Goal: Task Accomplishment & Management: Manage account settings

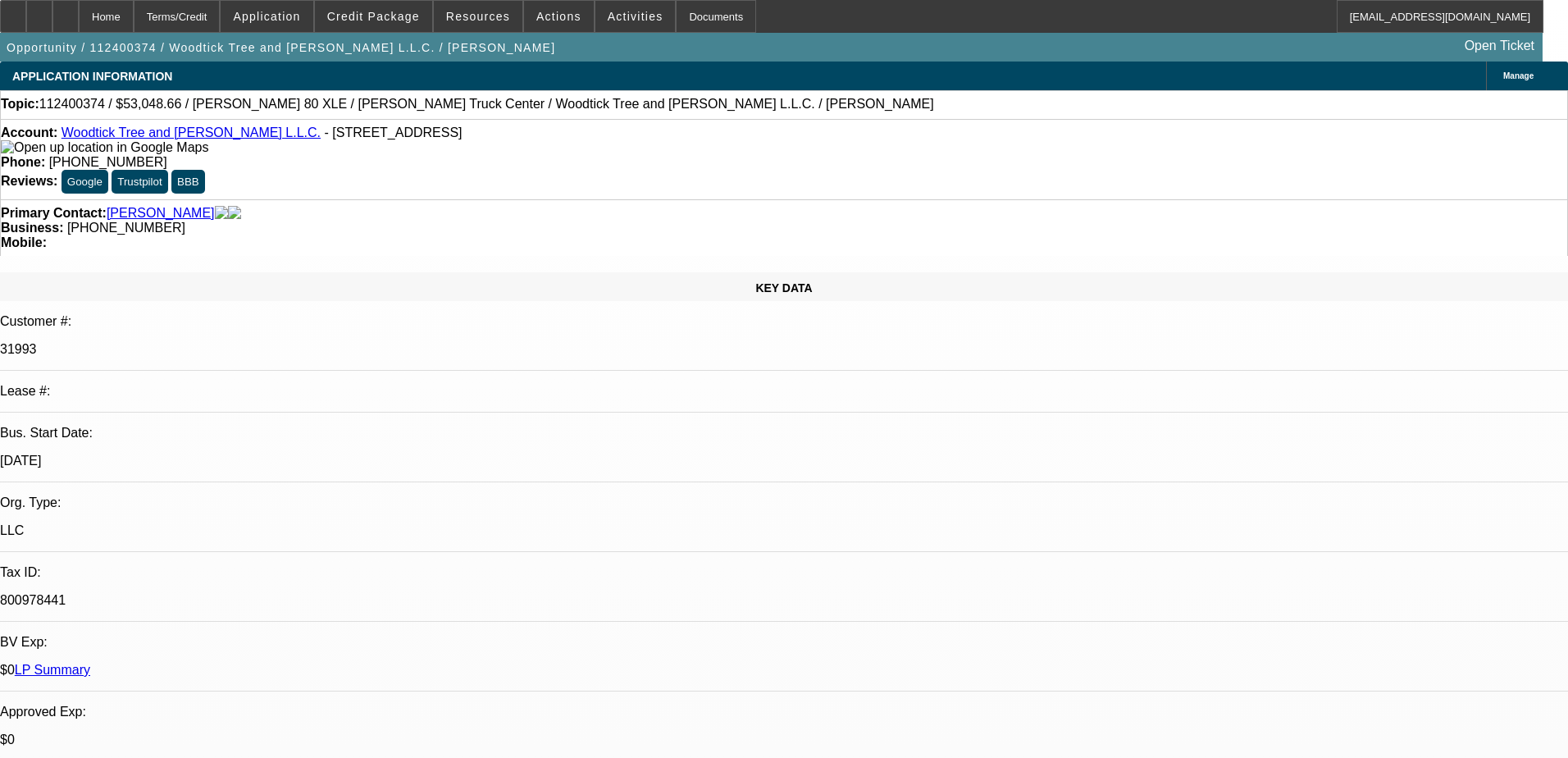
select select "0.15"
select select "2"
select select "0.1"
select select "4"
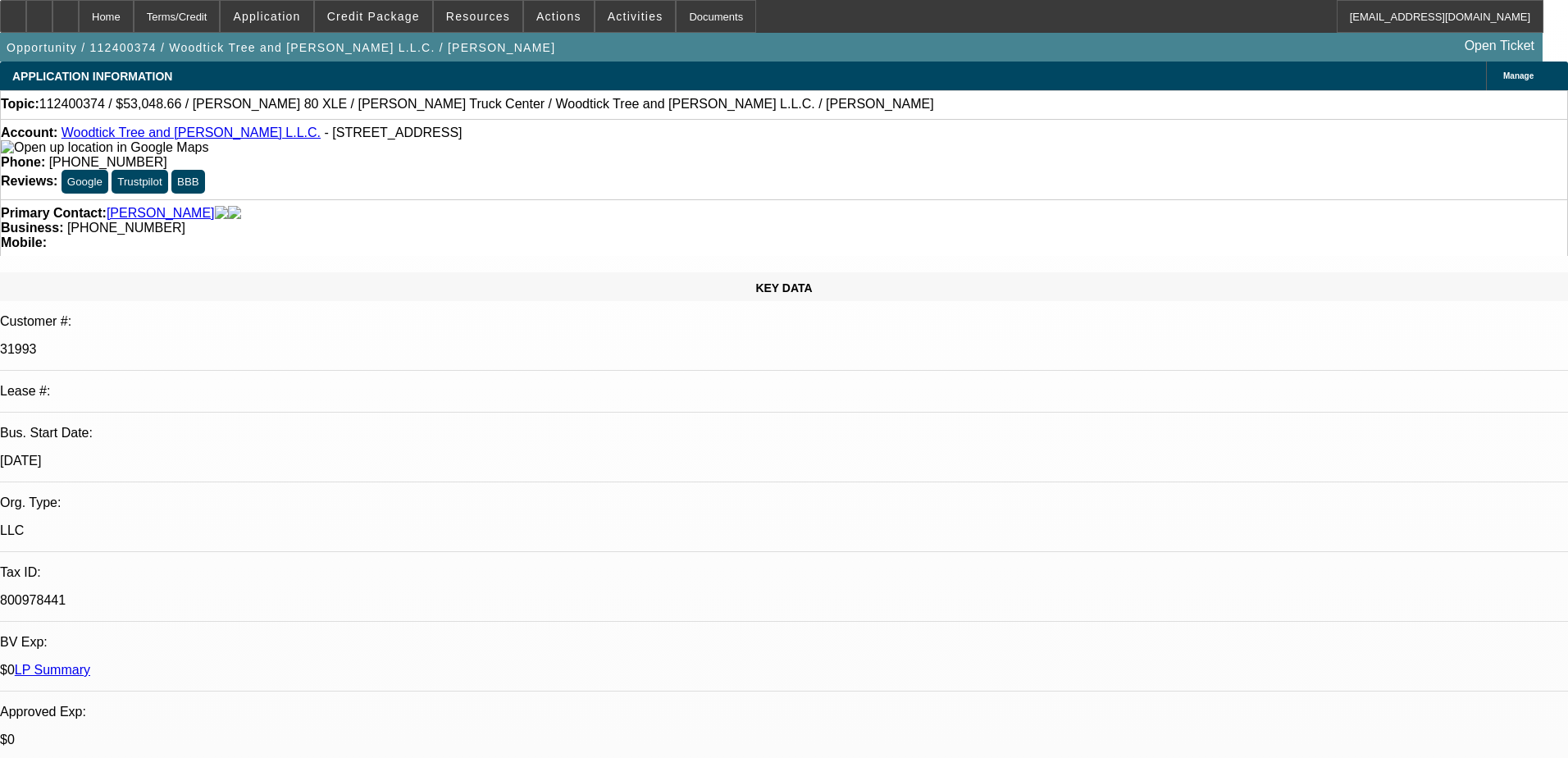
select select "0.15"
select select "2"
select select "0.1"
select select "4"
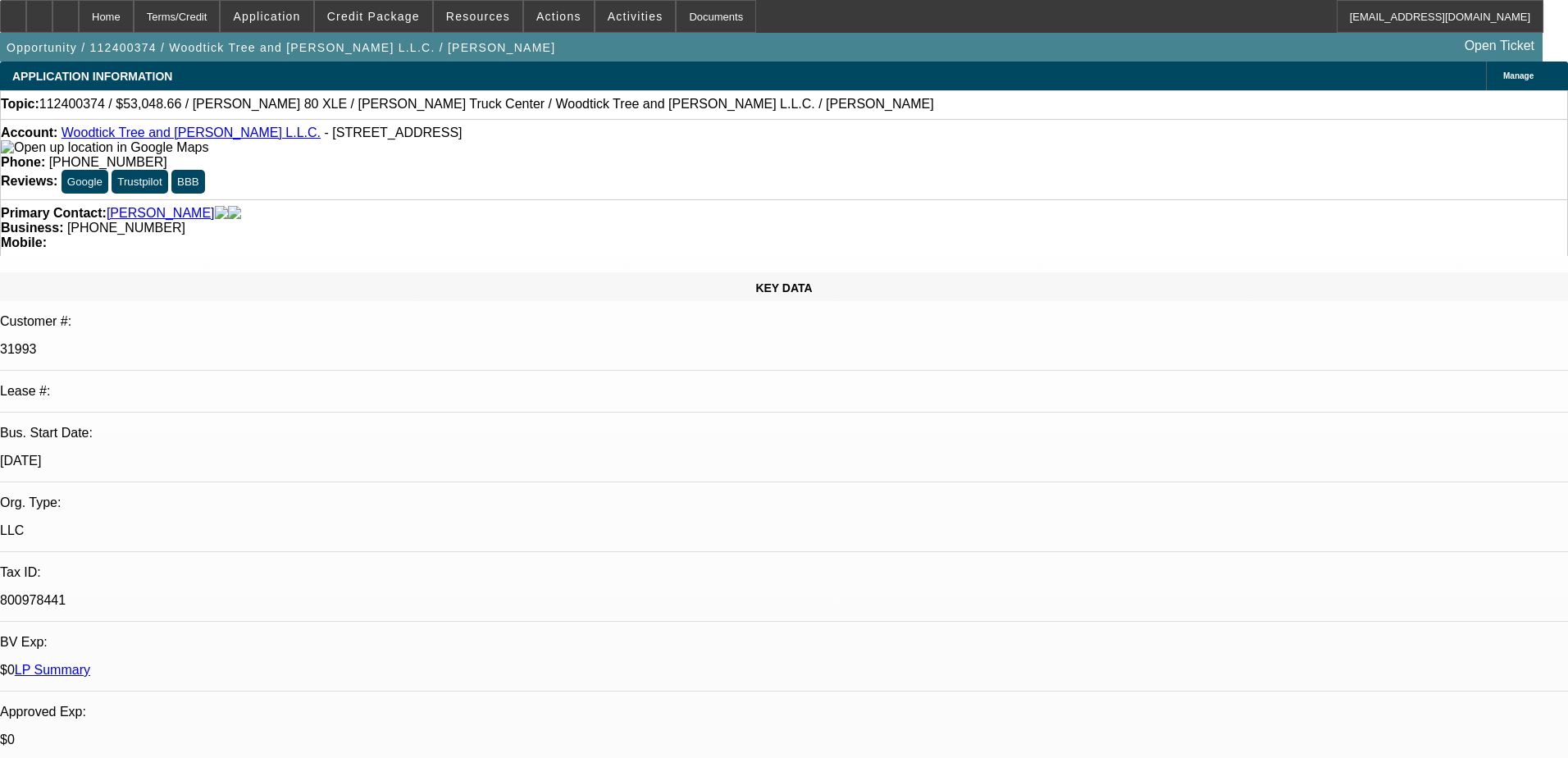
select select "0.15"
select select "2"
select select "0.1"
select select "4"
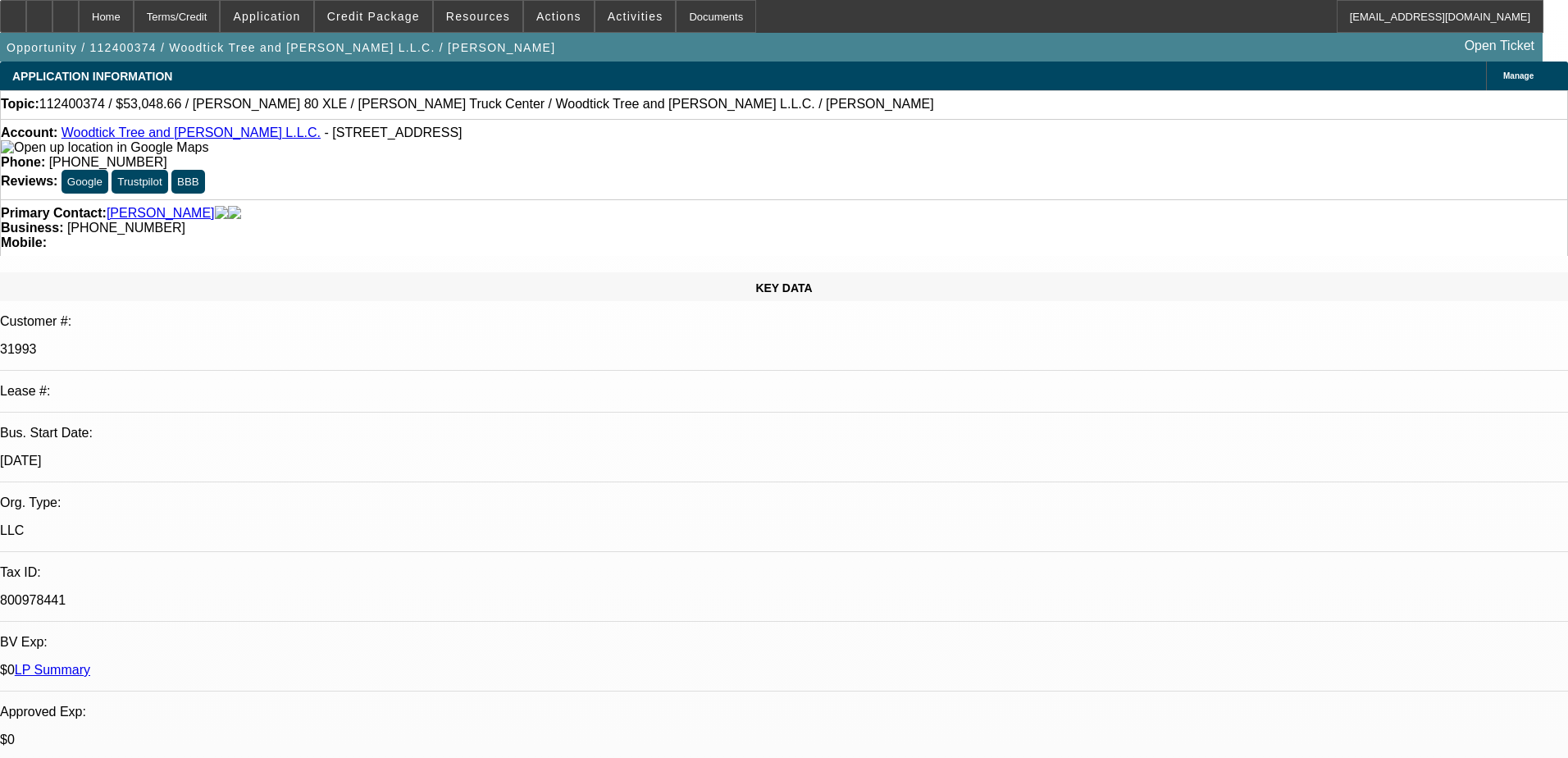
select select "0.15"
select select "2"
select select "0.1"
select select "4"
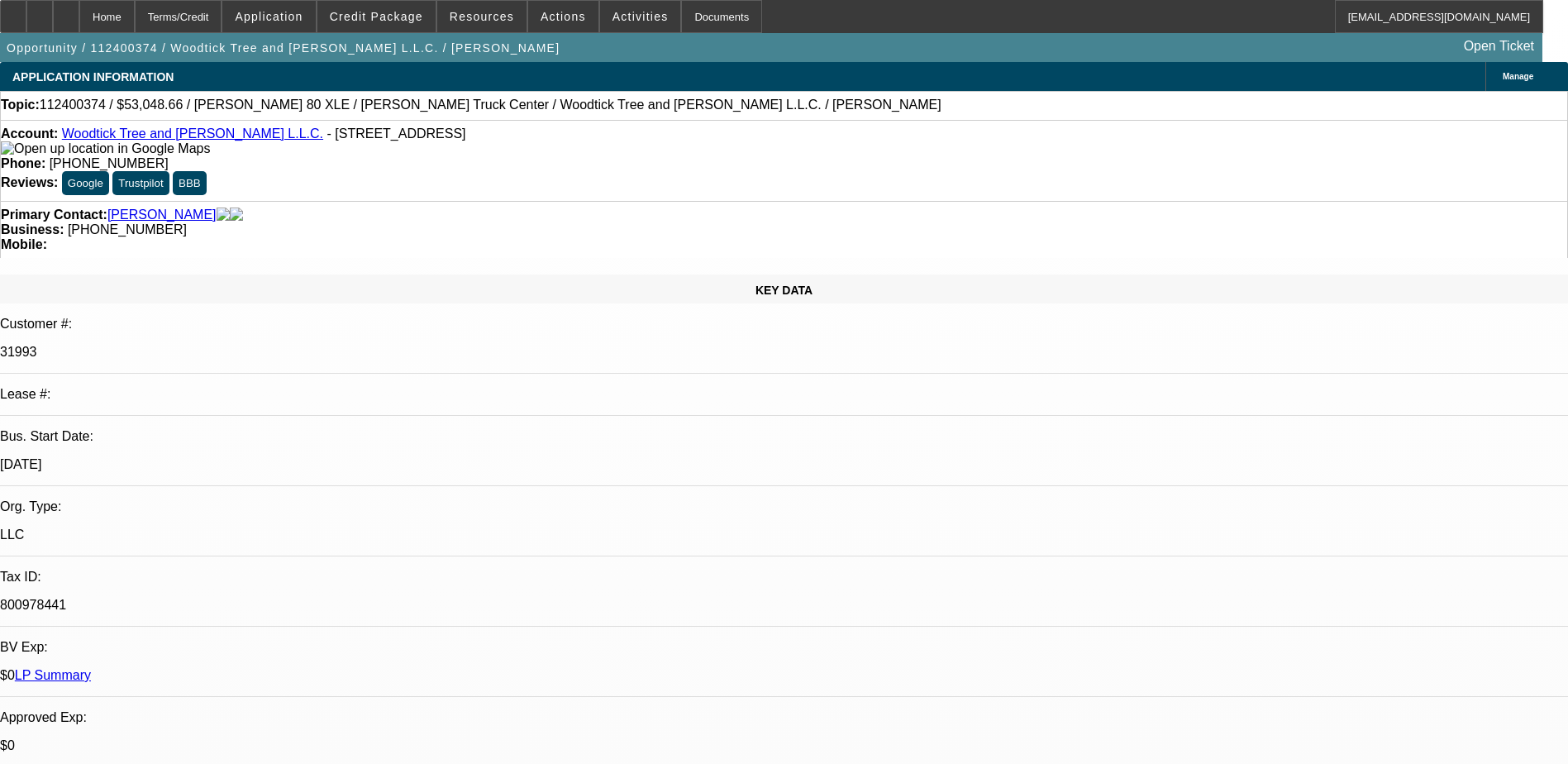
scroll to position [1767, 0]
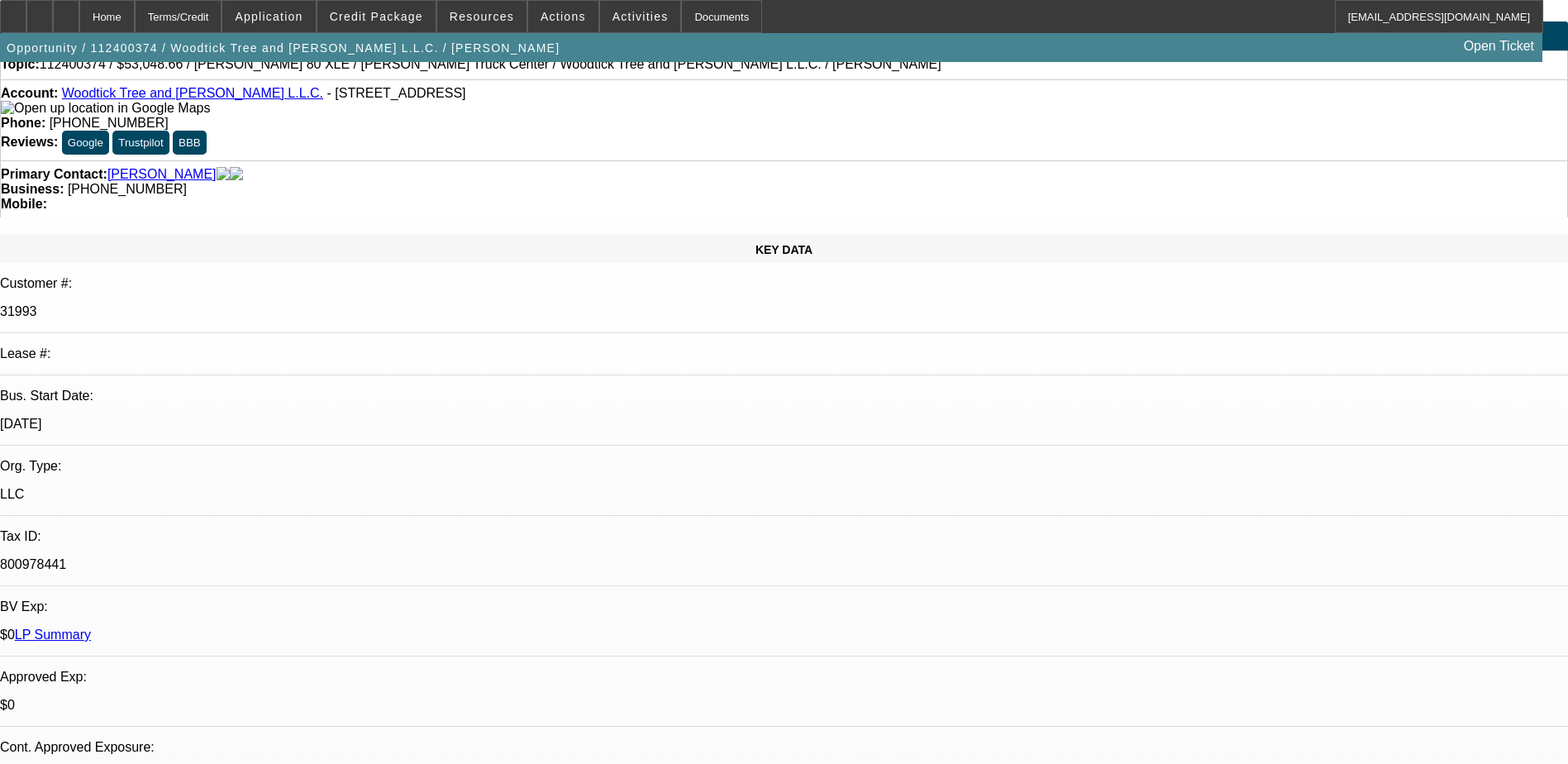
scroll to position [0, 0]
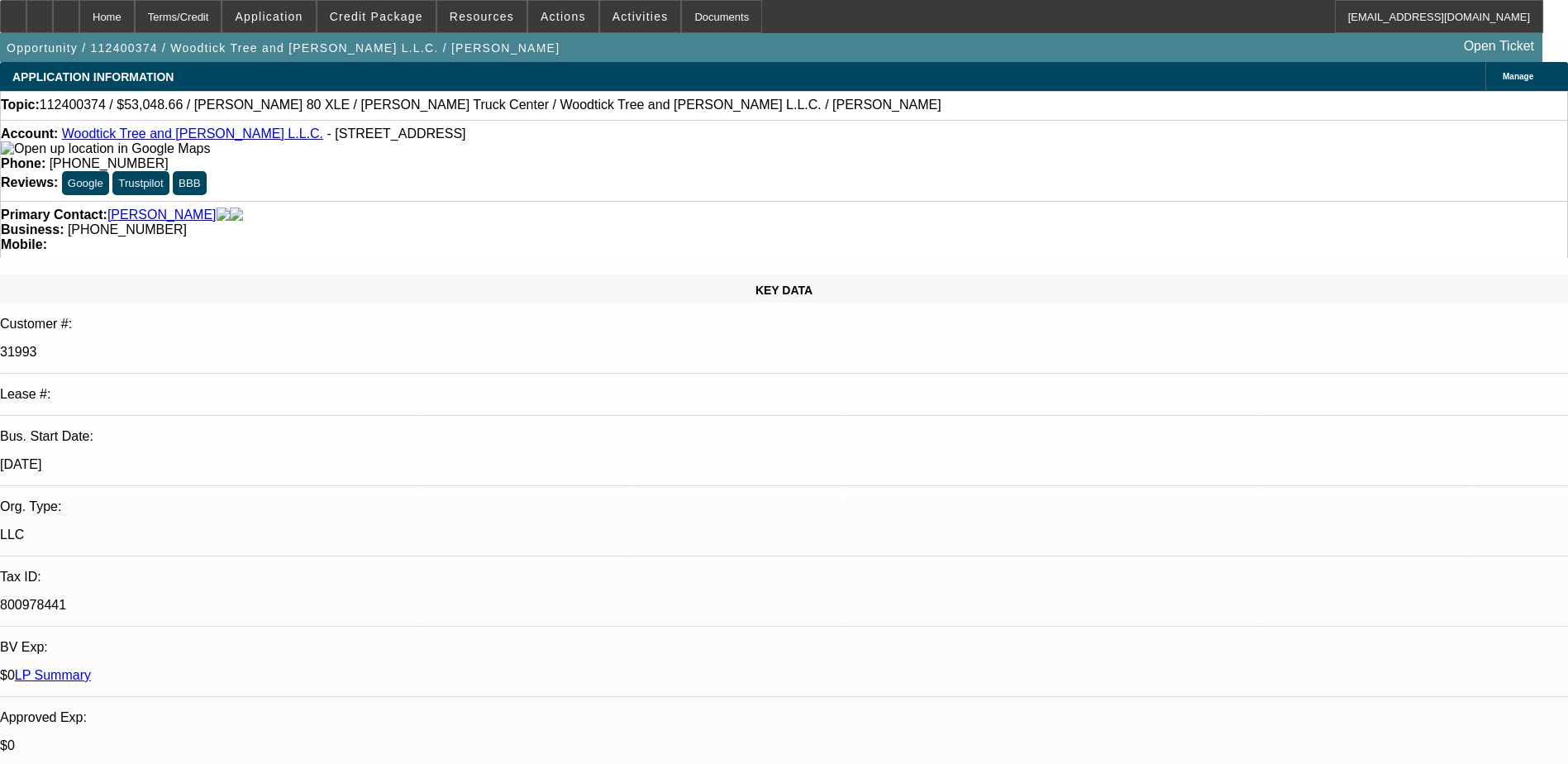
scroll to position [113, 0]
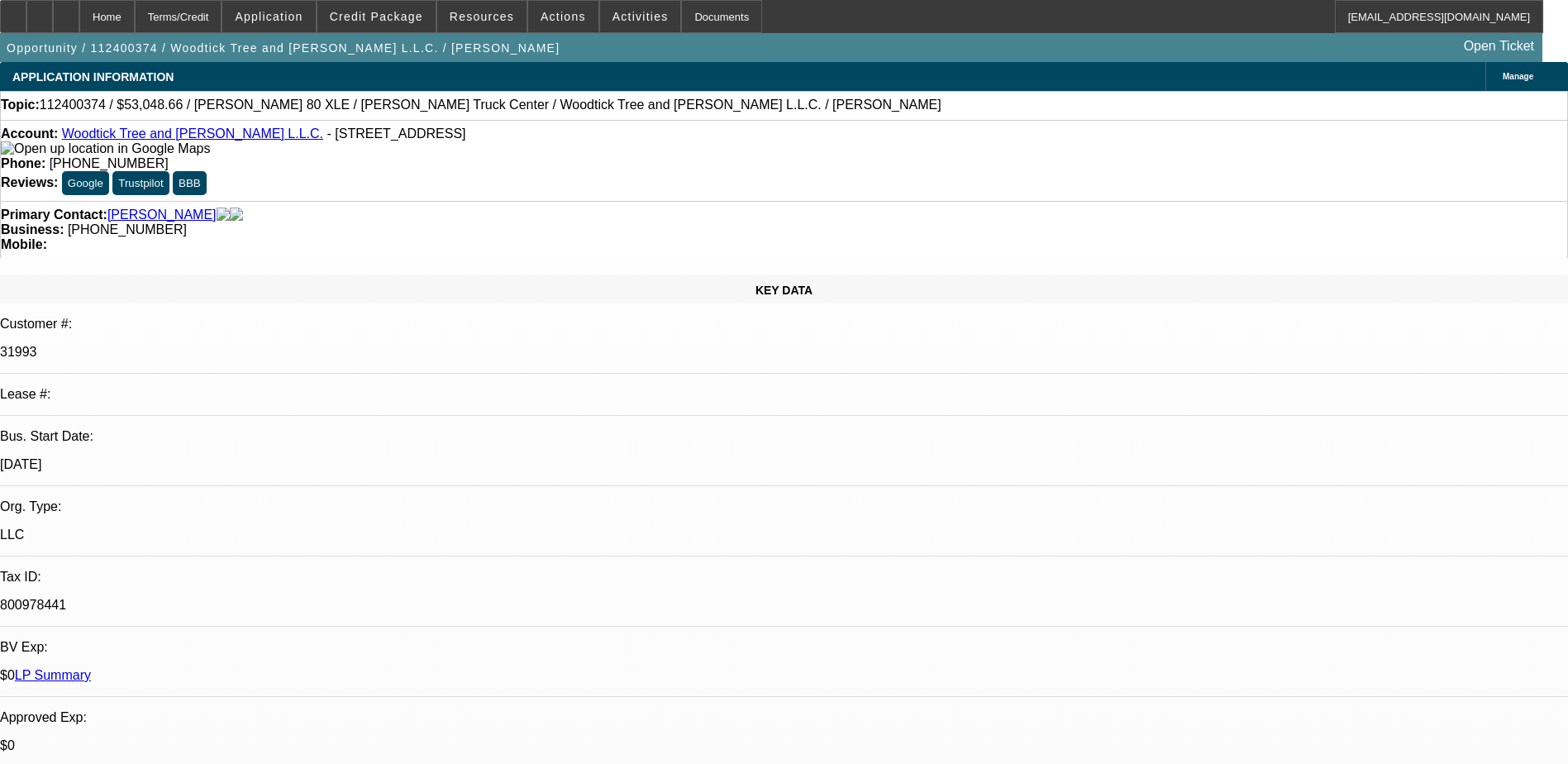
scroll to position [0, 0]
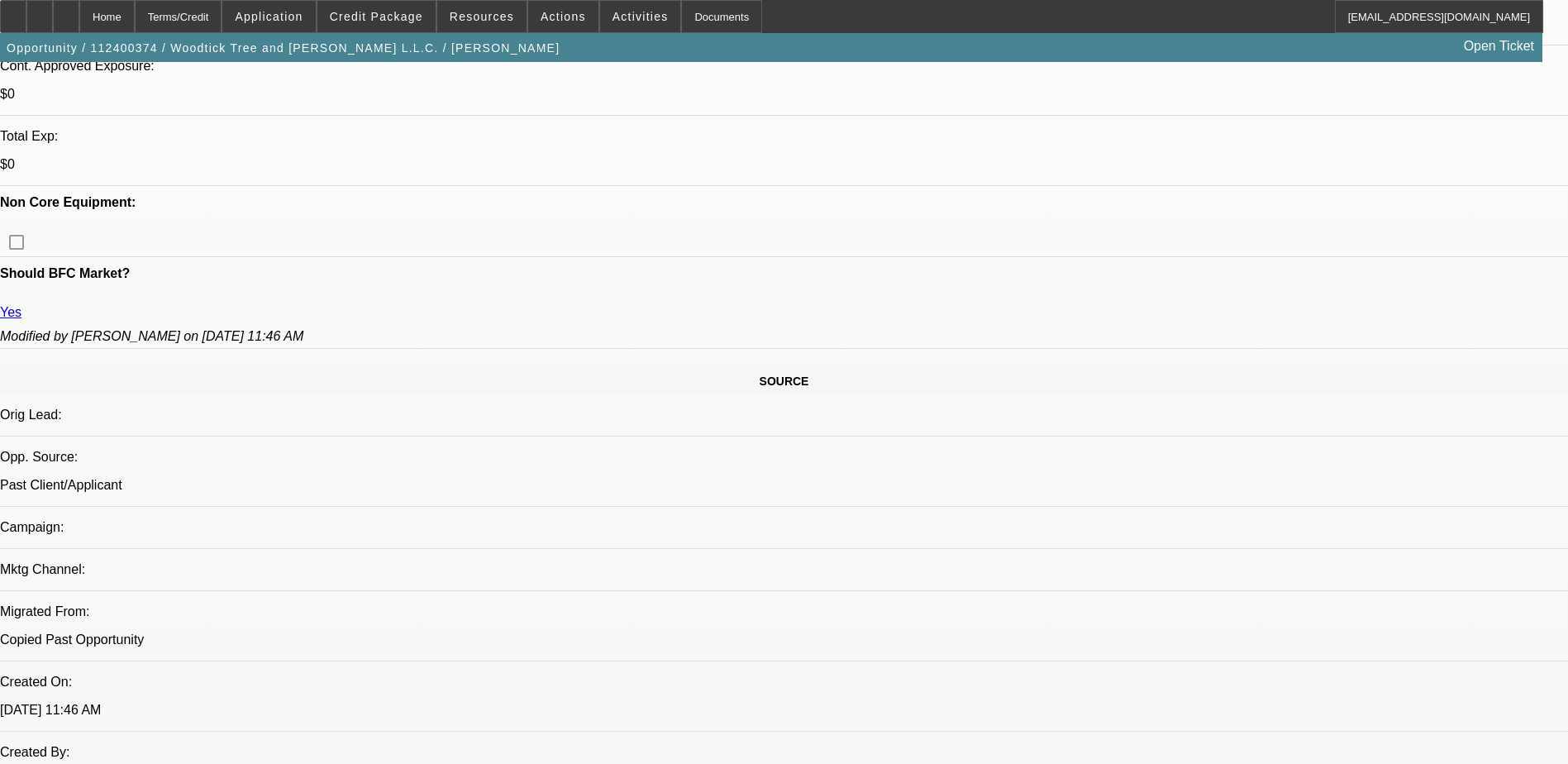
scroll to position [744, 0]
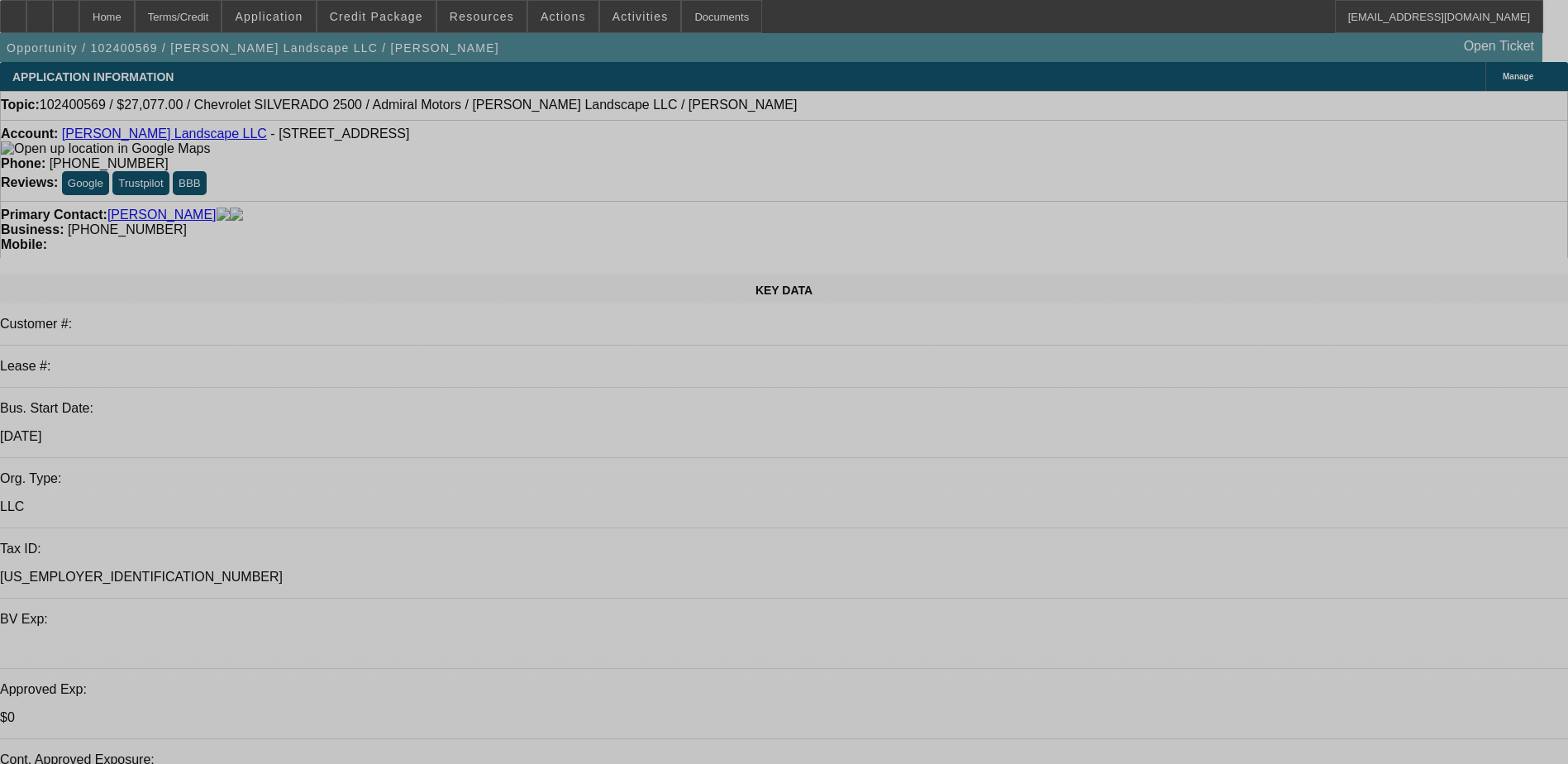
select select "0"
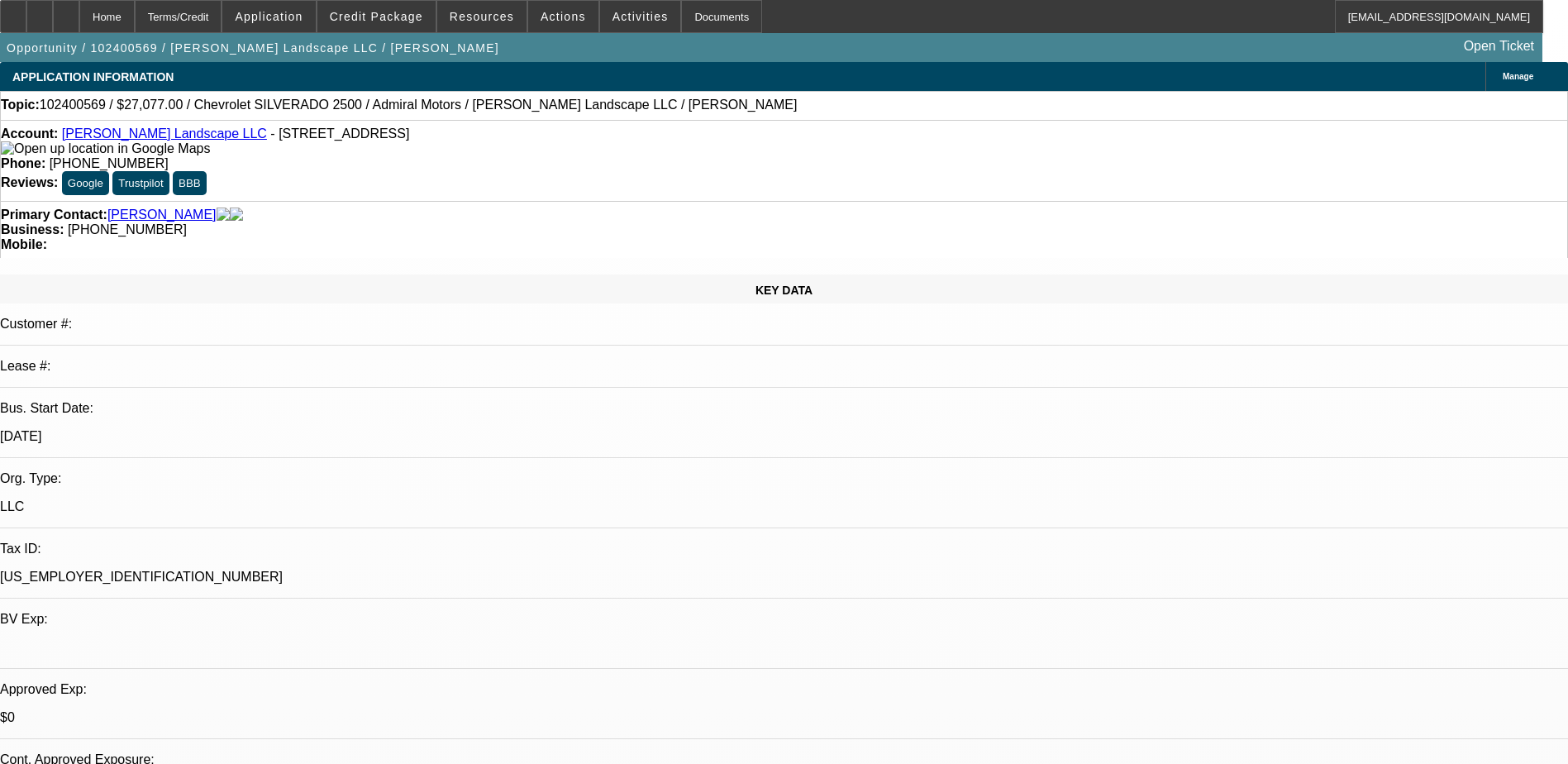
select select "0"
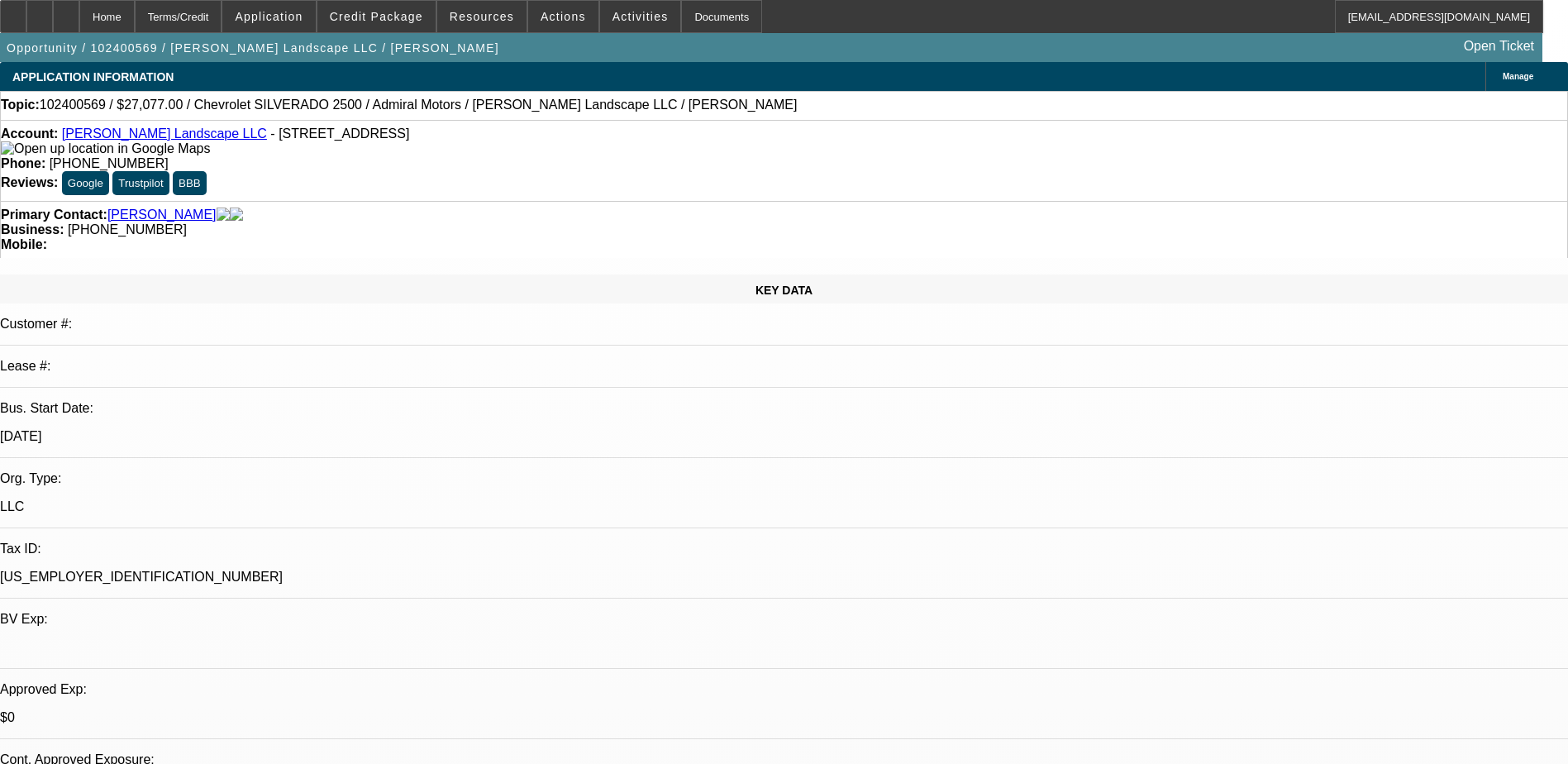
select select "2"
select select "0"
select select "0.1"
select select "2"
select select "0"
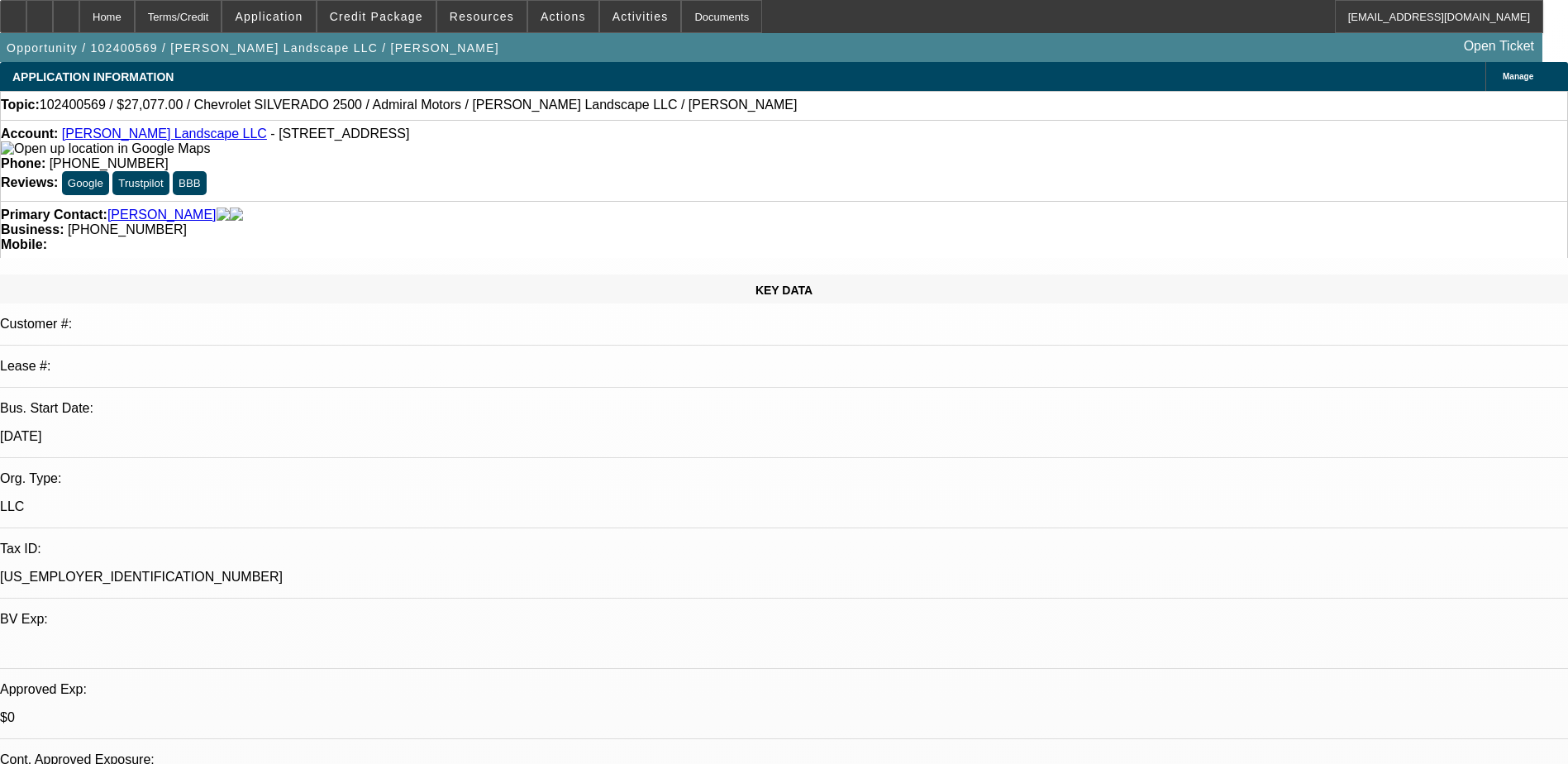
select select "1"
select select "3"
select select "6"
select select "1"
select select "3"
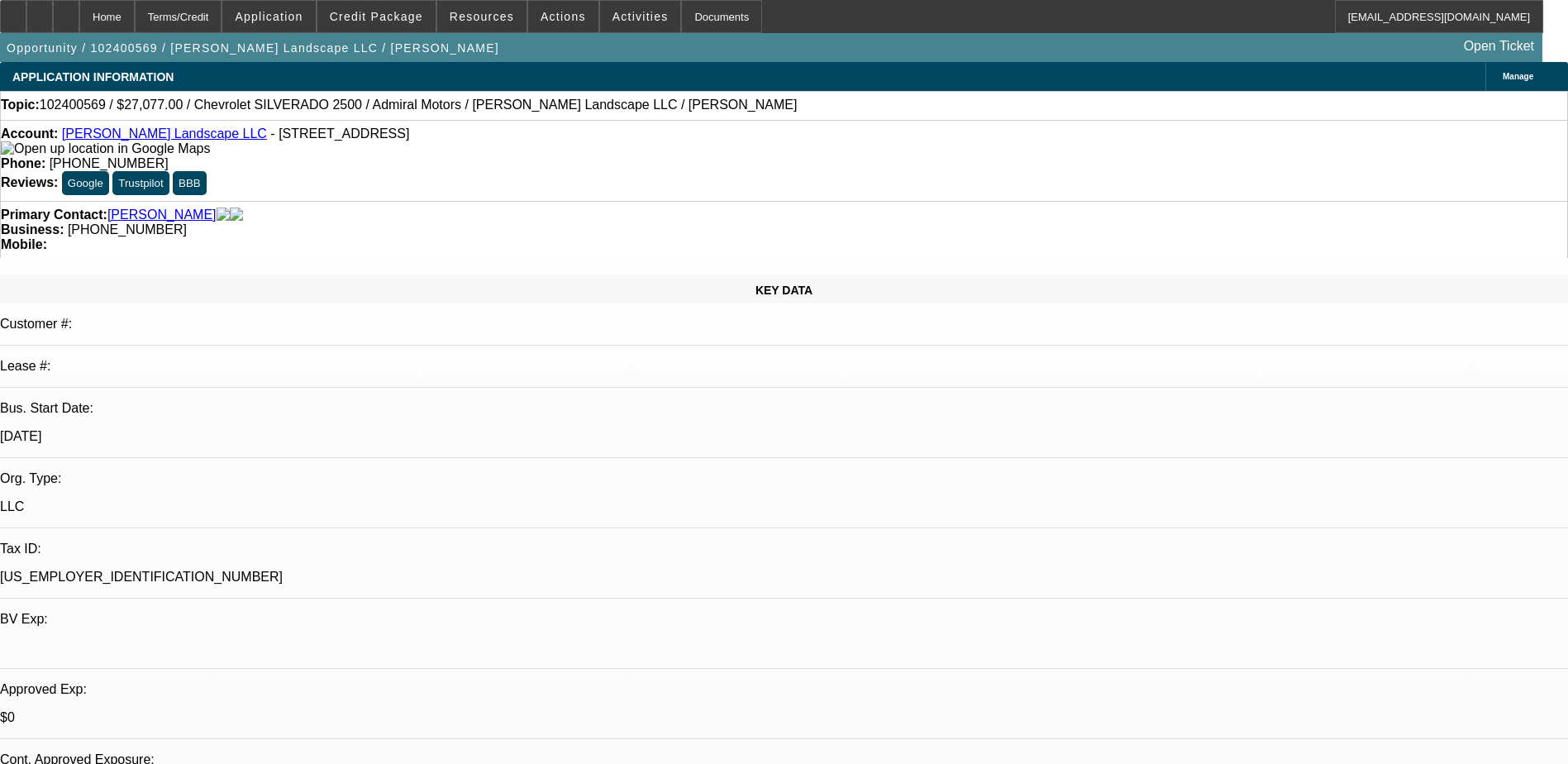
select select "6"
select select "1"
select select "2"
select select "6"
select select "1"
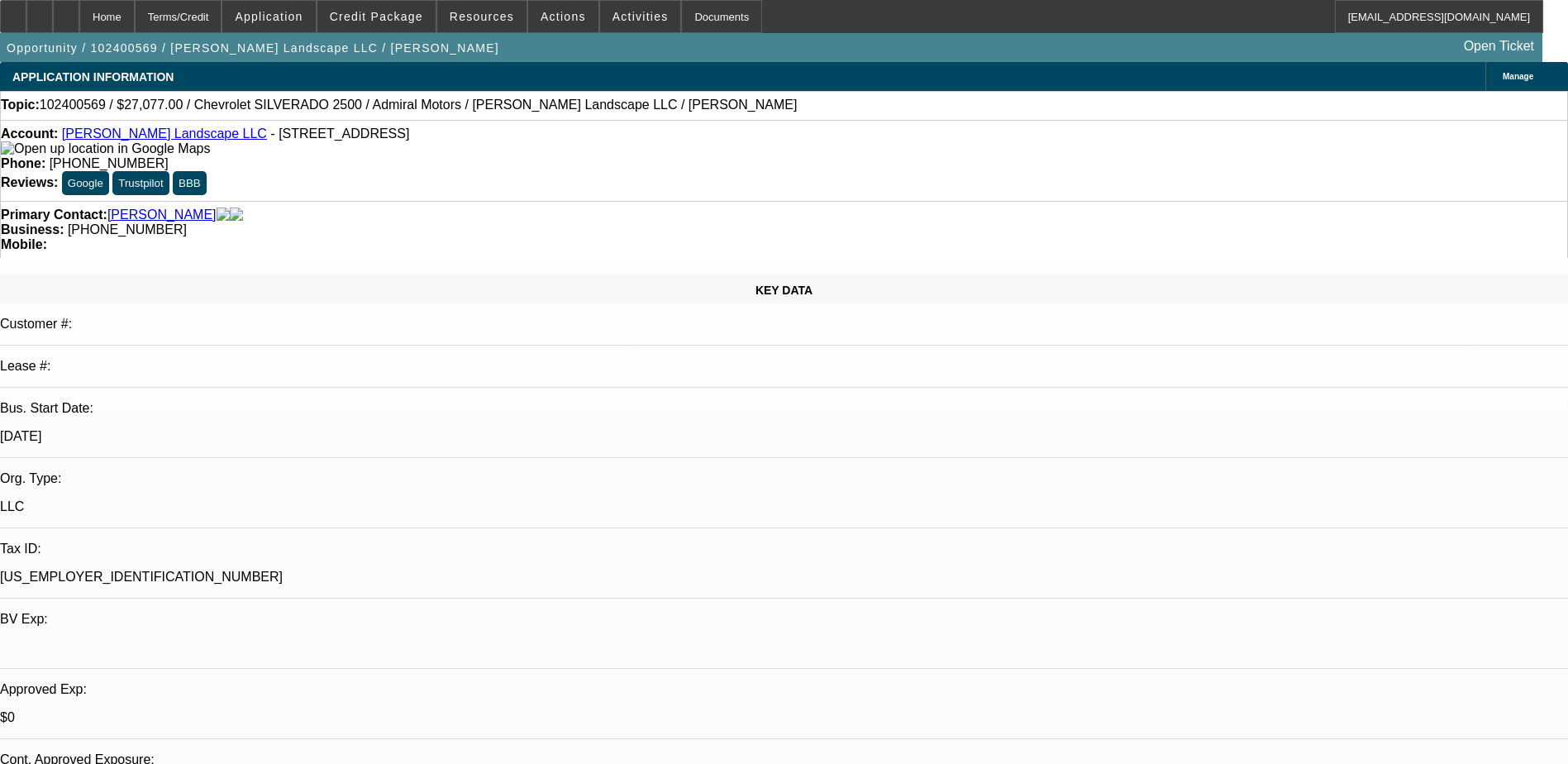
select select "2"
select select "6"
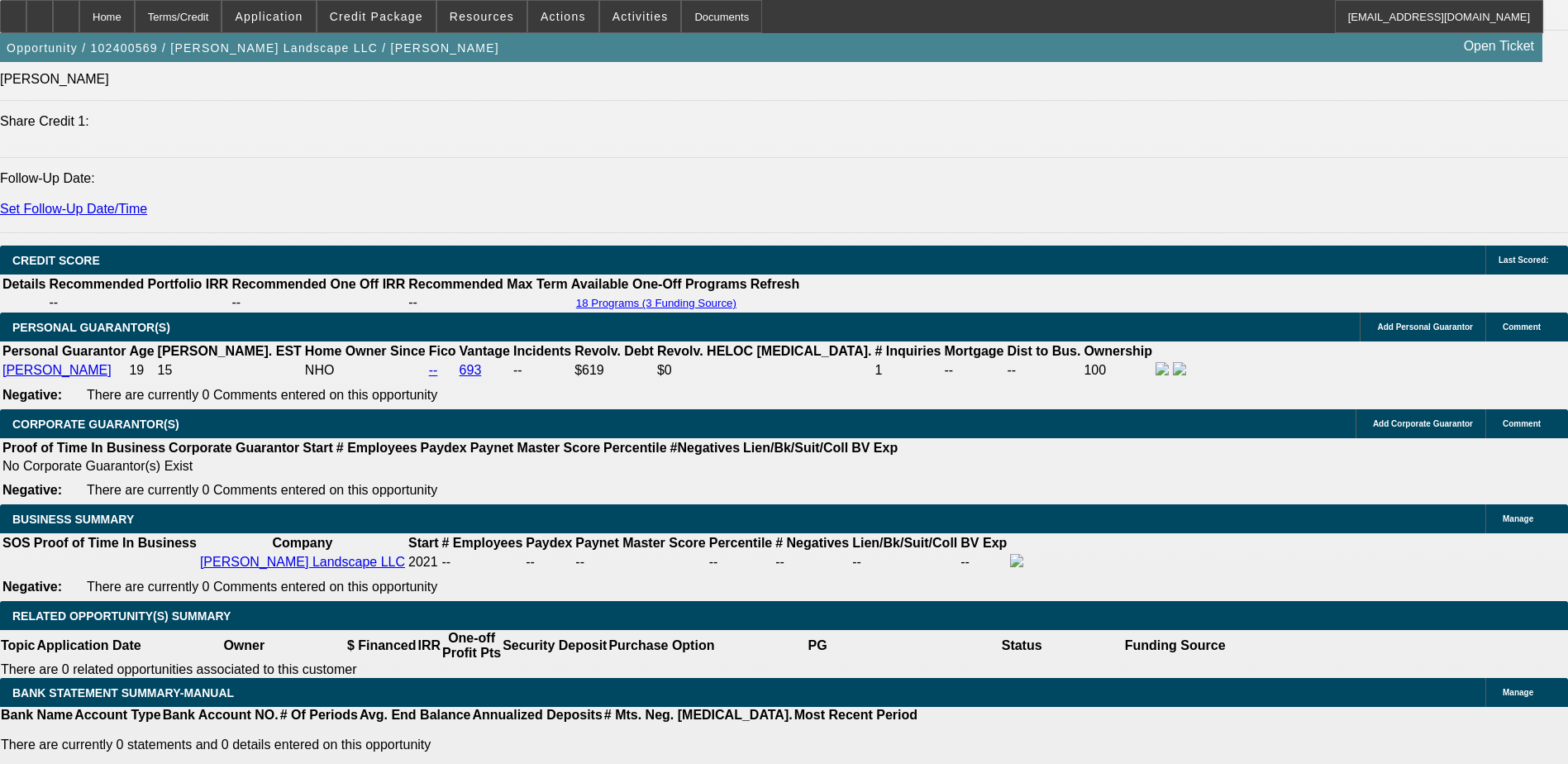
scroll to position [2233, 0]
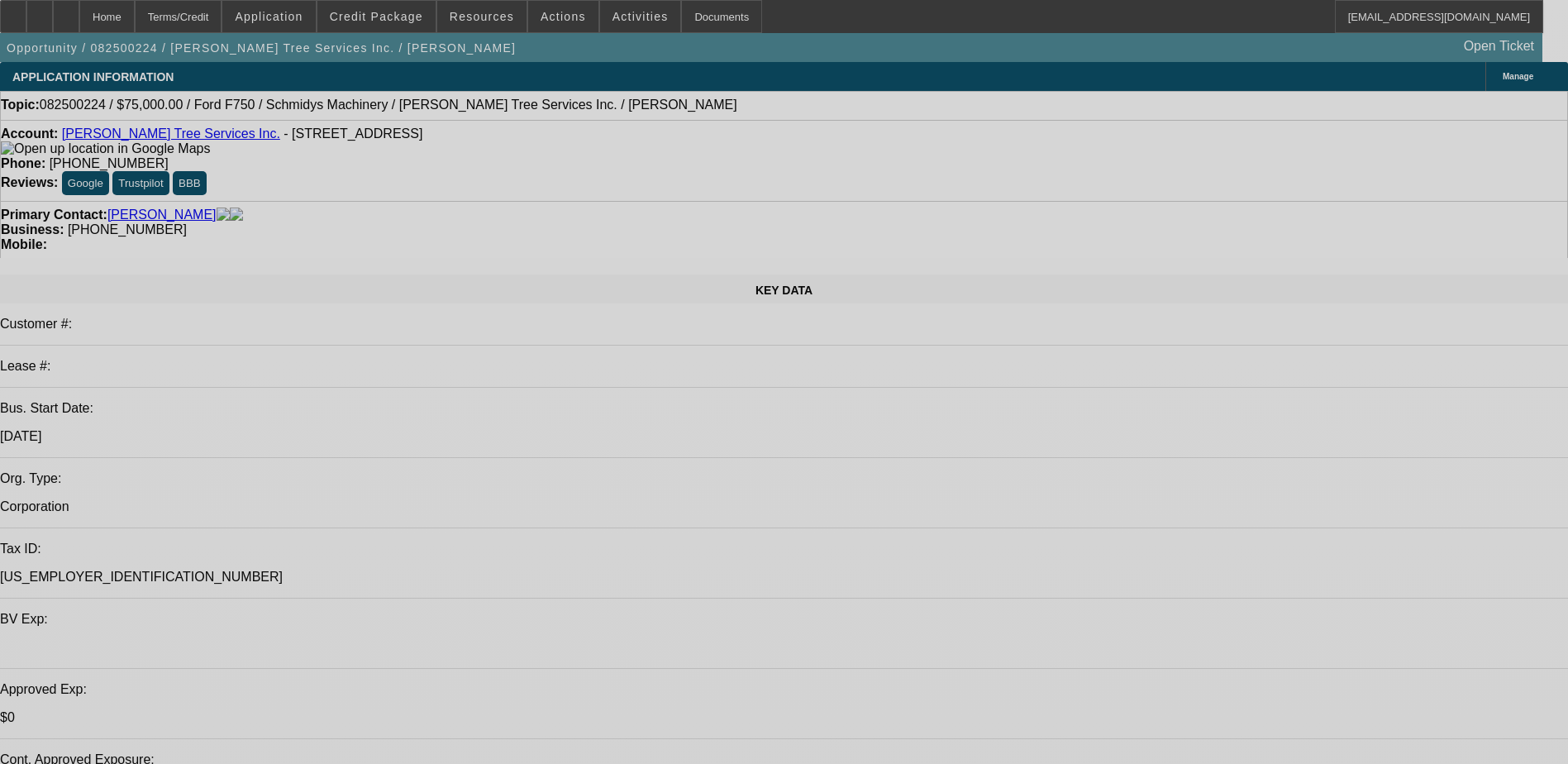
select select "0"
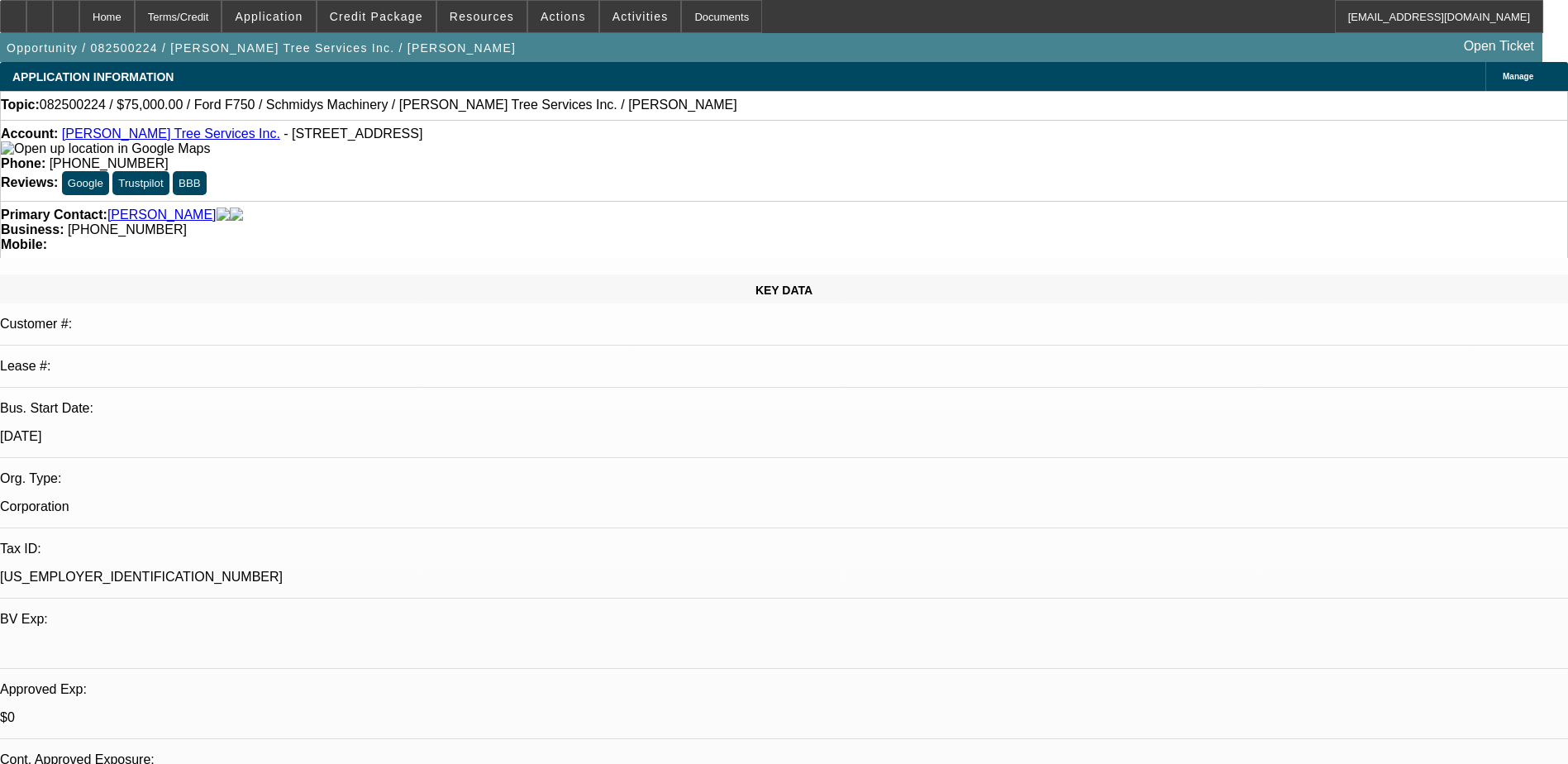
select select "0"
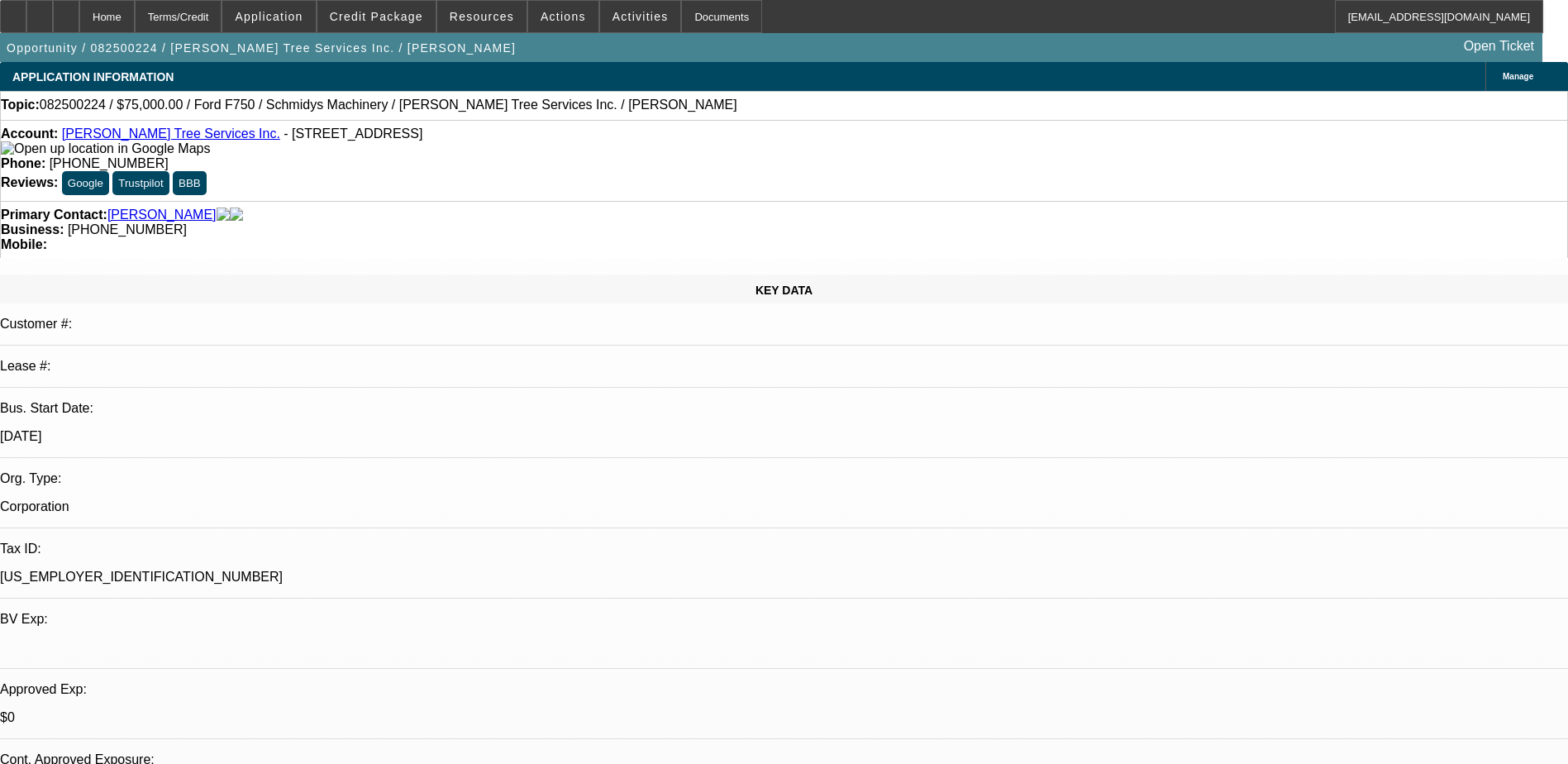
select select "0"
select select "1"
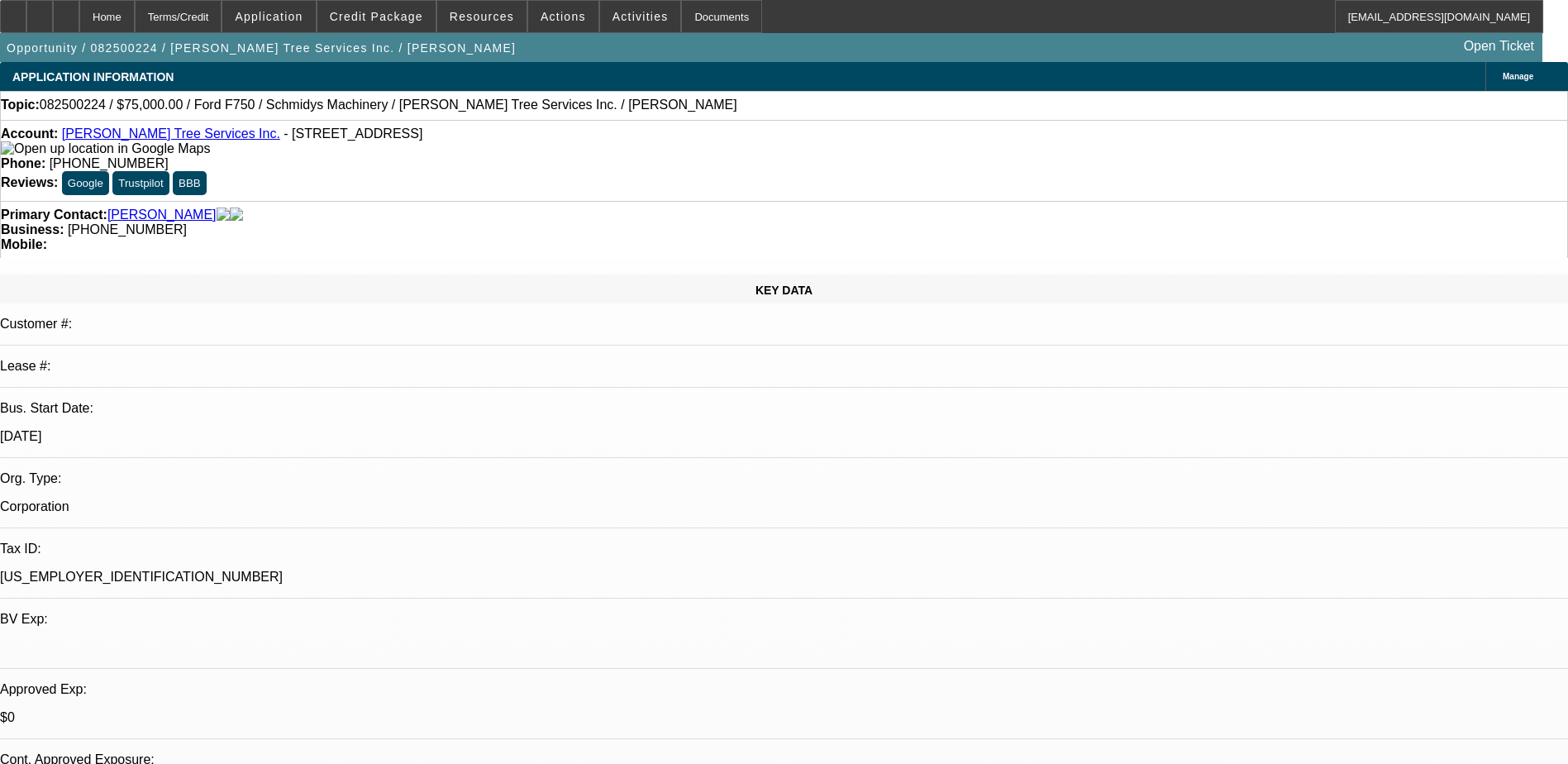
select select "1"
select select "6"
select select "1"
select select "6"
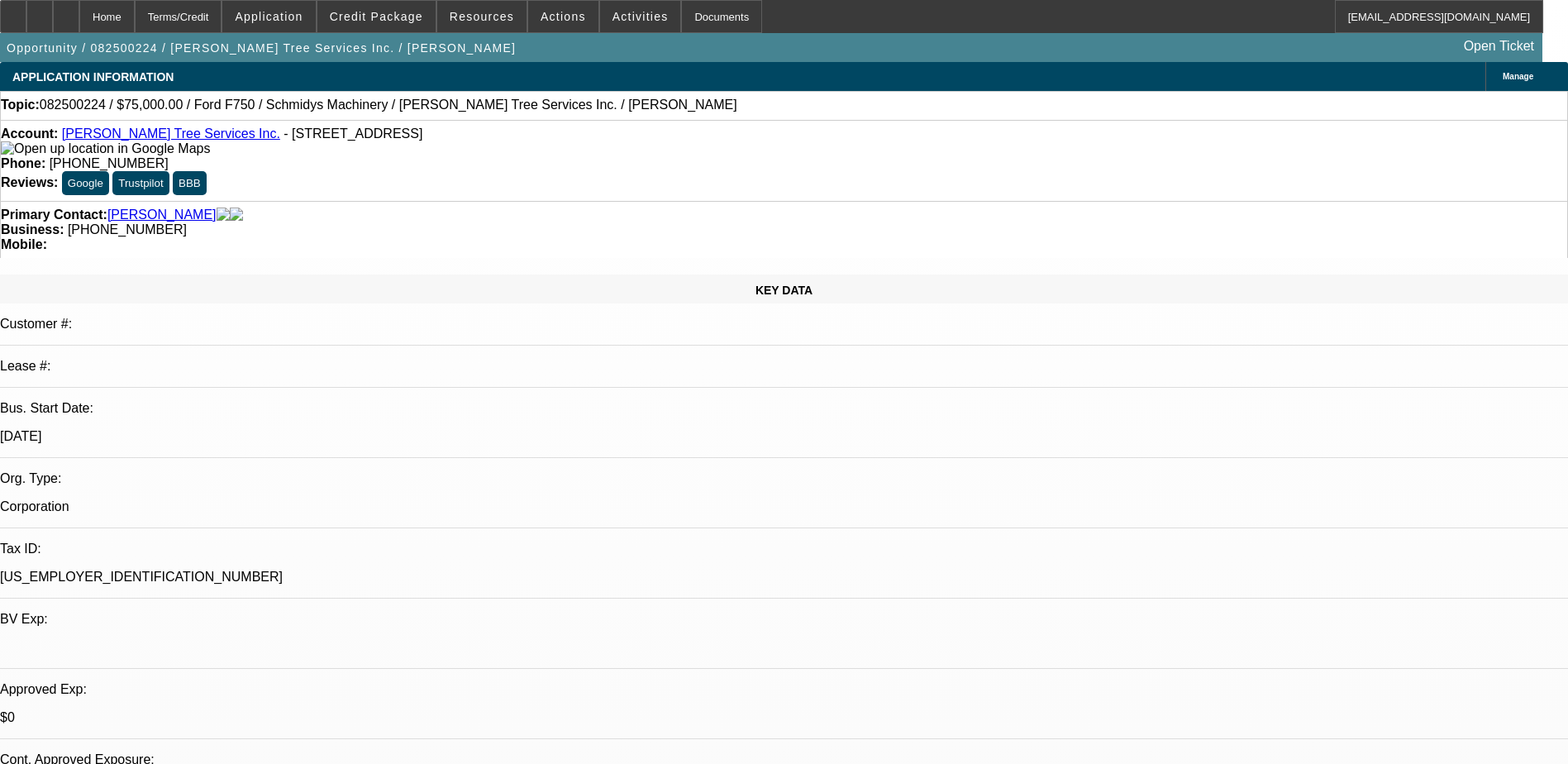
select select "1"
select select "6"
select select "1"
select select "3"
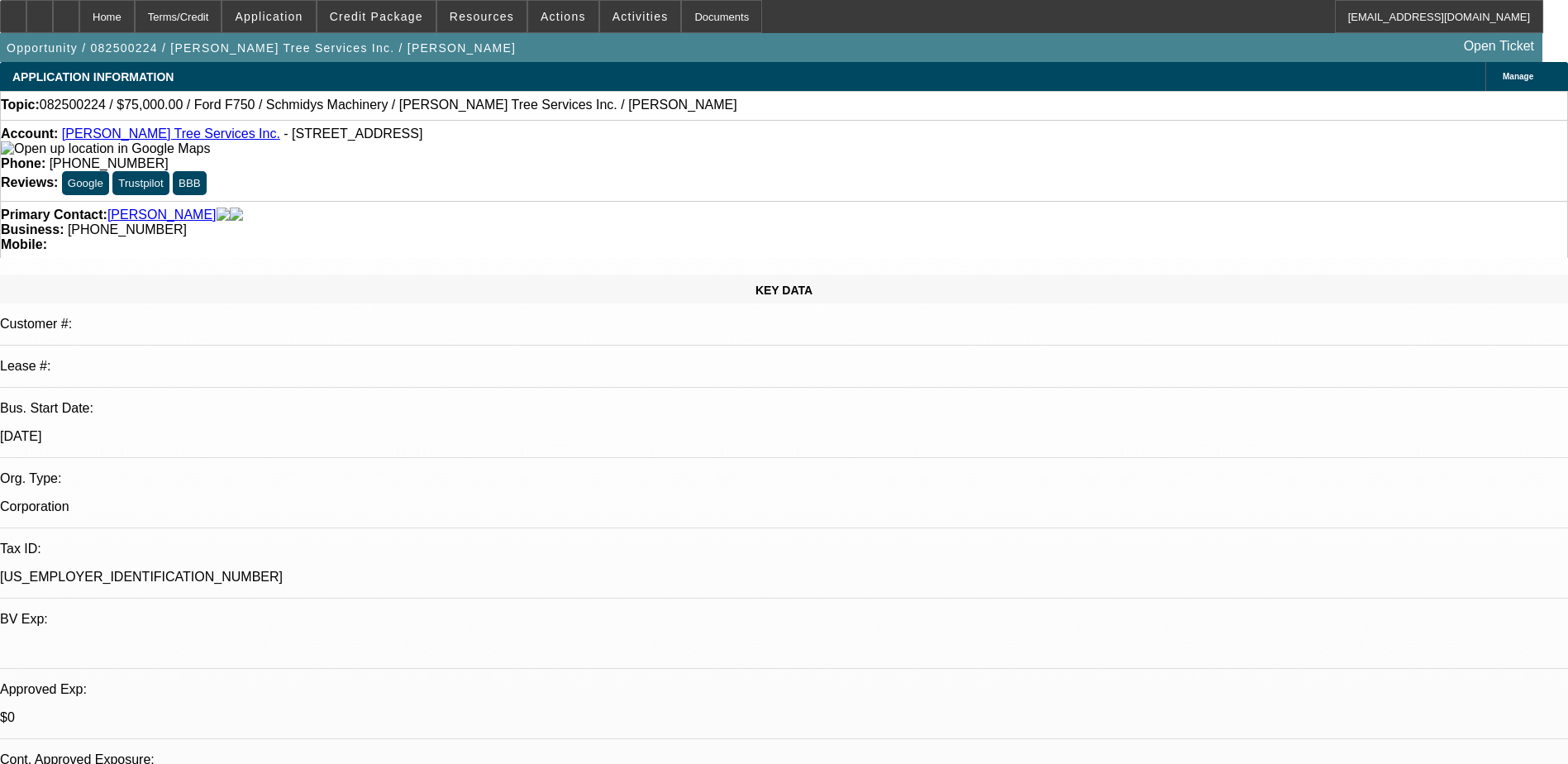
select select "6"
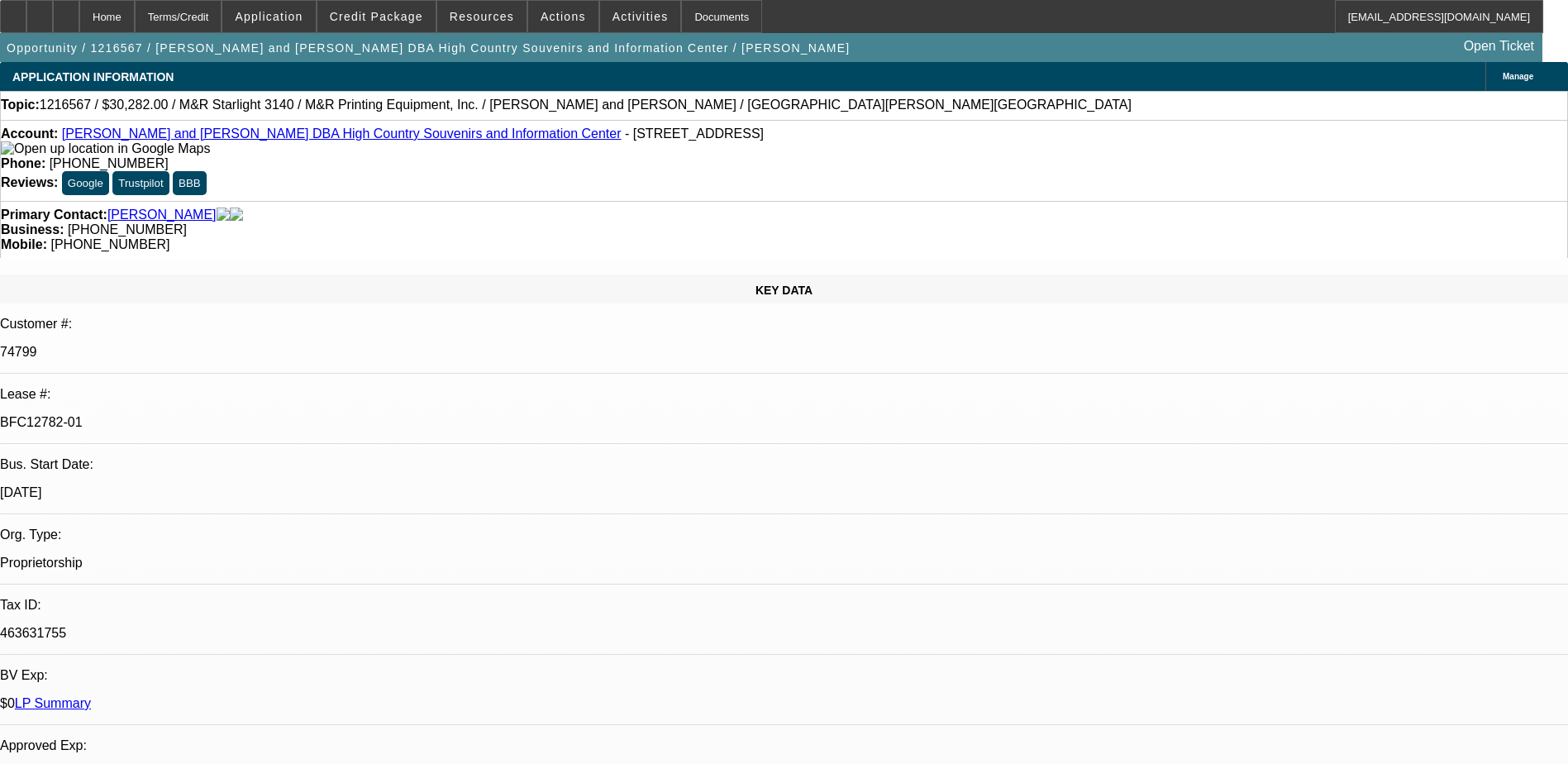
select select "0"
select select "2"
select select "0.1"
select select "0"
select select "2"
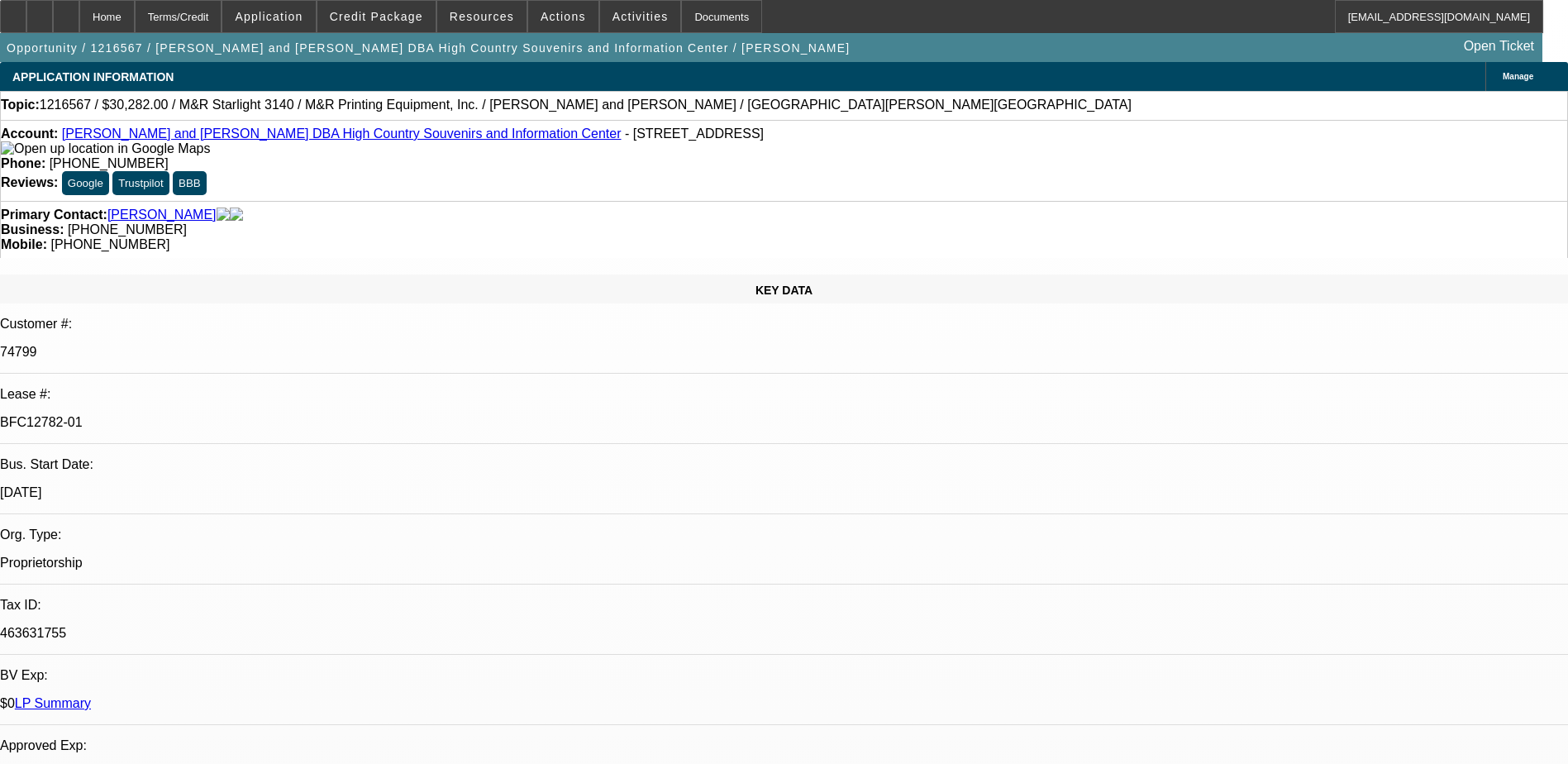
select select "0.1"
select select "0"
select select "2"
select select "0.1"
select select "0"
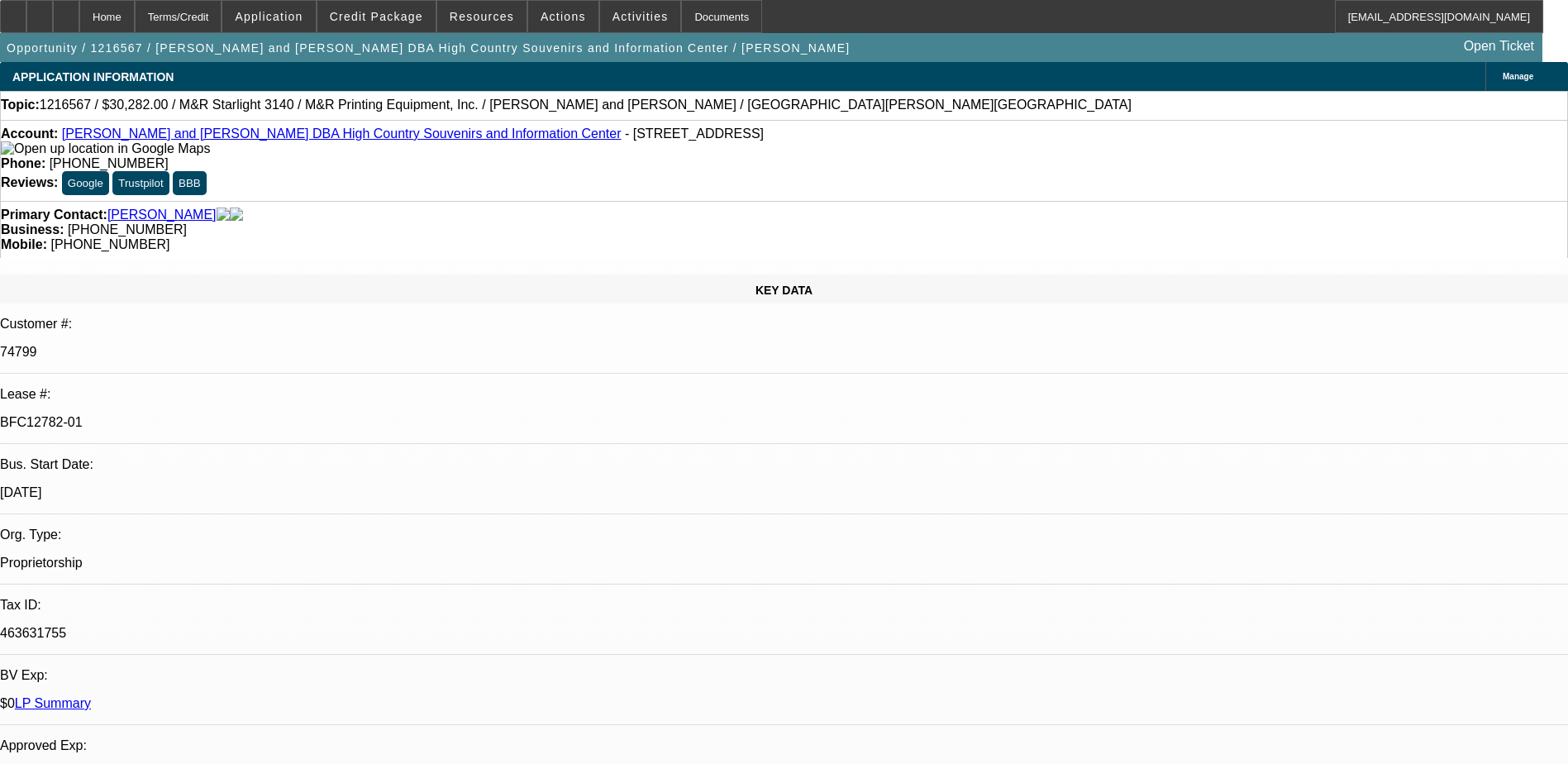
select select "2"
select select "0.1"
select select "1"
select select "2"
select select "4"
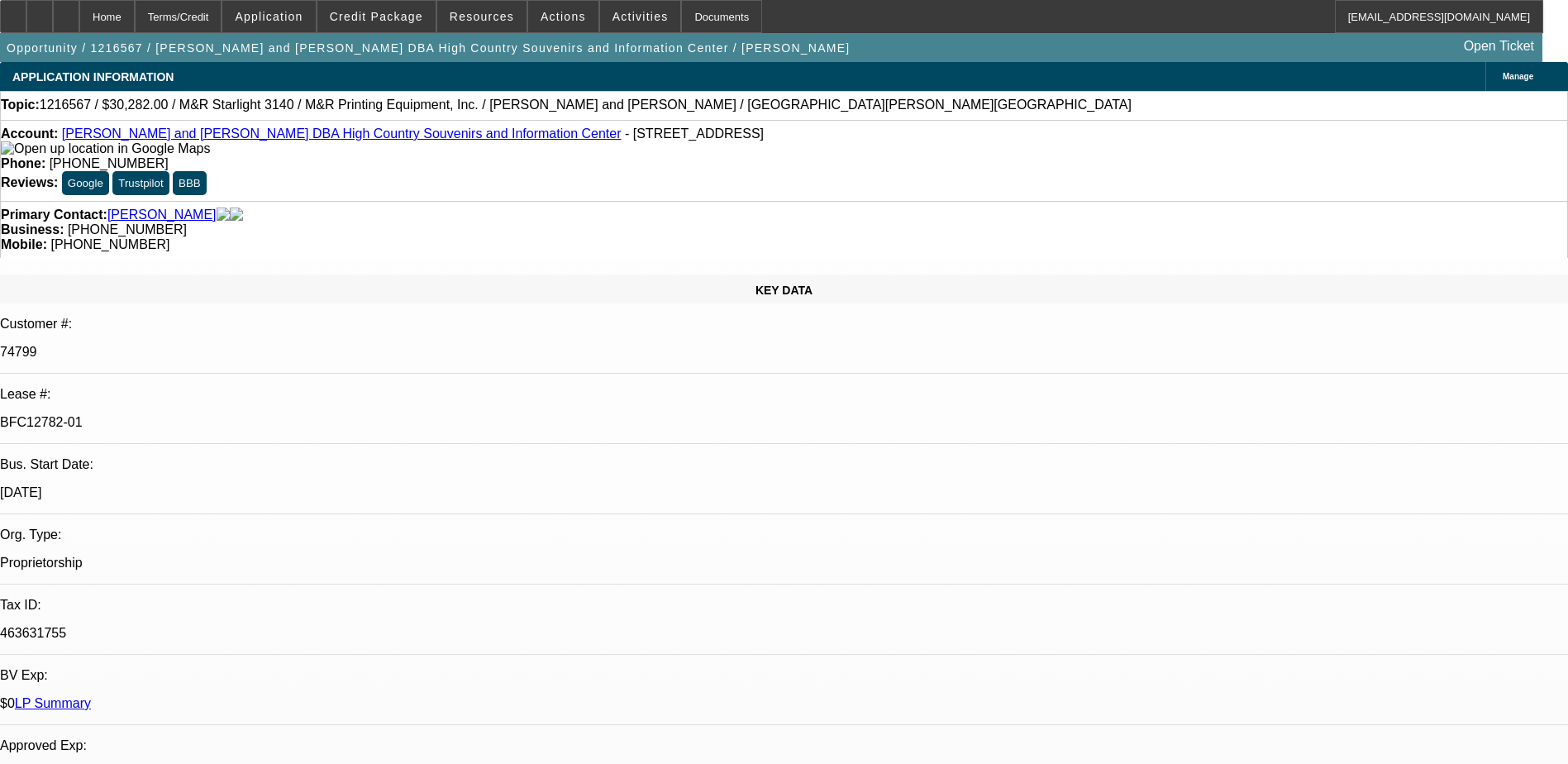
select select "1"
select select "2"
select select "4"
select select "1"
select select "2"
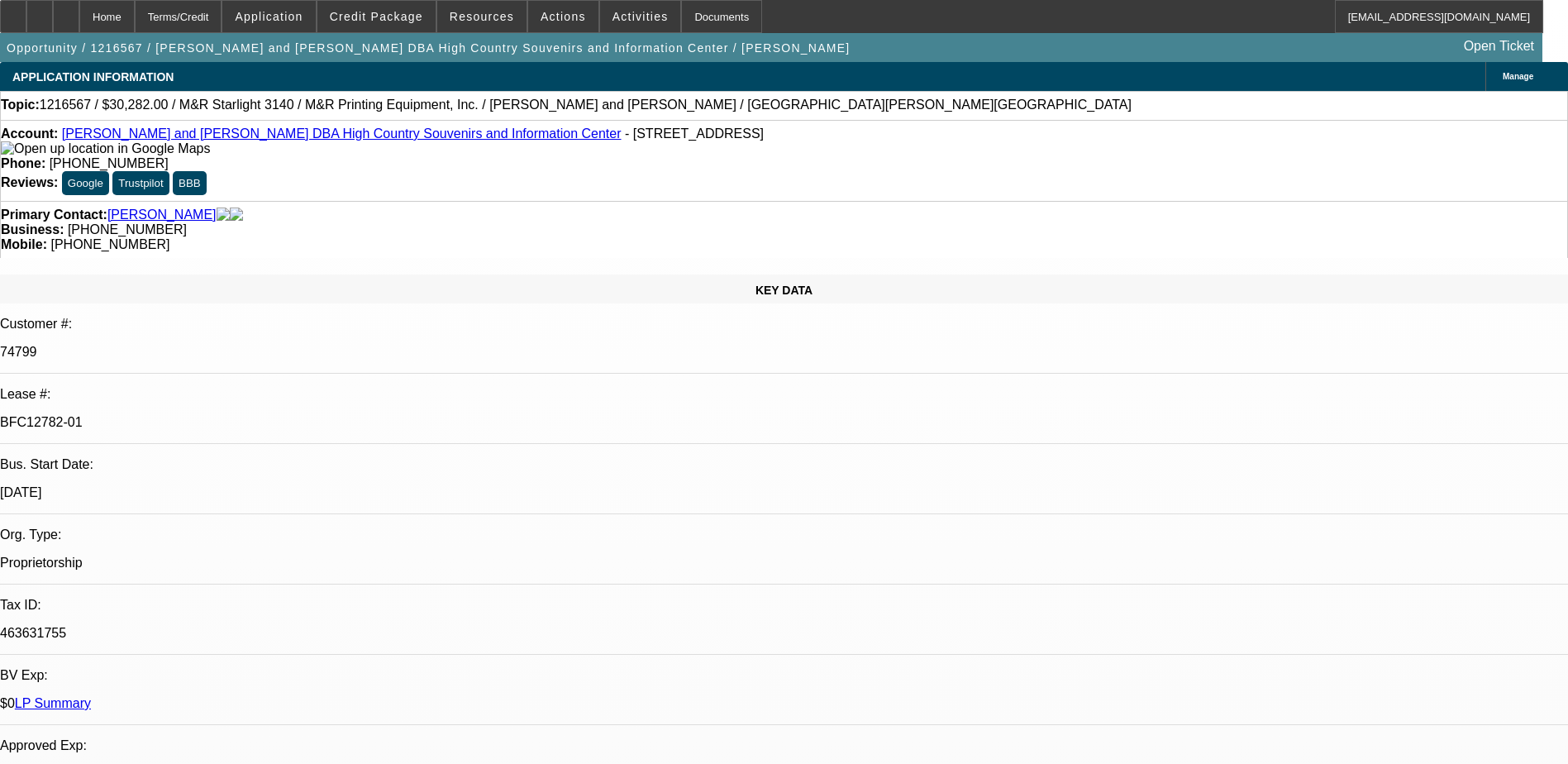
select select "4"
select select "1"
select select "2"
select select "4"
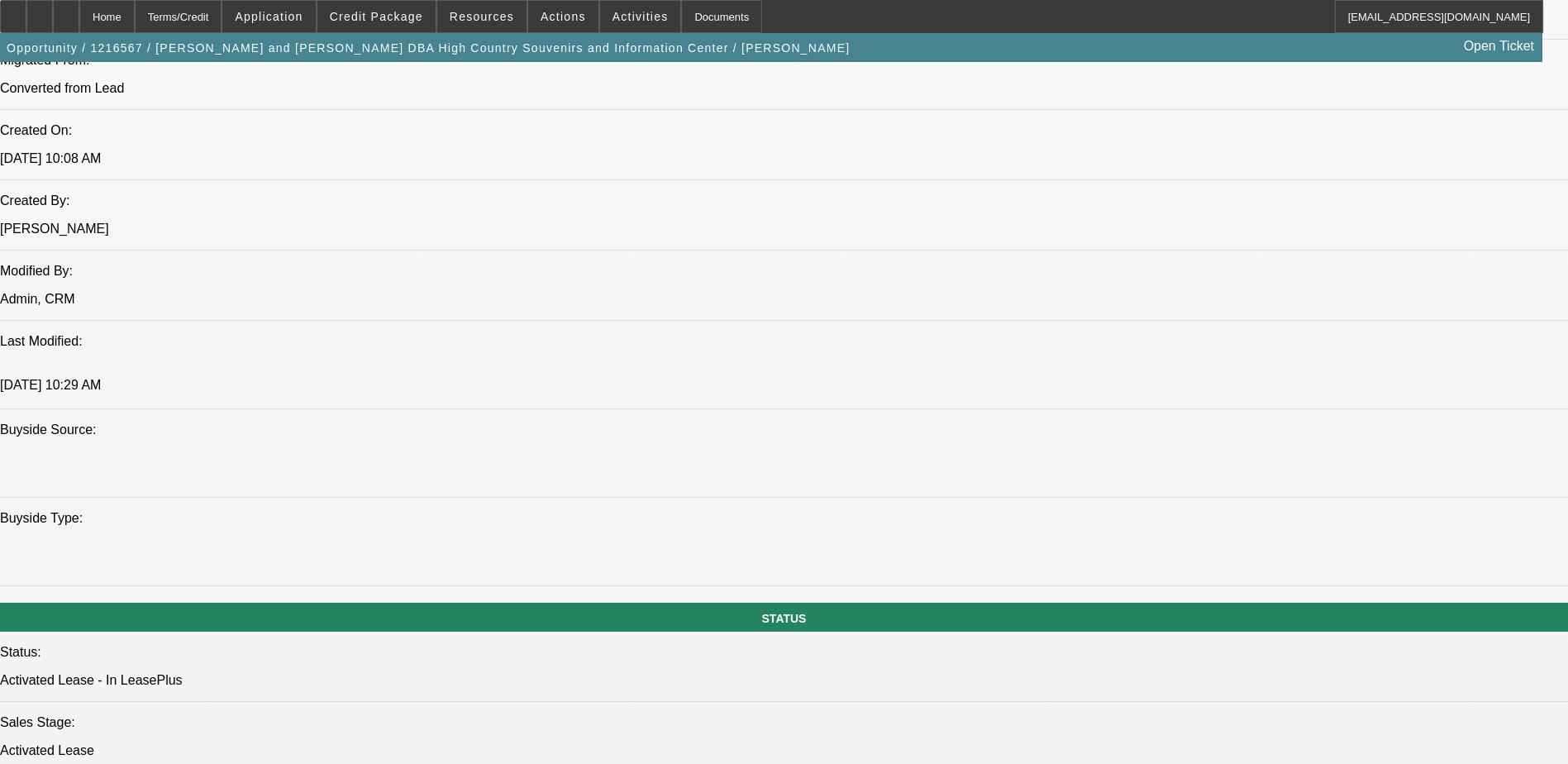
scroll to position [1488, 0]
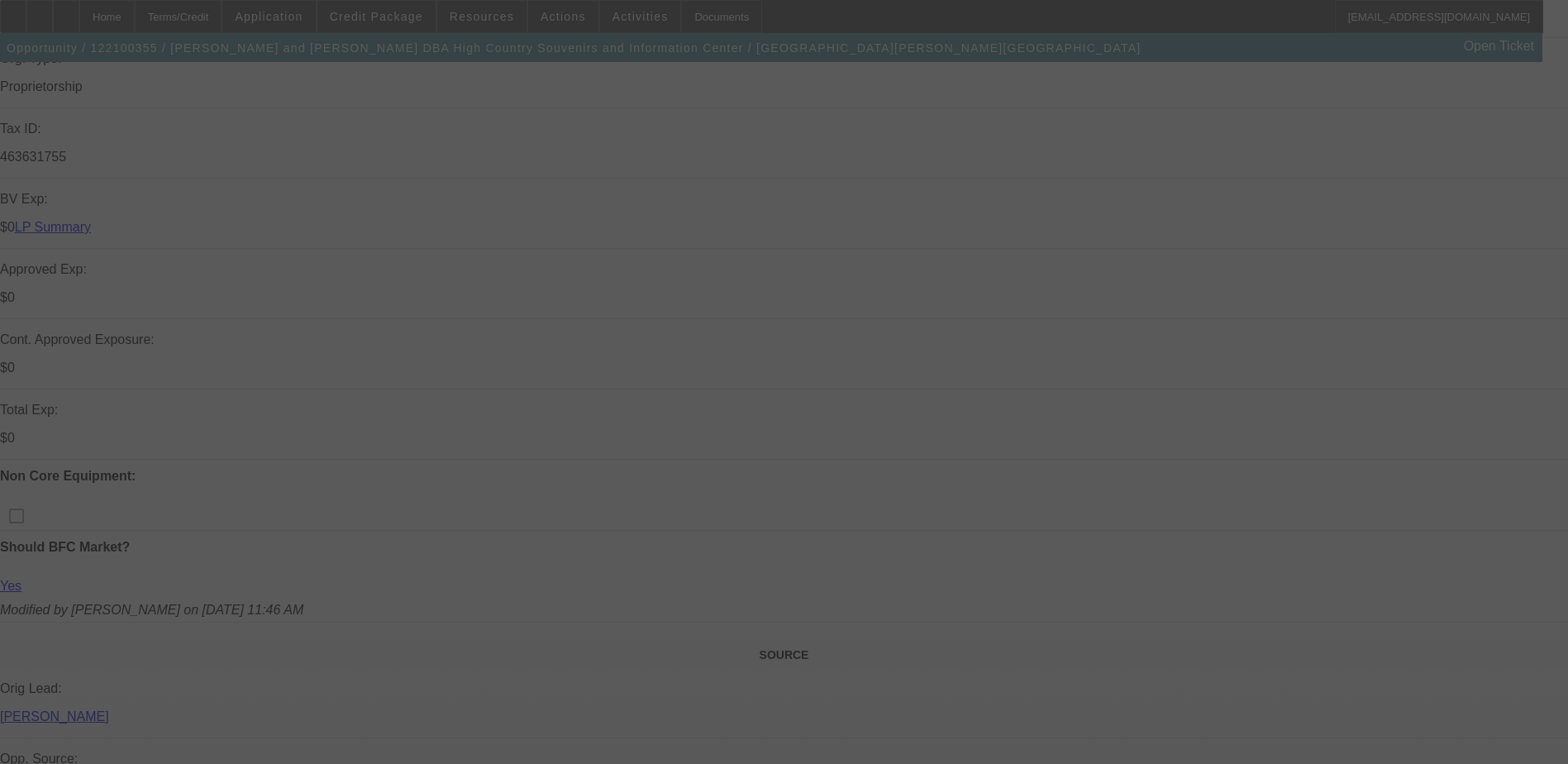
scroll to position [496, 0]
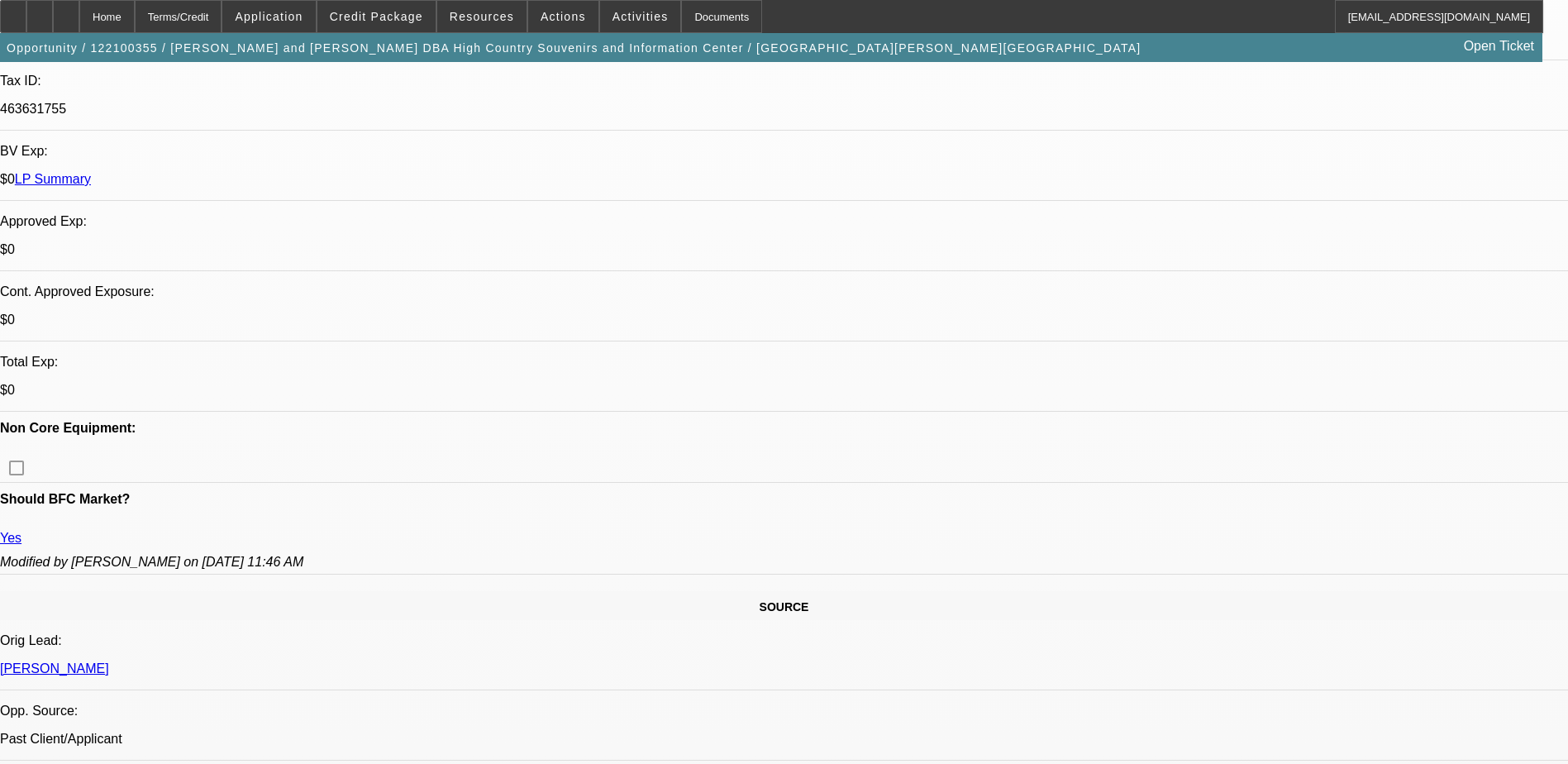
select select "0"
select select "2"
select select "0.1"
select select "0"
select select "2"
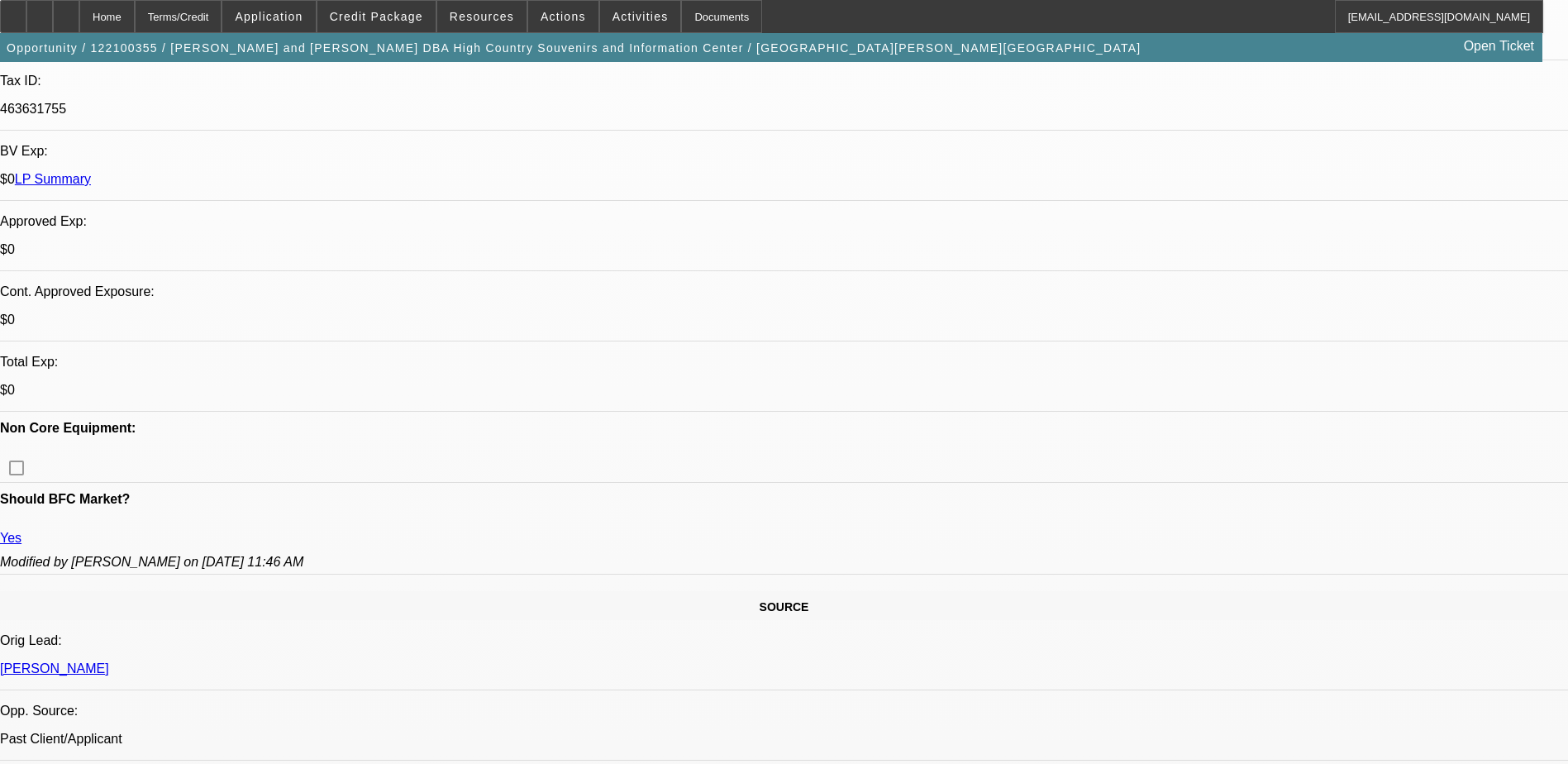
select select "0.1"
select select "1"
select select "2"
select select "4"
select select "1"
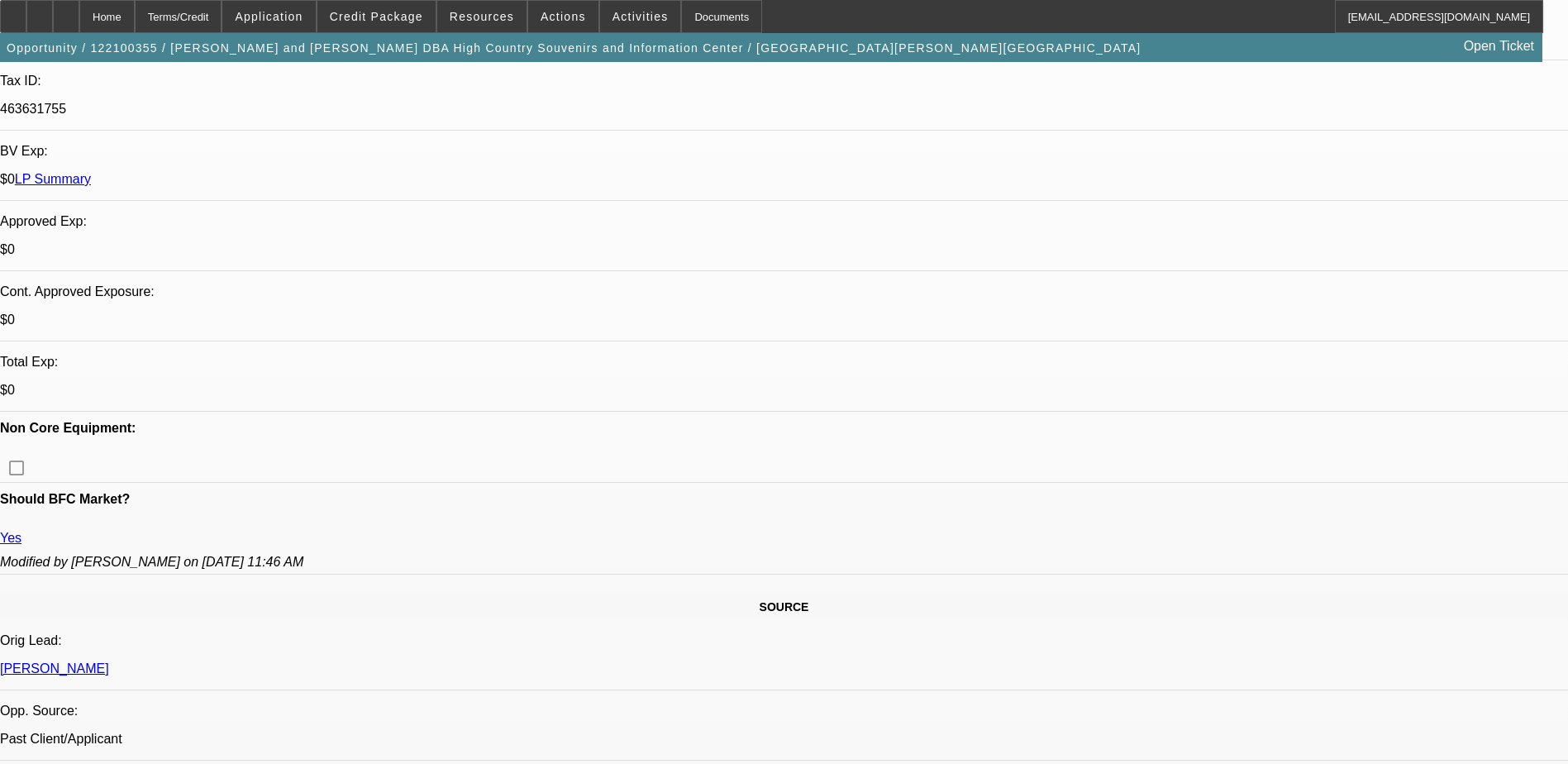
select select "2"
select select "4"
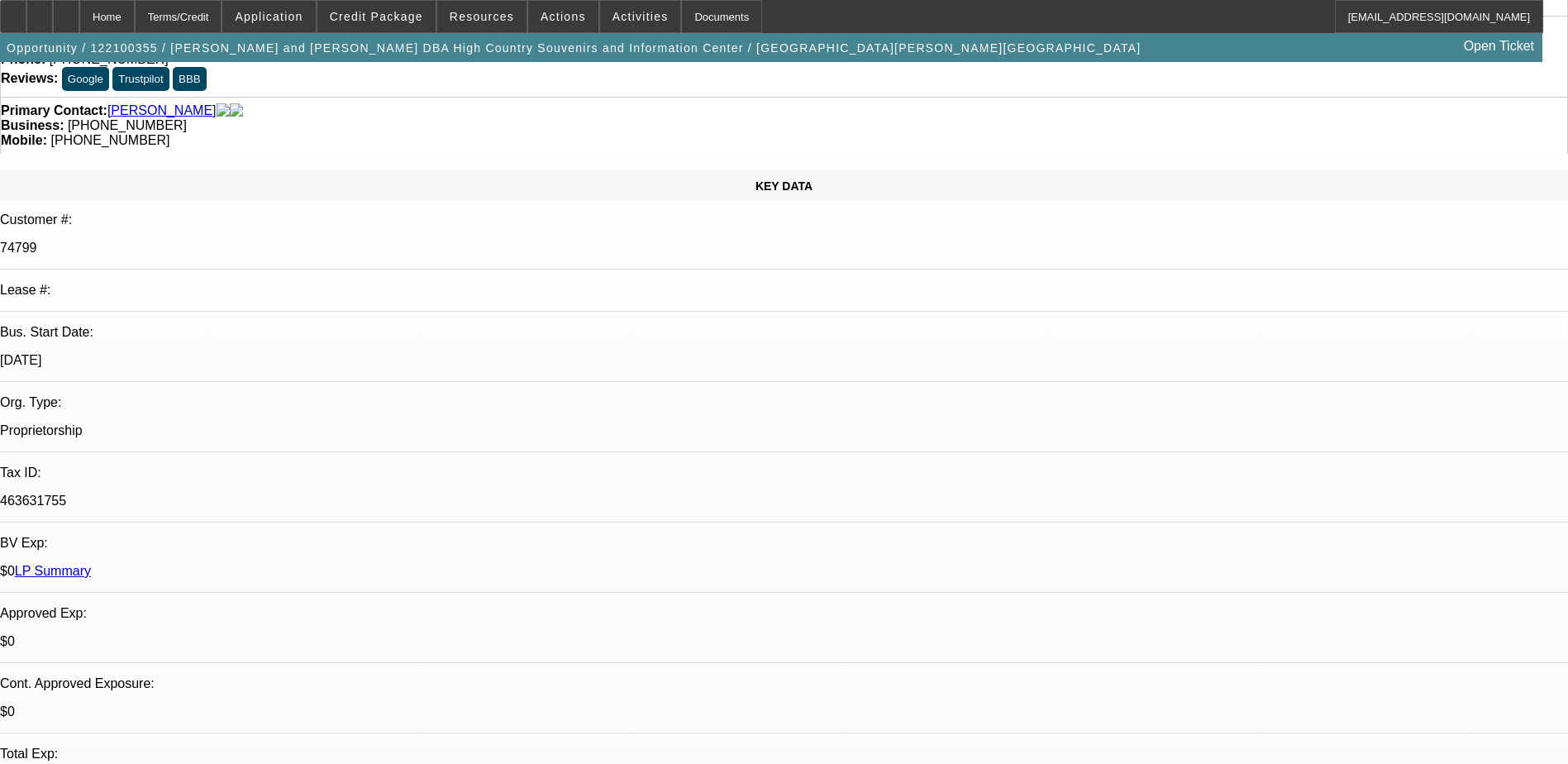
scroll to position [0, 0]
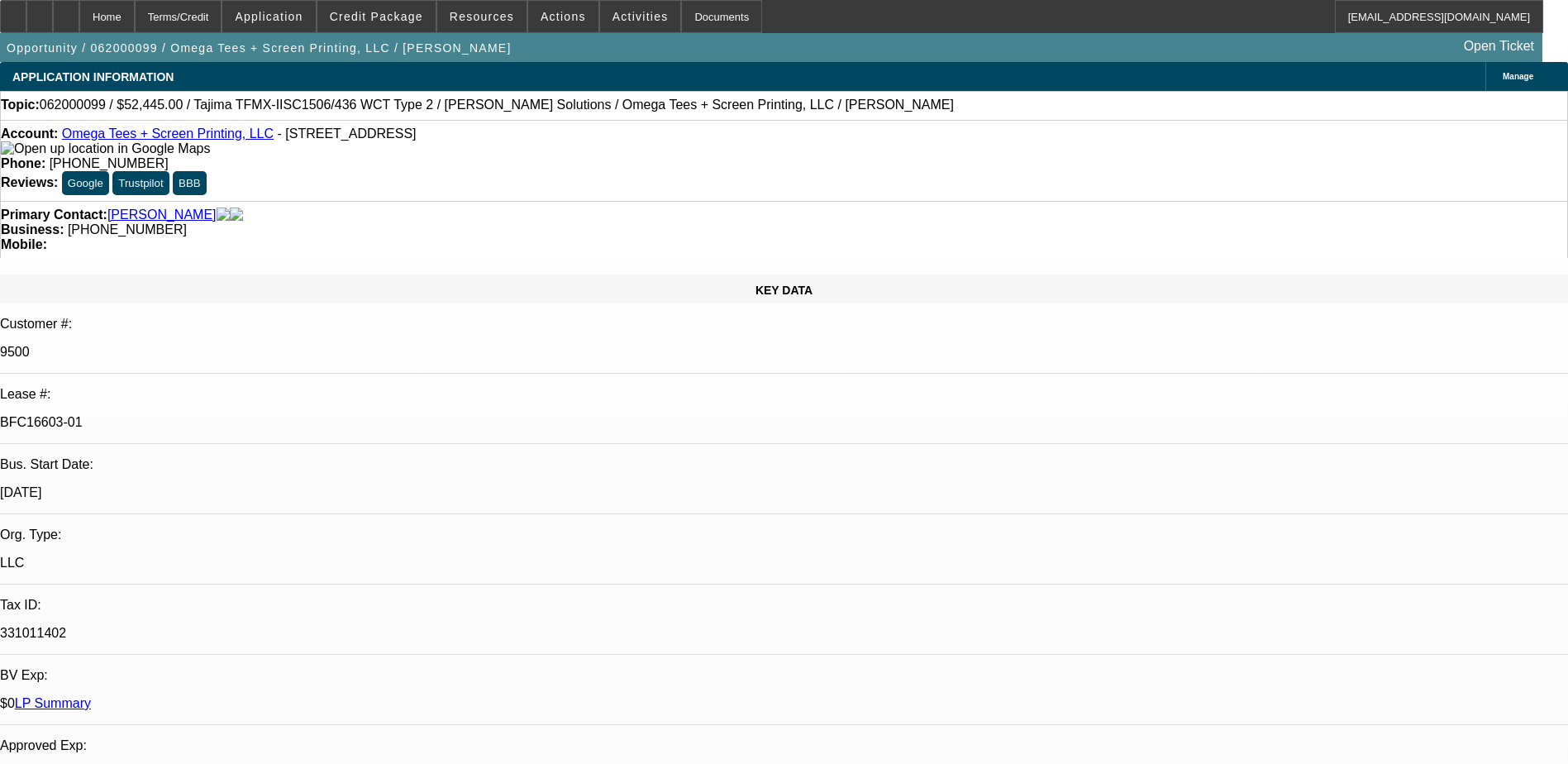
select select "0"
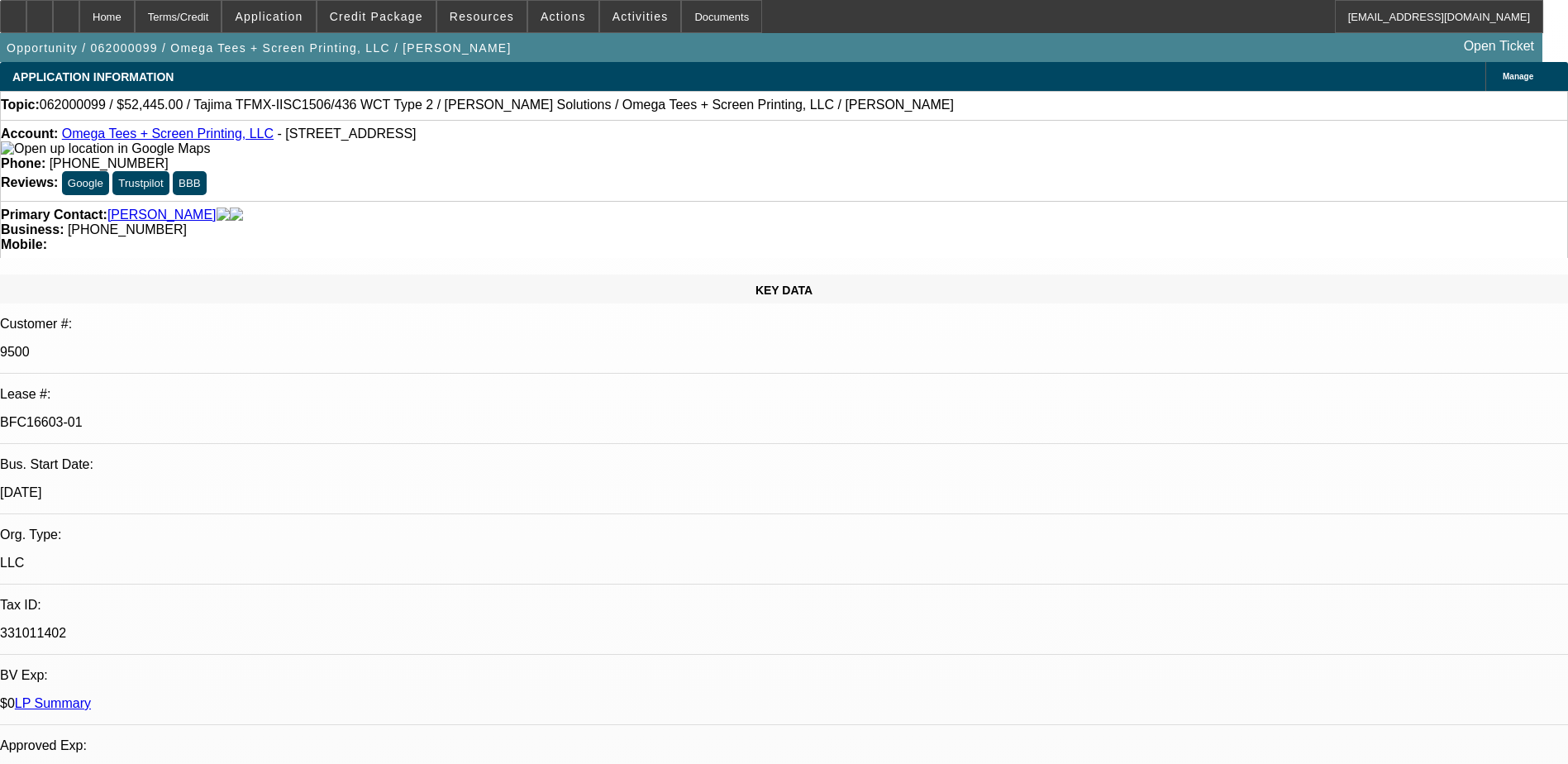
select select "0"
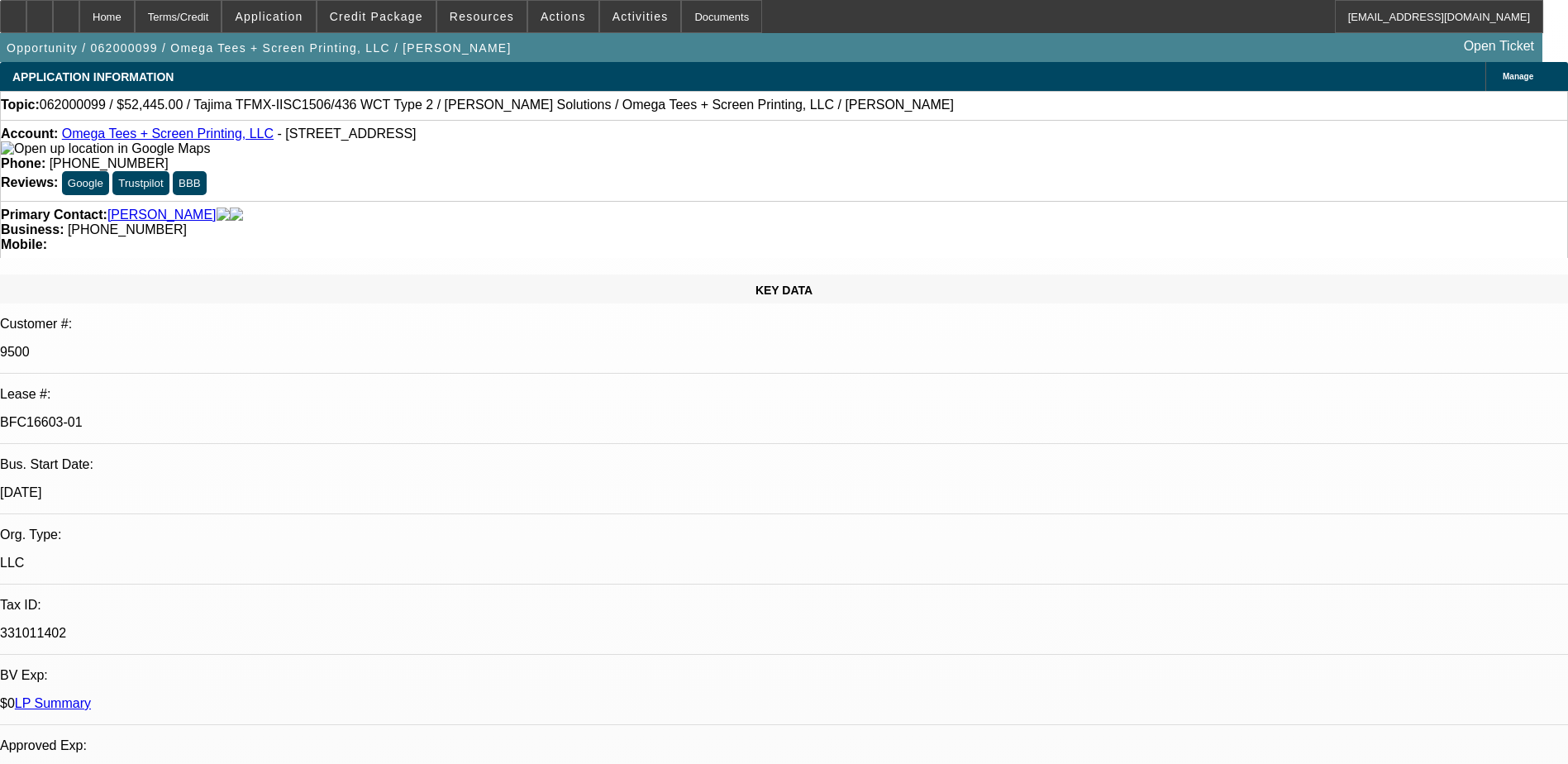
select select "0"
select select "1"
select select "6"
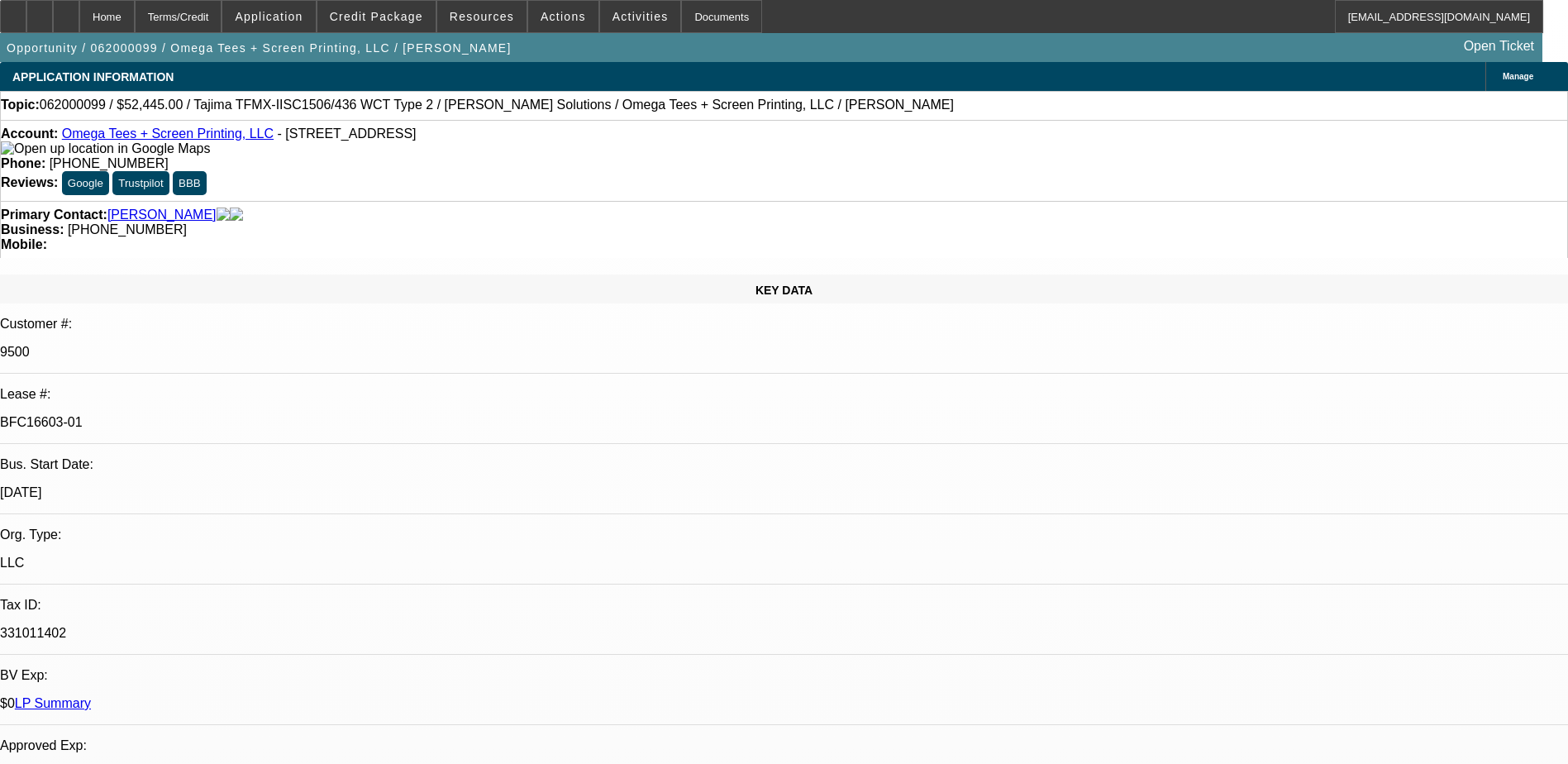
select select "1"
select select "6"
select select "1"
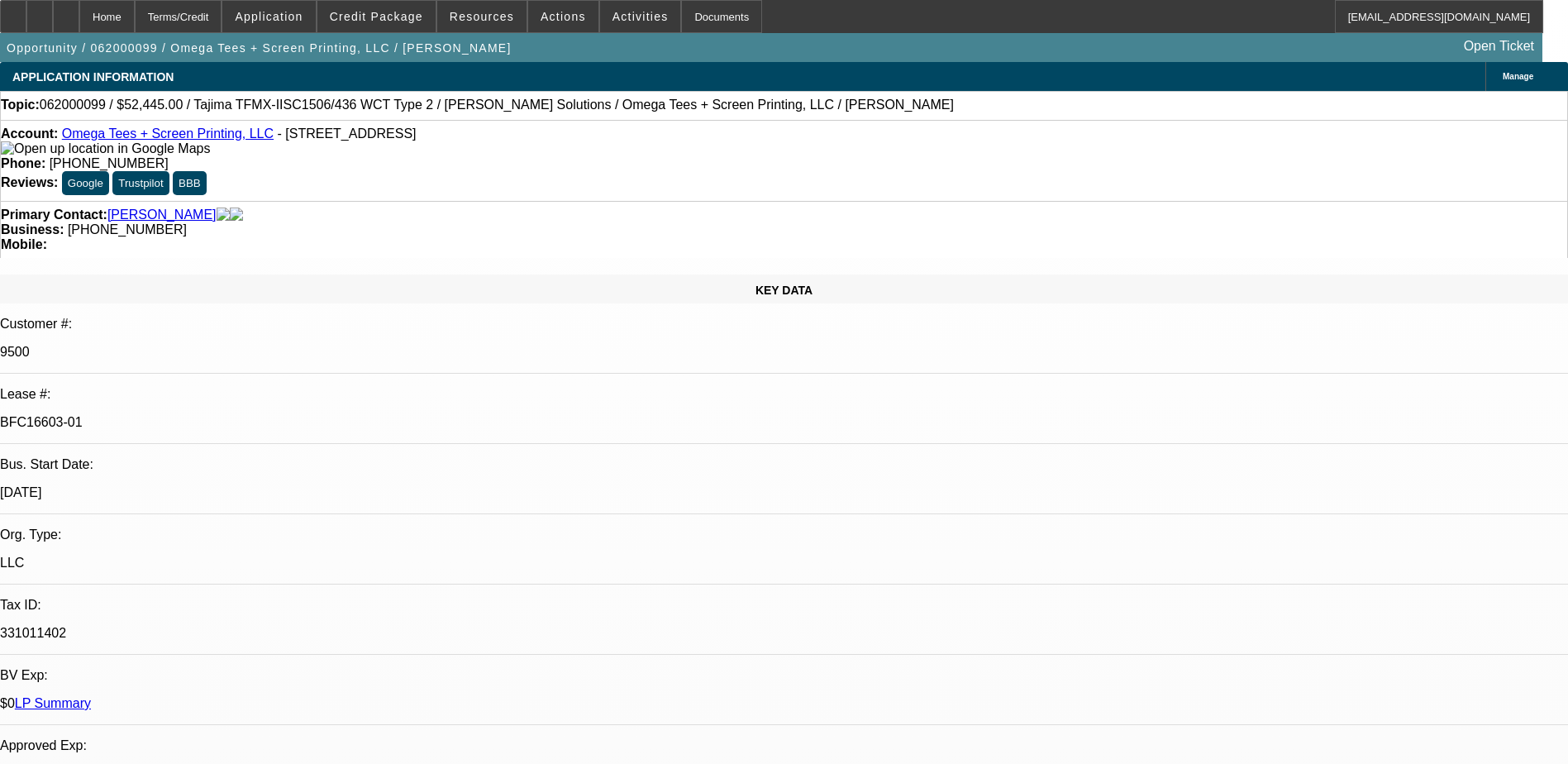
select select "6"
select select "1"
select select "6"
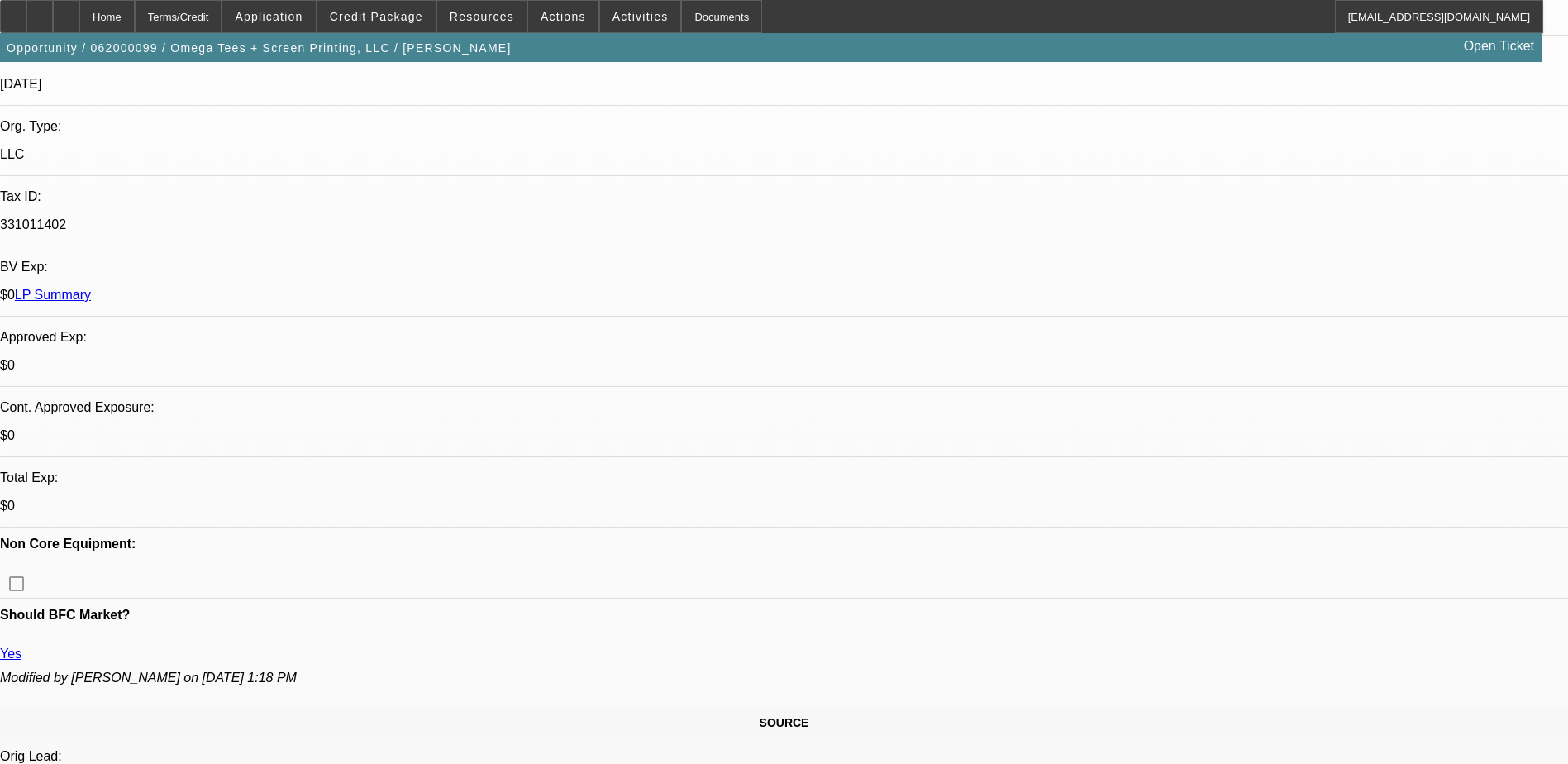
select select "0"
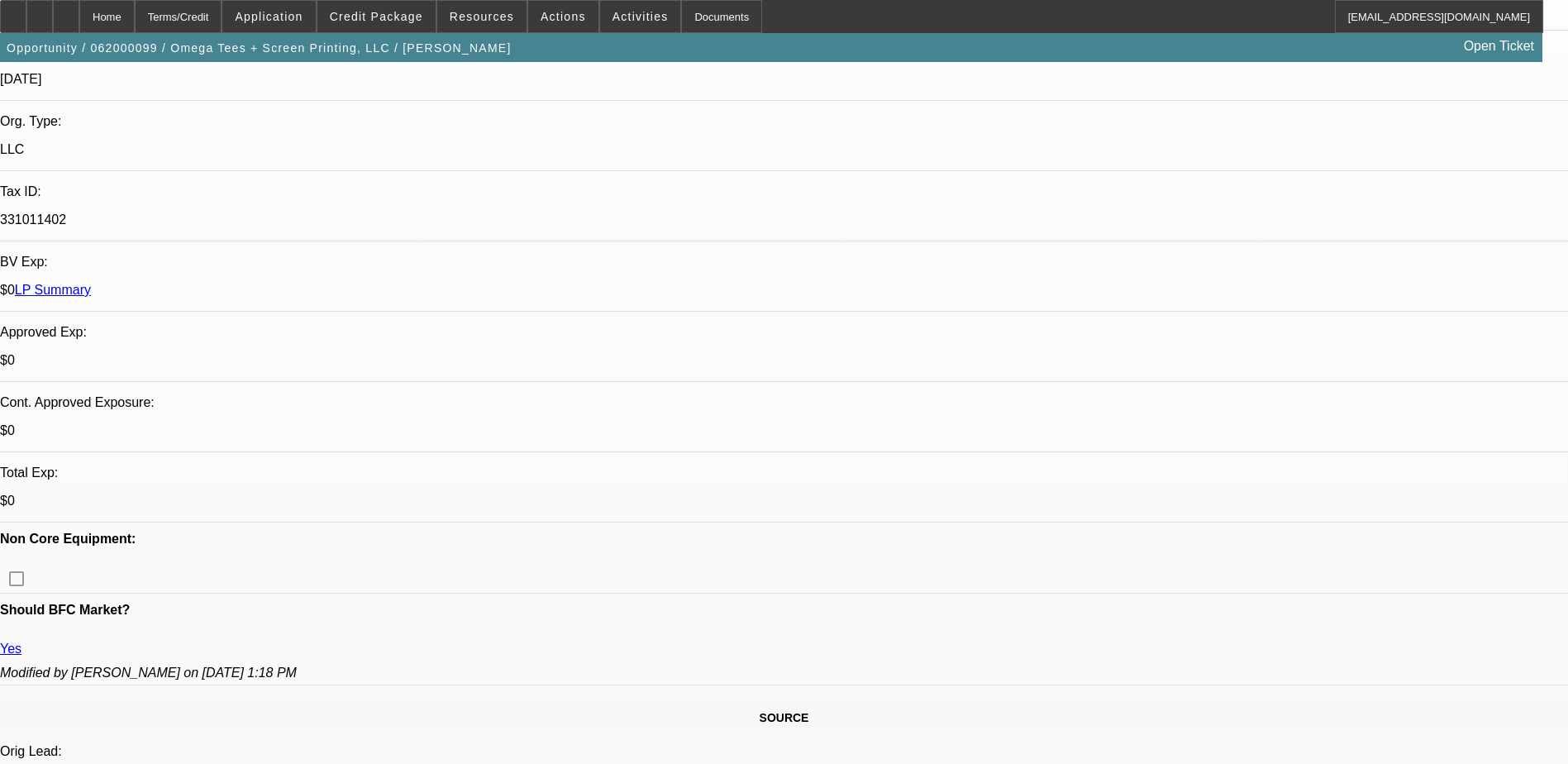
select select "0"
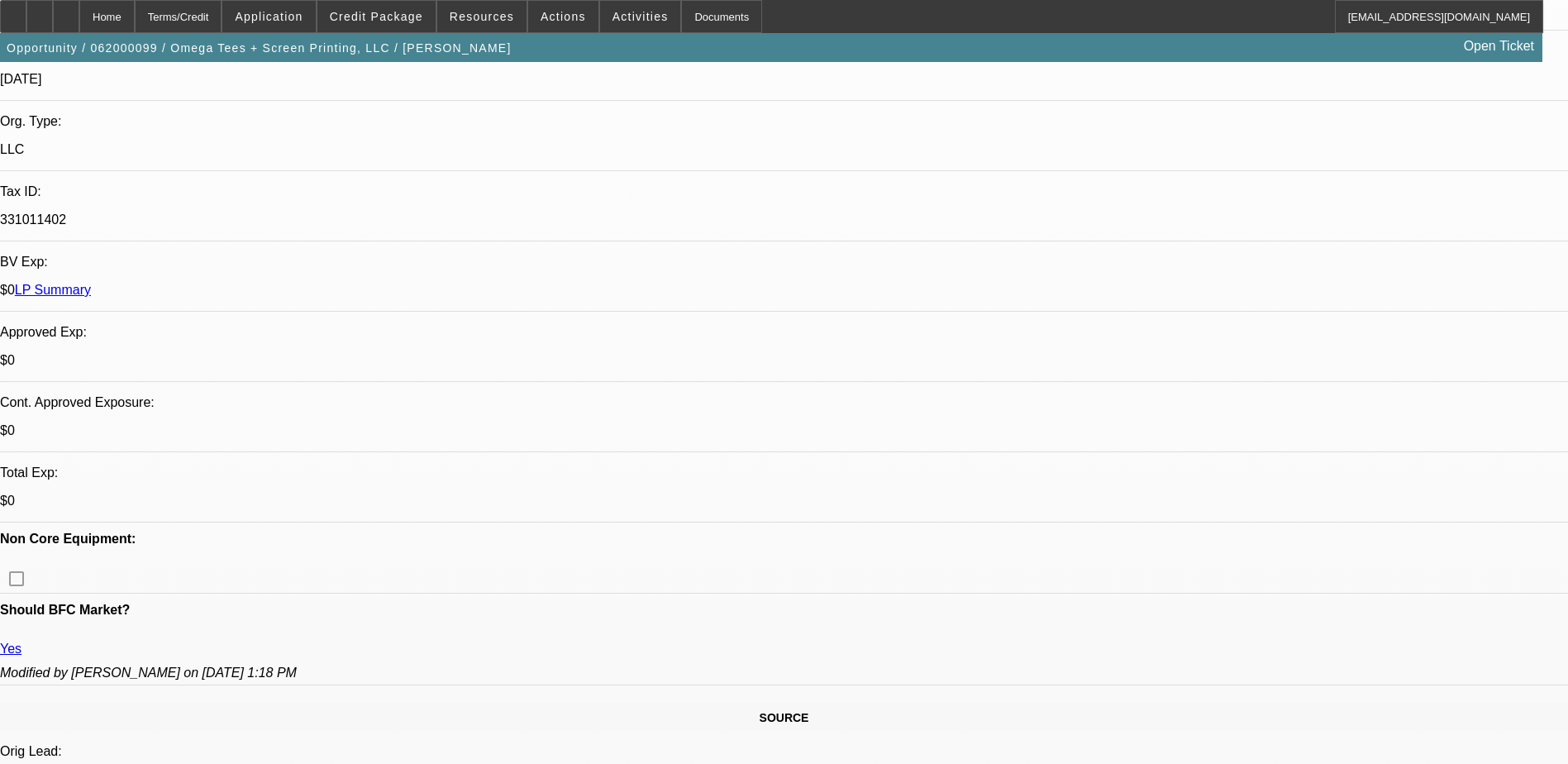
select select "0"
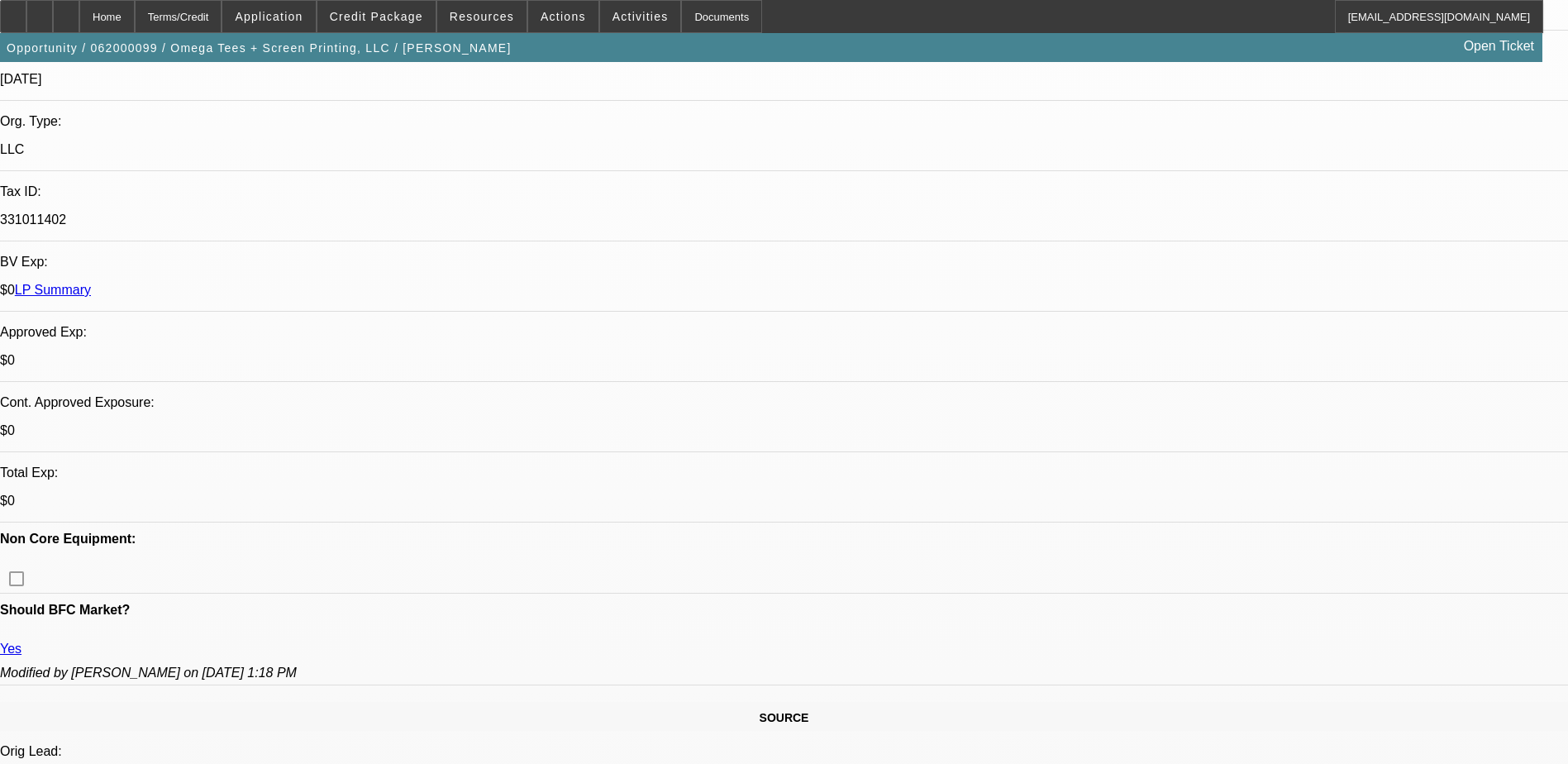
select select "0"
select select "1"
select select "6"
select select "1"
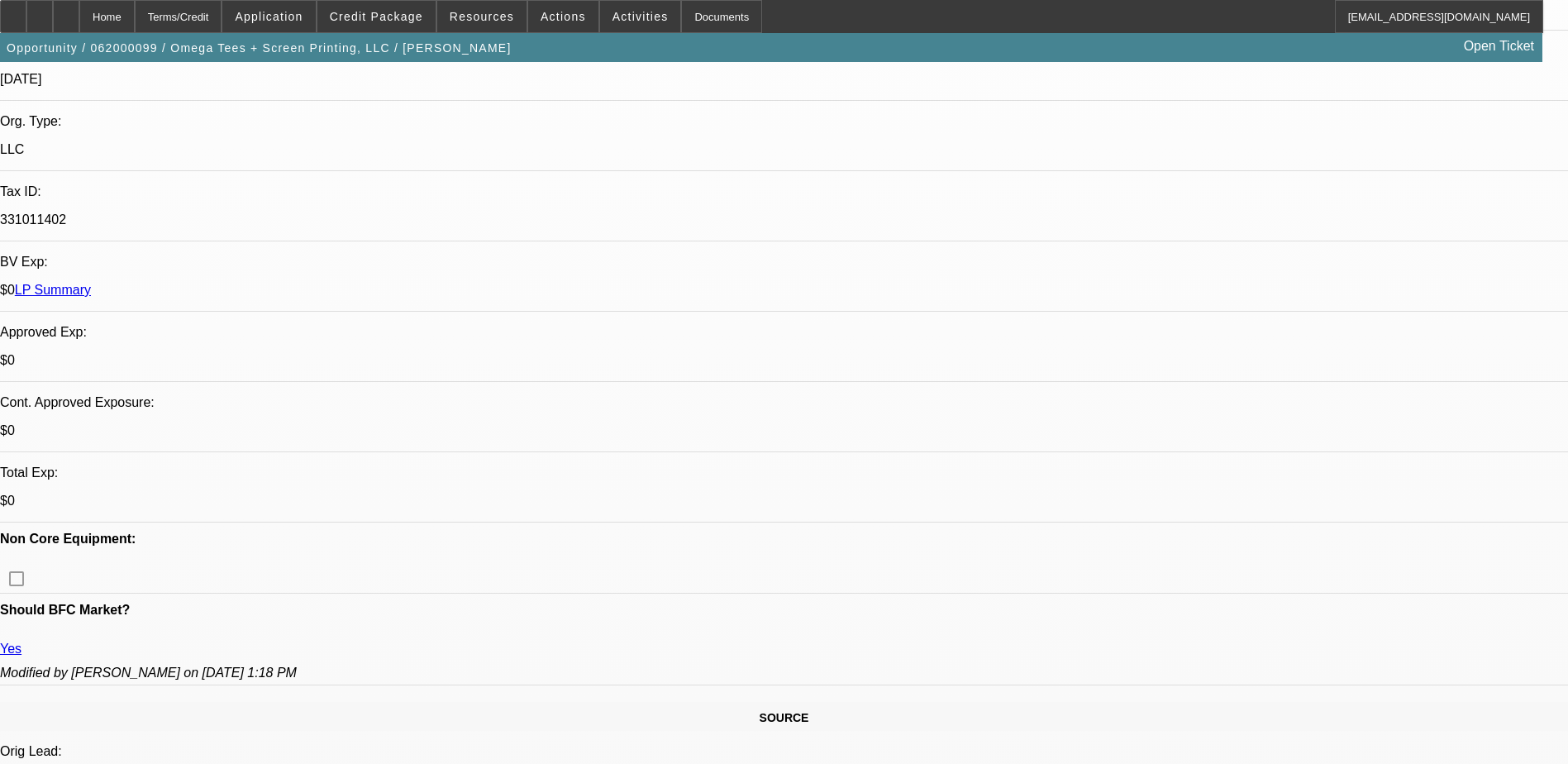
select select "1"
select select "6"
select select "1"
select select "6"
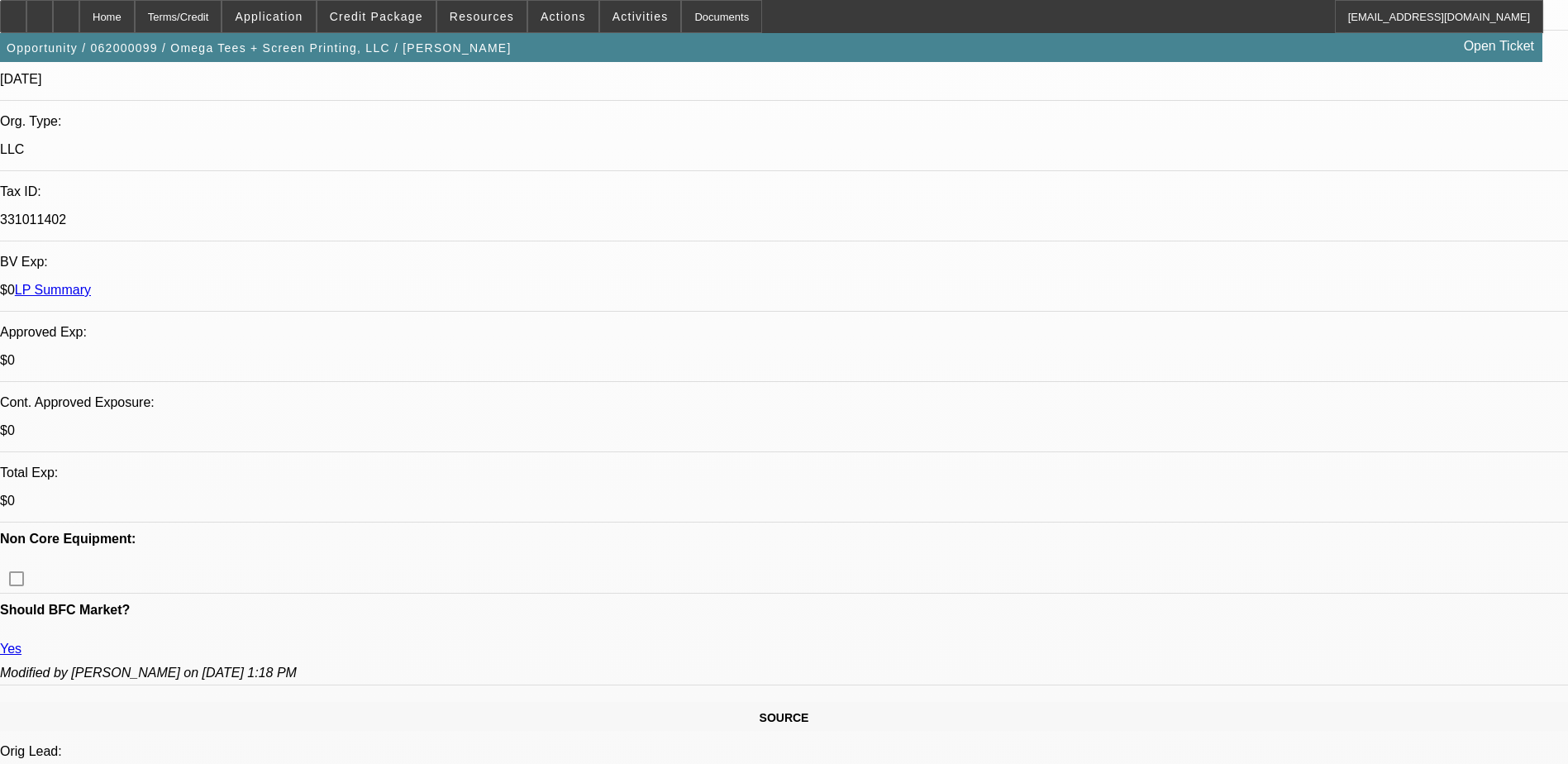
select select "1"
select select "6"
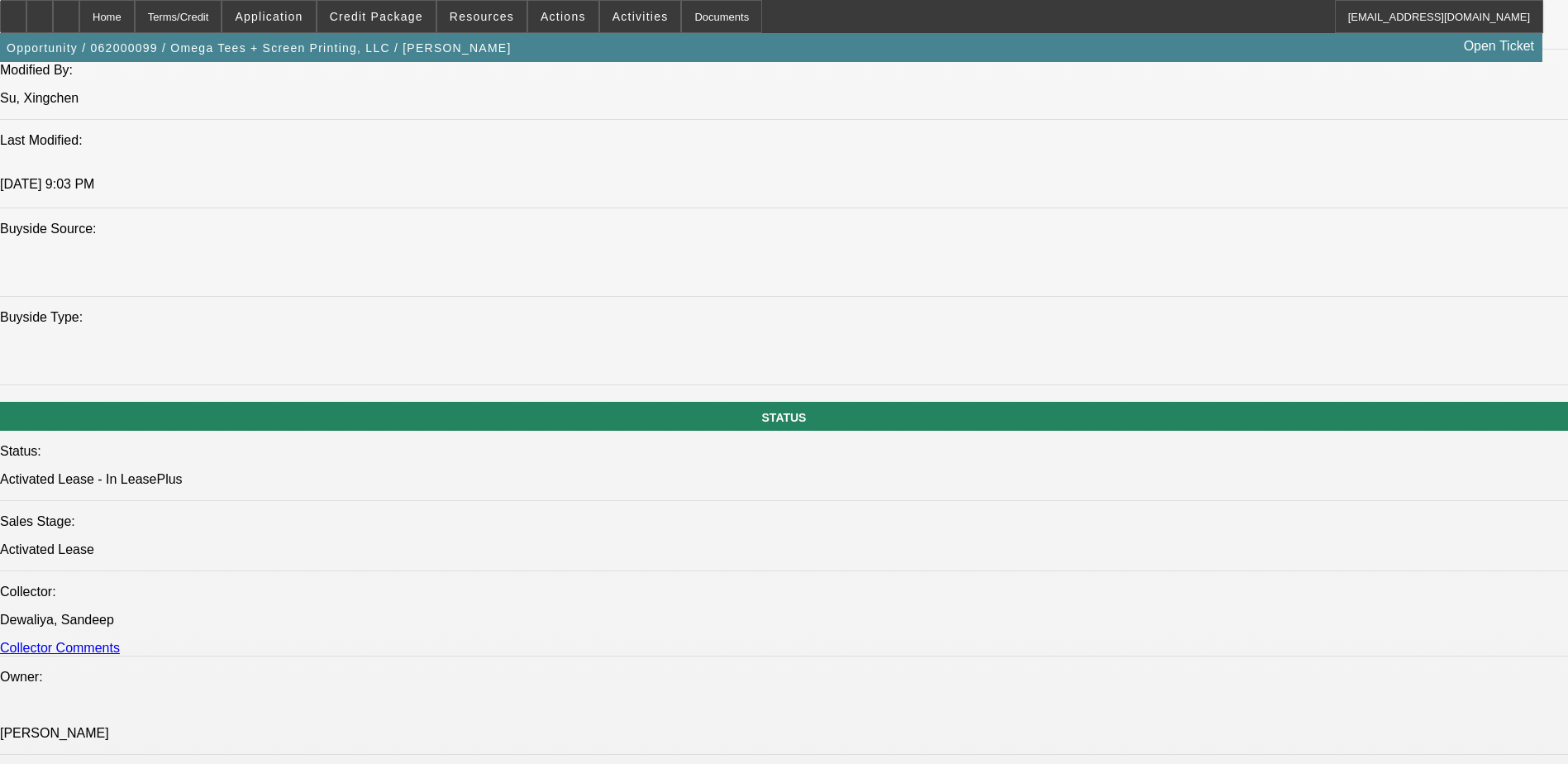
scroll to position [1571, 0]
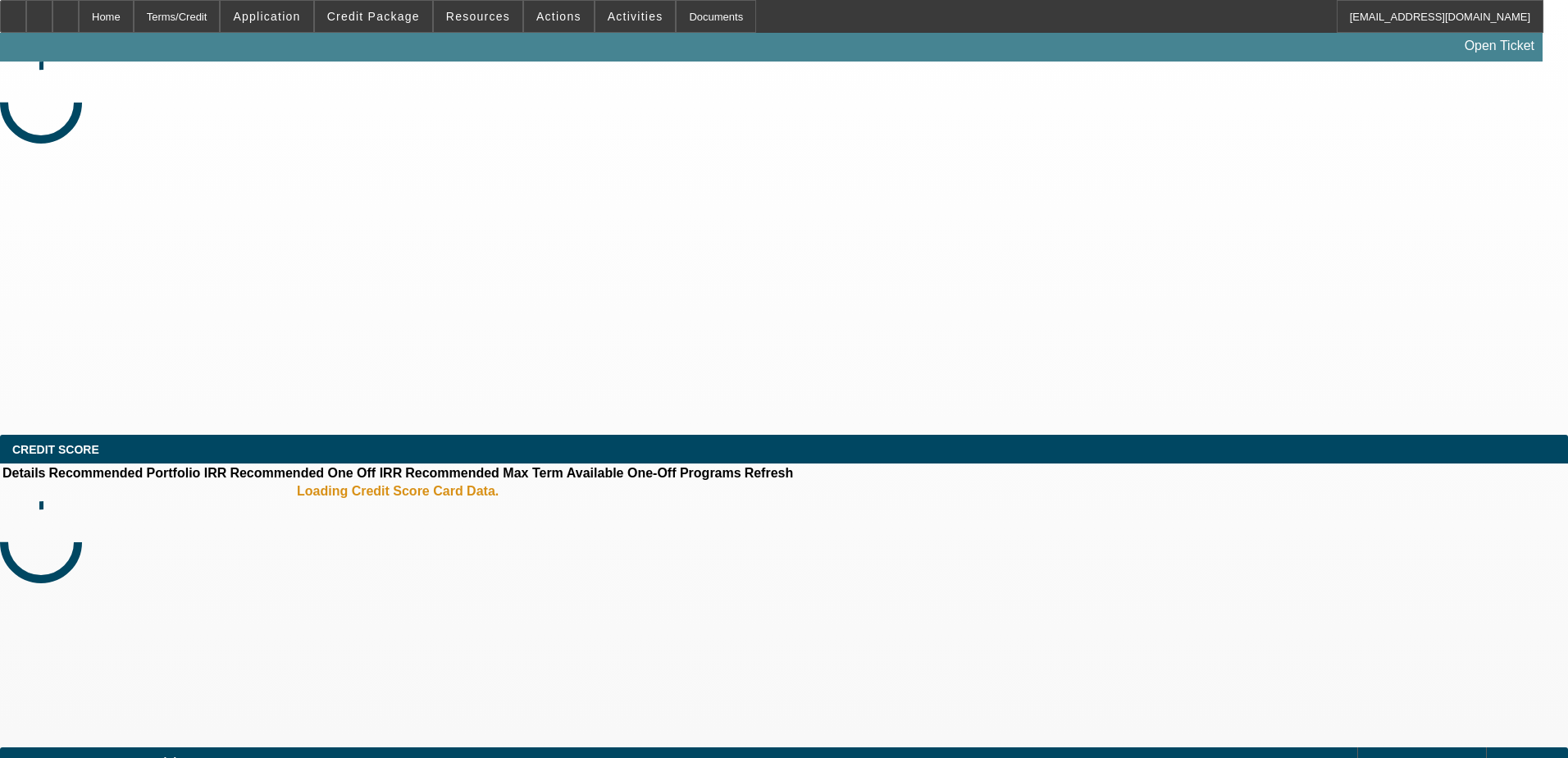
select select "0.2"
select select "2"
select select "0.1"
select select "4"
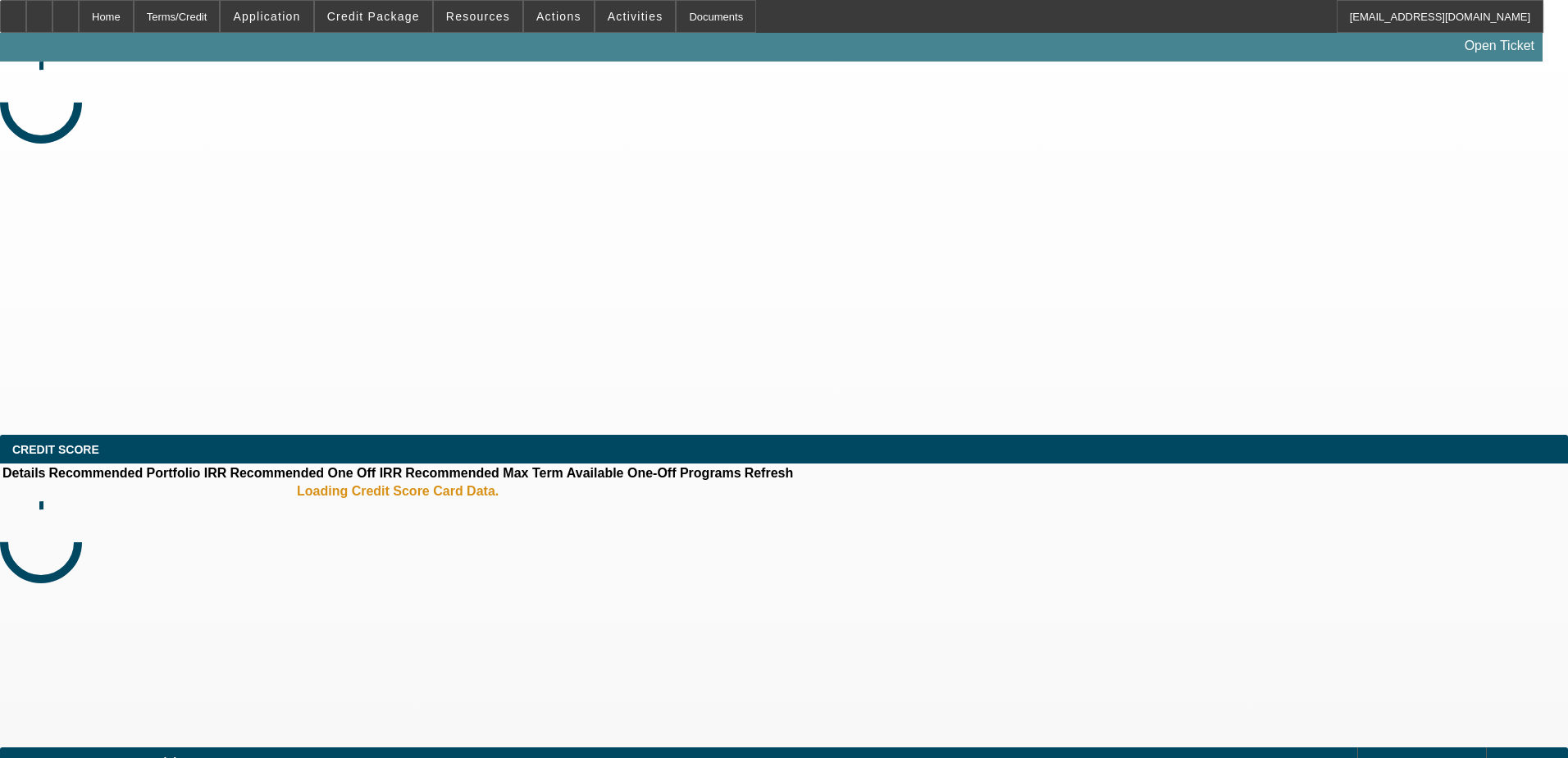
select select "0.1"
select select "2"
select select "0.1"
select select "4"
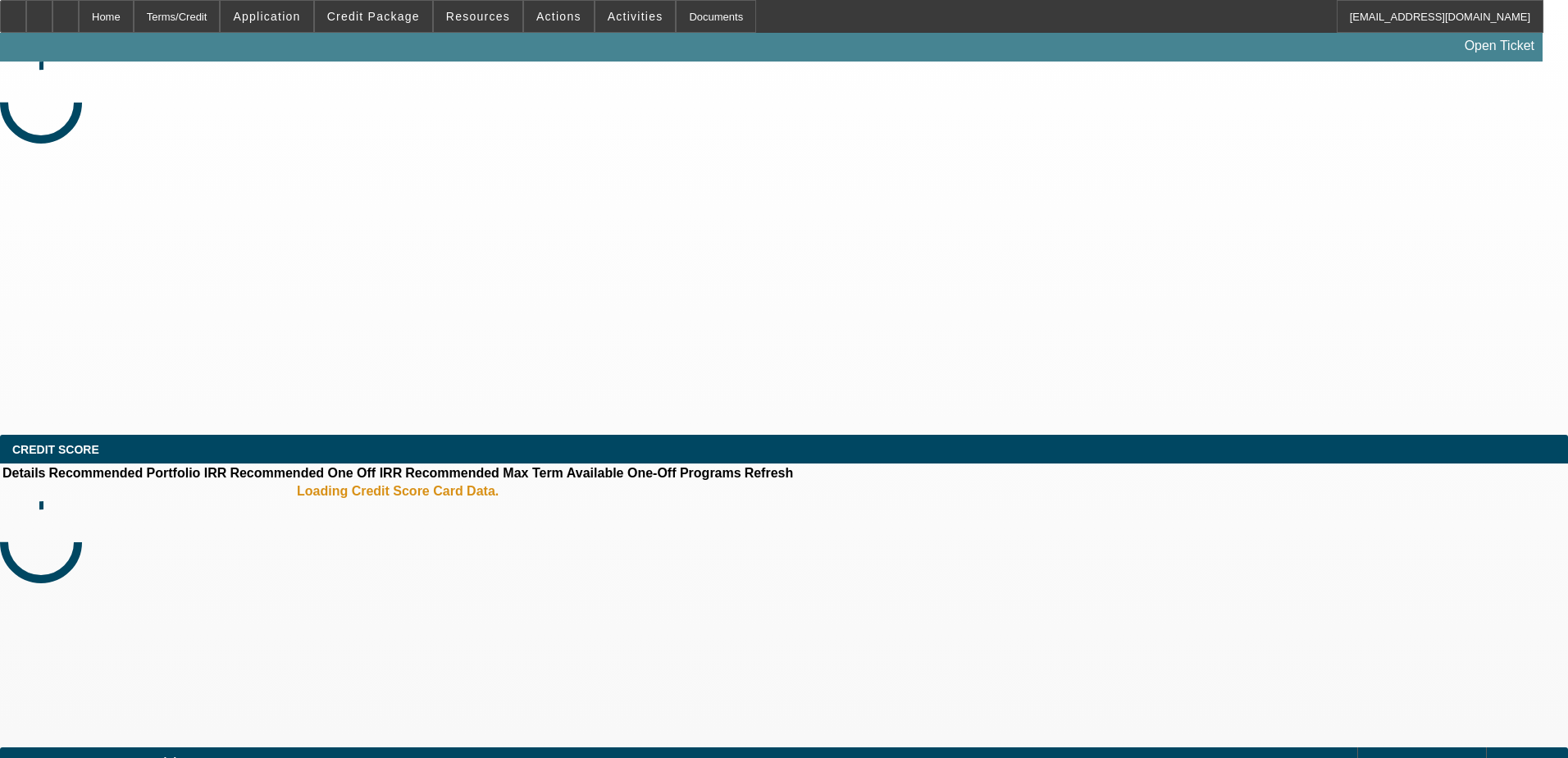
select select "0.1"
select select "2"
select select "0.1"
select select "4"
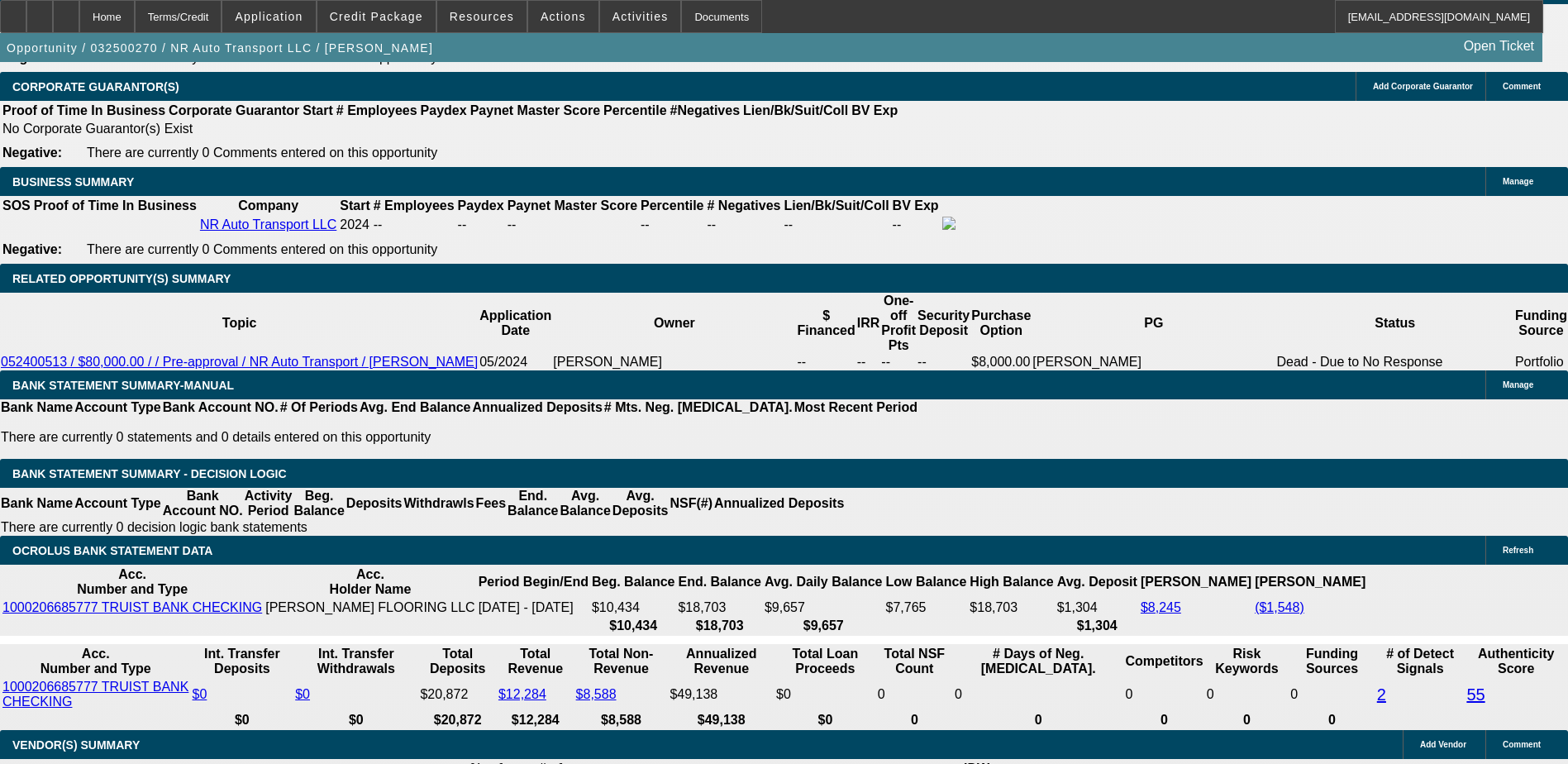
scroll to position [2480, 0]
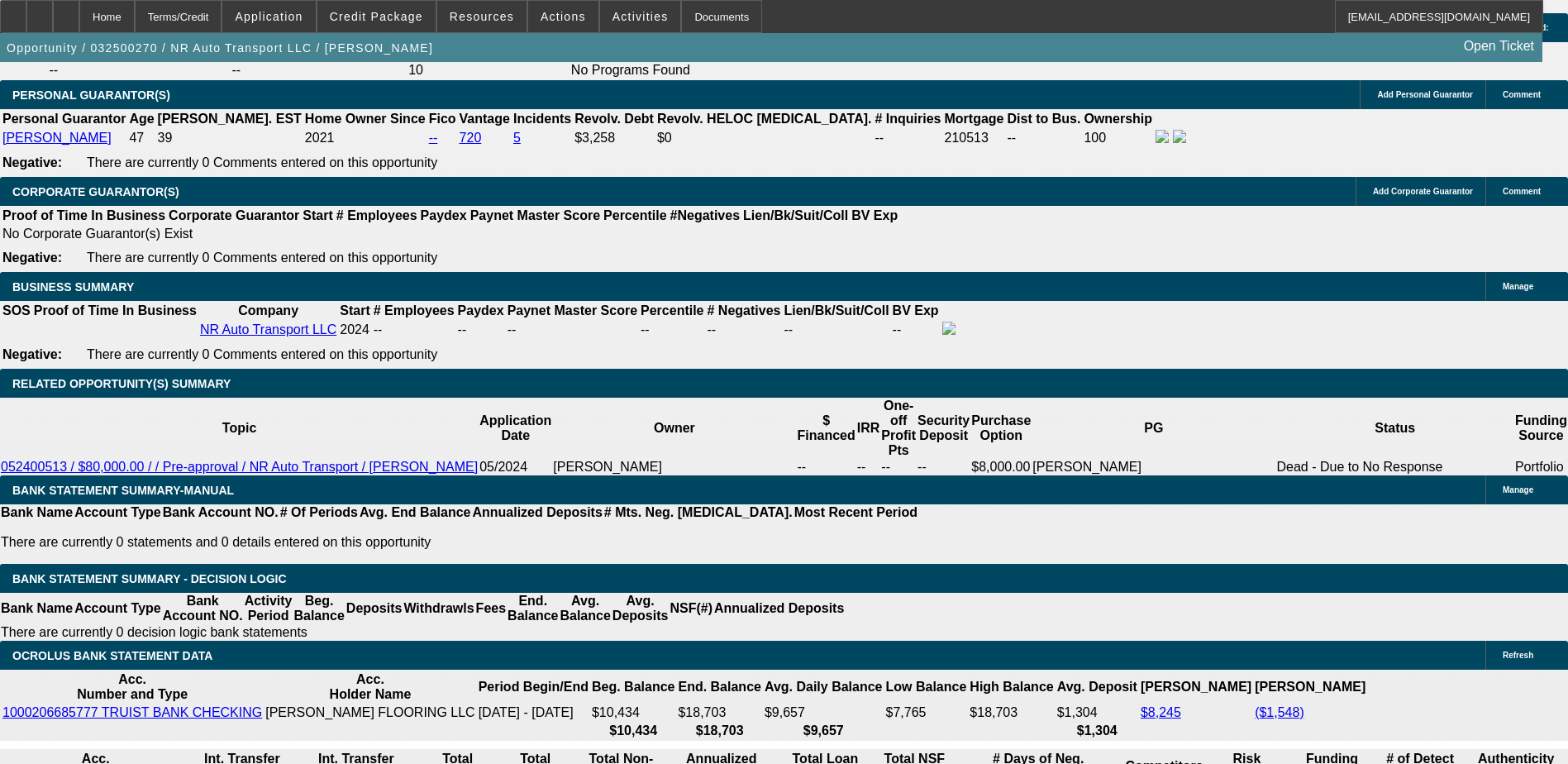
scroll to position [2564, 0]
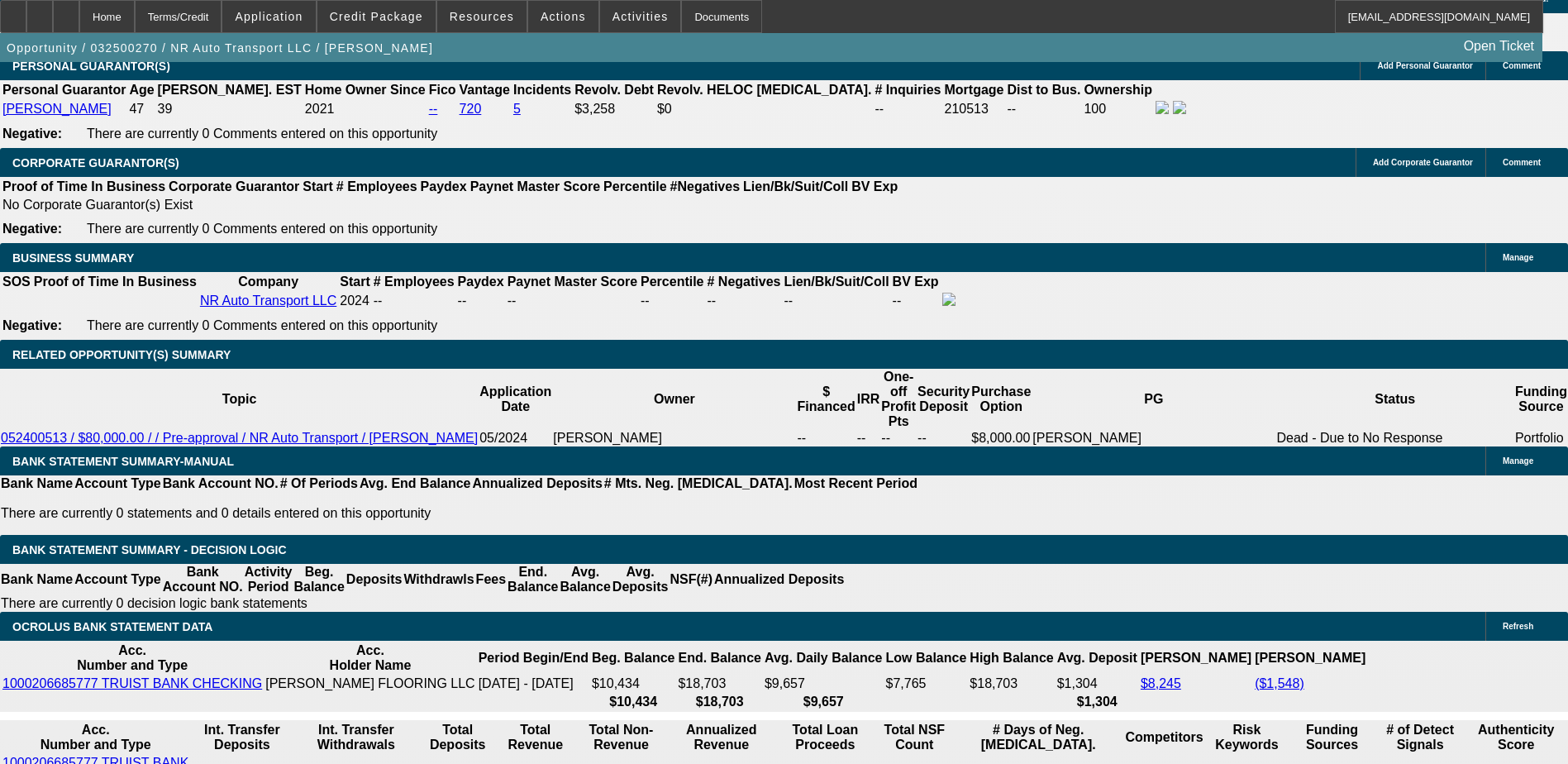
scroll to position [295, 0]
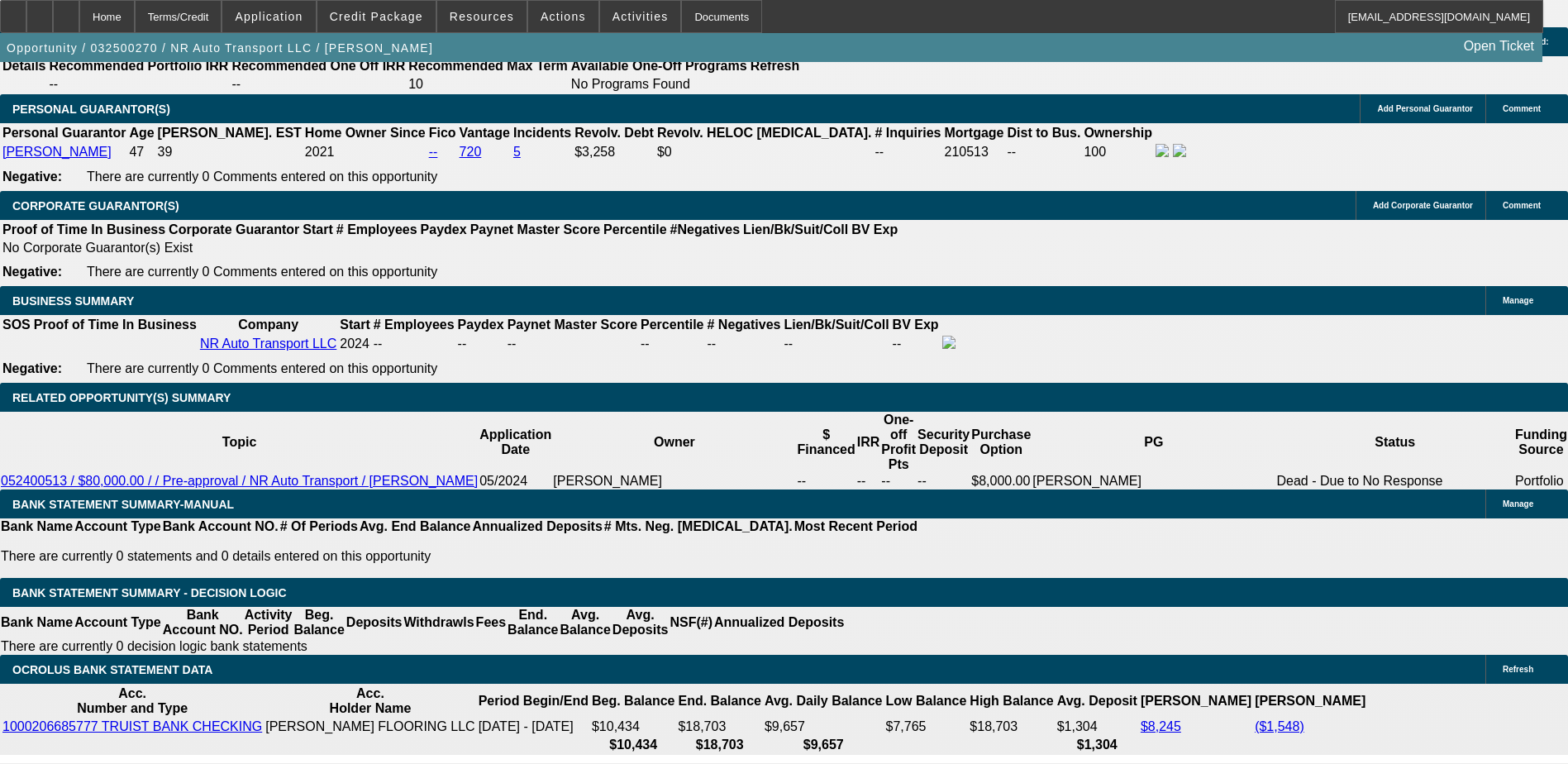
scroll to position [2480, 0]
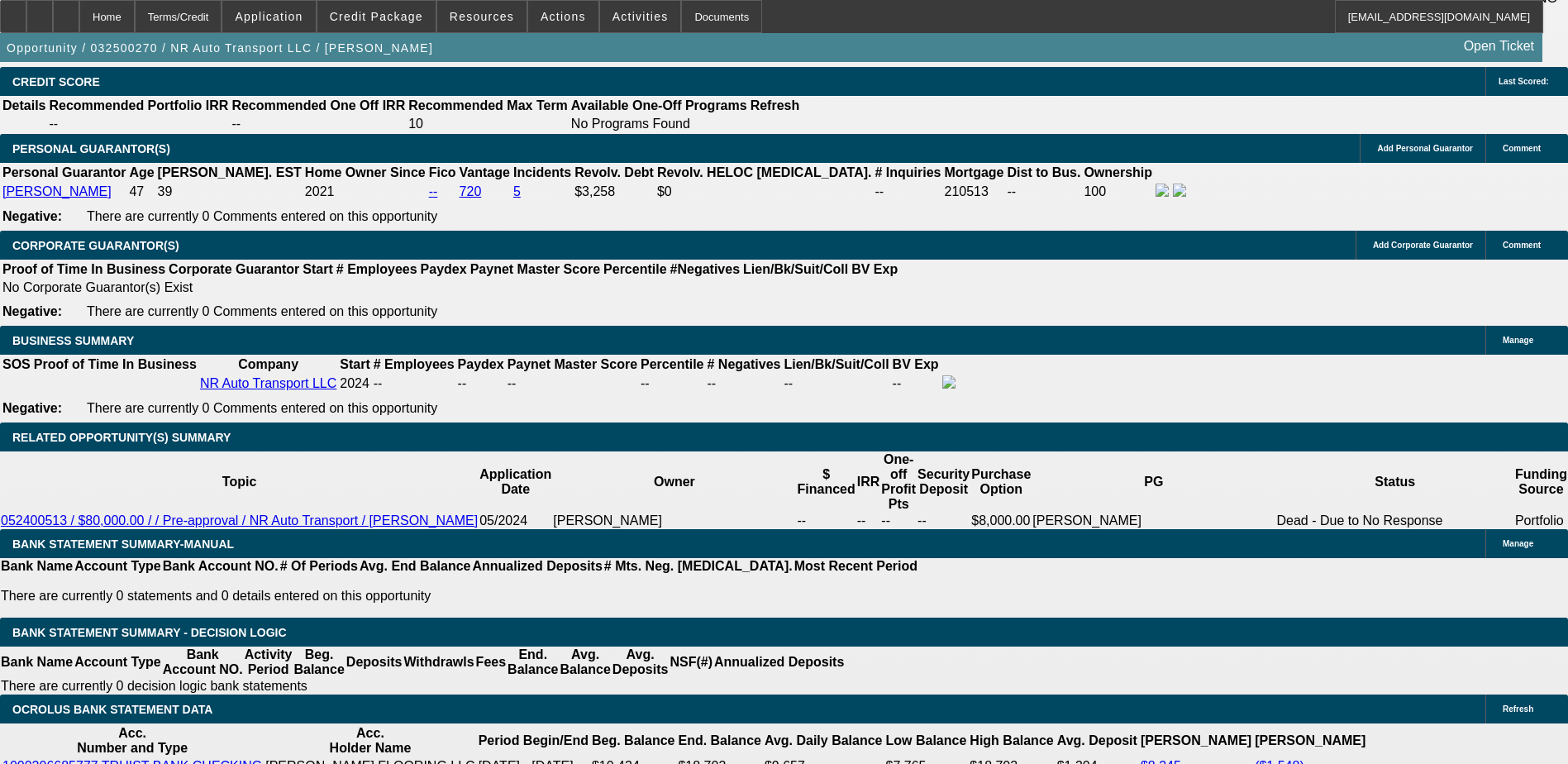
scroll to position [248, 0]
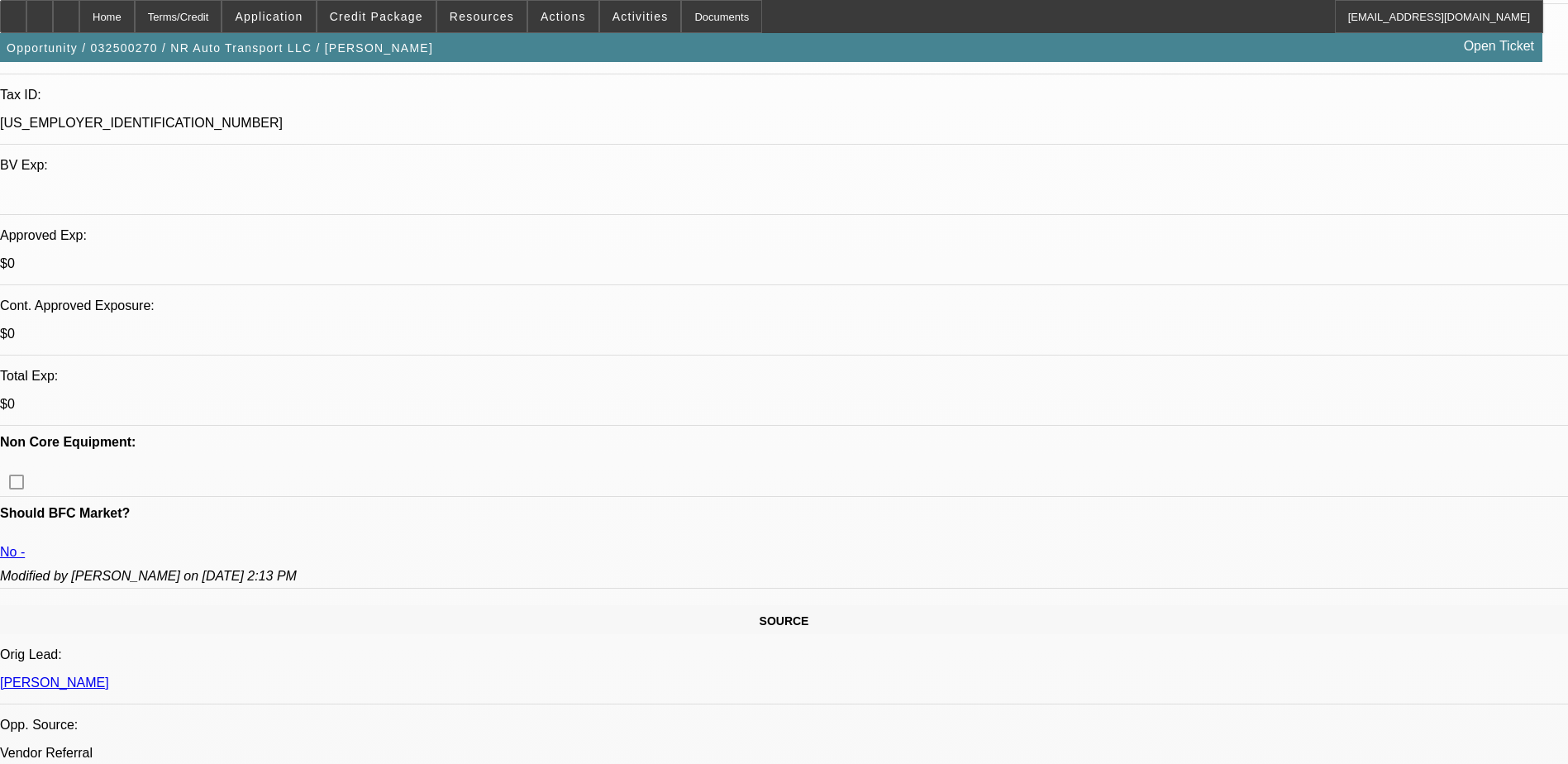
scroll to position [413, 0]
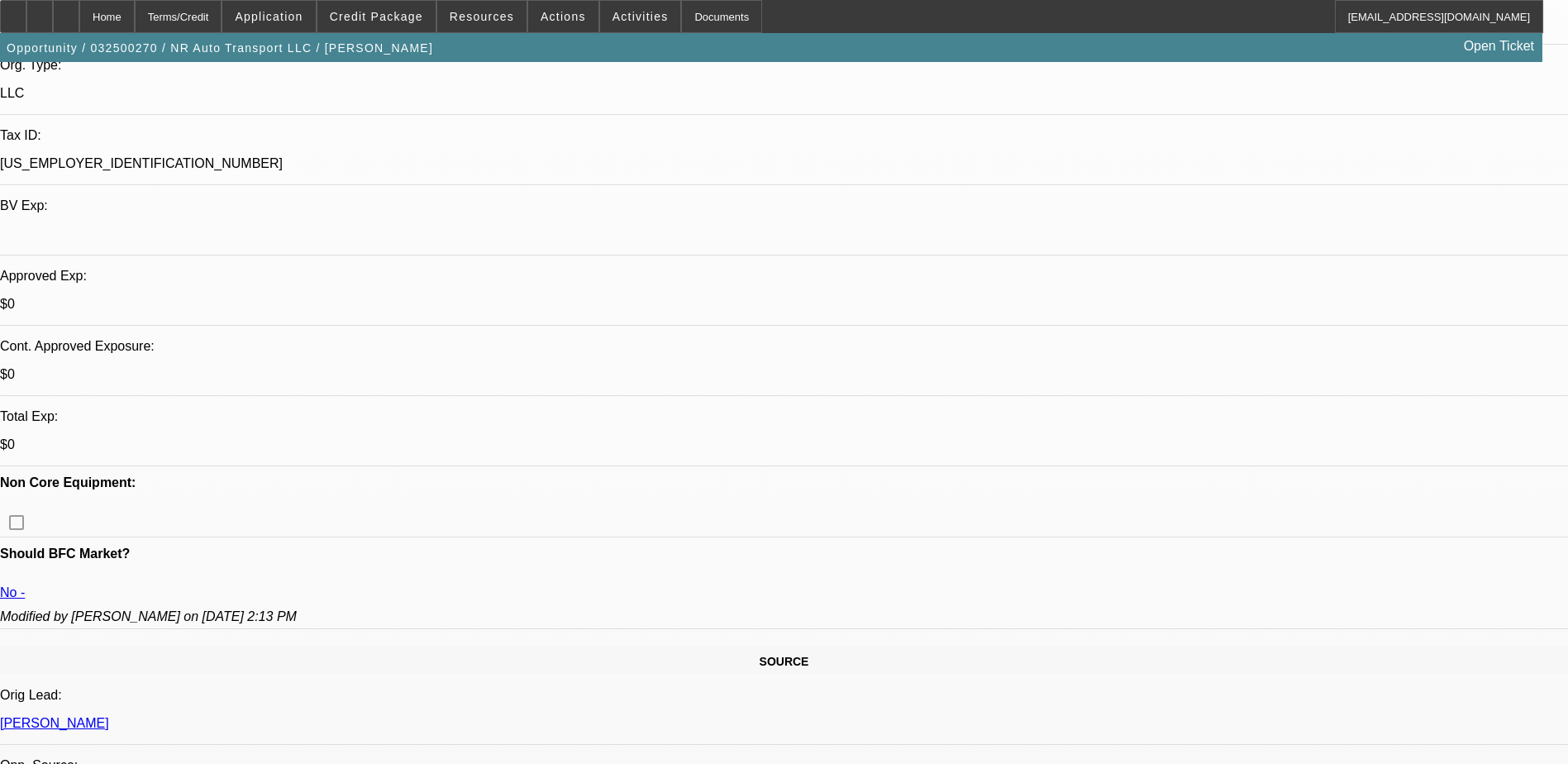
scroll to position [413, 0]
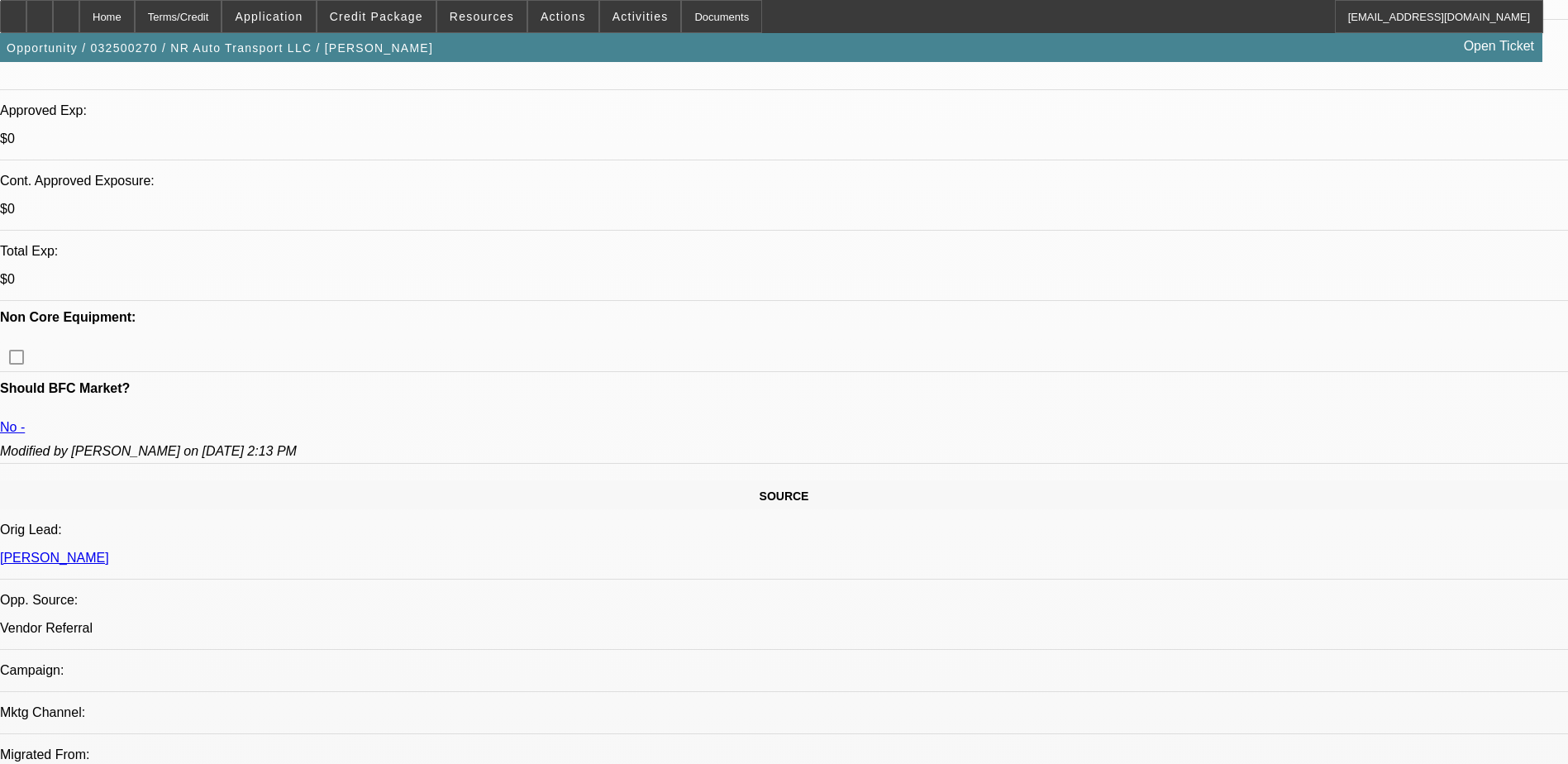
scroll to position [248, 0]
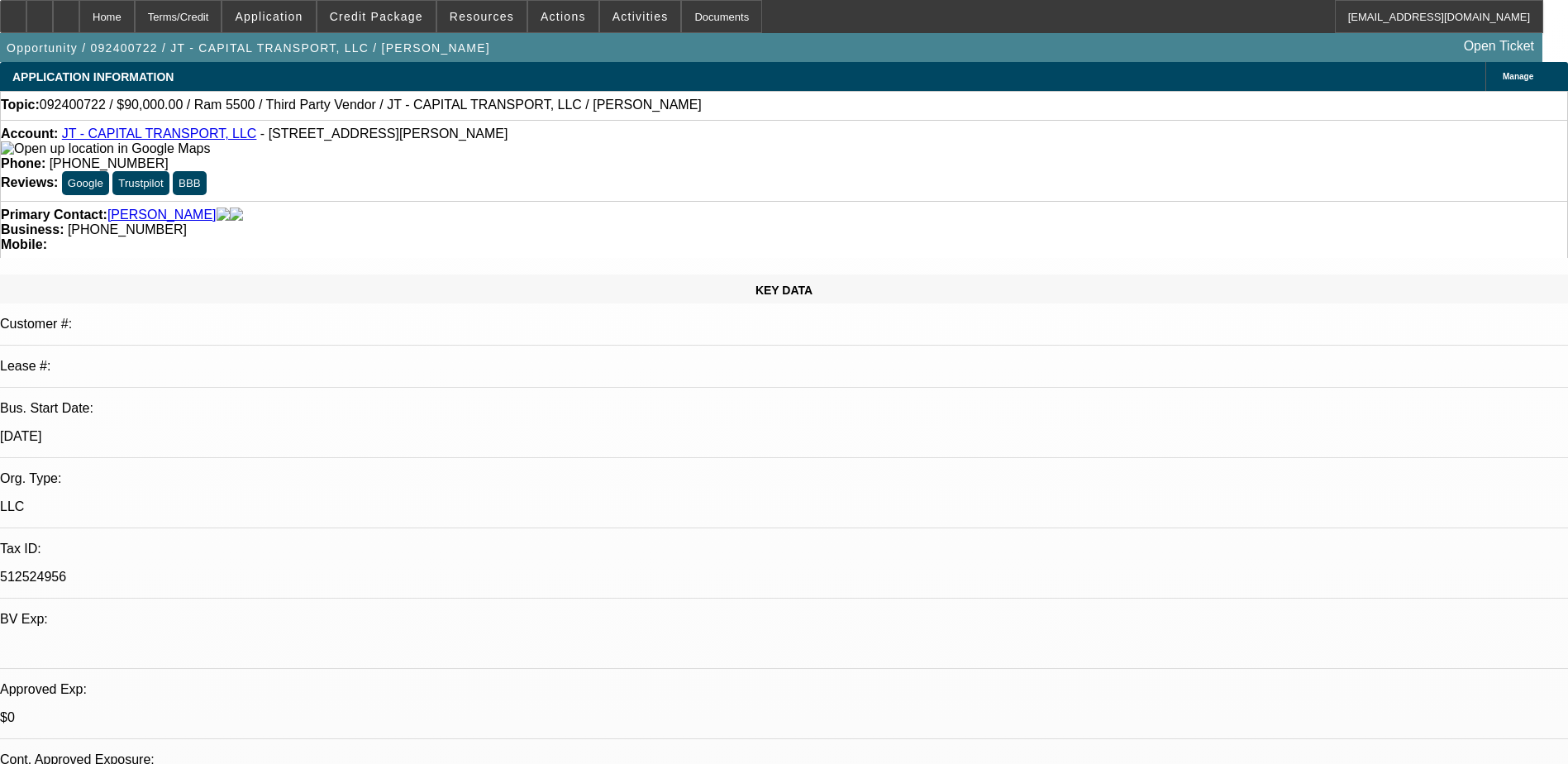
select select "0"
select select "2"
select select "0"
select select "2"
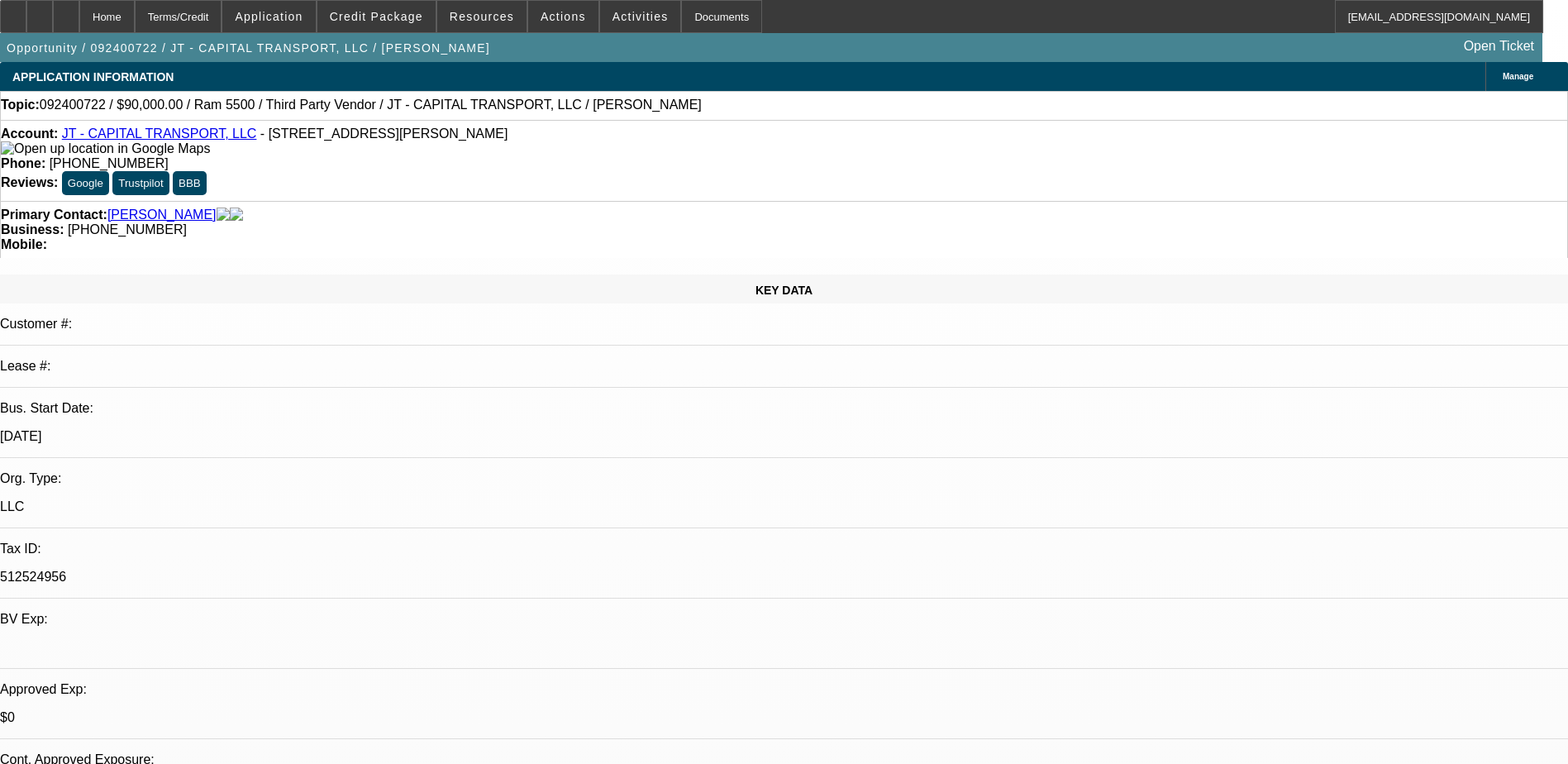
select select "0"
select select "2"
select select "0"
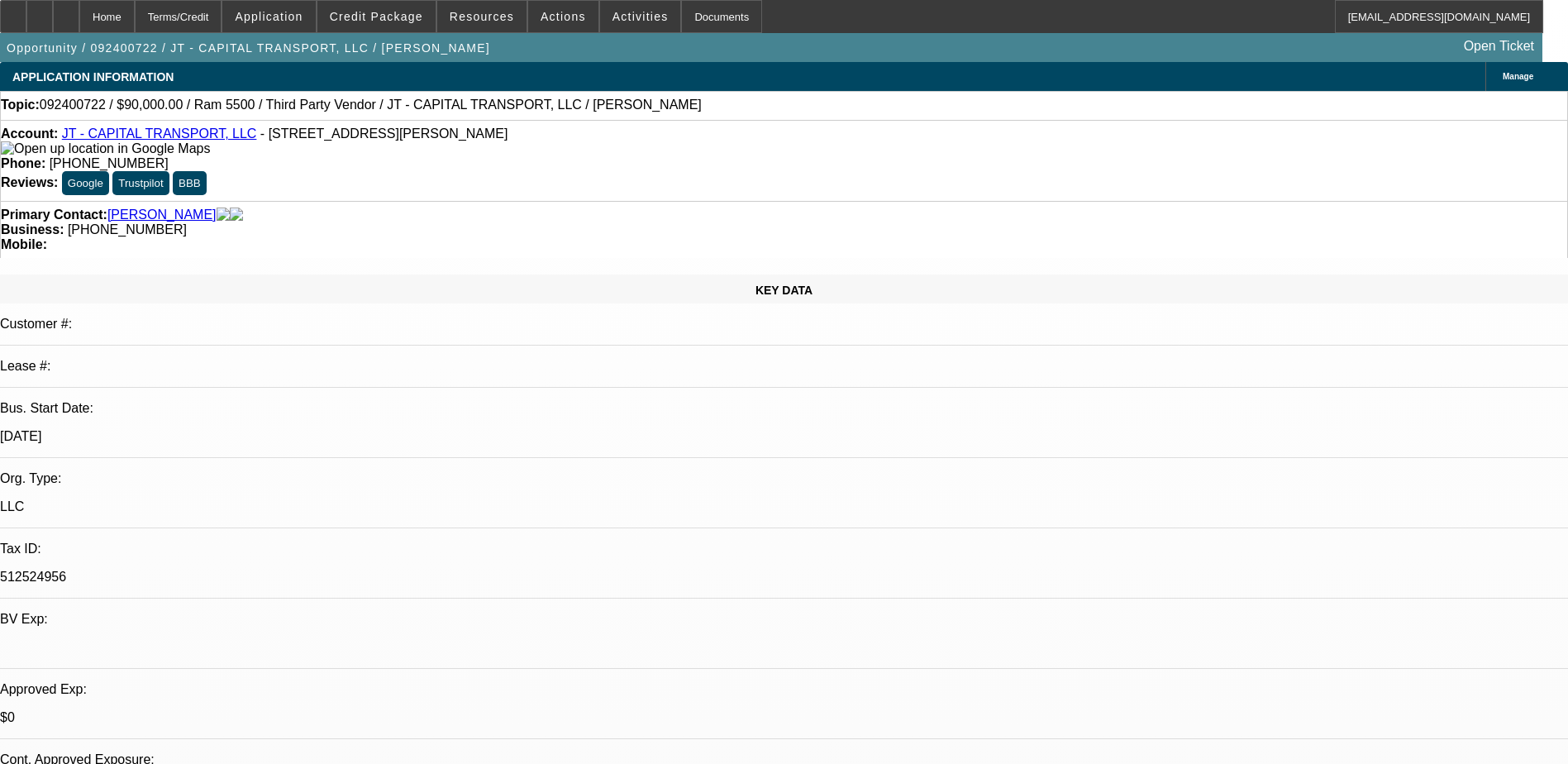
select select "2"
select select "0"
select select "1"
select select "2"
select select "6"
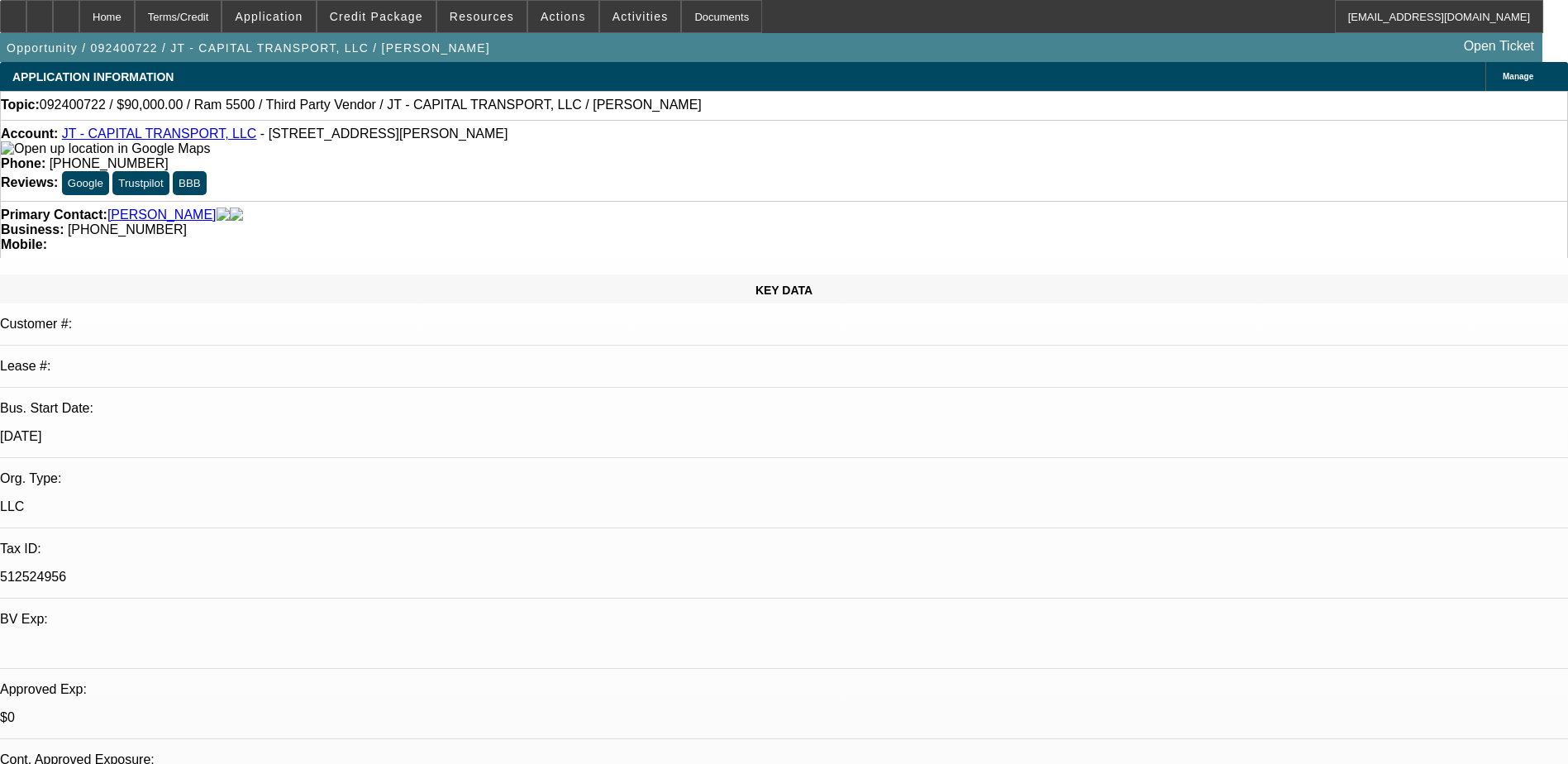
select select "1"
select select "2"
select select "6"
select select "1"
select select "2"
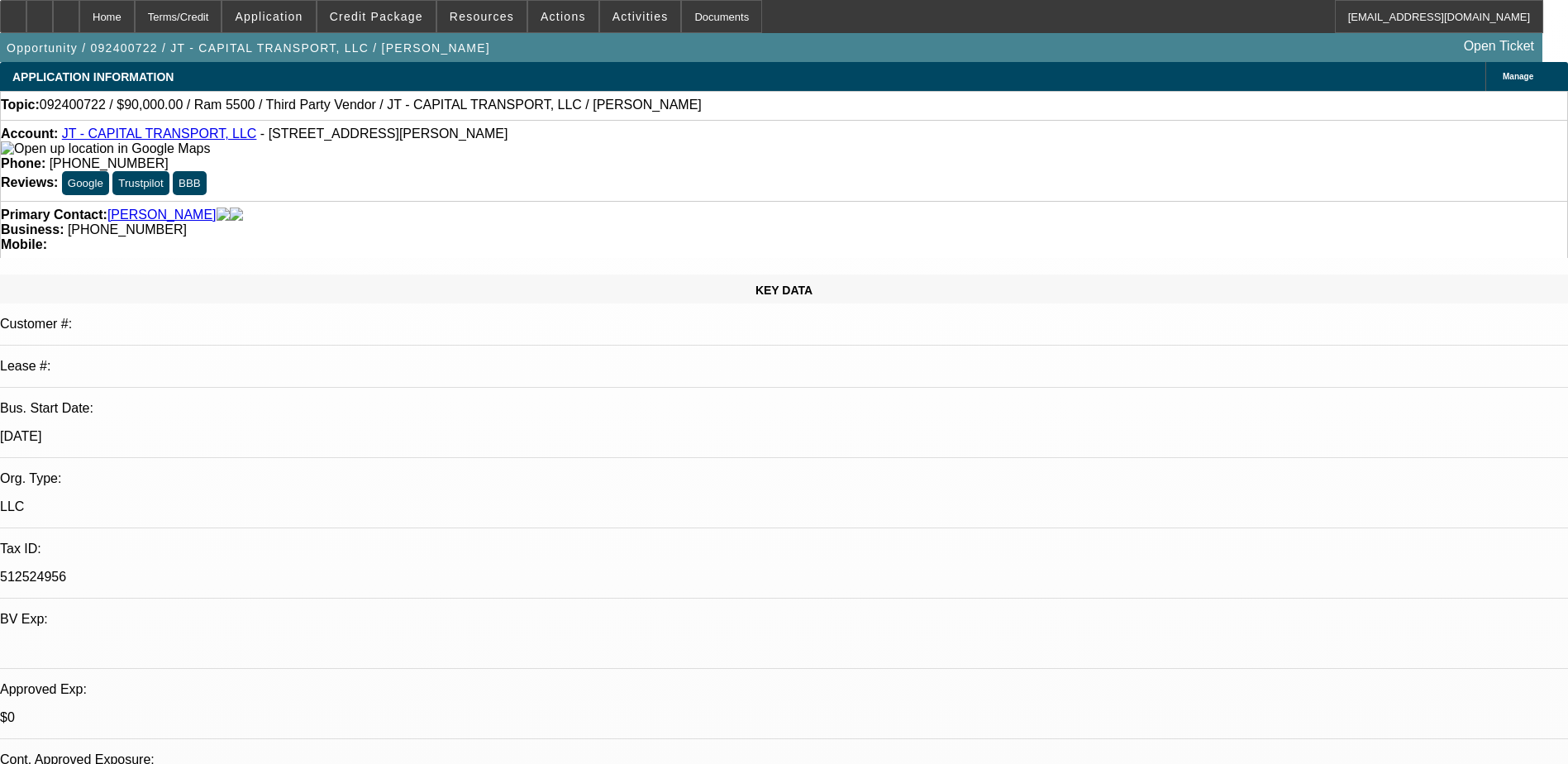
select select "6"
select select "1"
select select "2"
select select "6"
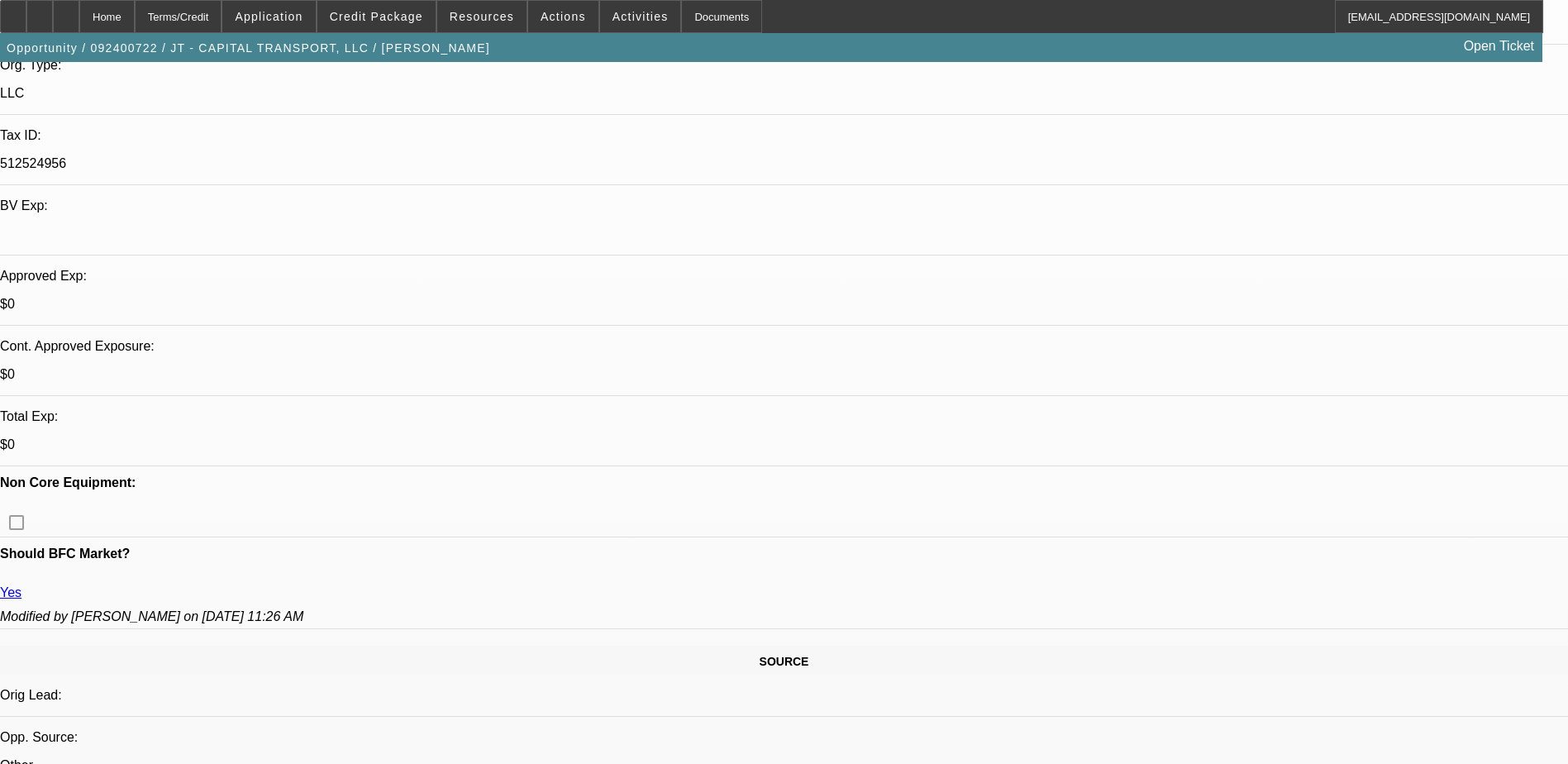
scroll to position [496, 0]
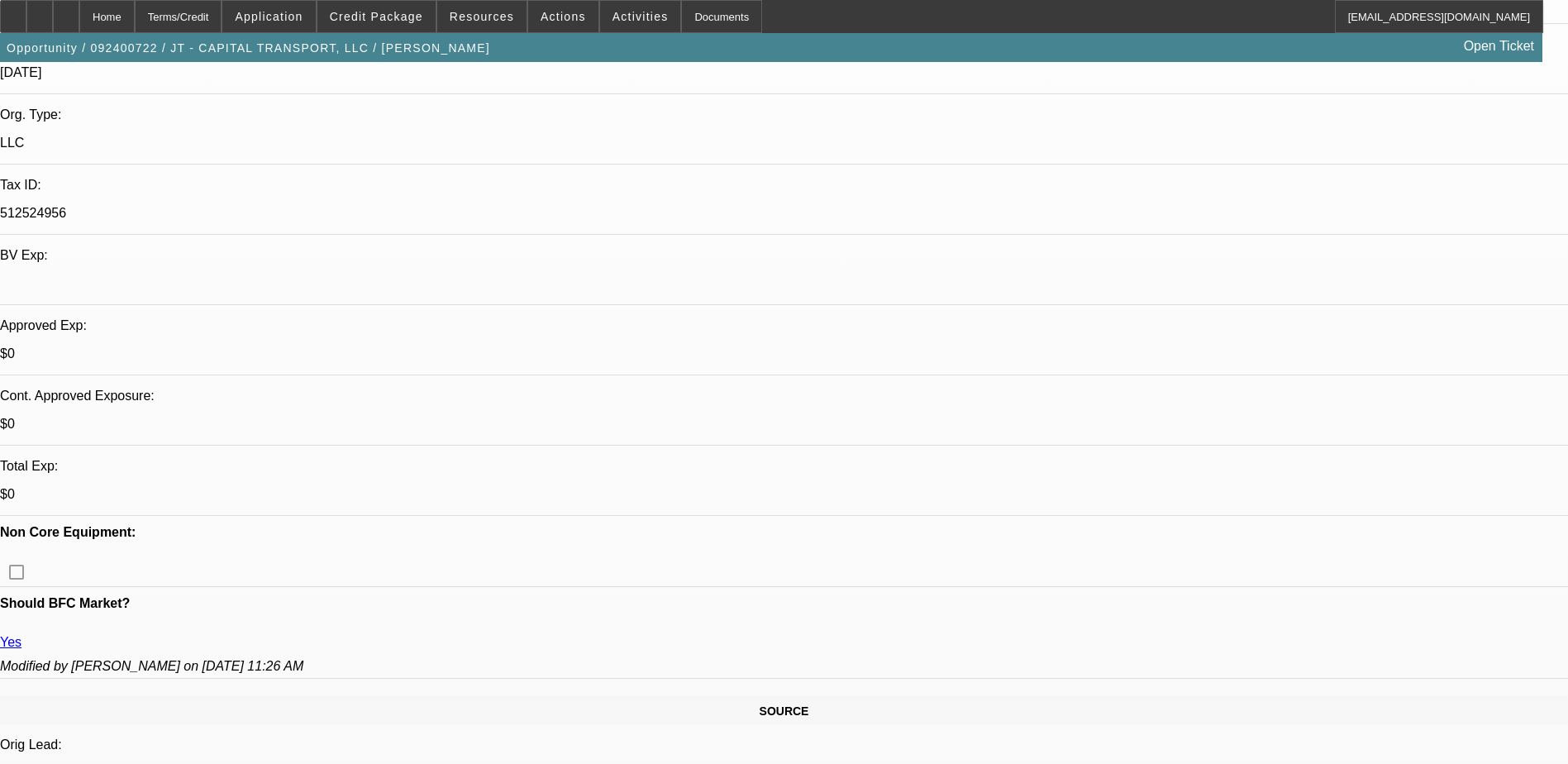
scroll to position [579, 0]
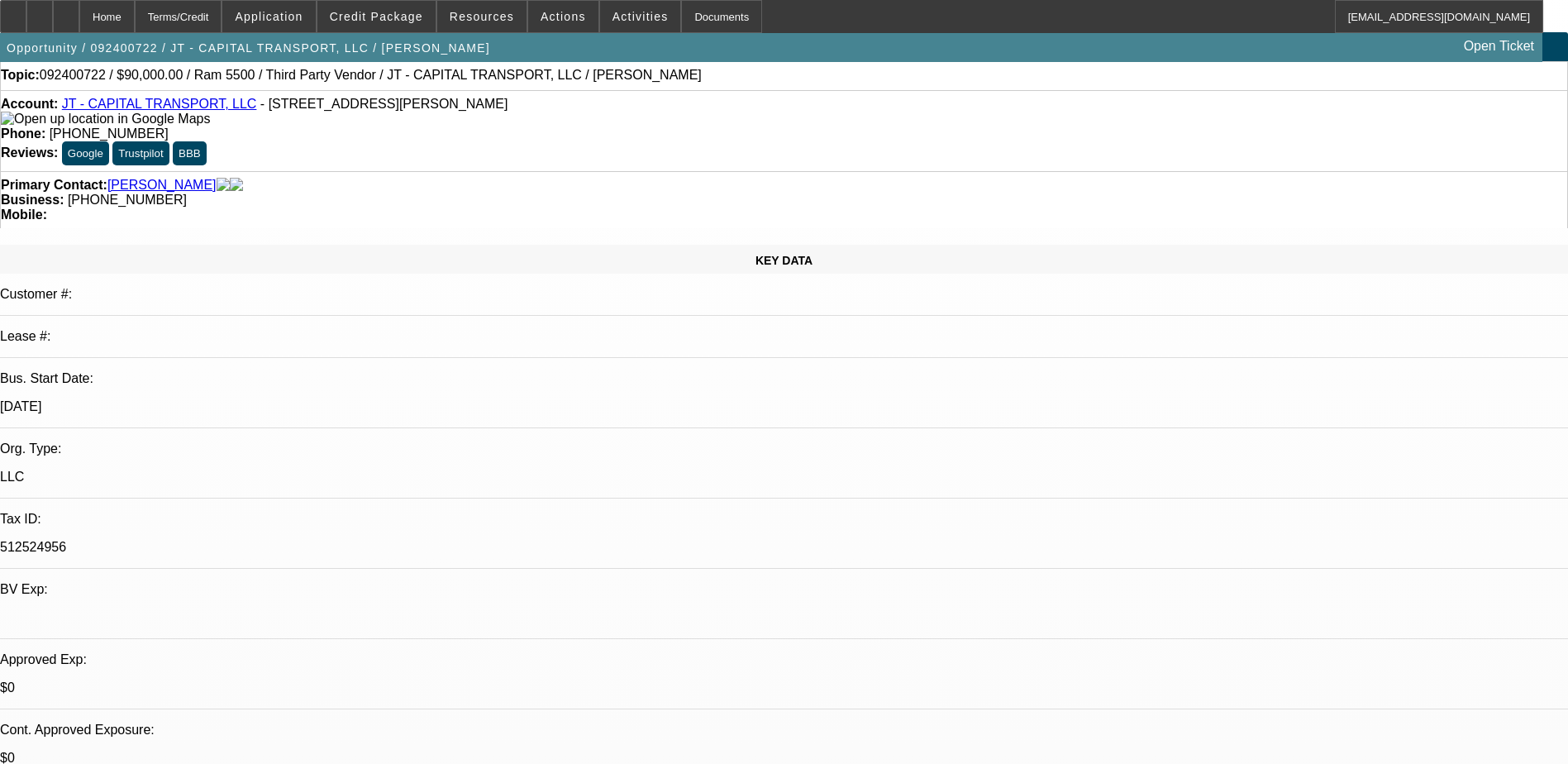
scroll to position [0, 0]
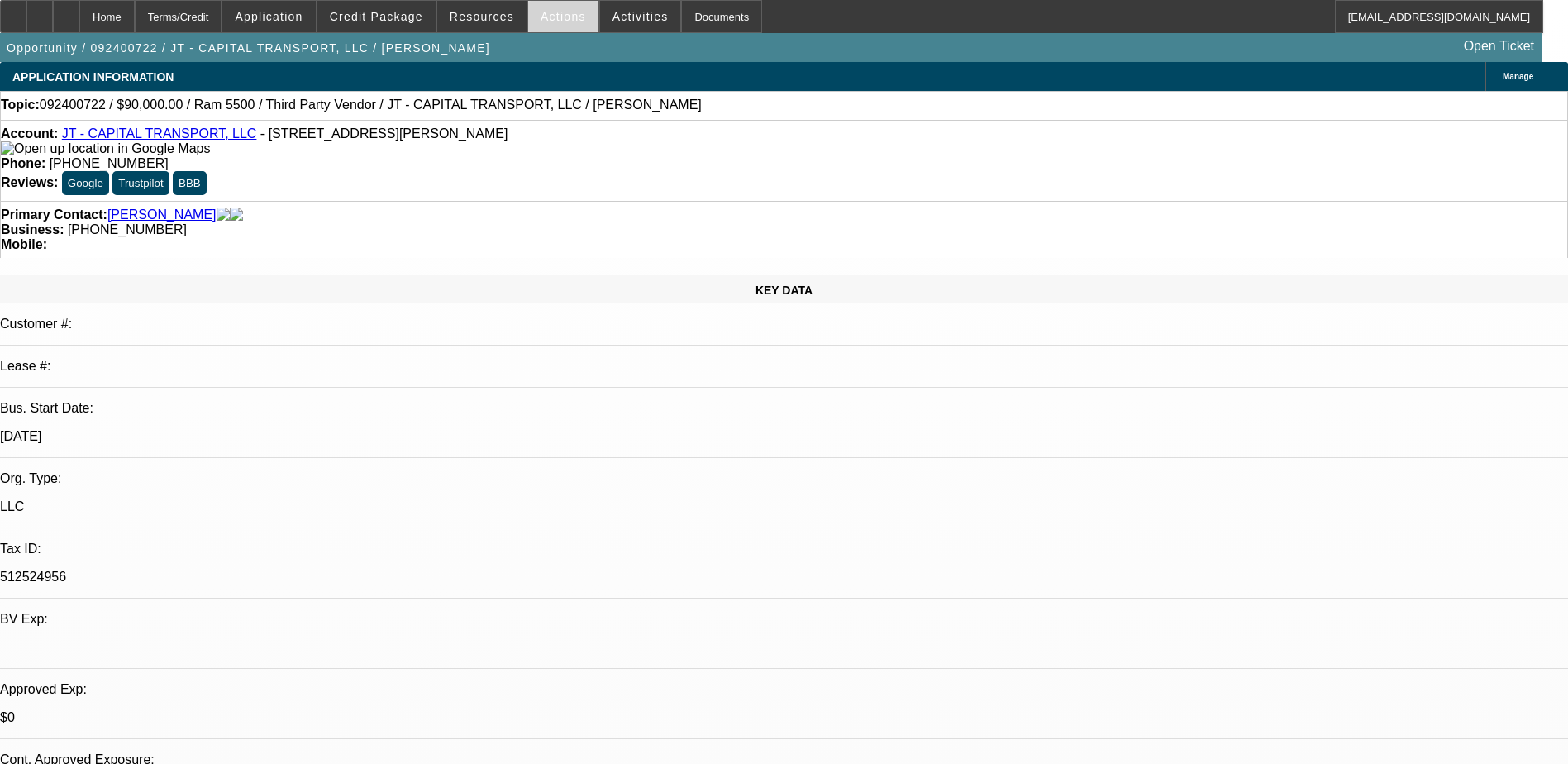
click at [549, 11] on span "Actions" at bounding box center [563, 16] width 45 height 13
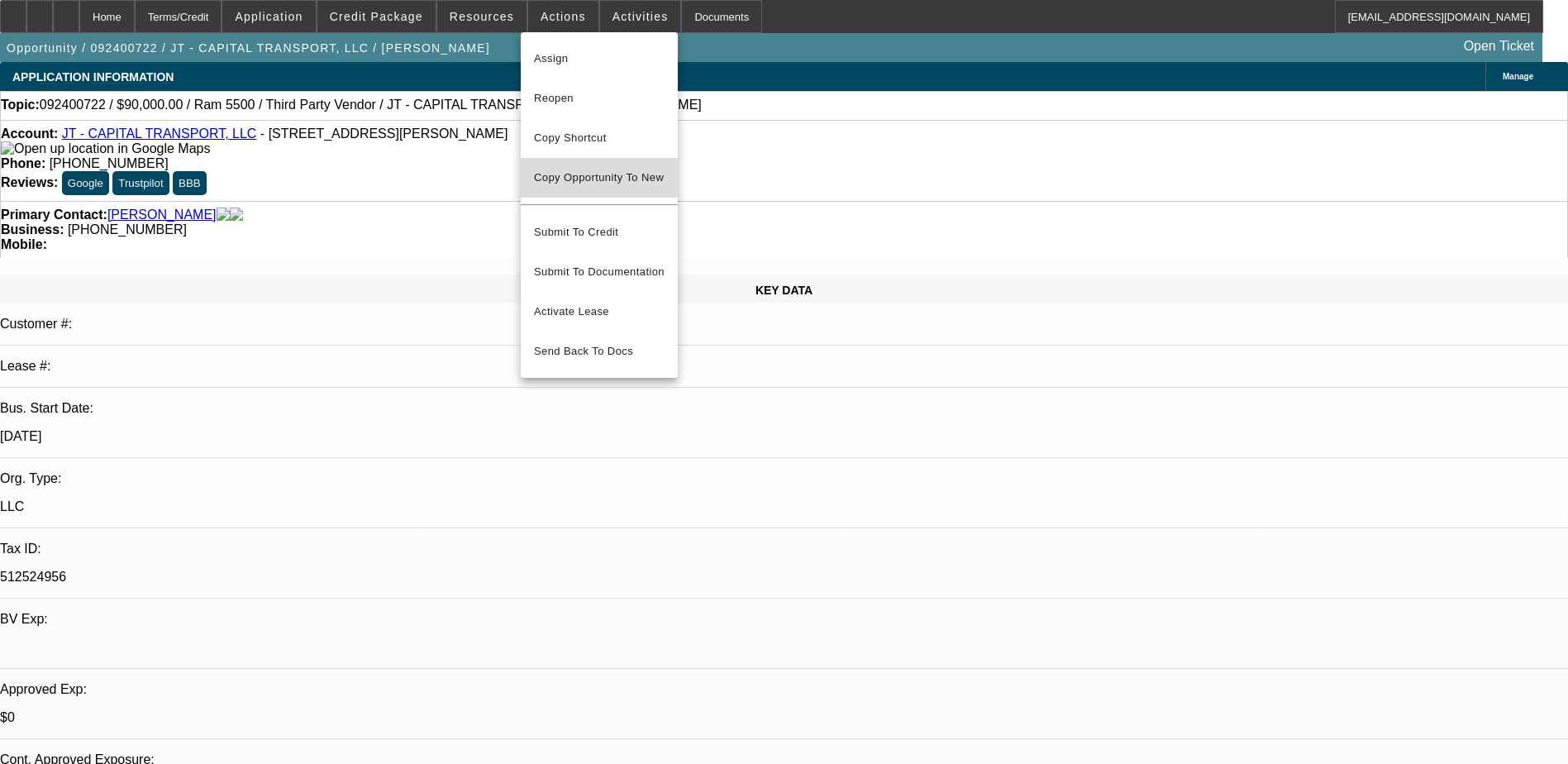
click at [551, 180] on span "Copy Opportunity To New" at bounding box center [599, 177] width 130 height 12
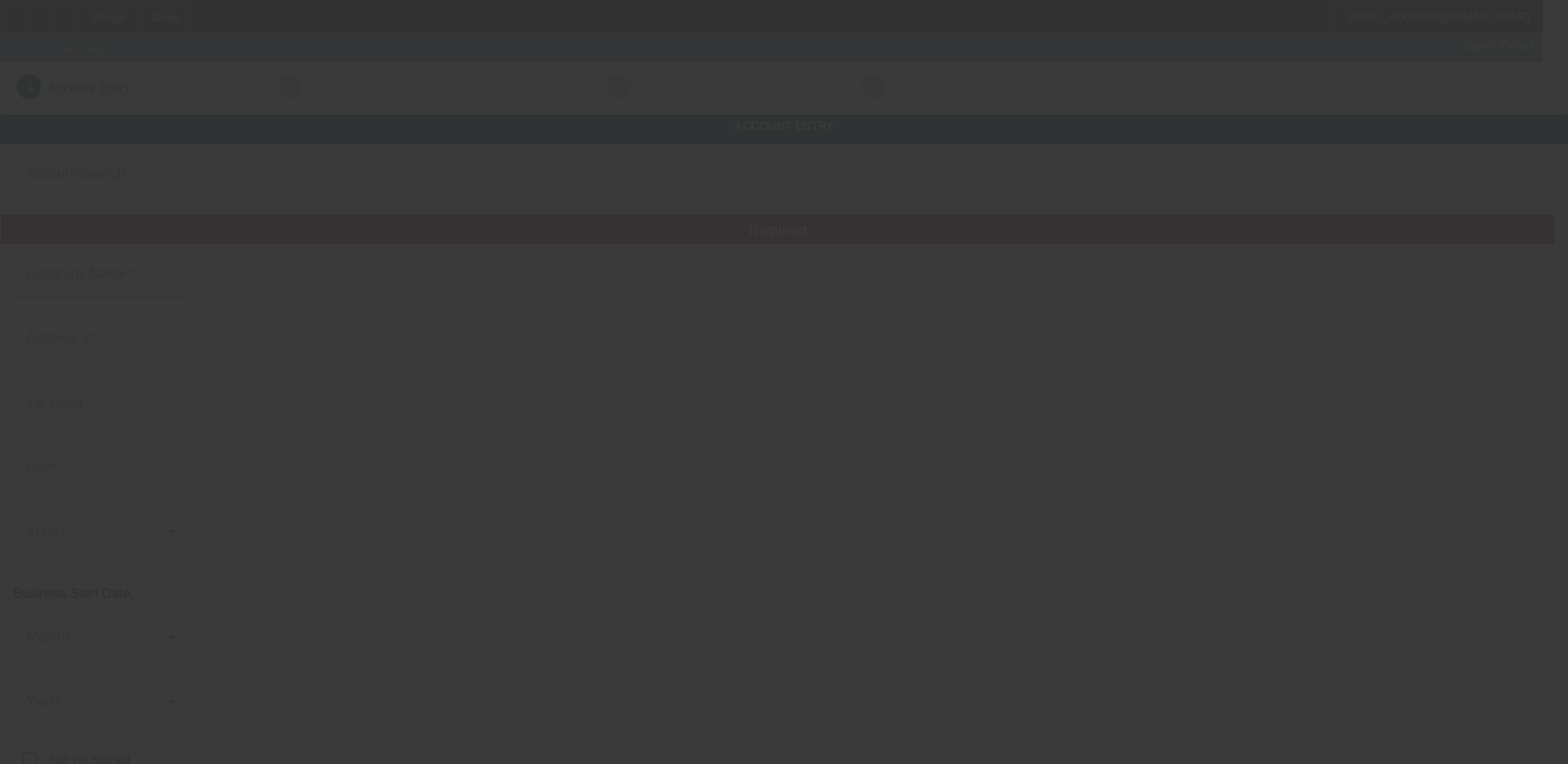
type input "JT - CAPITAL TRANSPORT, LLC"
type input "[STREET_ADDRESS]"
type input "78728"
type input "Austin"
type input "[PHONE_NUMBER]"
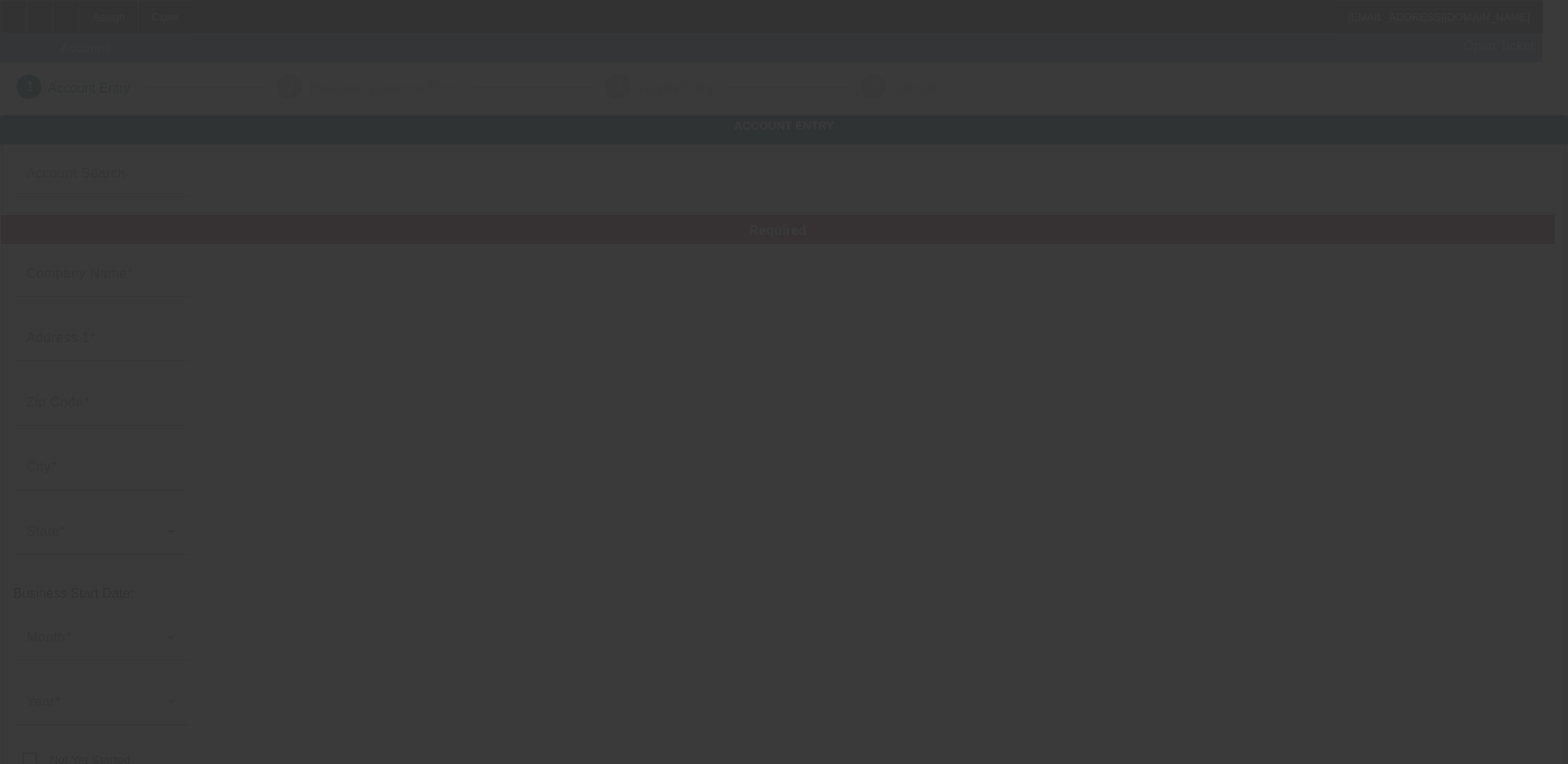
type input "[EMAIL_ADDRESS][DOMAIN_NAME]"
type input "512524956"
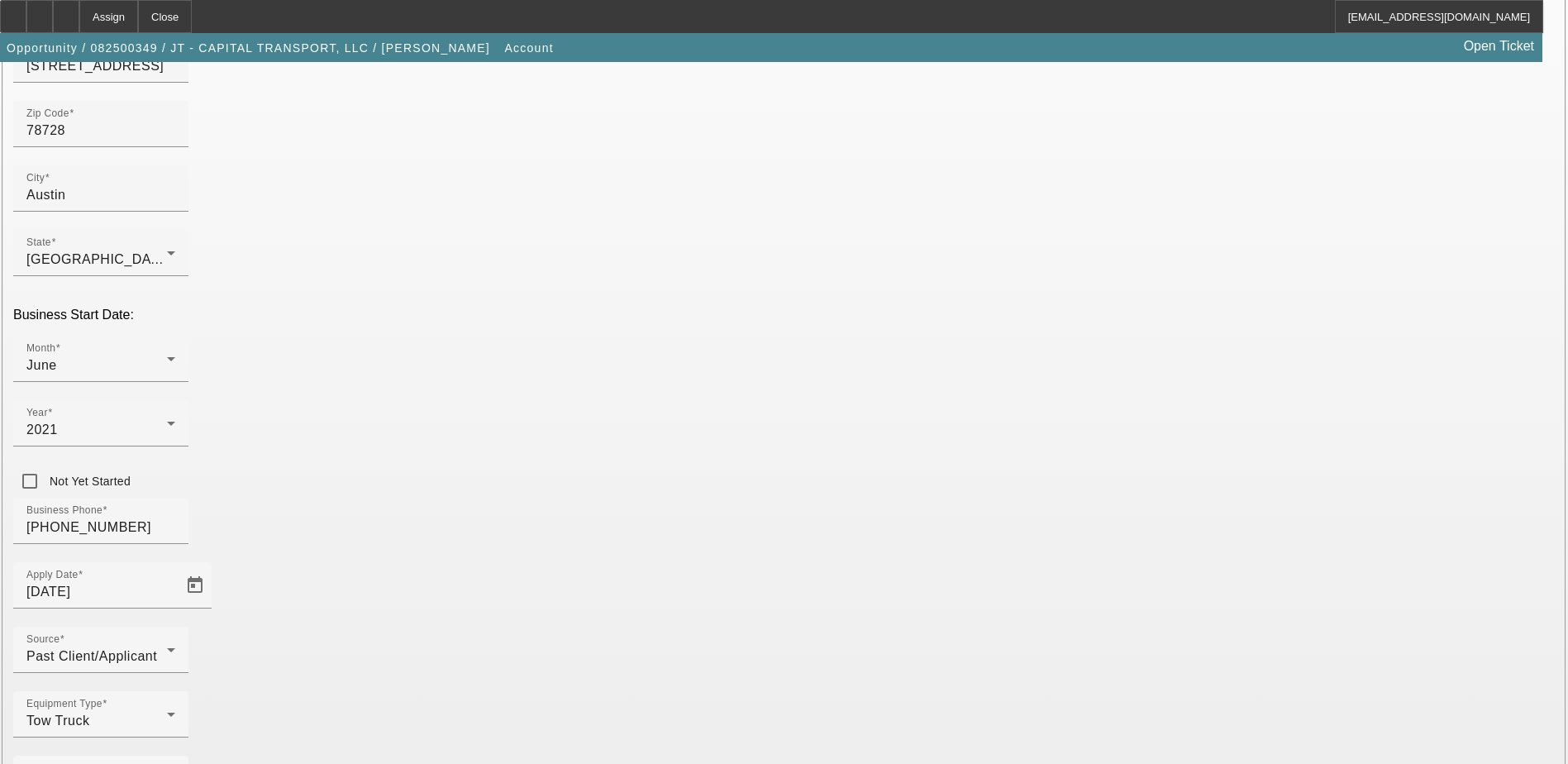
scroll to position [294, 0]
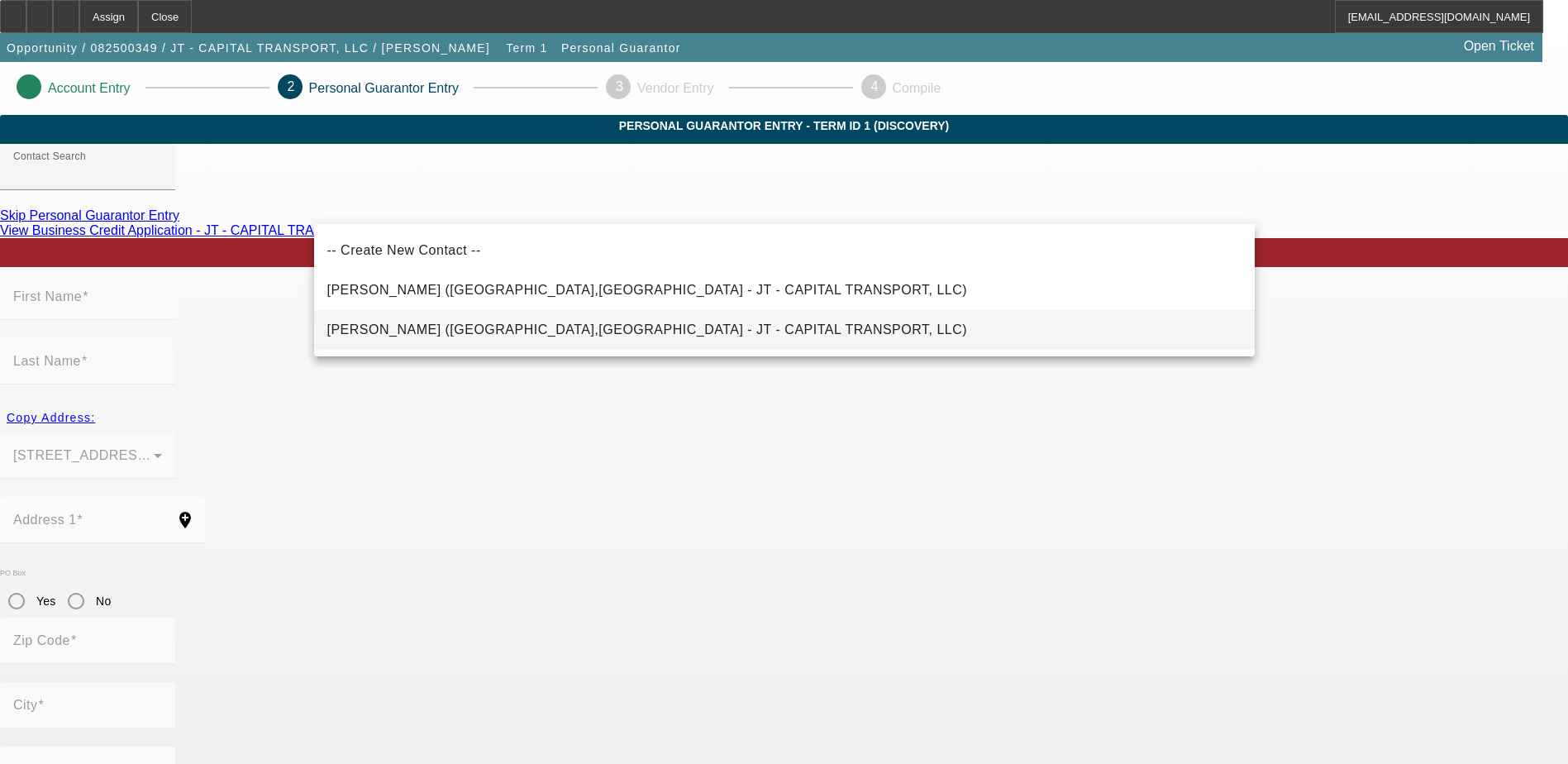
click at [375, 323] on span "[PERSON_NAME] ([GEOGRAPHIC_DATA],[GEOGRAPHIC_DATA] - JT - CAPITAL TRANSPORT, LL…" at bounding box center [647, 330] width 640 height 20
type input "[PERSON_NAME] ([GEOGRAPHIC_DATA],[GEOGRAPHIC_DATA] - JT - CAPITAL TRANSPORT, LL…"
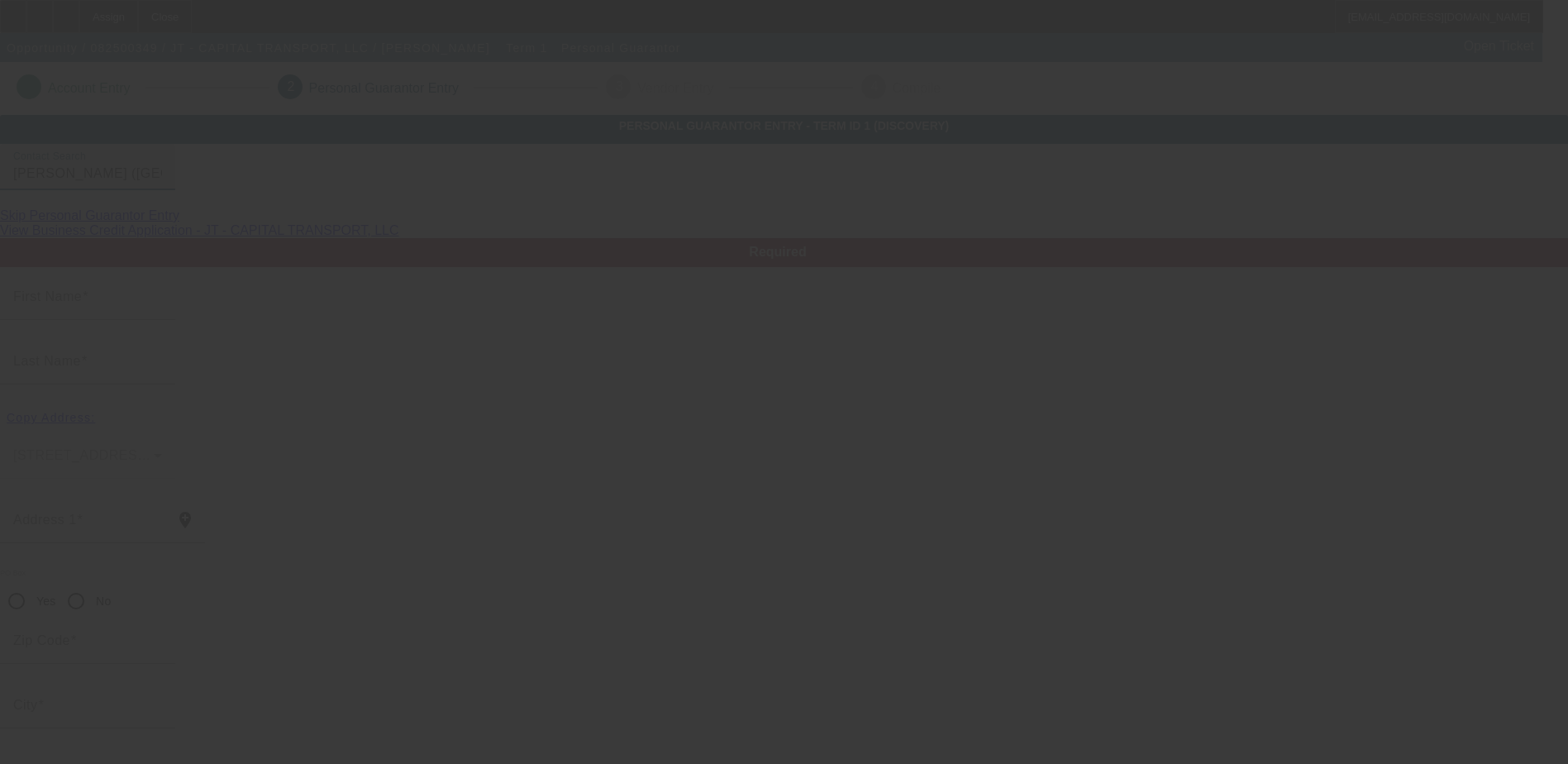
type input "[PERSON_NAME]"
type input "[STREET_ADDRESS]"
radio input "true"
type input "78660"
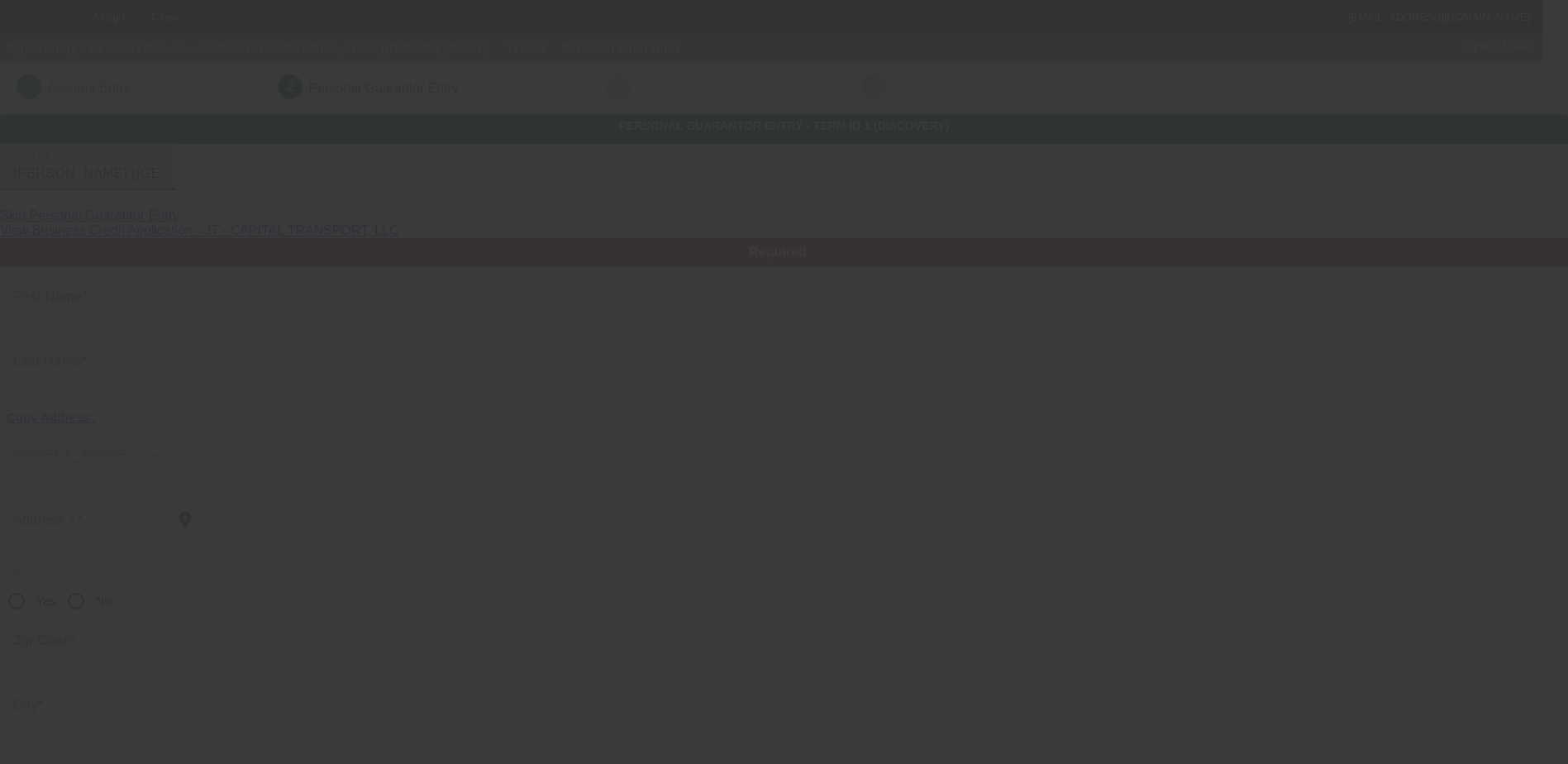
type input "Pflugerville"
type input "[PHONE_NUMBER]"
type input "50"
type input "601-91-5338"
type input "[EMAIL_ADDRESS][DOMAIN_NAME]"
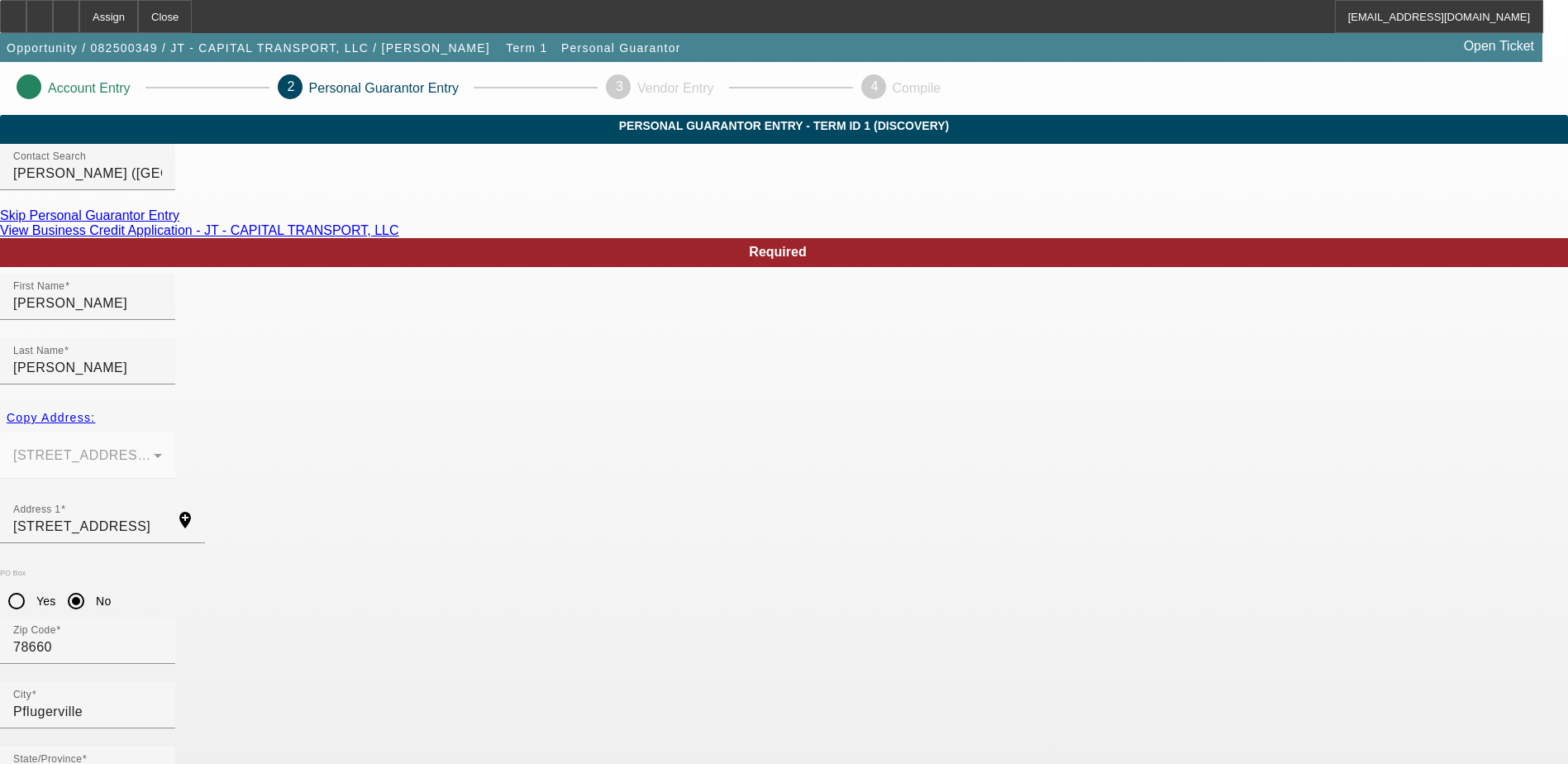
click at [399, 237] on link "View Business Credit Application - JT - CAPITAL TRANSPORT, LLC" at bounding box center [200, 230] width 399 height 14
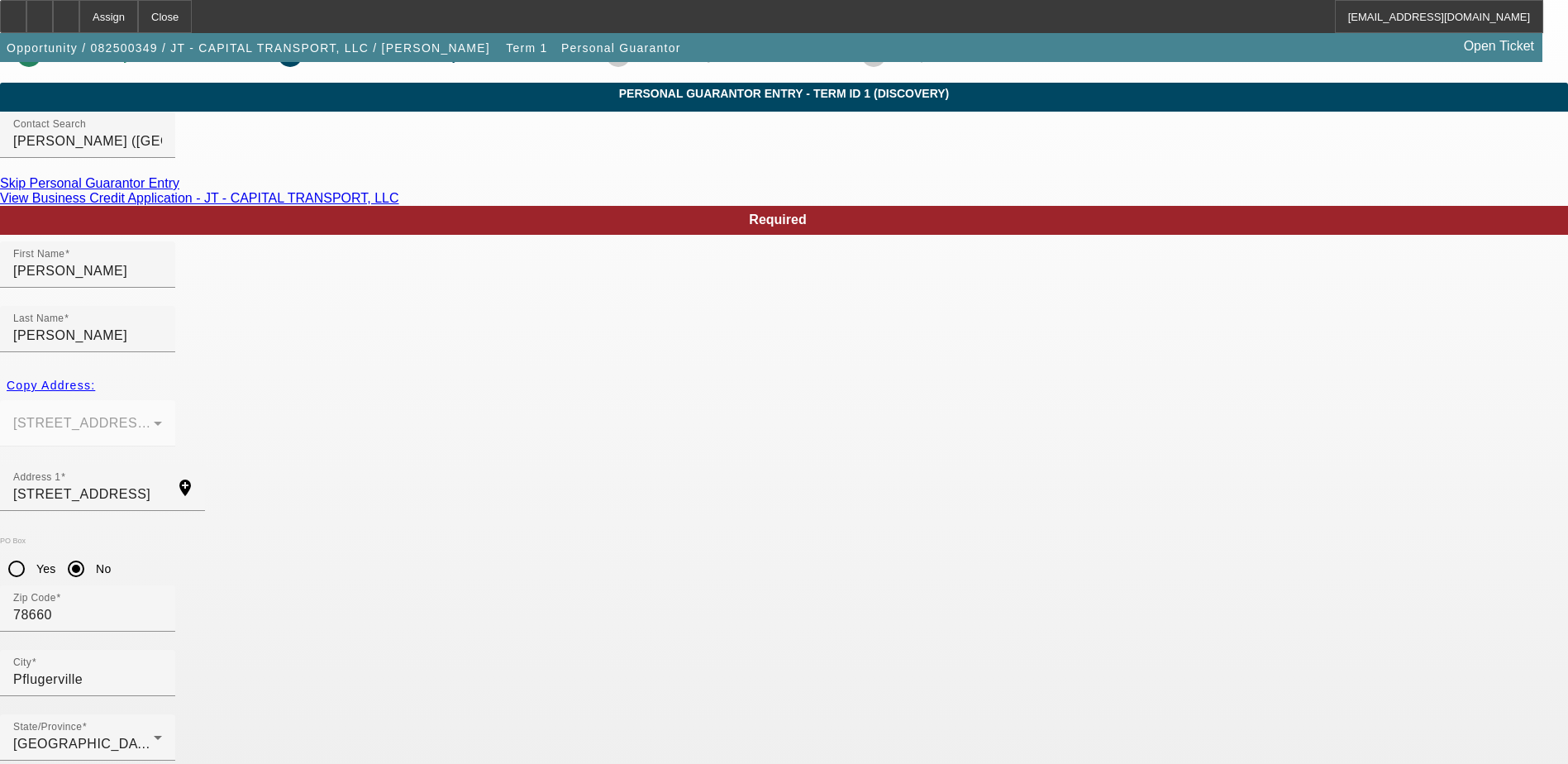
scroll to position [60, 0]
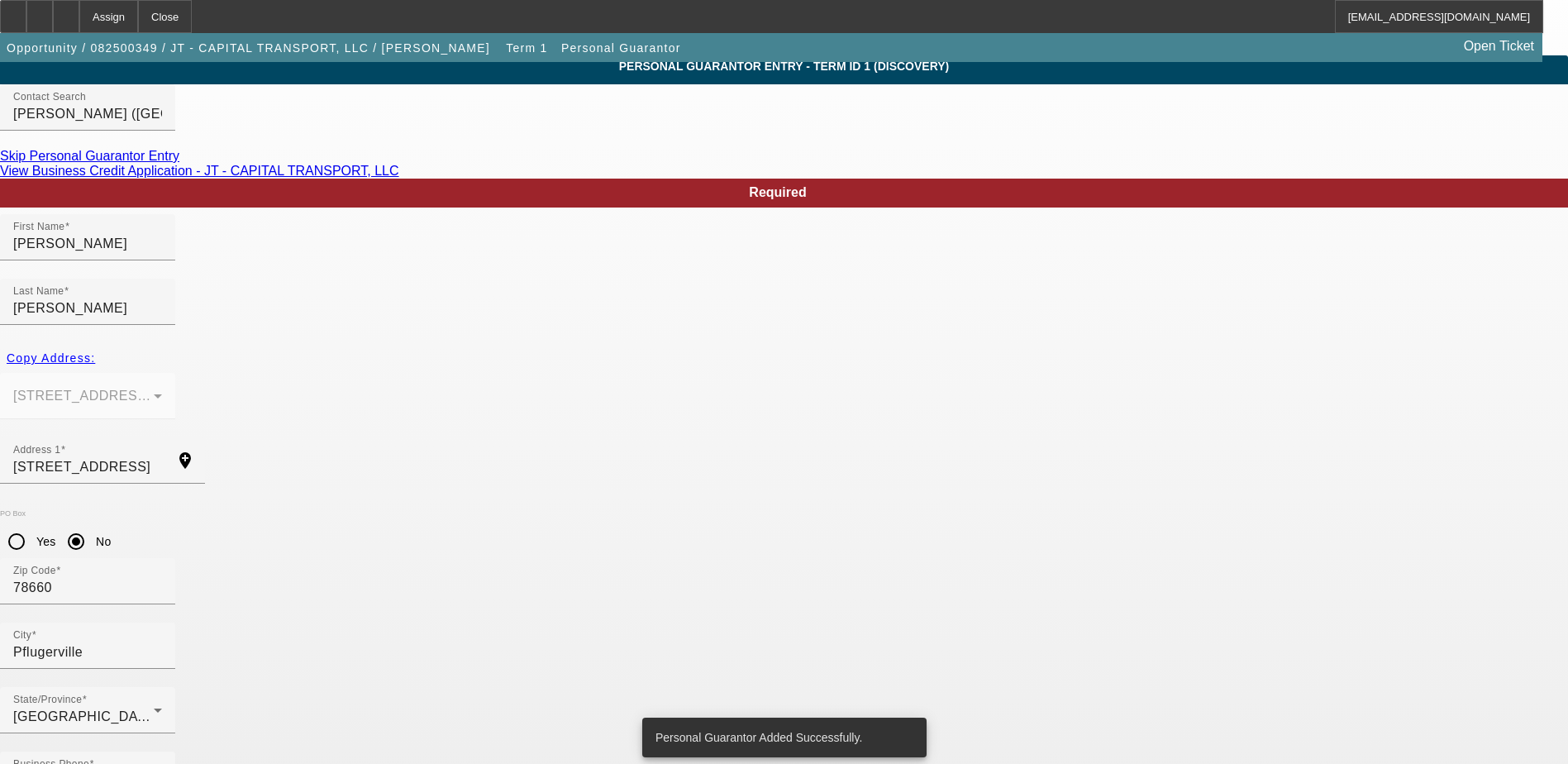
scroll to position [0, 0]
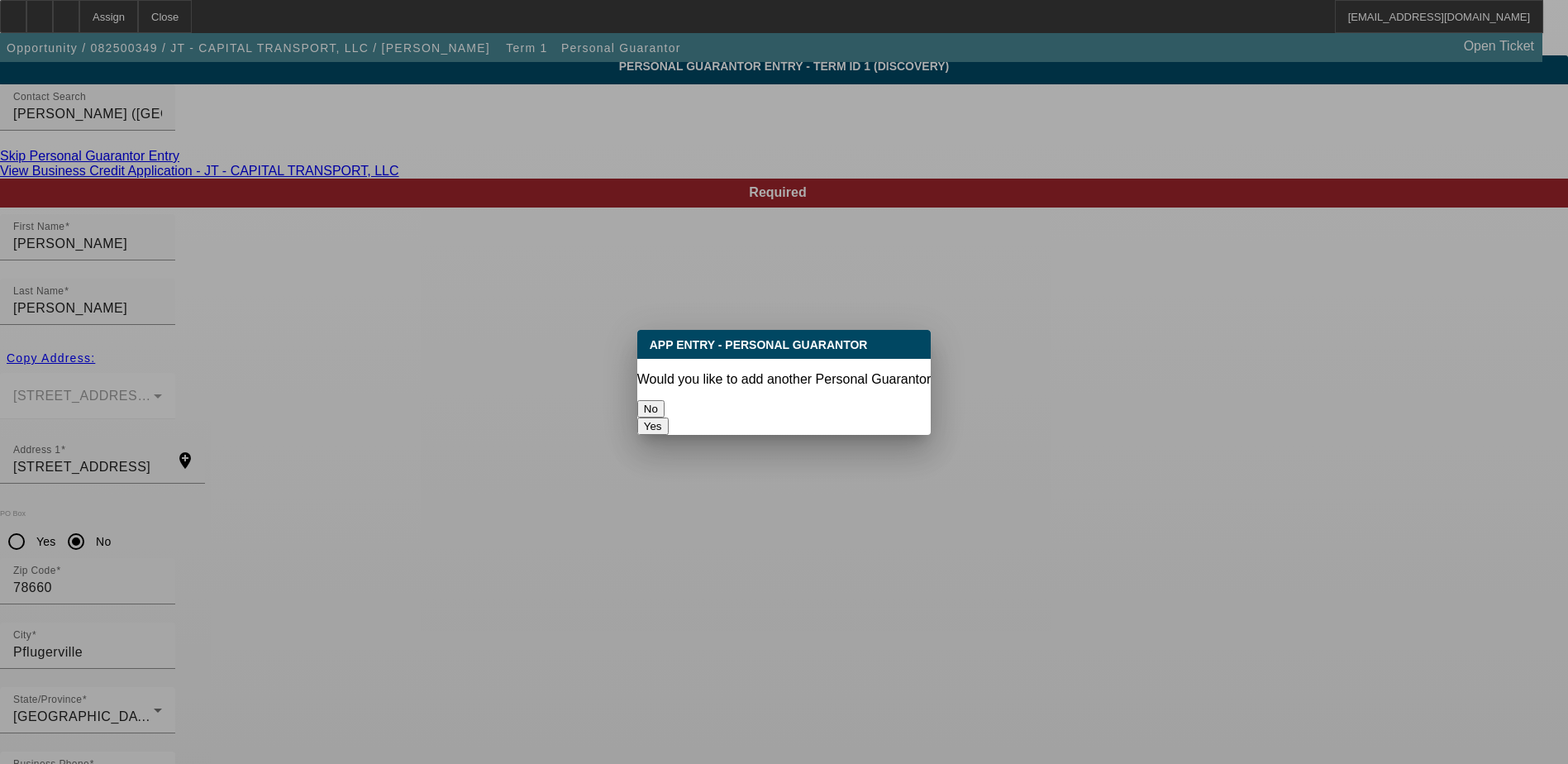
click at [669, 418] on button "Yes" at bounding box center [653, 426] width 31 height 17
radio input "false"
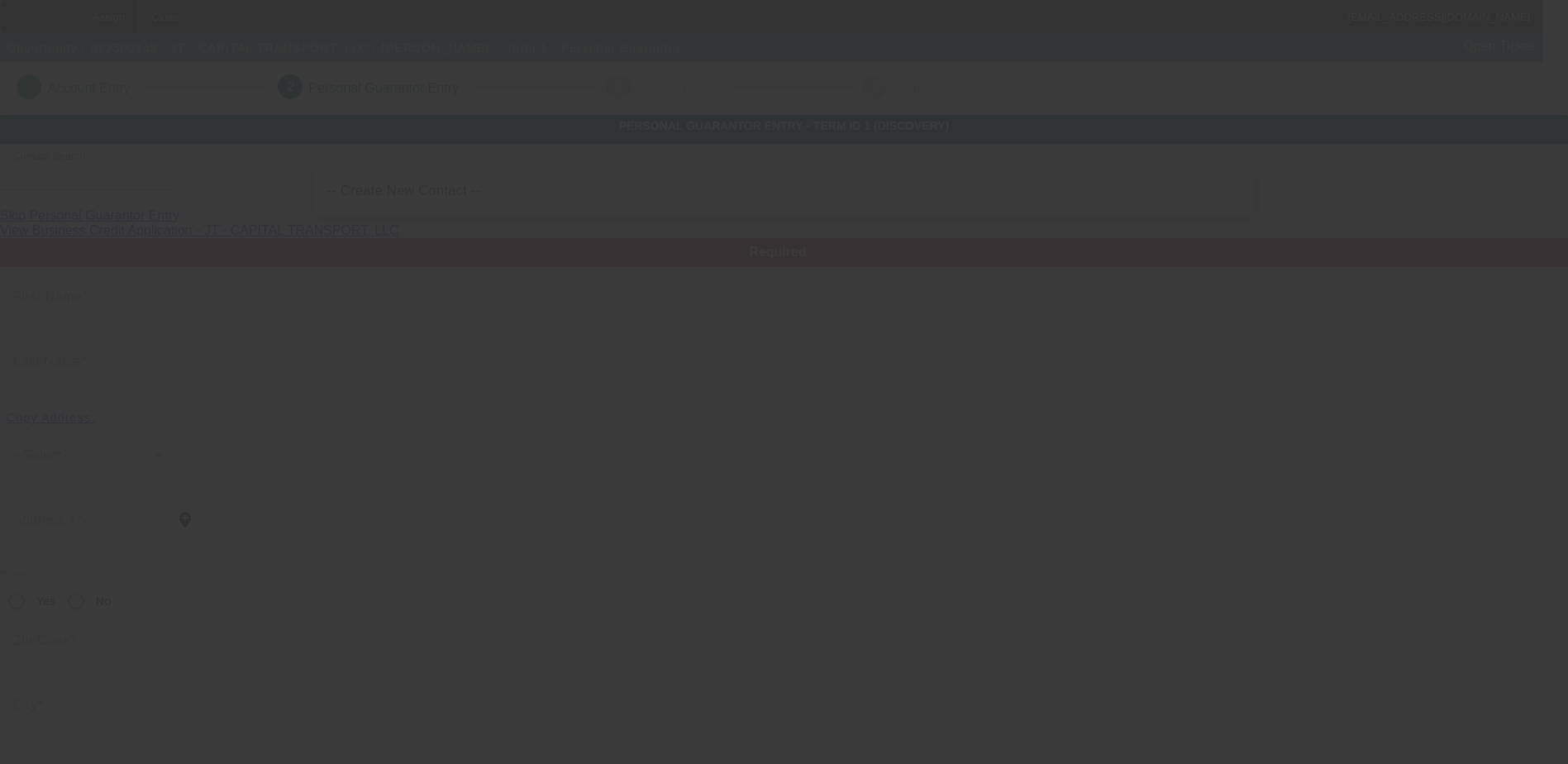
scroll to position [60, 0]
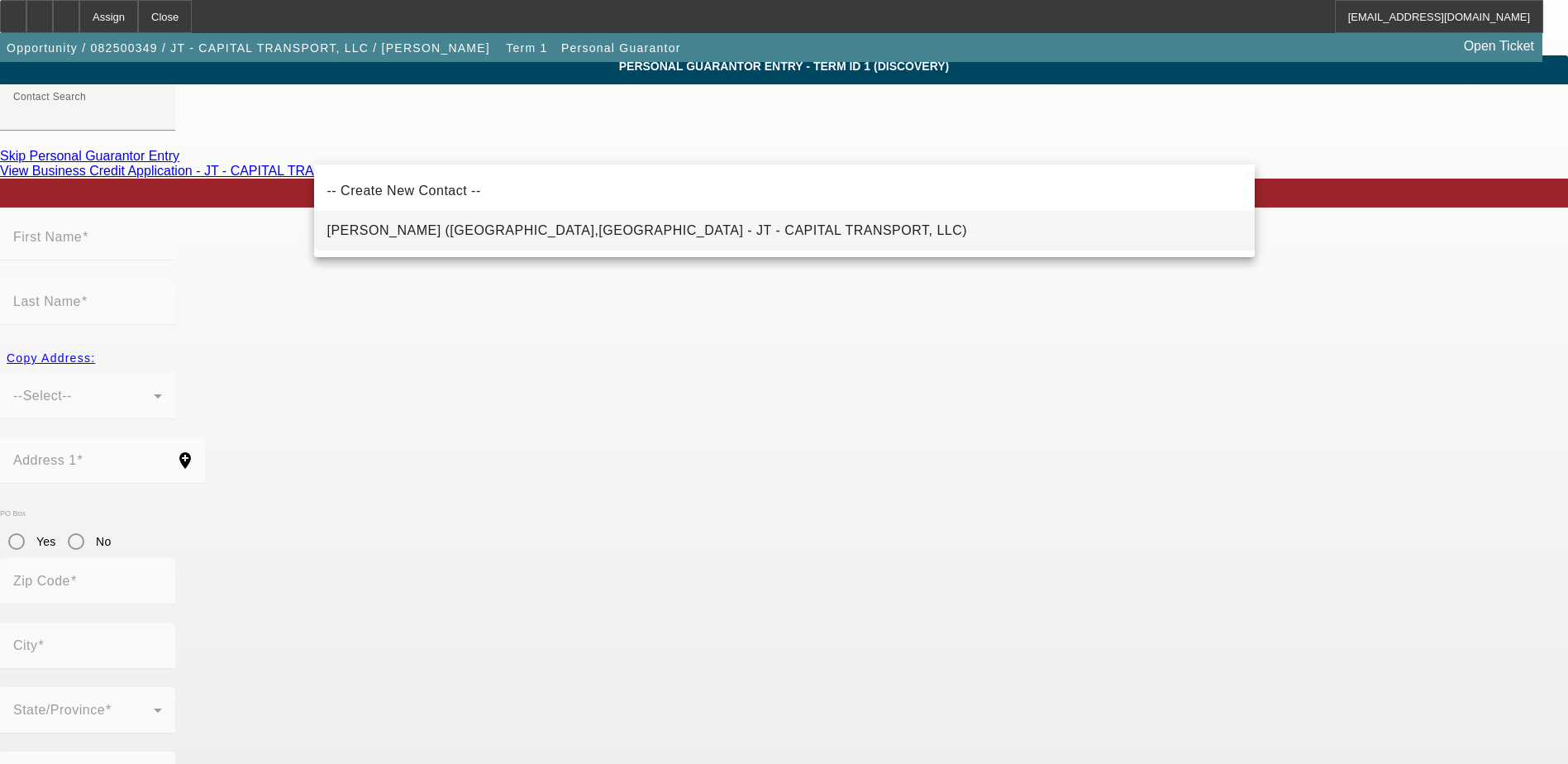
click at [514, 230] on span "[PERSON_NAME] ([GEOGRAPHIC_DATA],[GEOGRAPHIC_DATA] - JT - CAPITAL TRANSPORT, LL…" at bounding box center [647, 230] width 640 height 14
type input "[PERSON_NAME] ([GEOGRAPHIC_DATA],[GEOGRAPHIC_DATA] - JT - CAPITAL TRANSPORT, LL…"
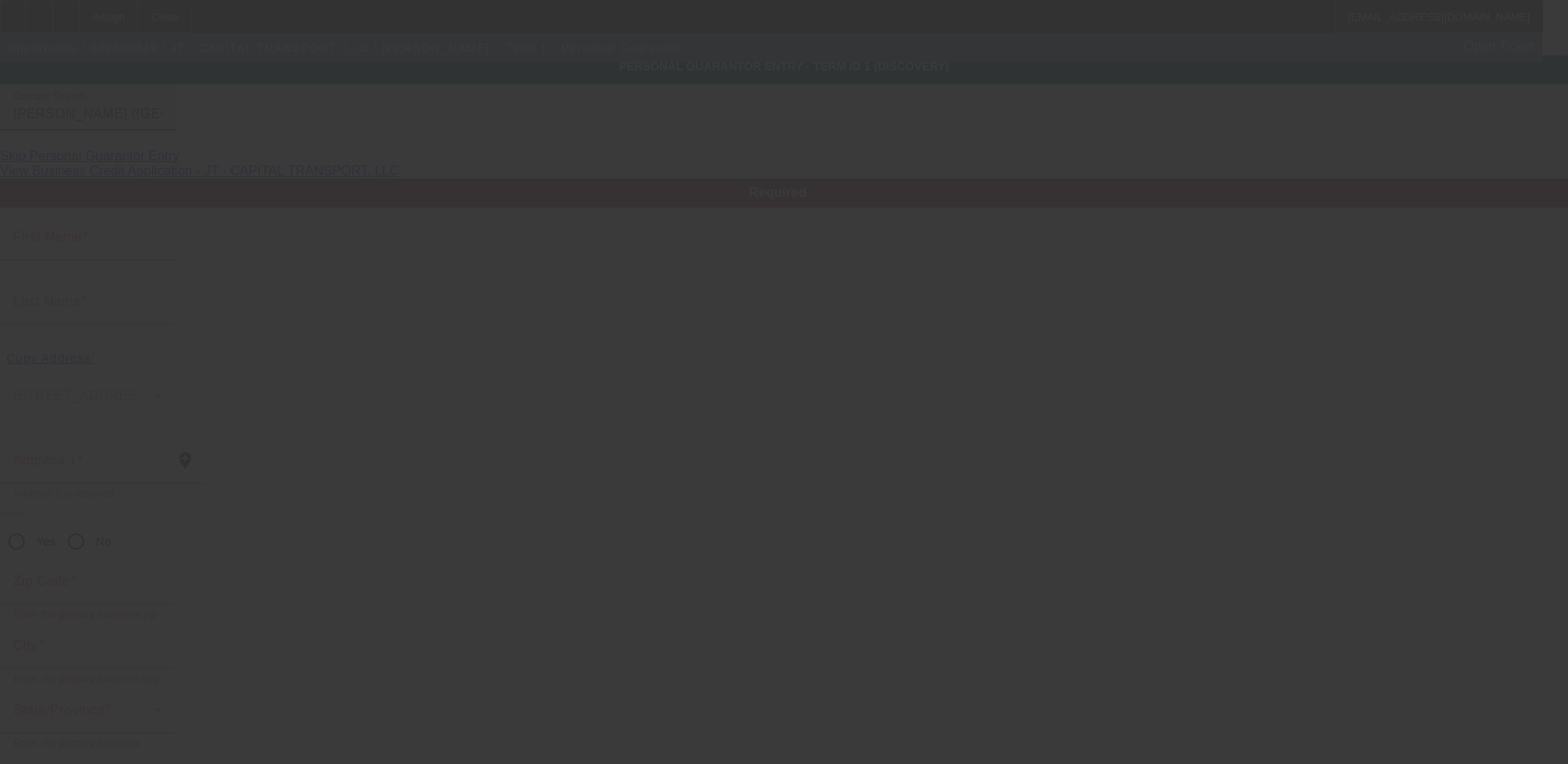
type input "[PERSON_NAME]"
type input "[STREET_ADDRESS]"
radio input "true"
type input "78758"
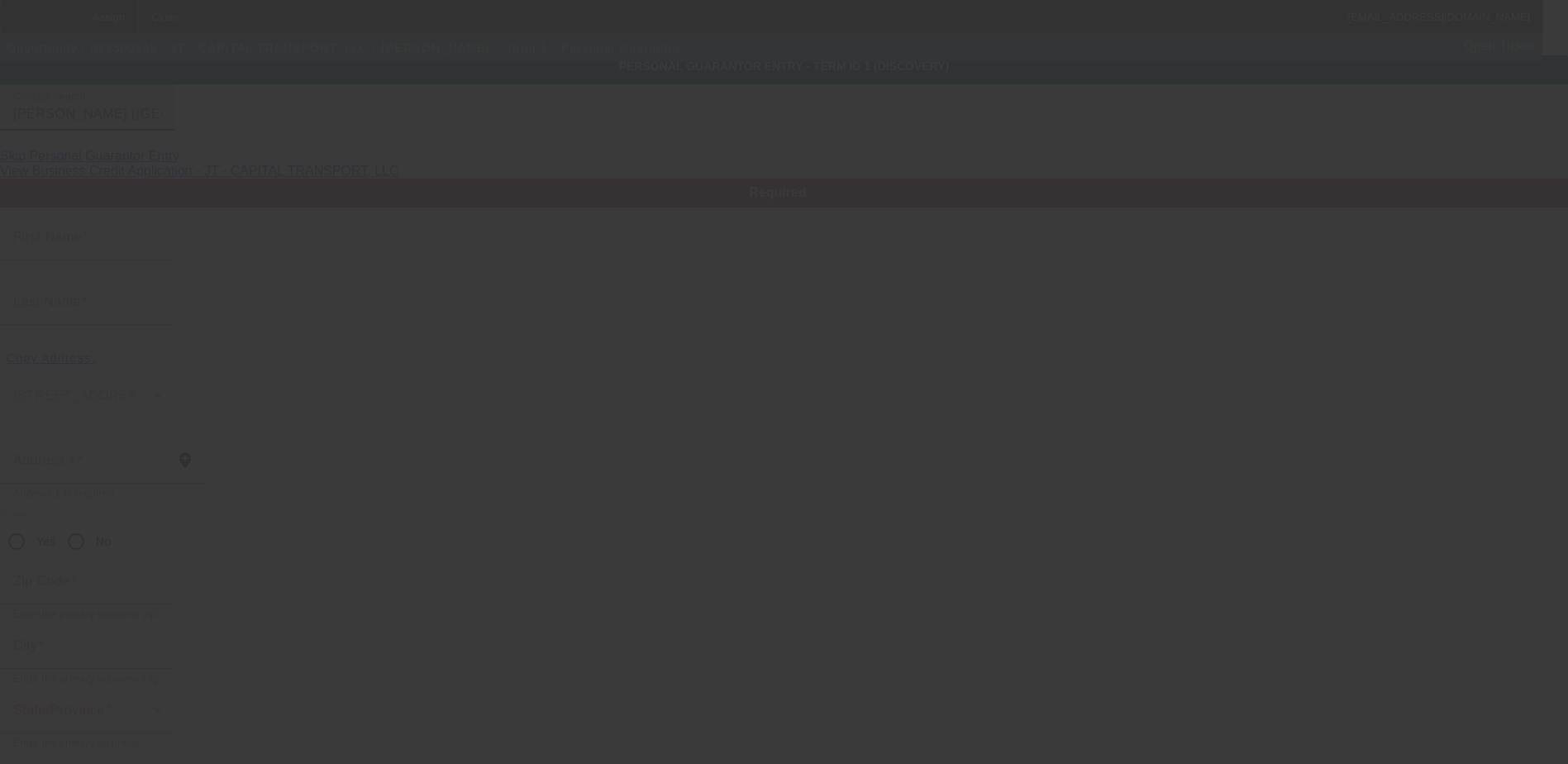
type input "Austin"
type input "[PHONE_NUMBER]"
type input "50"
type input "512-52-4956"
type input "[PHONE_NUMBER]"
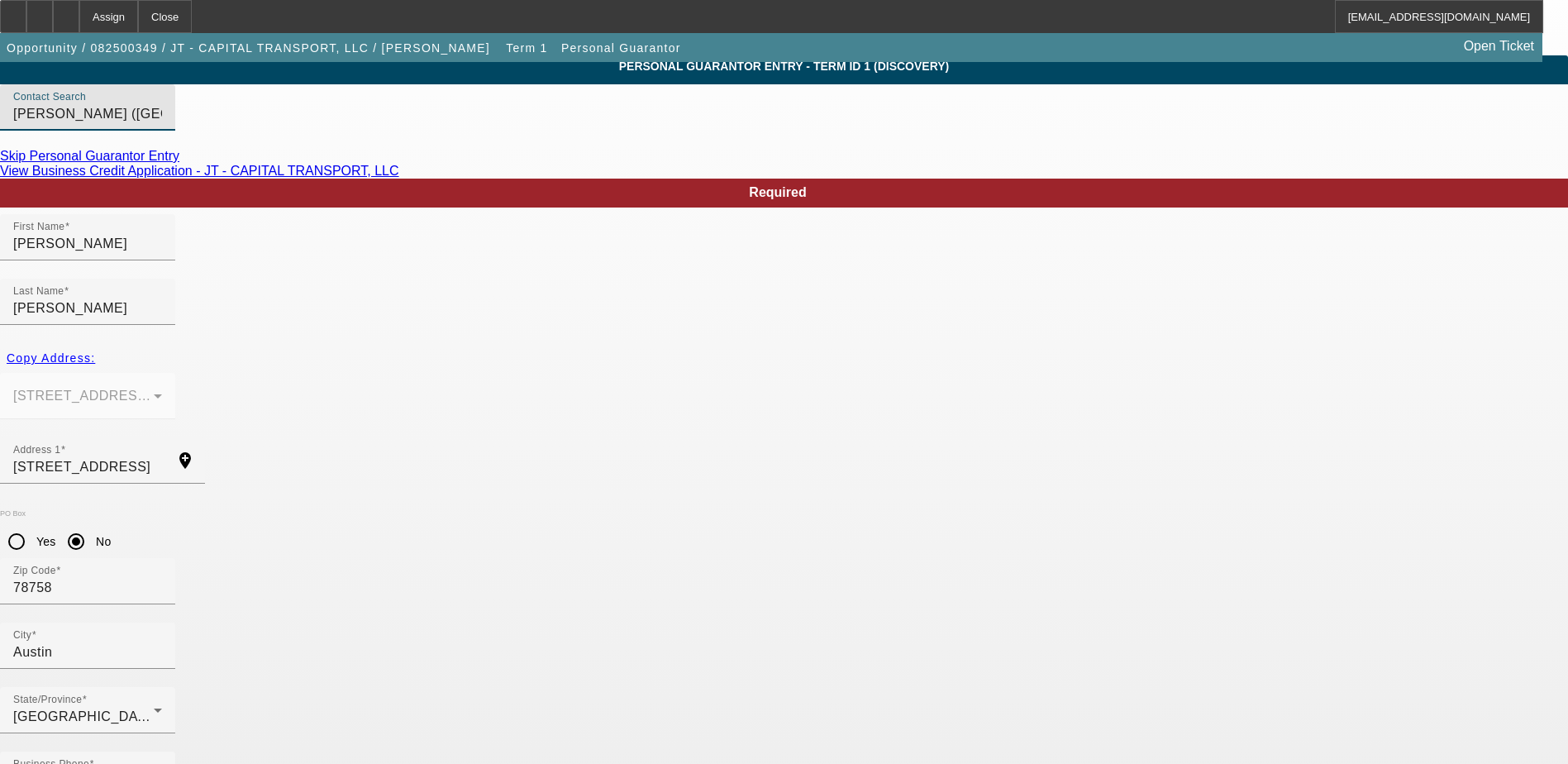
click at [399, 178] on link "View Business Credit Application - JT - CAPITAL TRANSPORT, LLC" at bounding box center [200, 171] width 399 height 14
click at [180, 163] on link "Skip Personal Guarantor Entry" at bounding box center [89, 155] width 180 height 14
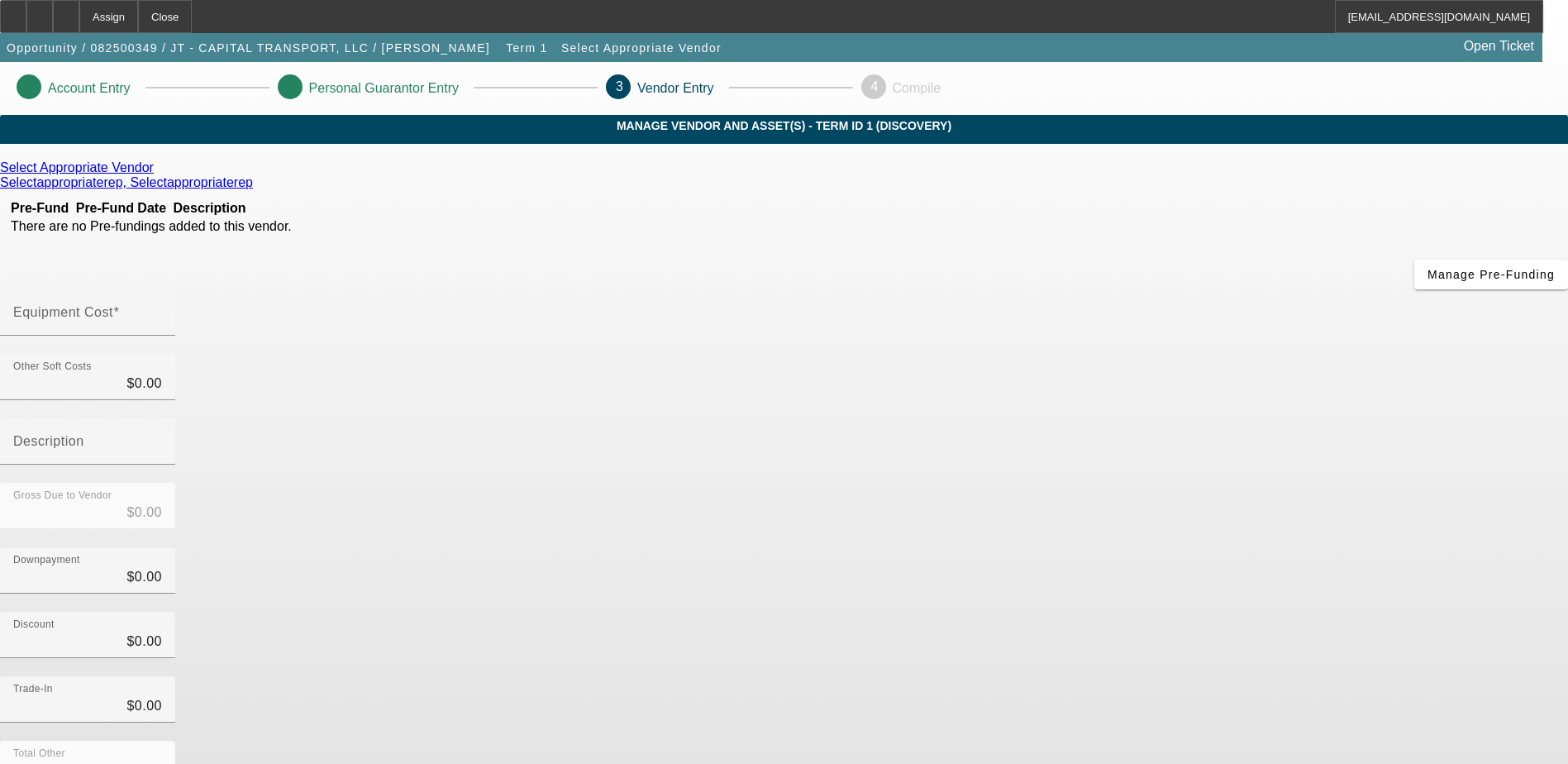
click at [158, 175] on icon at bounding box center [158, 168] width 0 height 14
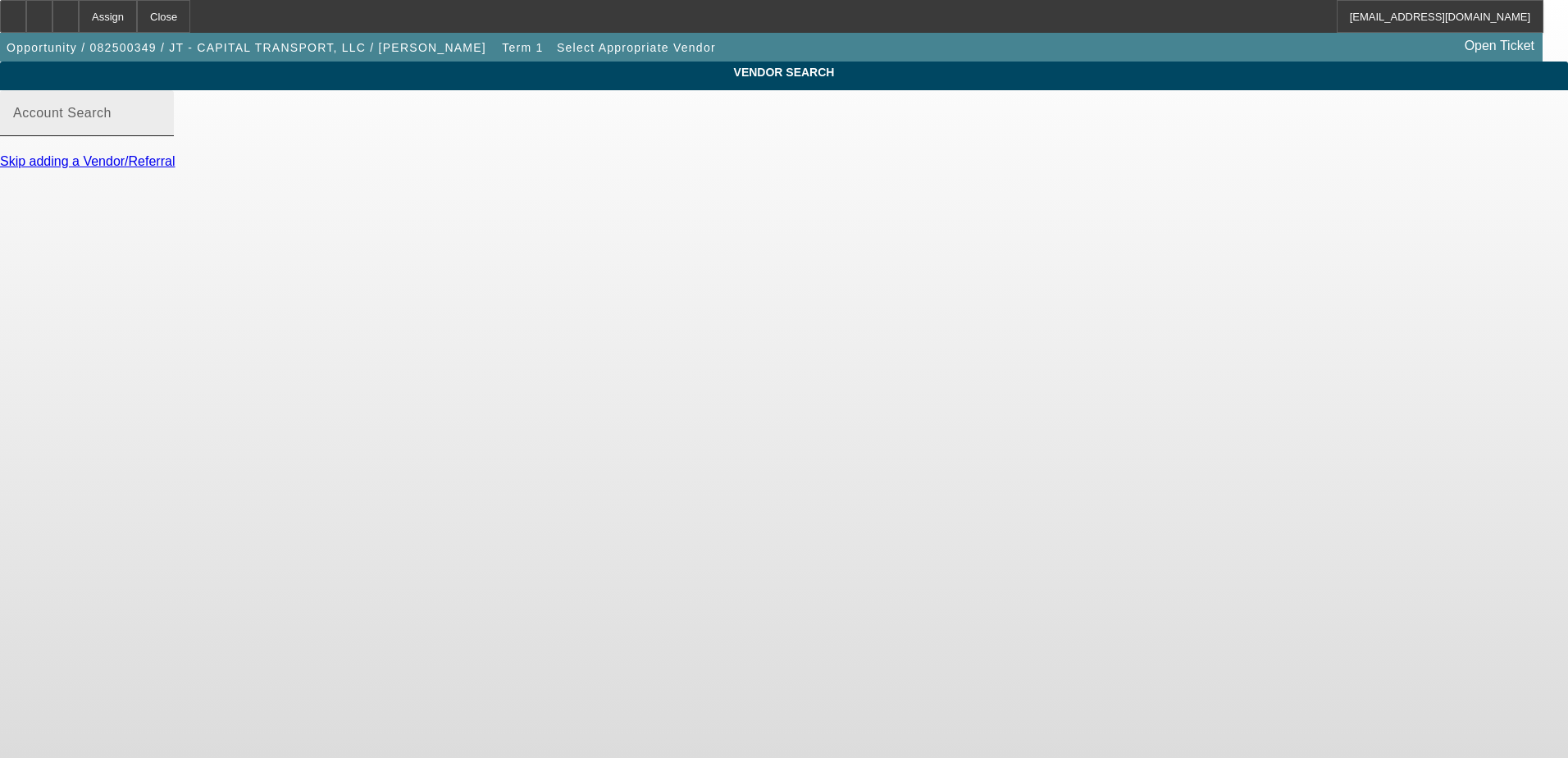
click at [161, 129] on input "Account Search" at bounding box center [86, 120] width 147 height 20
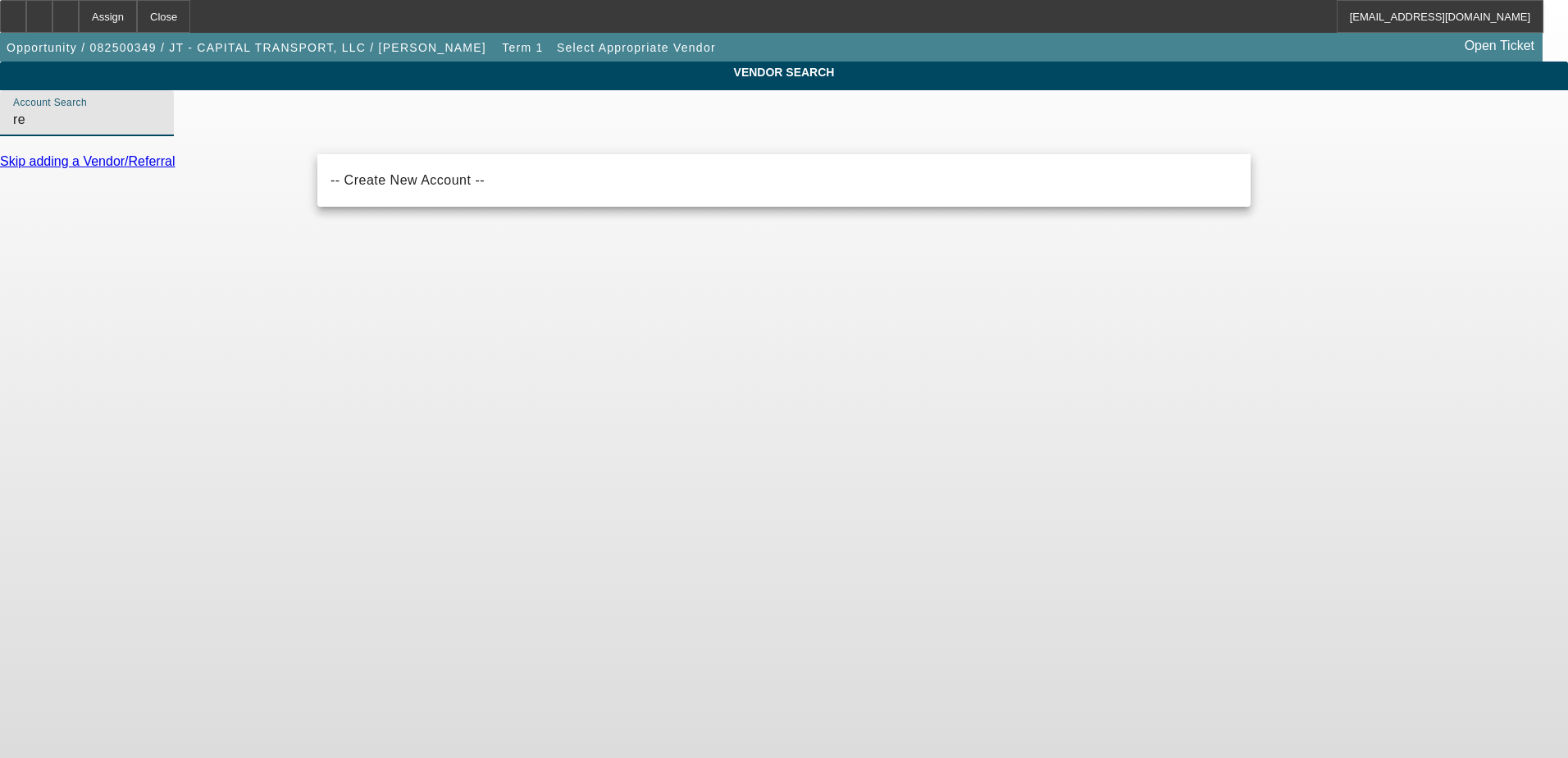
type input "r"
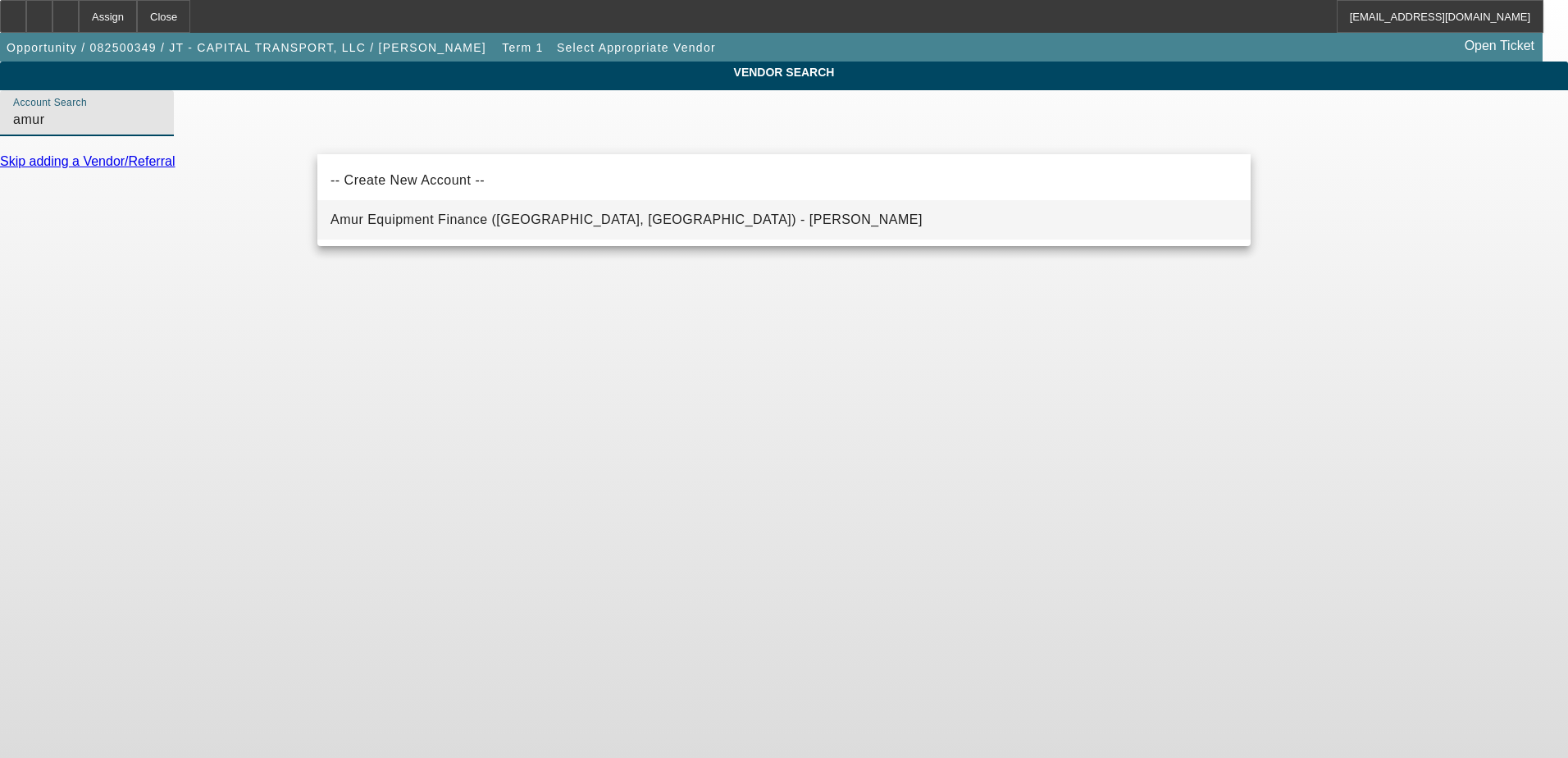
click at [350, 219] on span "Amur Equipment Finance ([GEOGRAPHIC_DATA], [GEOGRAPHIC_DATA]) - [PERSON_NAME]" at bounding box center [627, 220] width 592 height 14
type input "Amur Equipment Finance ([GEOGRAPHIC_DATA], [GEOGRAPHIC_DATA]) - [PERSON_NAME]"
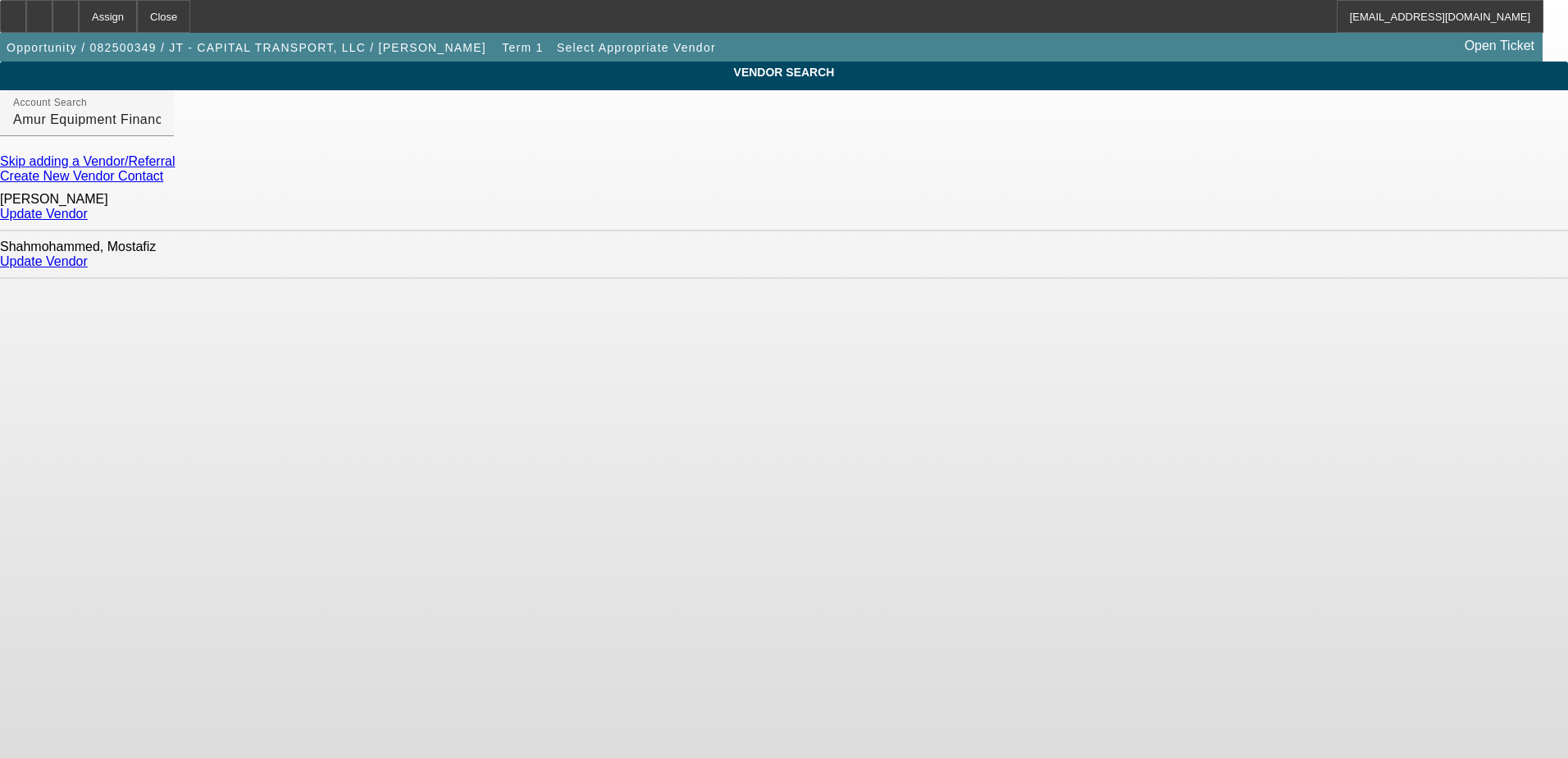
click at [88, 210] on link "Update Vendor" at bounding box center [44, 214] width 88 height 14
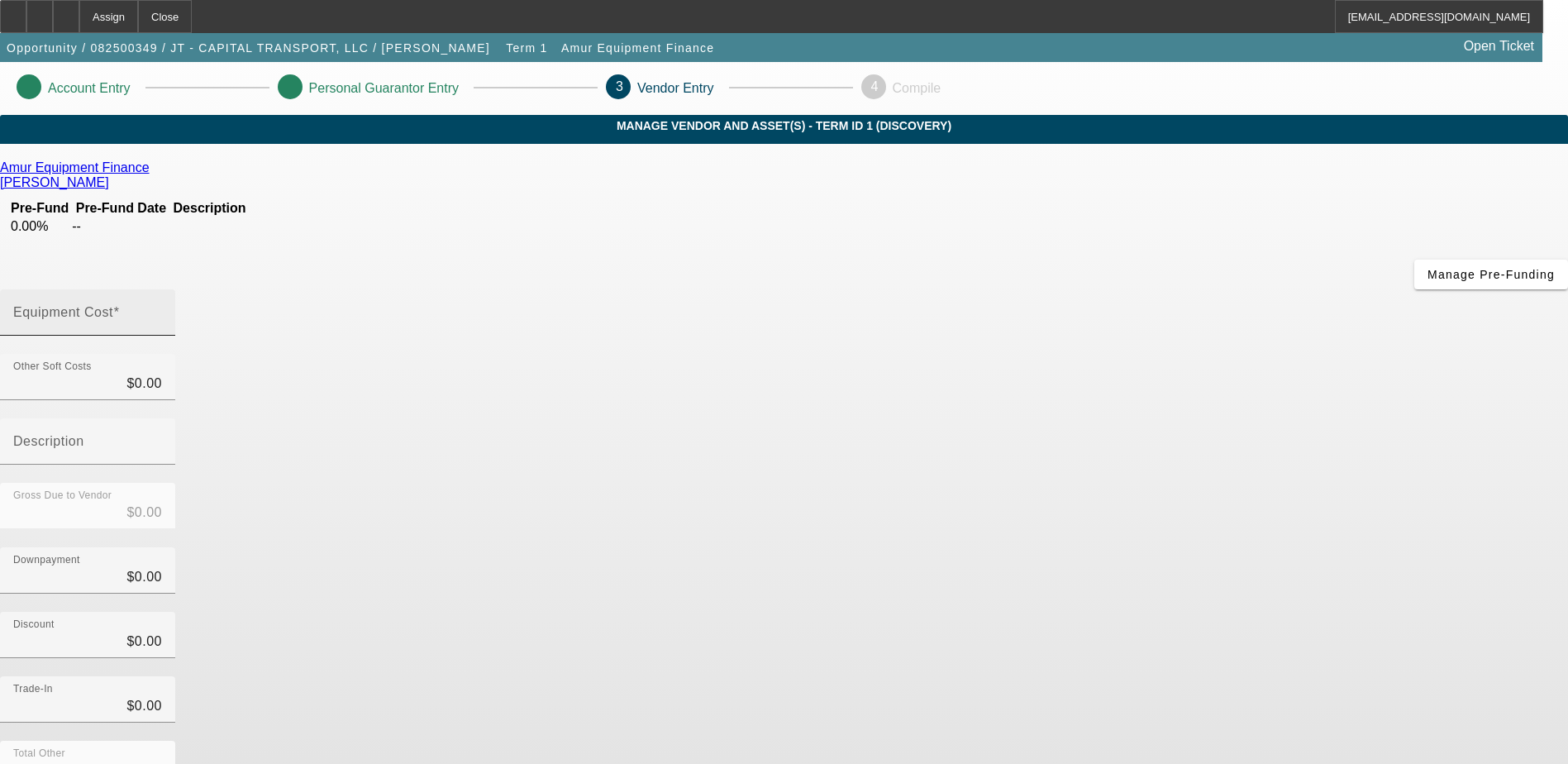
click at [162, 289] on div "Equipment Cost" at bounding box center [87, 312] width 148 height 46
type input "1"
type input "$1.00"
type input "15"
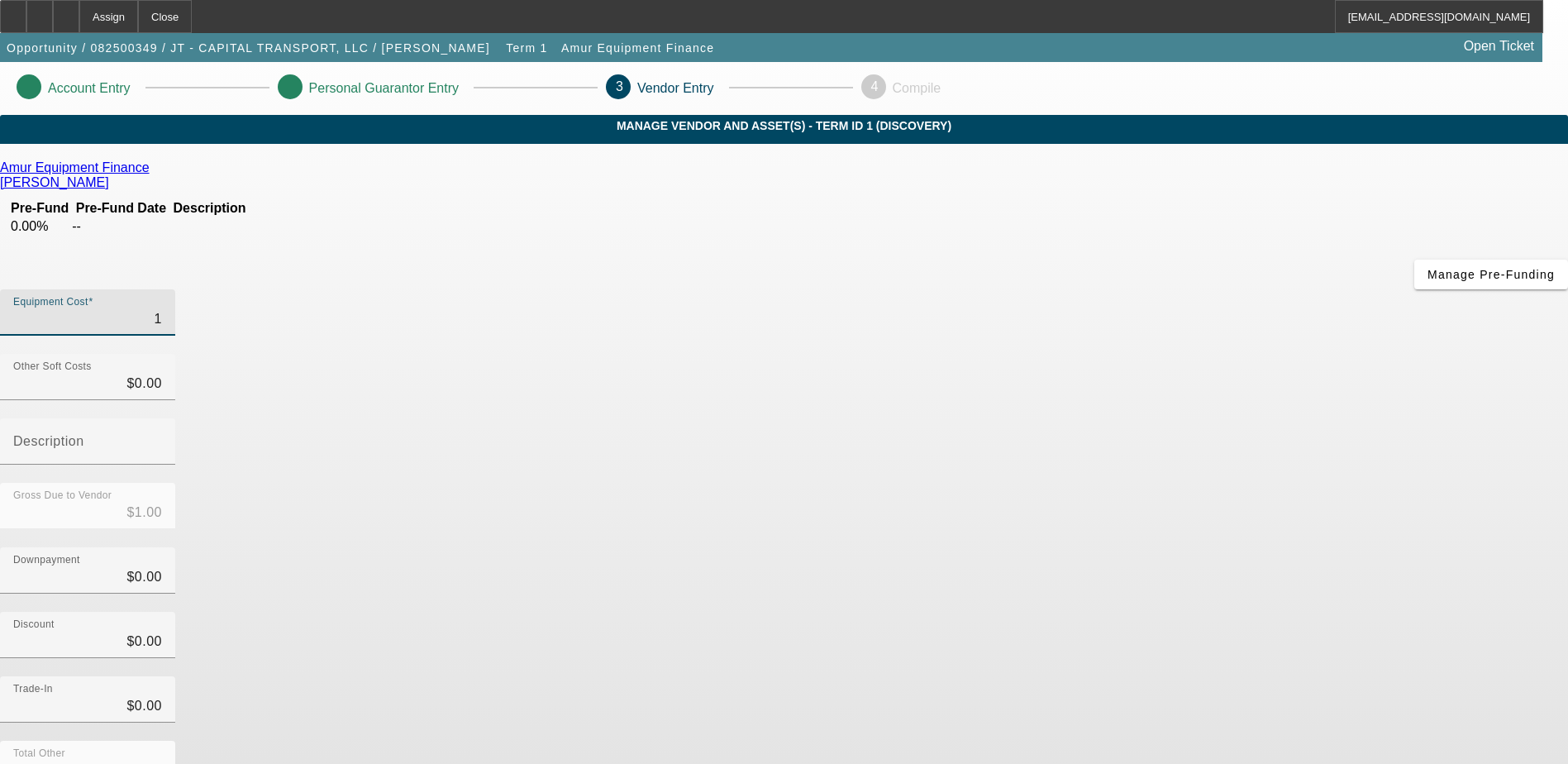
type input "$15.00"
type input "150"
type input "$150.00"
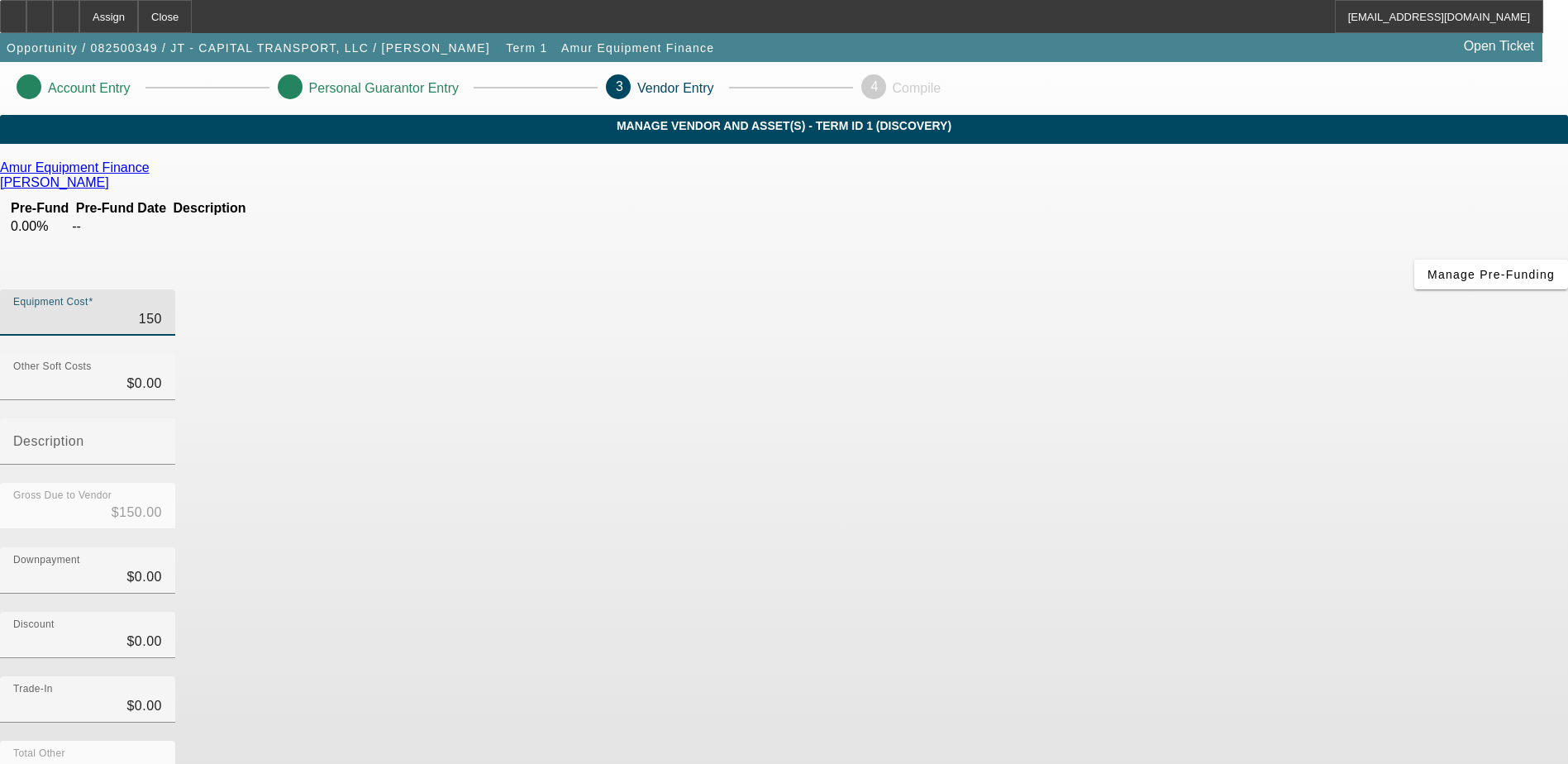
type input "1500"
type input "$1,500.00"
type input "15000"
type input "$15,000.00"
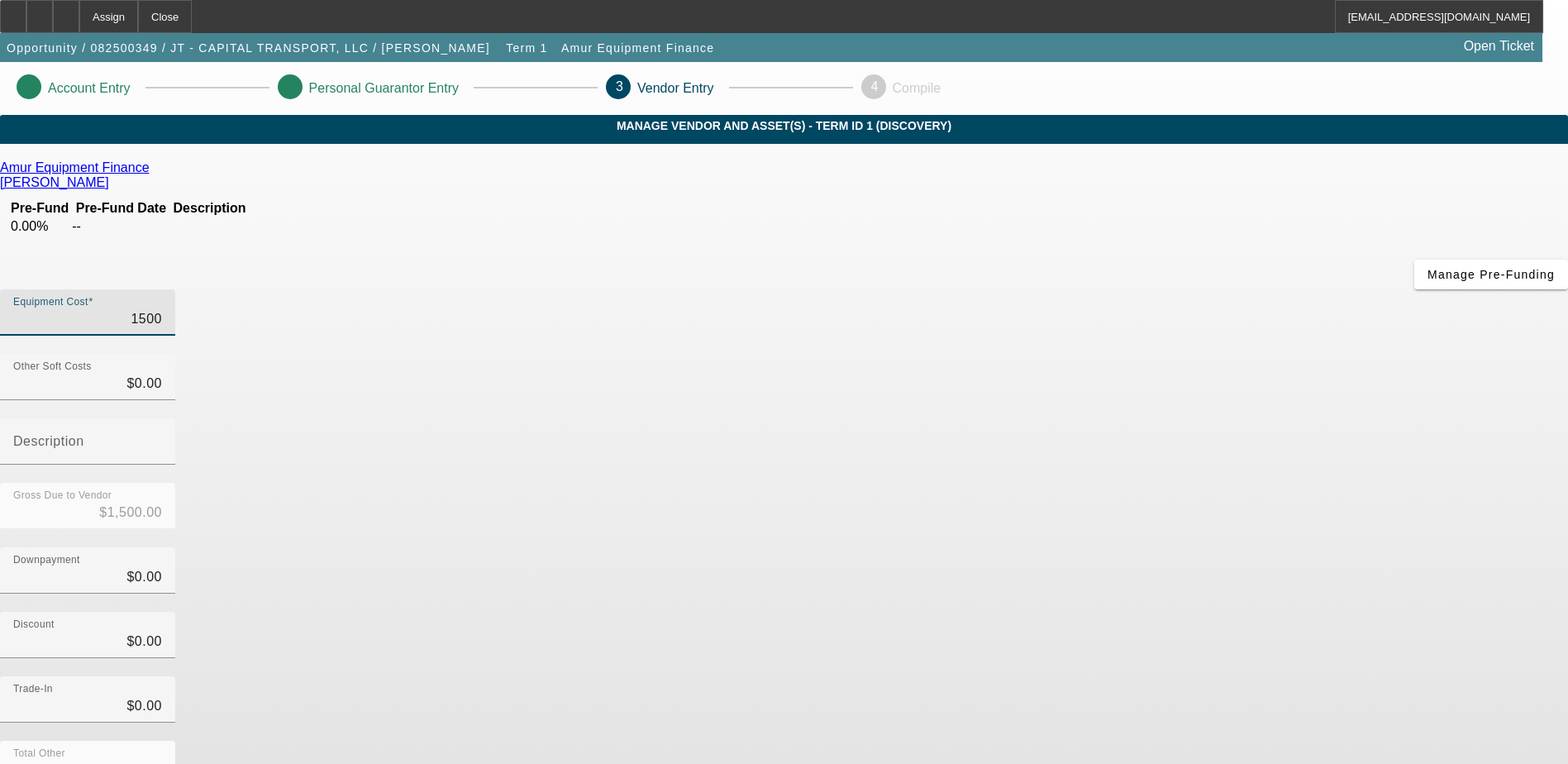
type input "$15,000.00"
type input "1500"
type input "$1,500.00"
type input "150"
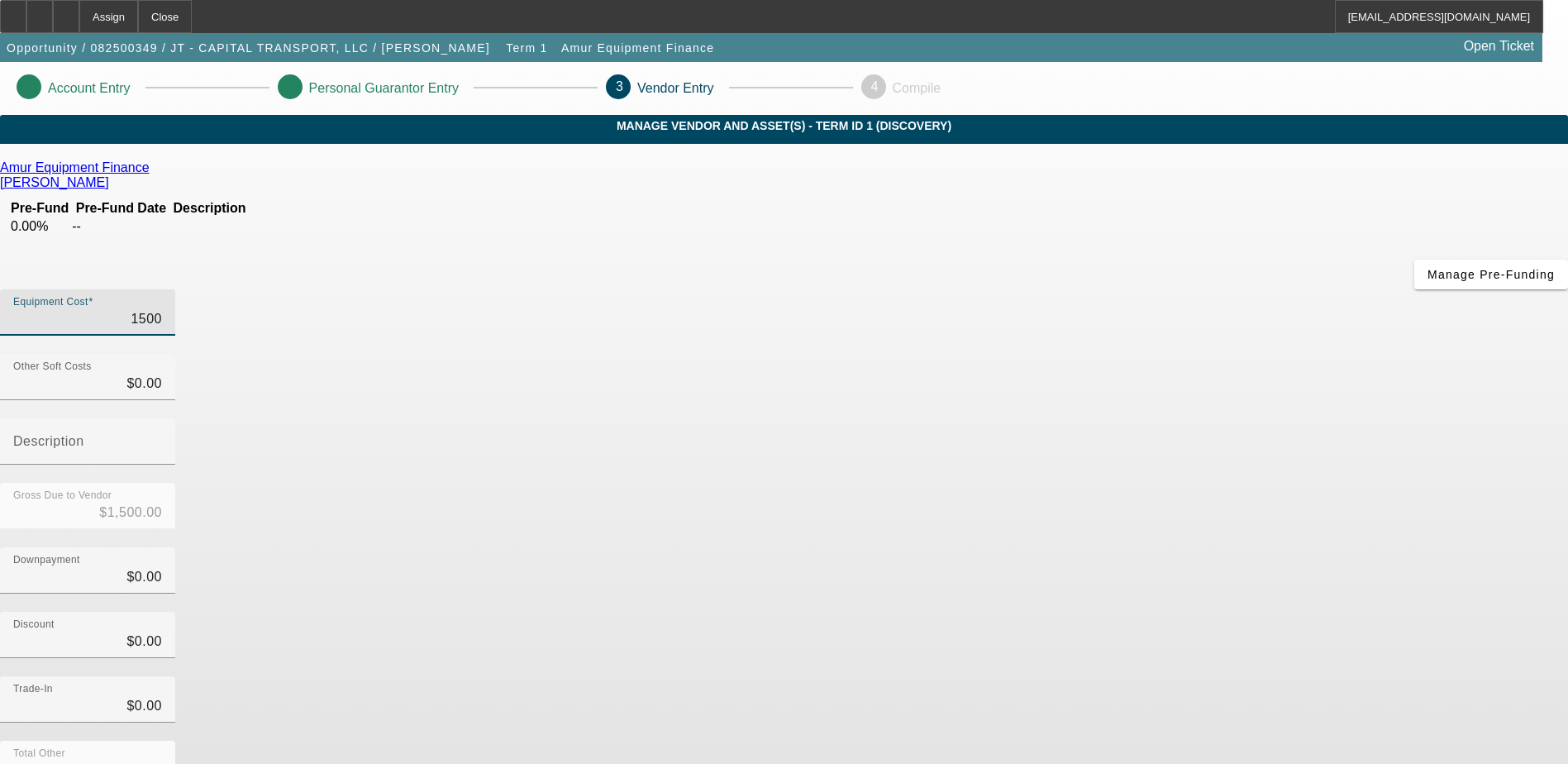
type input "$150.00"
type input "15"
type input "$15.00"
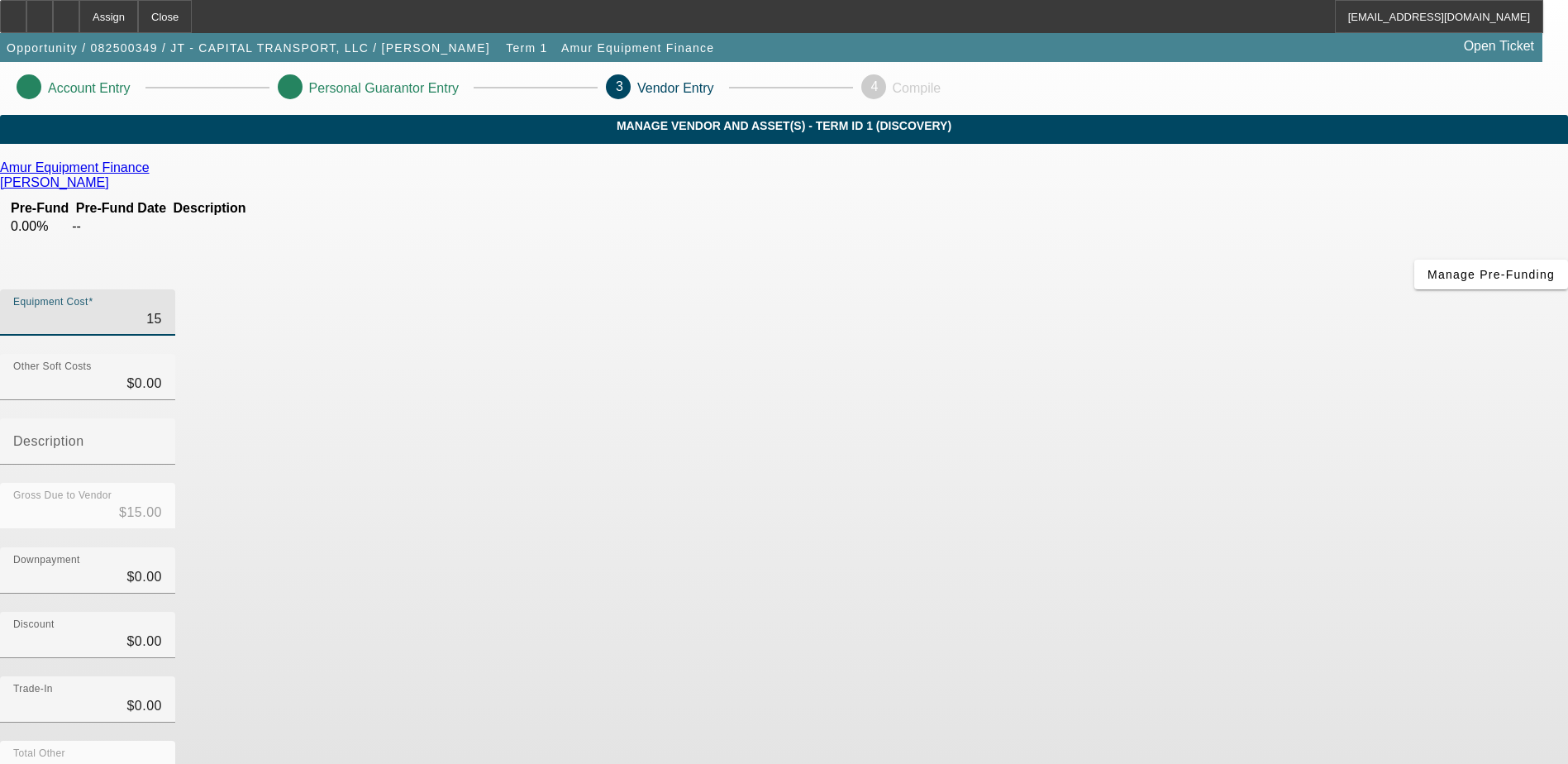
type input "1"
type input "$1.00"
type input "$0.00"
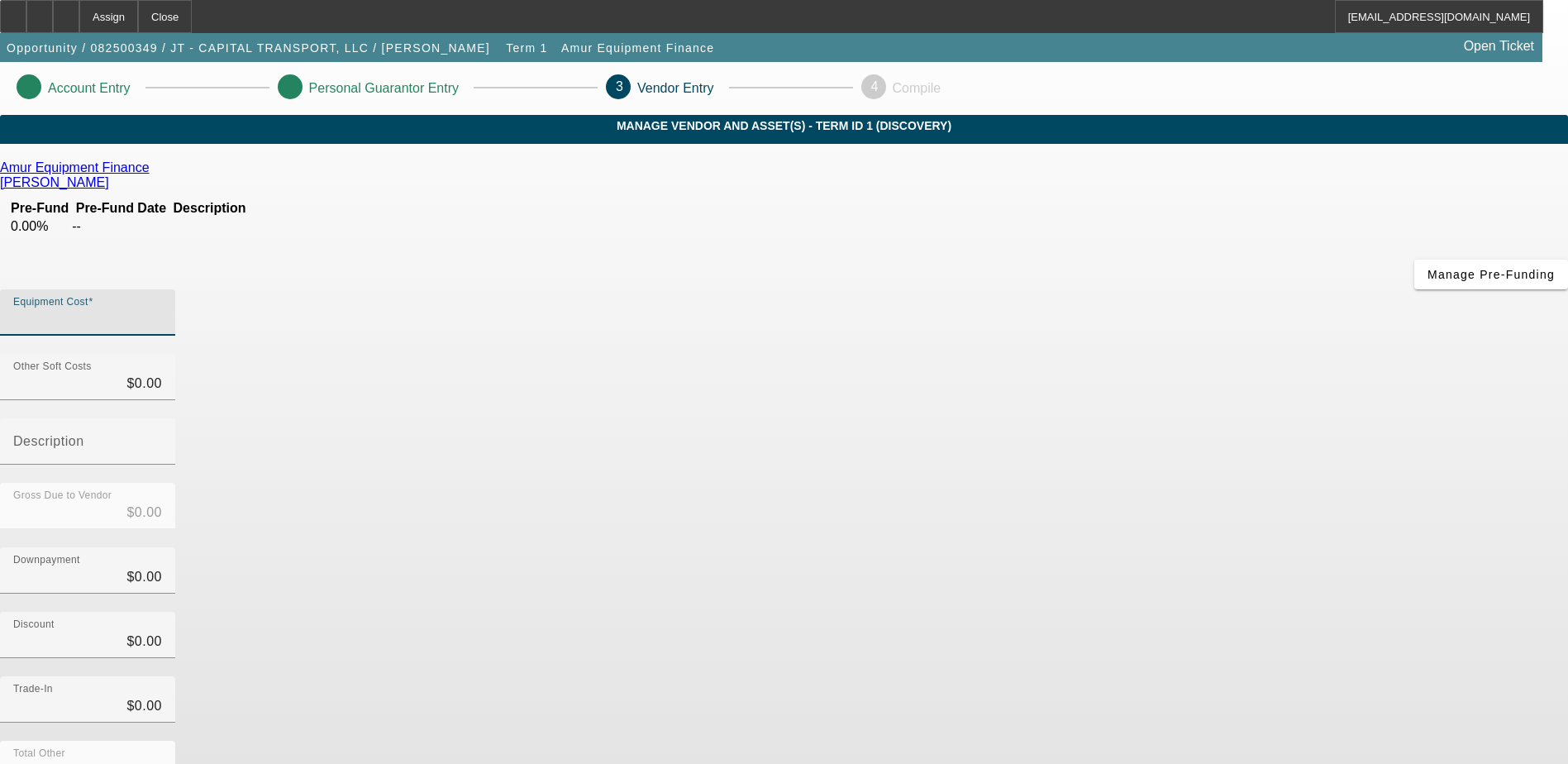
type input "1"
type input "$1.00"
type input "16"
type input "$16.00"
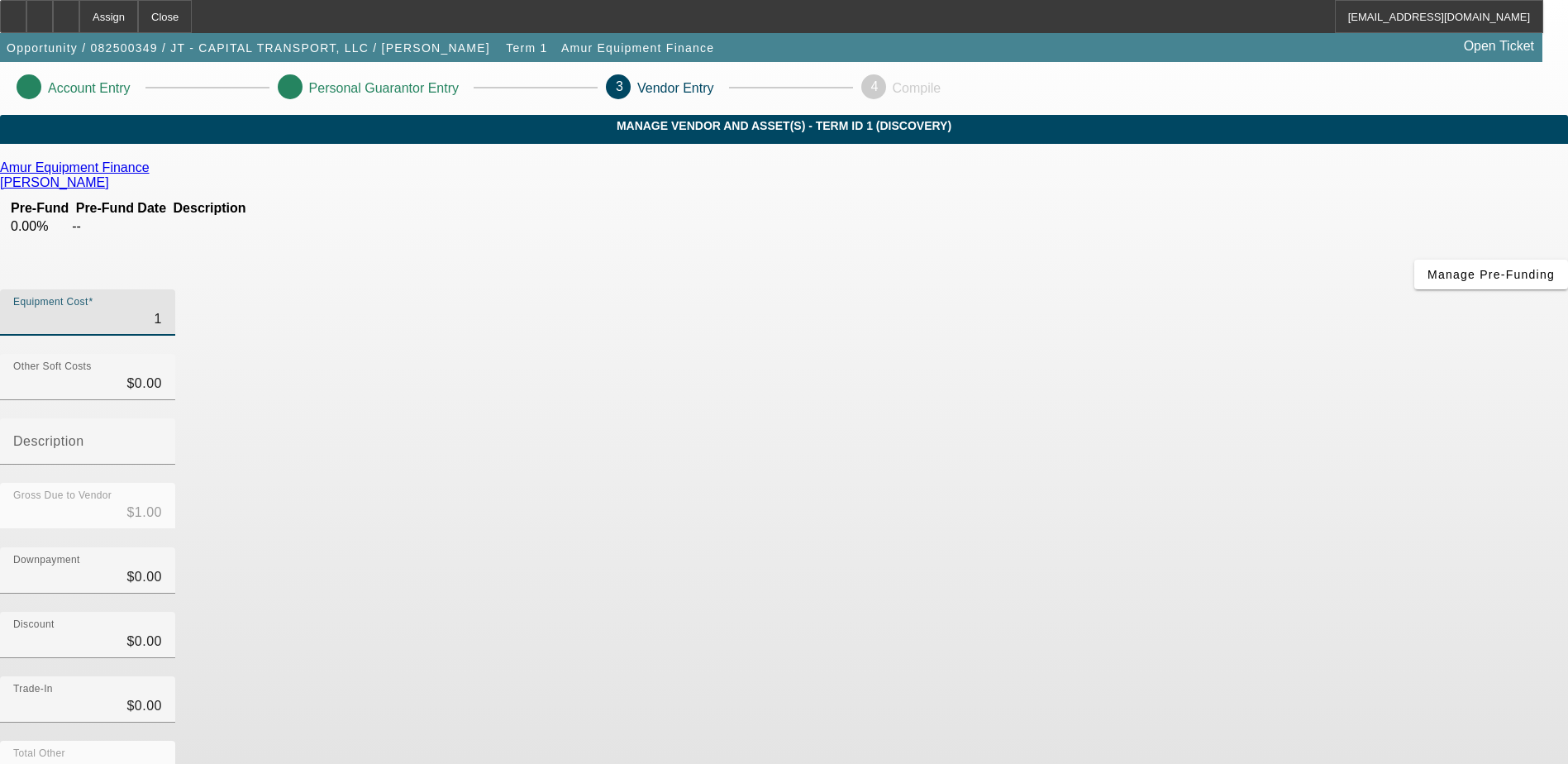
type input "$16.00"
type input "160"
type input "$160.00"
type input "1600"
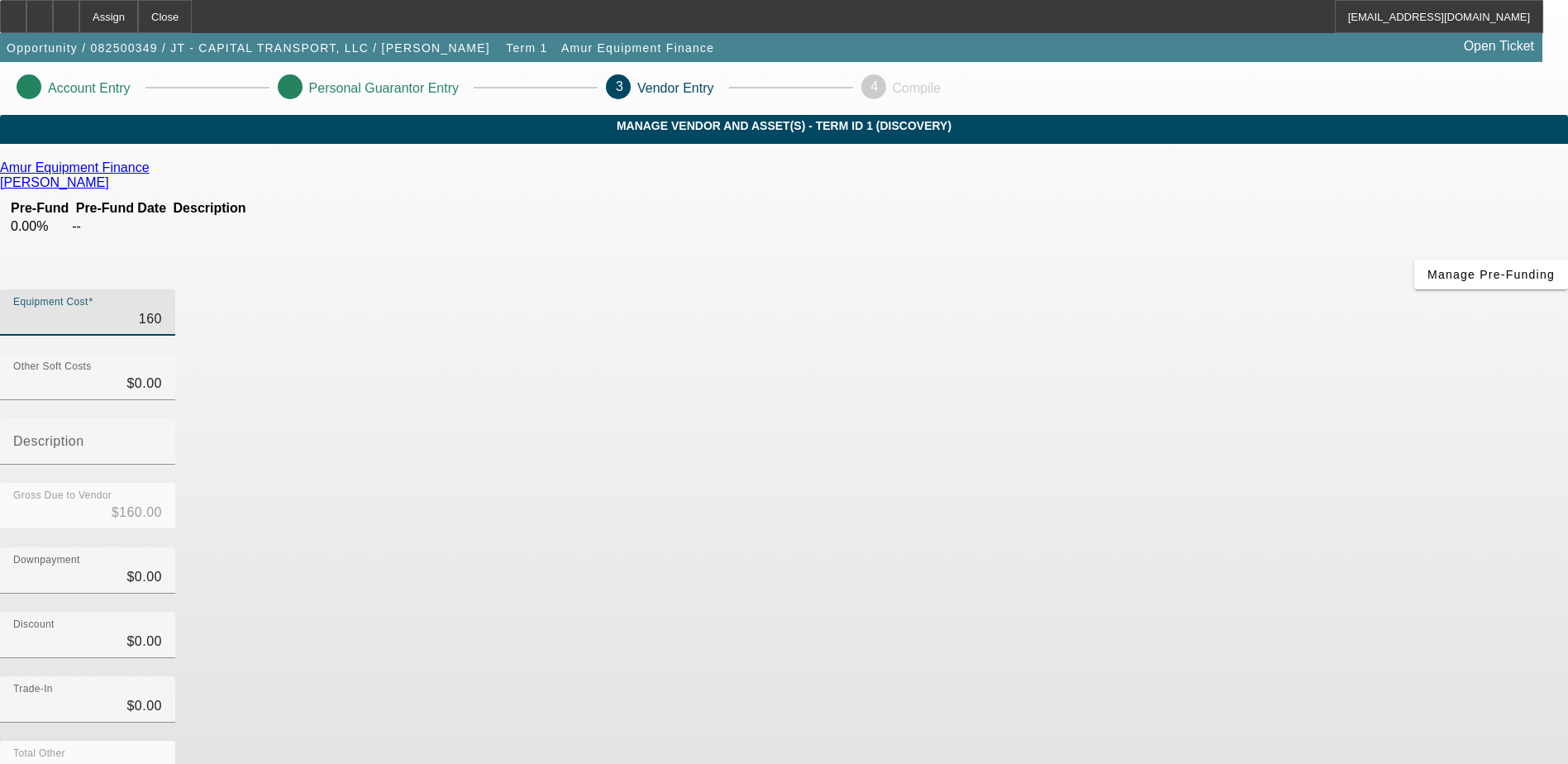
type input "$1,600.00"
type input "16000"
type input "$16,000.00"
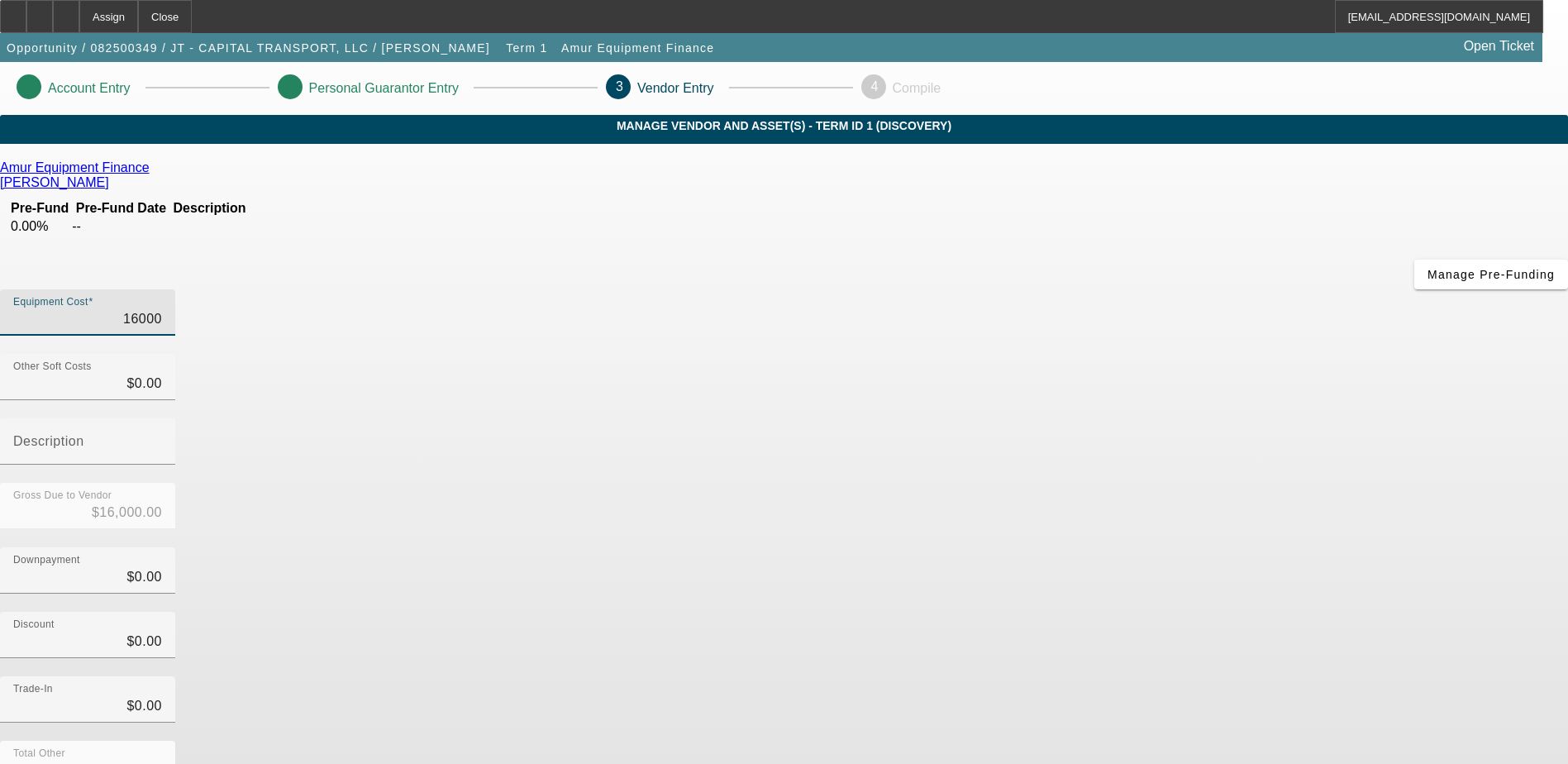
type input "160000"
type input "$160,000.00"
click at [1087, 548] on div "Downpayment $0.00" at bounding box center [784, 580] width 1568 height 64
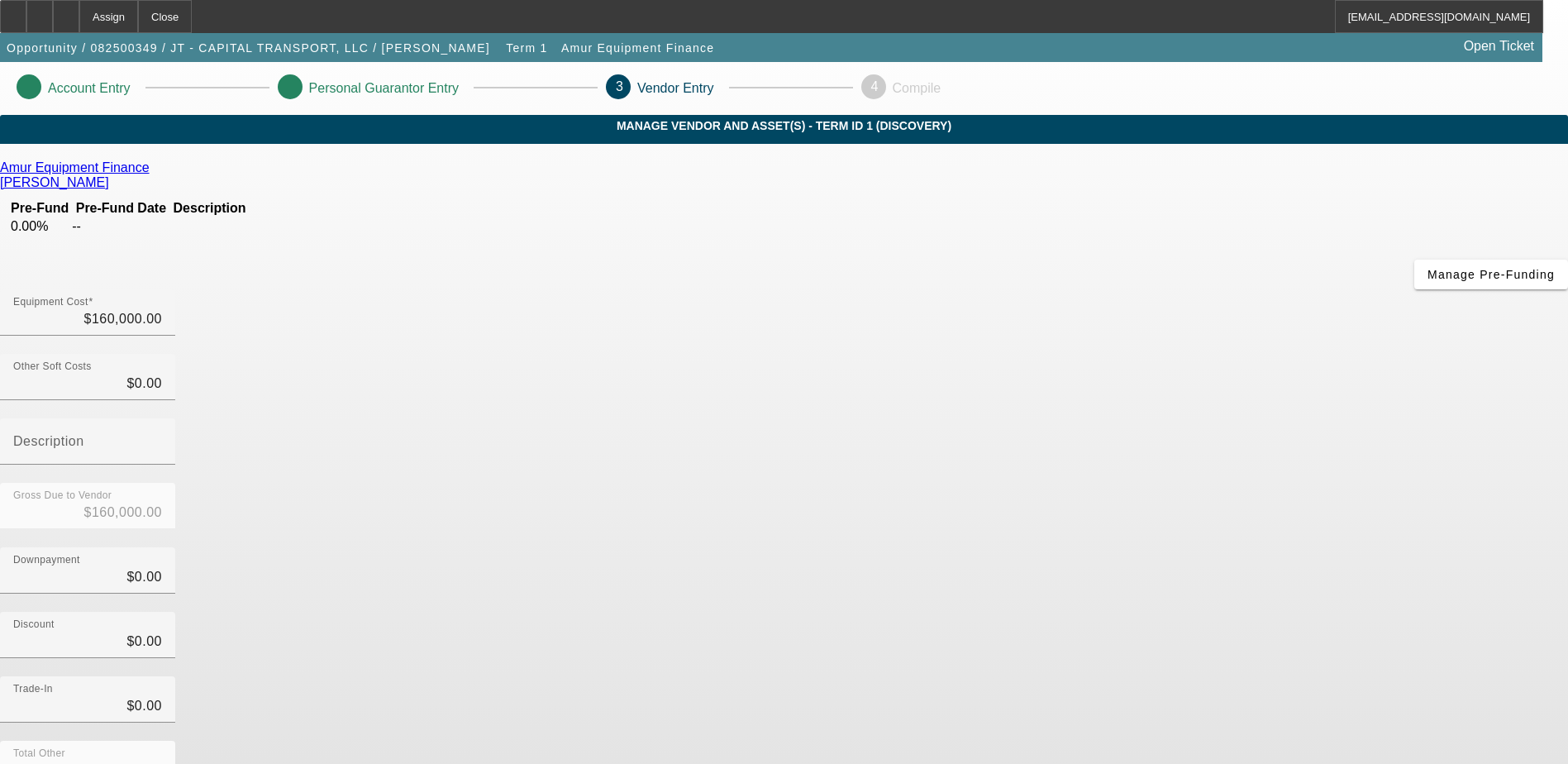
scroll to position [74, 0]
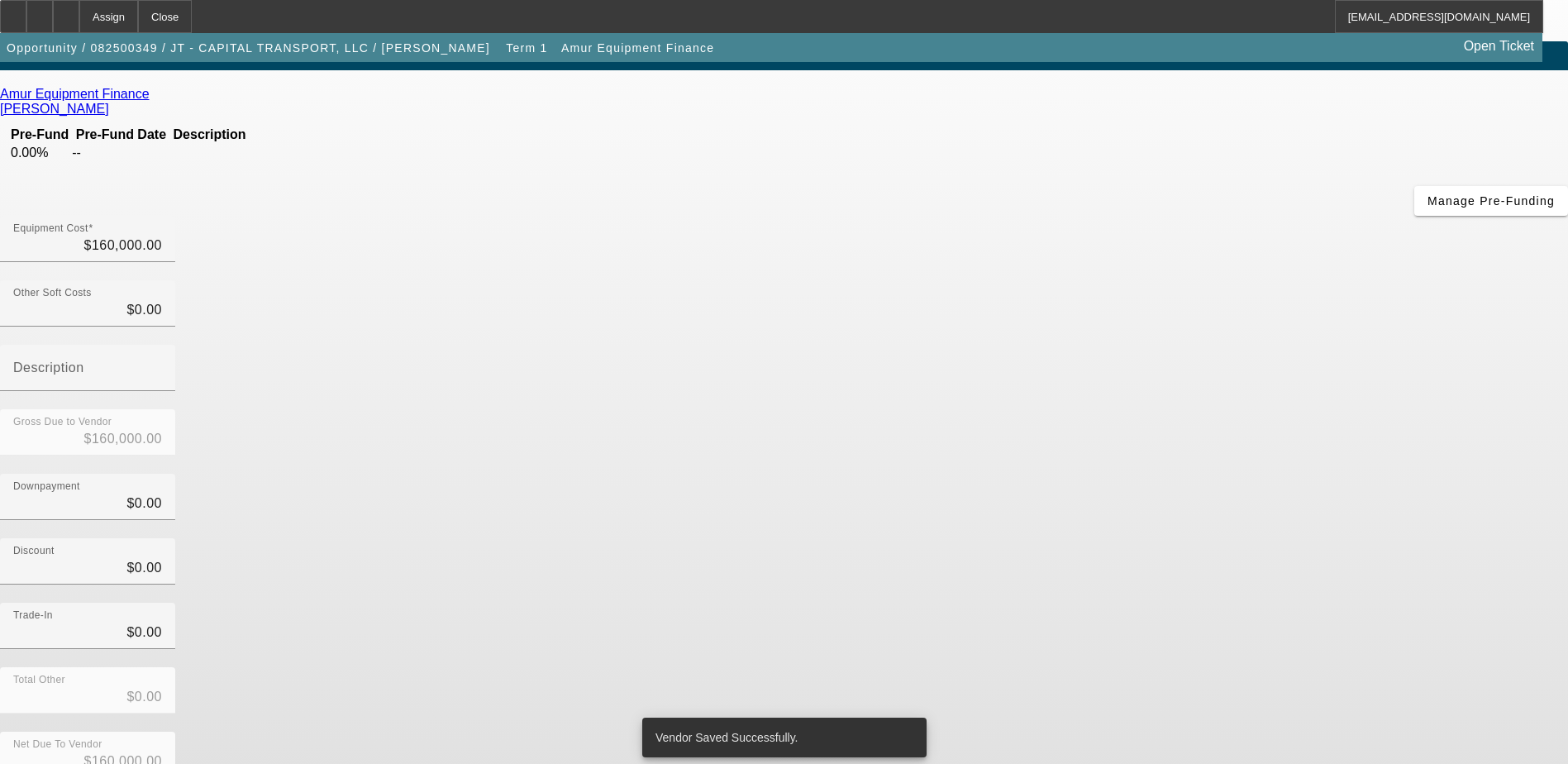
scroll to position [0, 0]
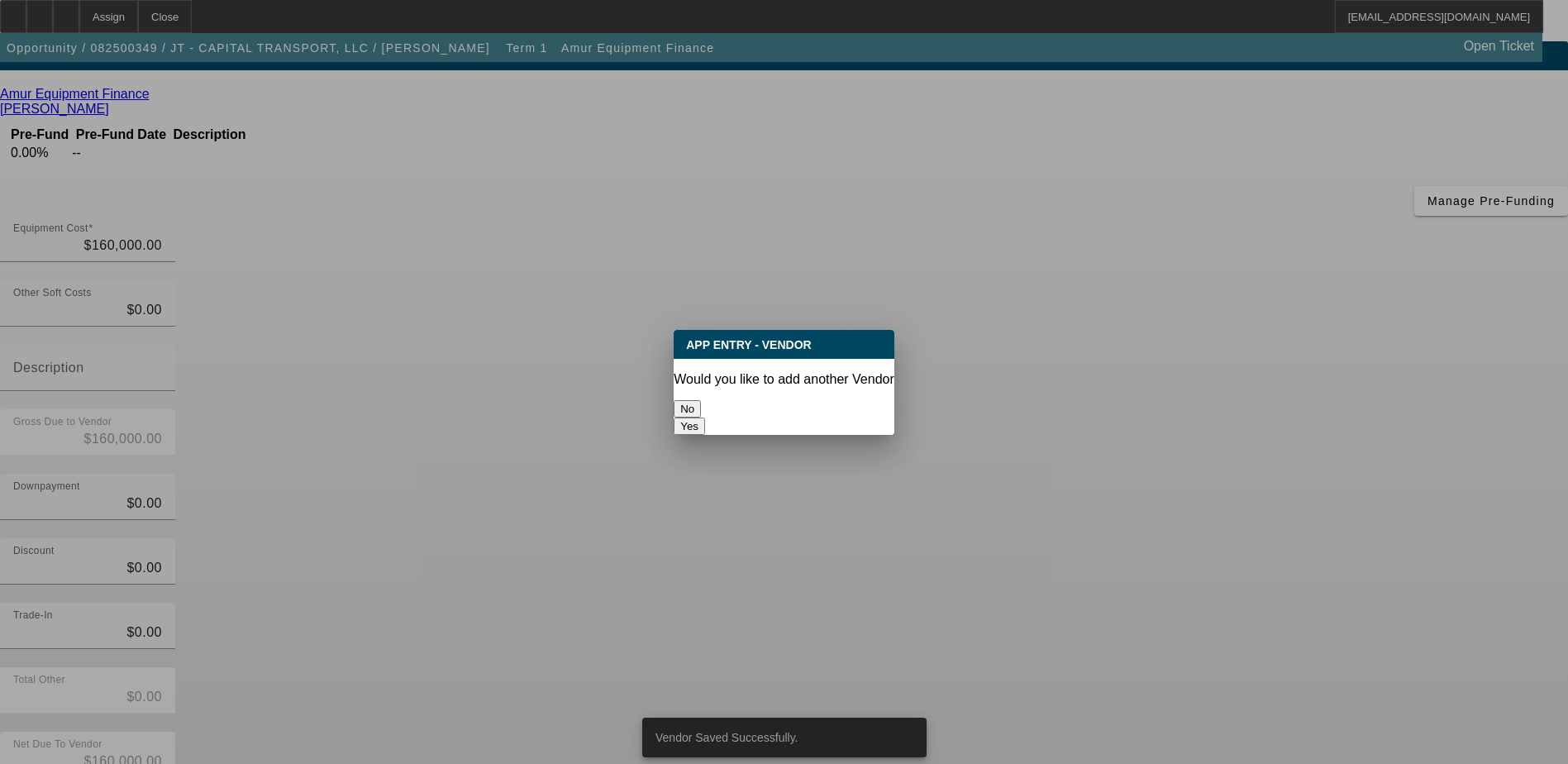
click at [701, 400] on button "No" at bounding box center [686, 409] width 27 height 17
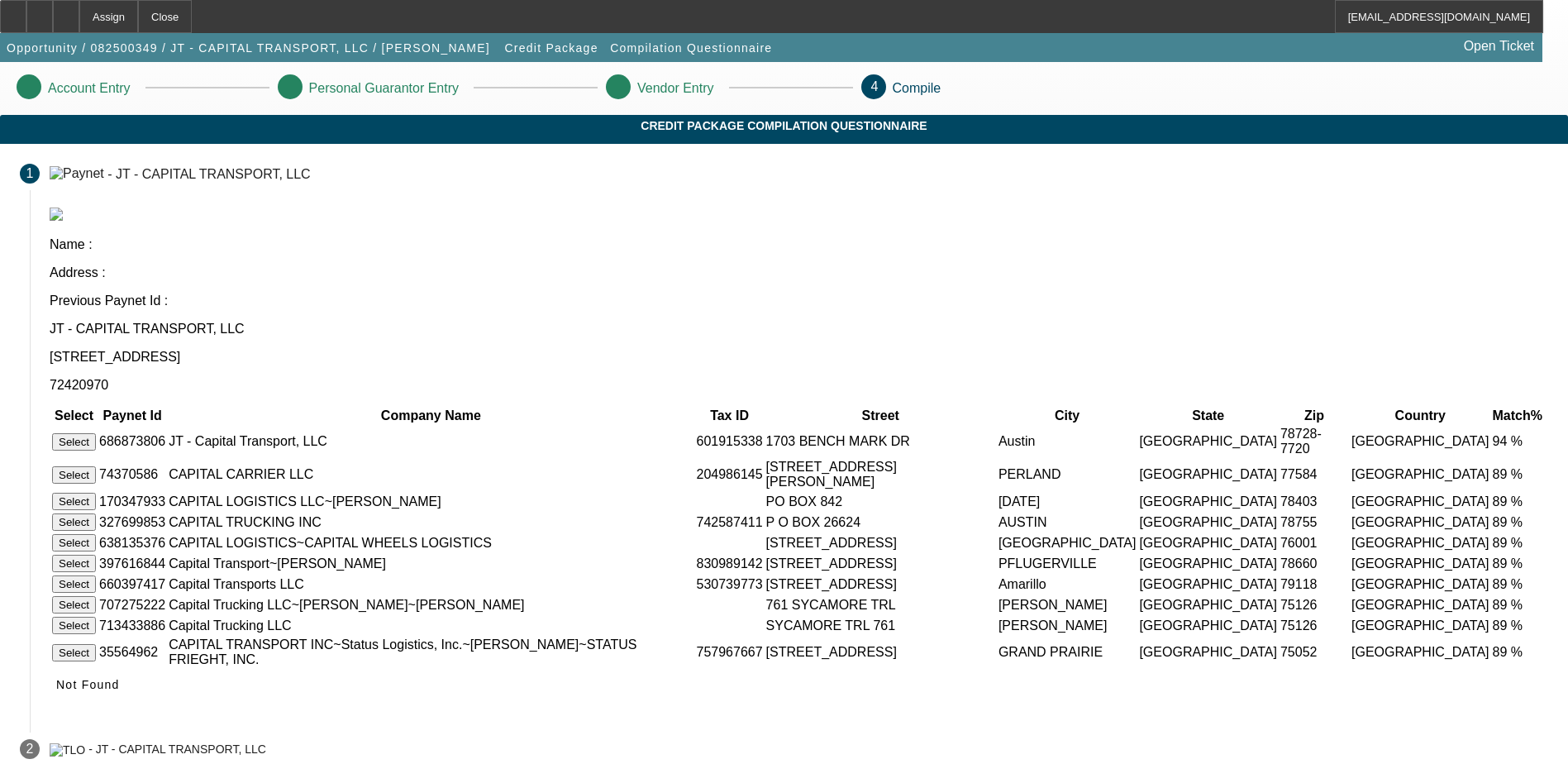
click at [95, 433] on button "Select" at bounding box center [74, 442] width 43 height 17
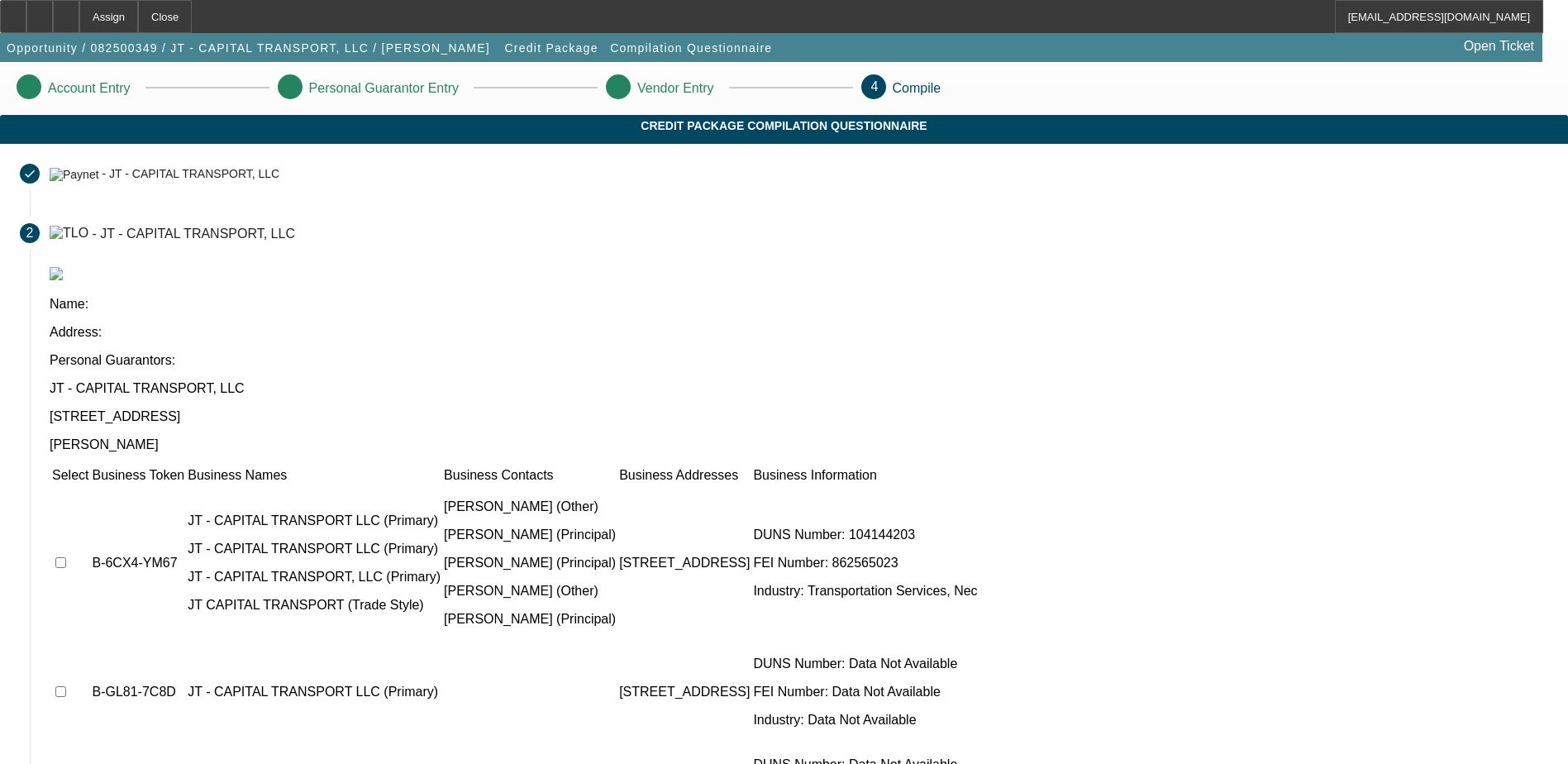
click at [66, 557] on input "checkbox" at bounding box center [61, 563] width 10 height 10
checkbox input "true"
click at [66, 687] on input "checkbox" at bounding box center [61, 692] width 10 height 10
checkbox input "true"
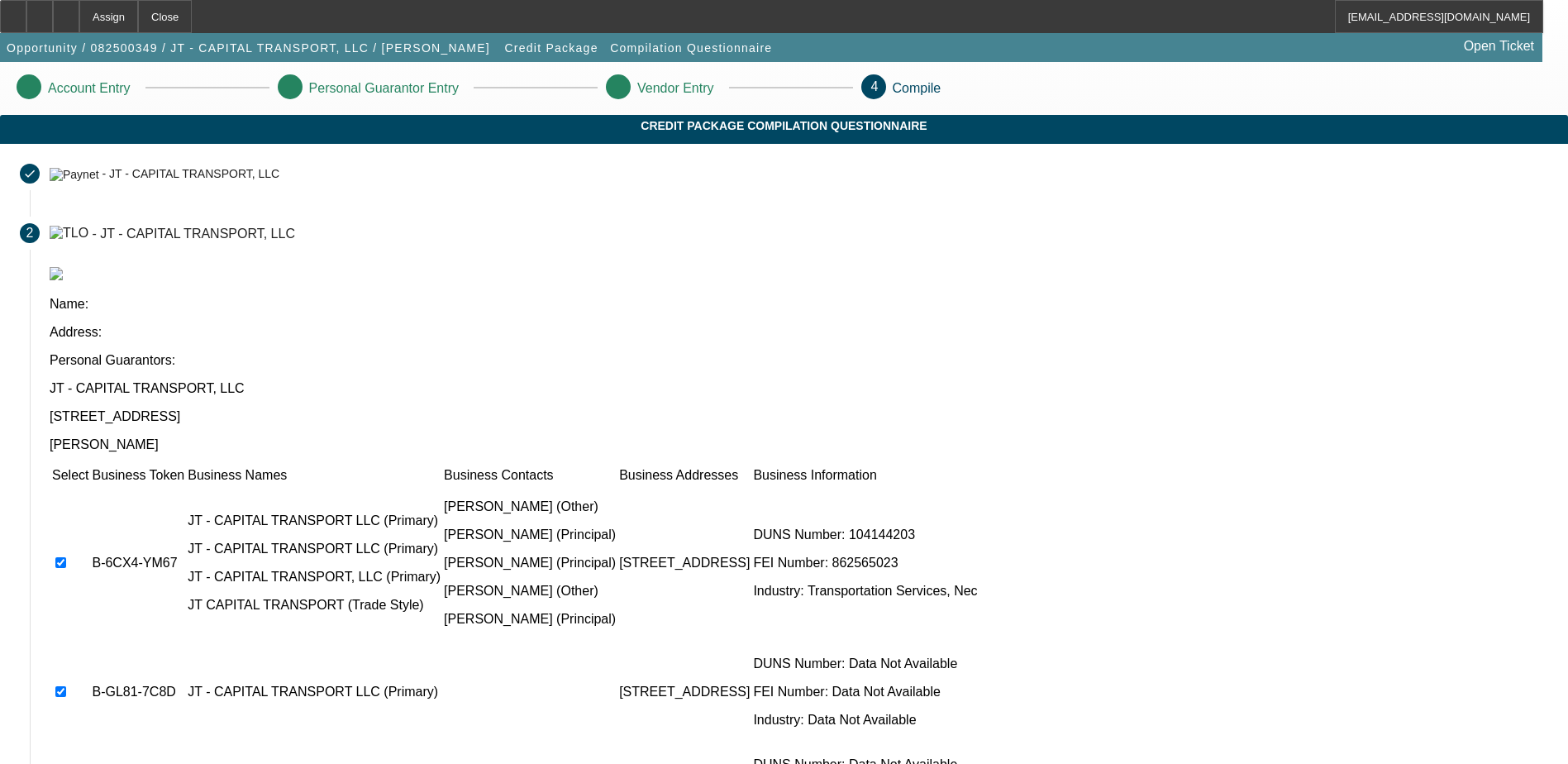
checkbox input "true"
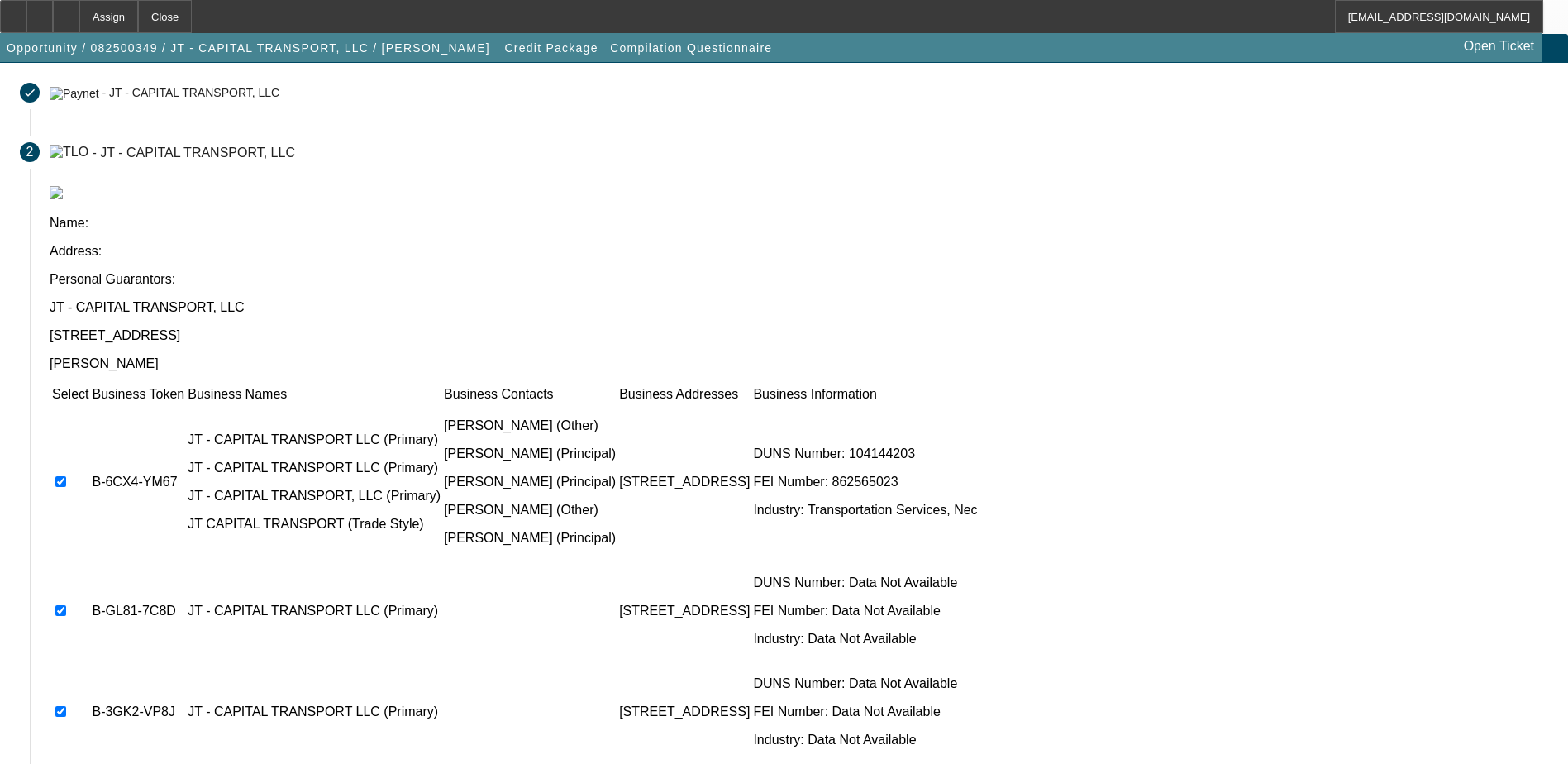
scroll to position [150, 0]
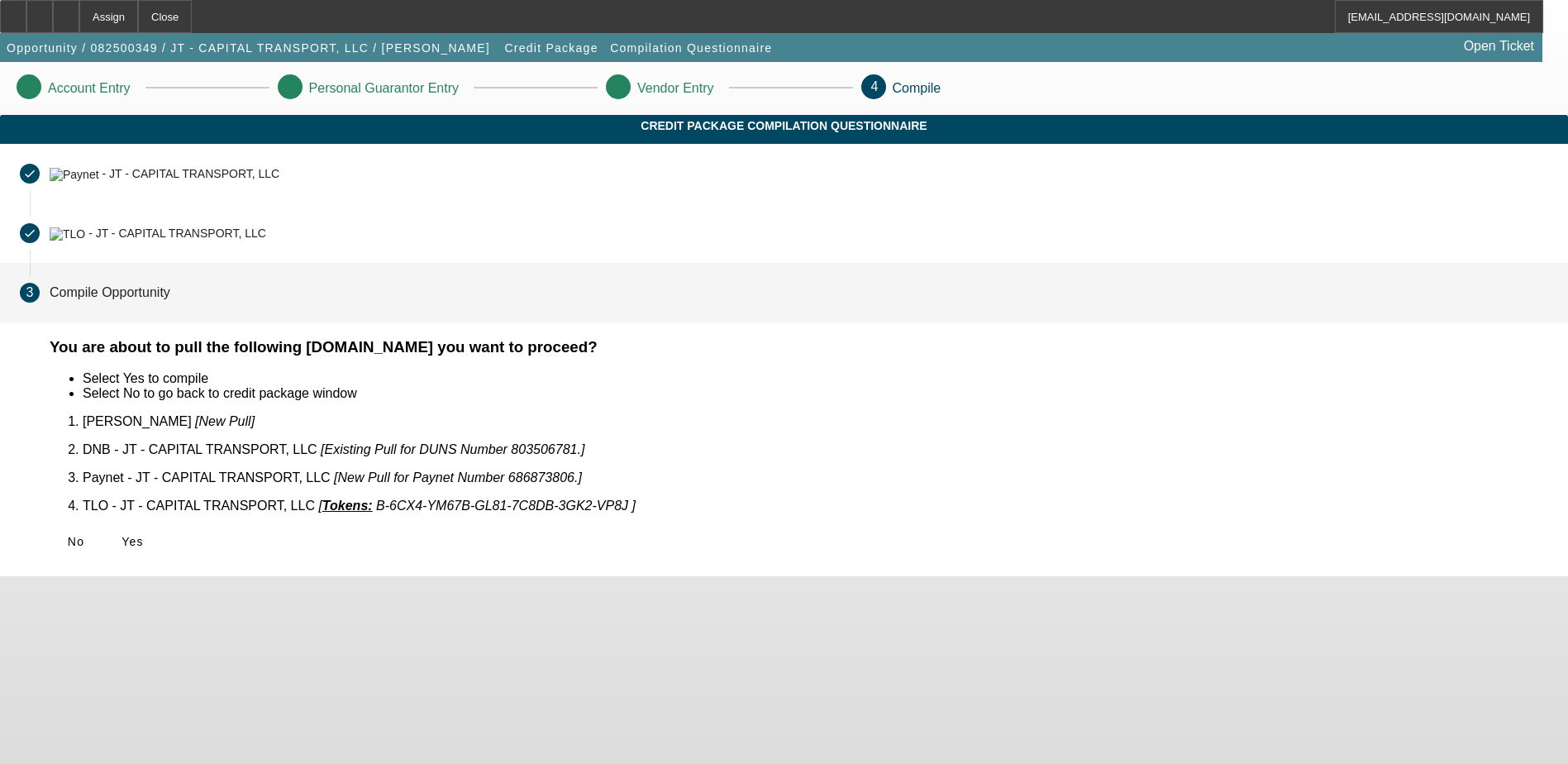
scroll to position [0, 0]
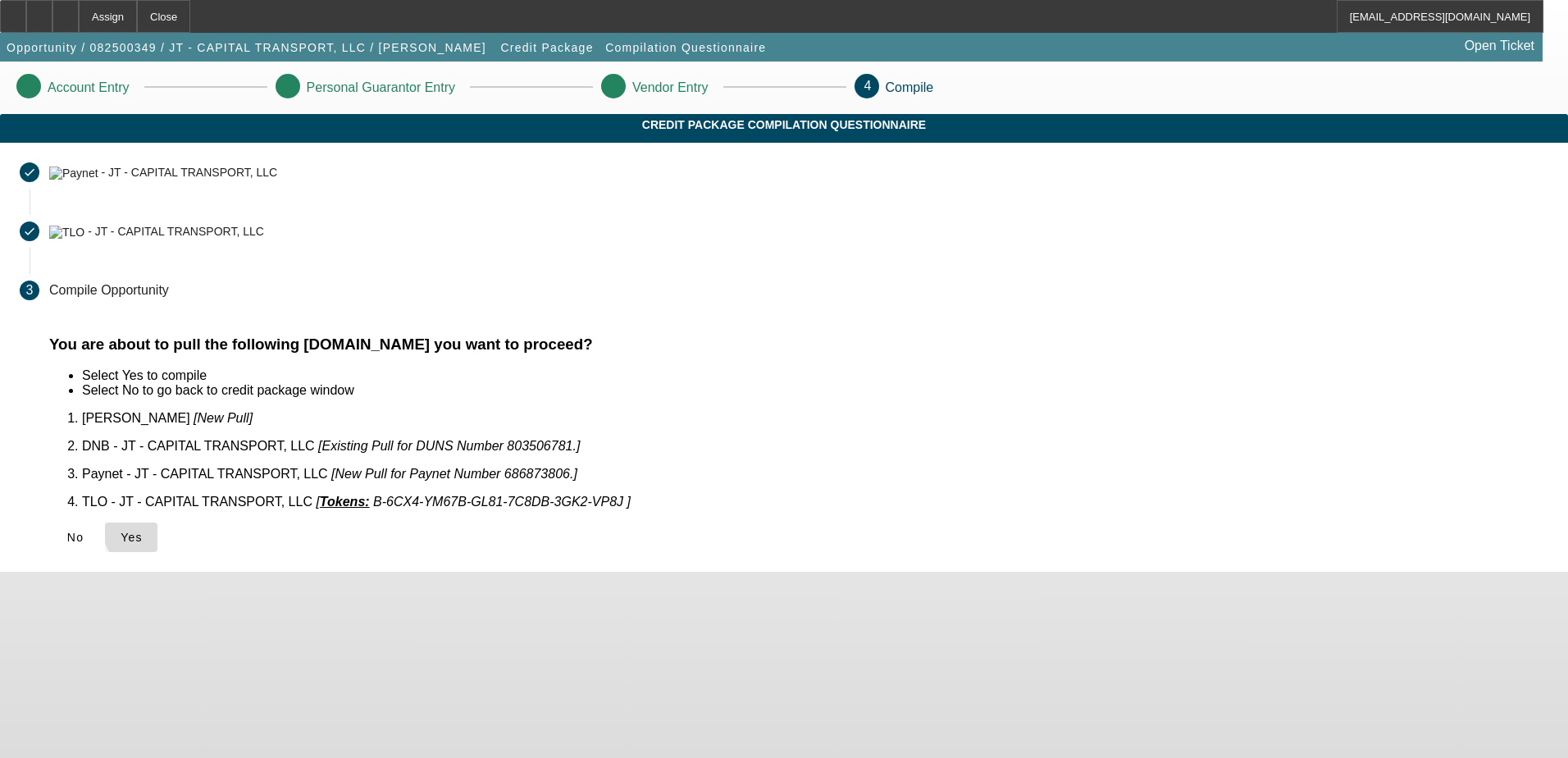
click at [143, 531] on span "Yes" at bounding box center [132, 537] width 22 height 13
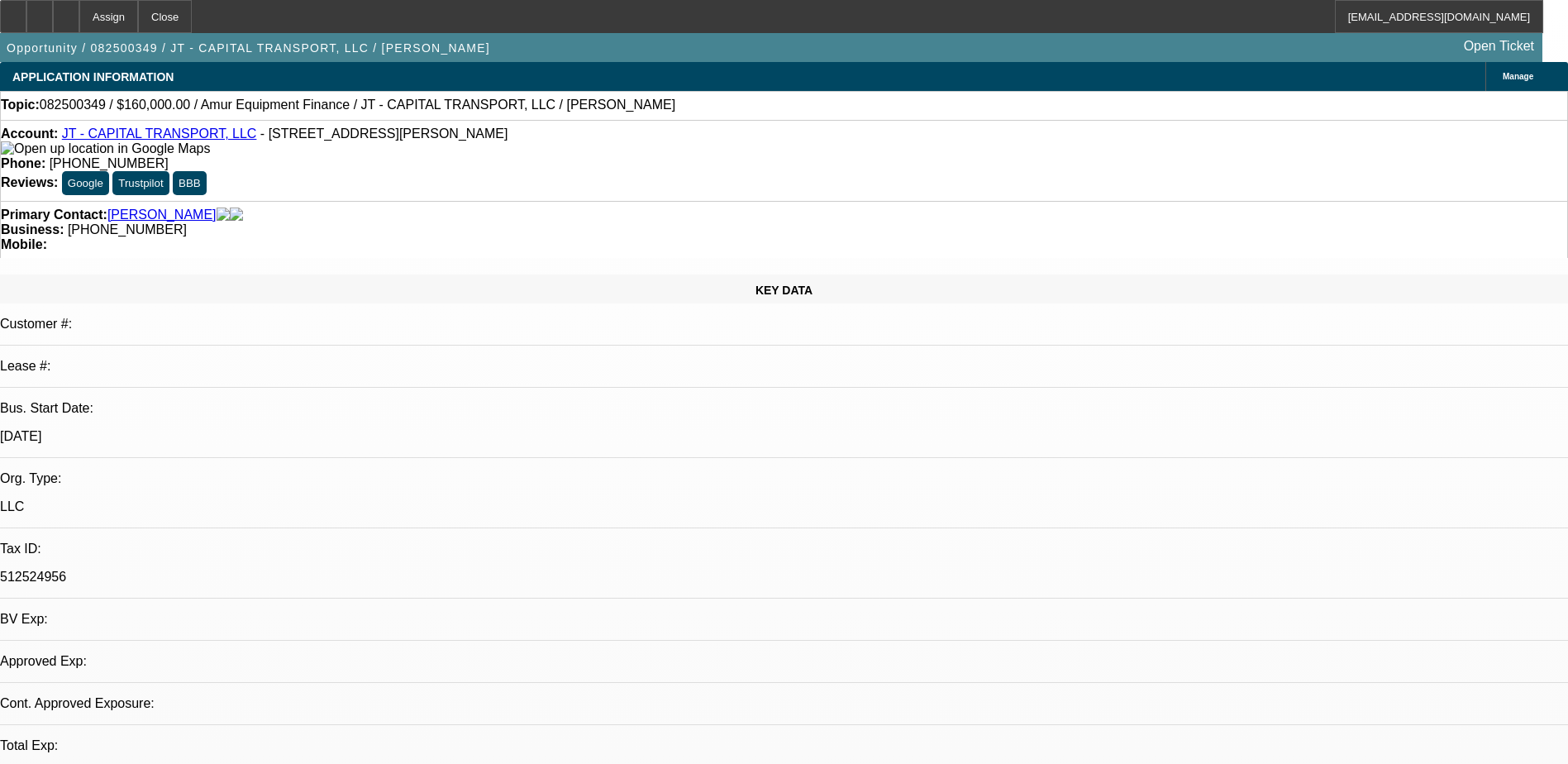
select select "0"
select select "2"
select select "0.1"
select select "4"
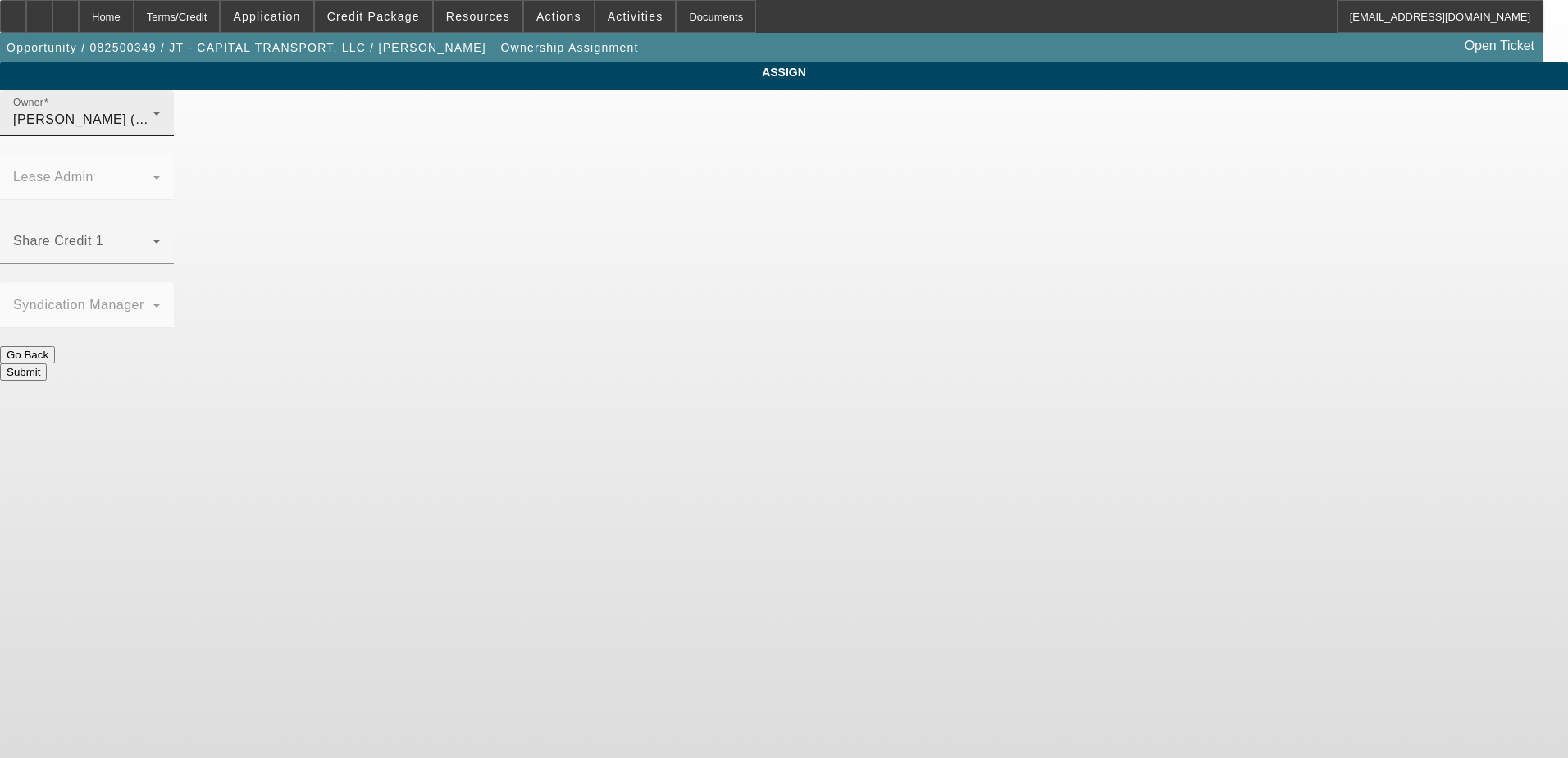
click at [152, 129] on div "Hernandez, Edgar (Lvl 2)" at bounding box center [83, 120] width 139 height 20
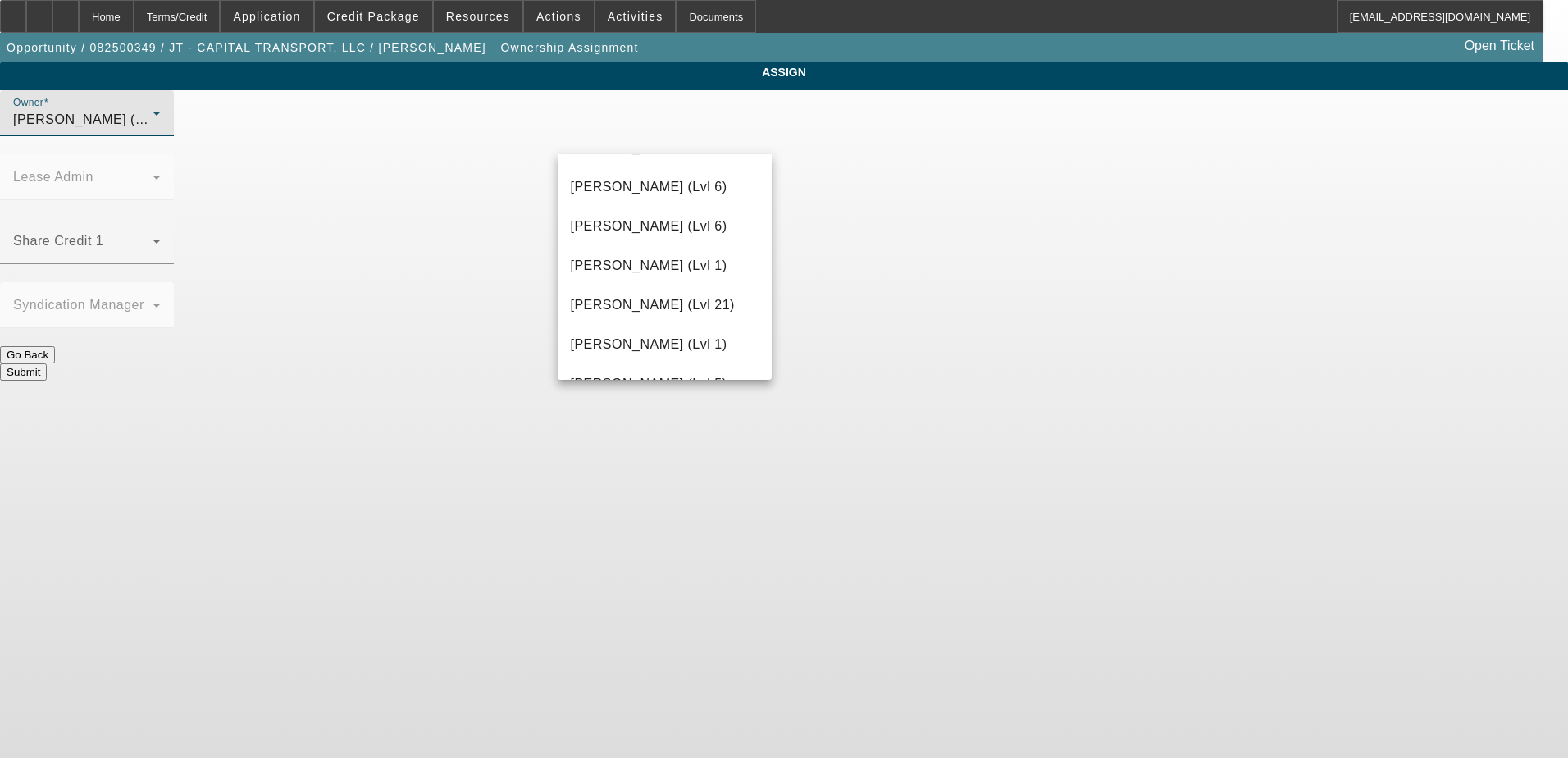
scroll to position [1426, 0]
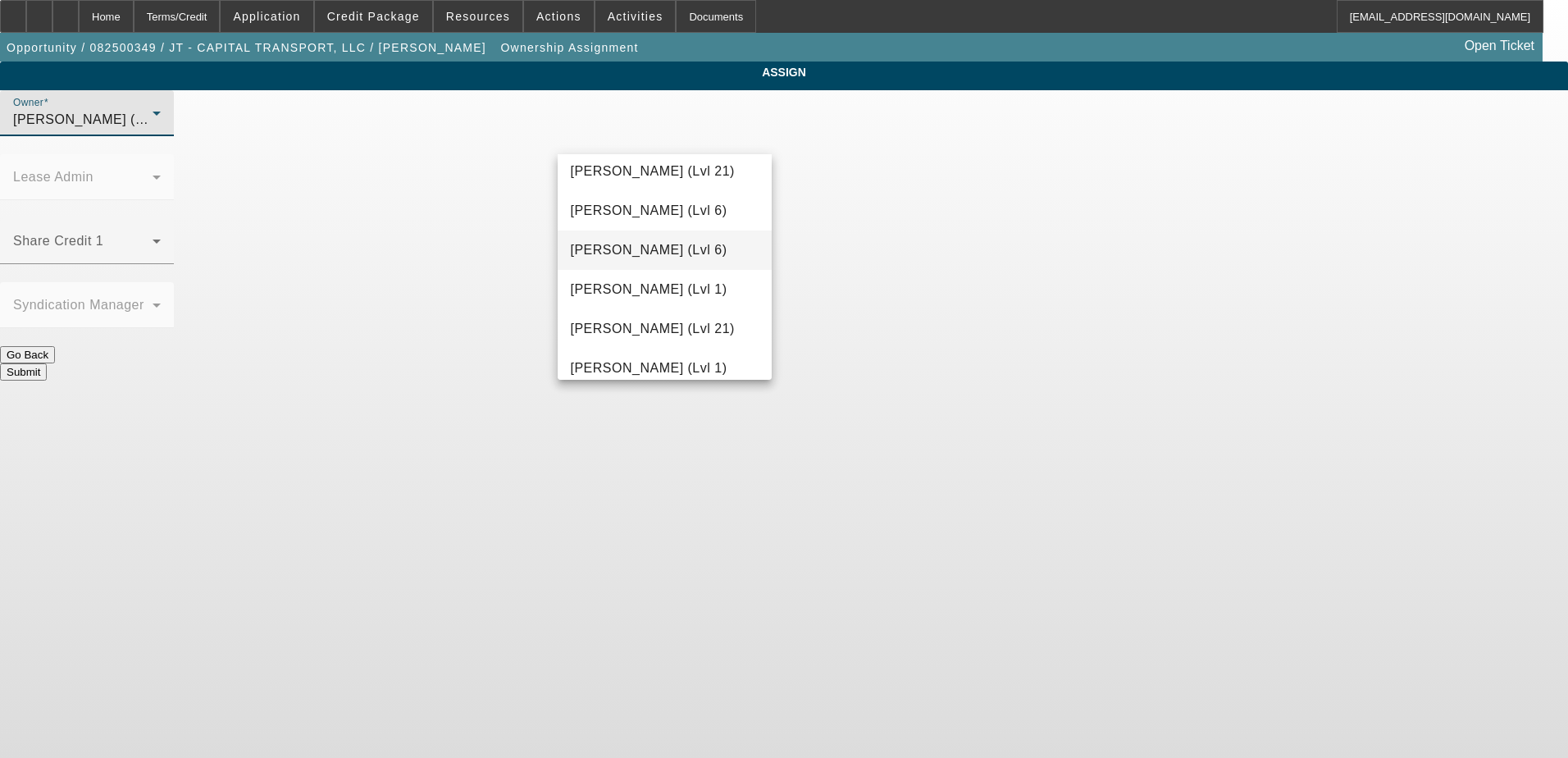
click at [650, 259] on span "Martell, Heath (Lvl 6)" at bounding box center [649, 250] width 157 height 20
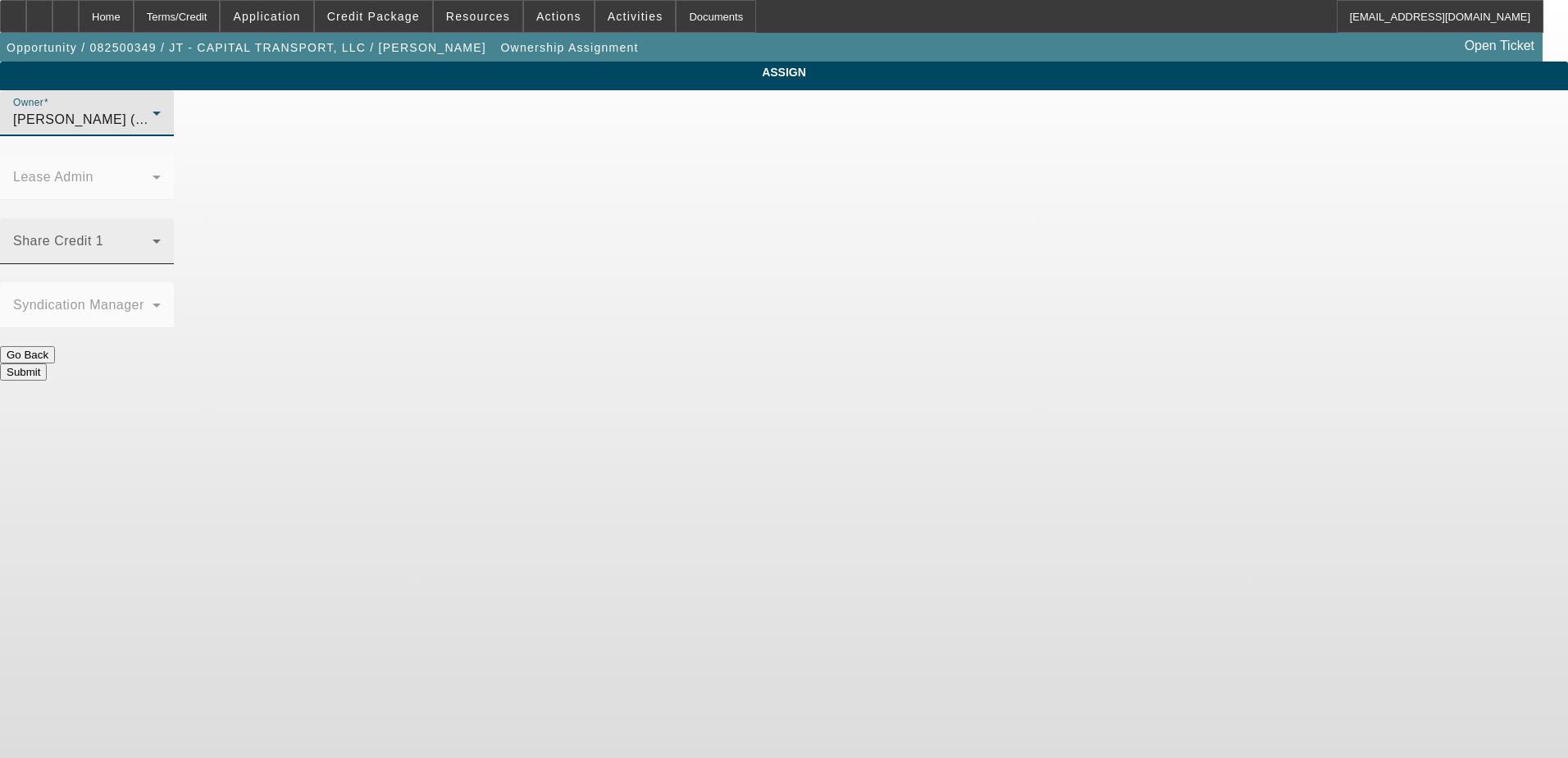
click at [152, 238] on span at bounding box center [83, 247] width 139 height 20
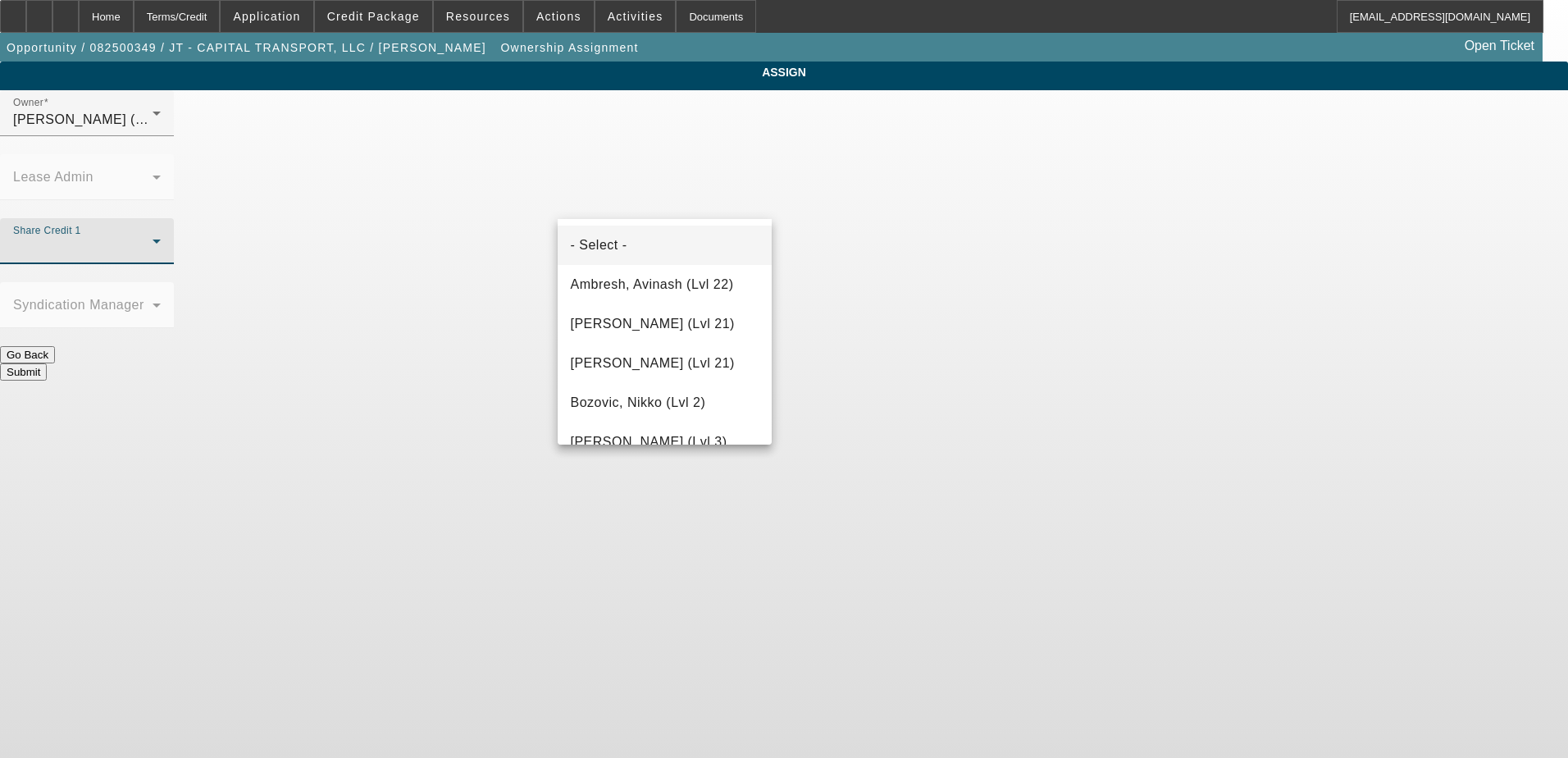
click at [734, 134] on div at bounding box center [784, 379] width 1568 height 758
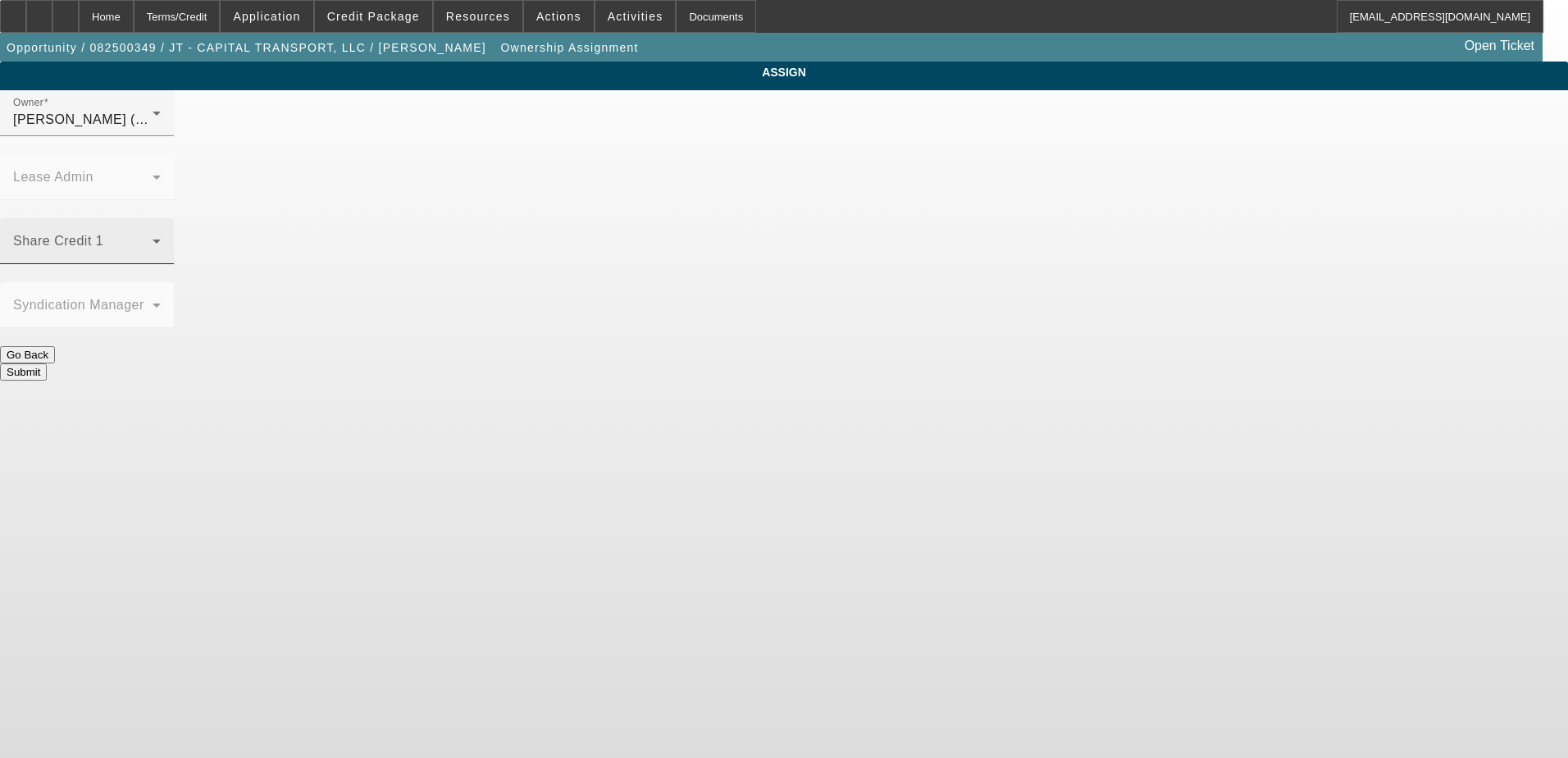
click at [152, 238] on span at bounding box center [83, 247] width 139 height 20
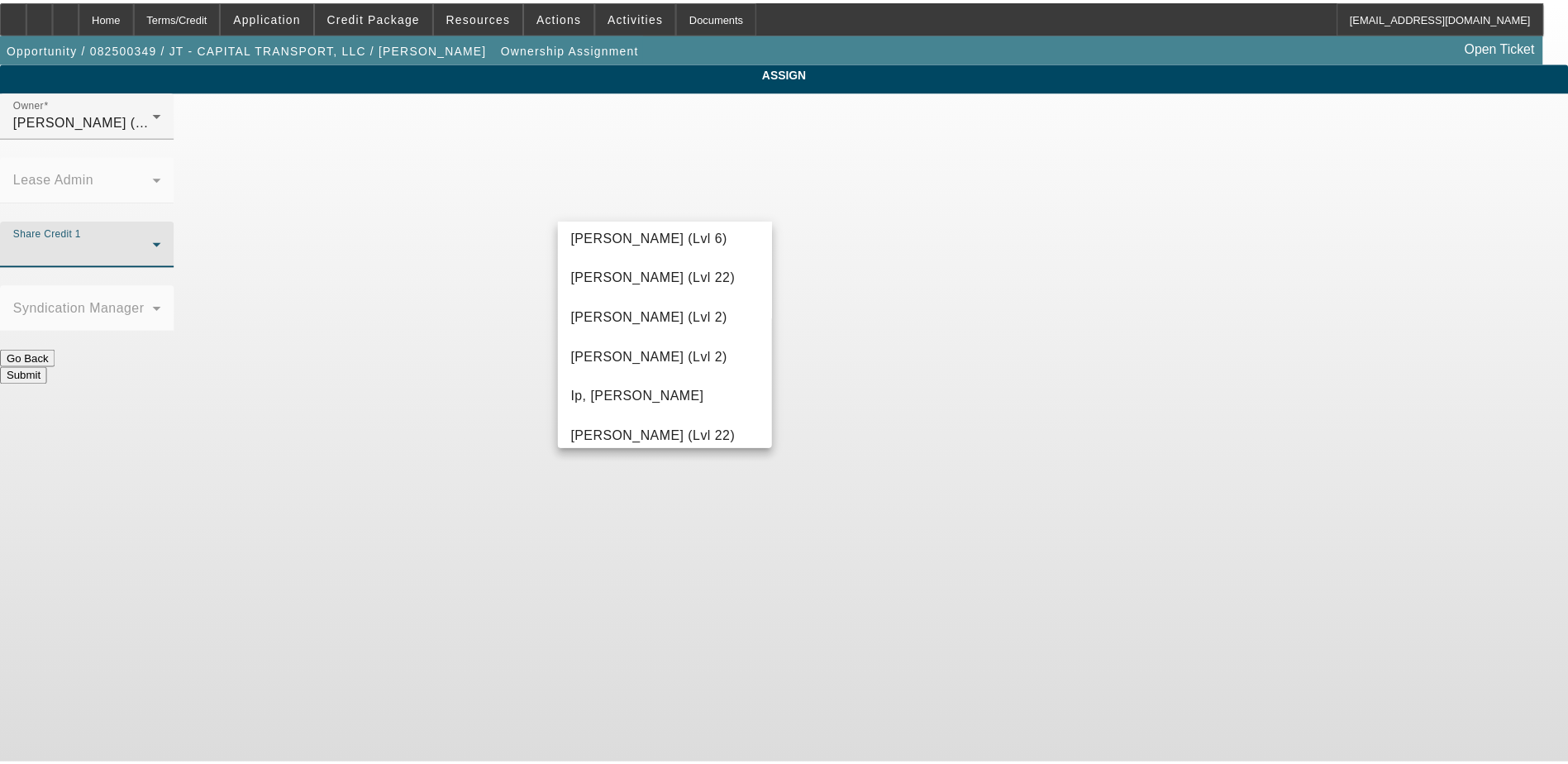
scroll to position [992, 0]
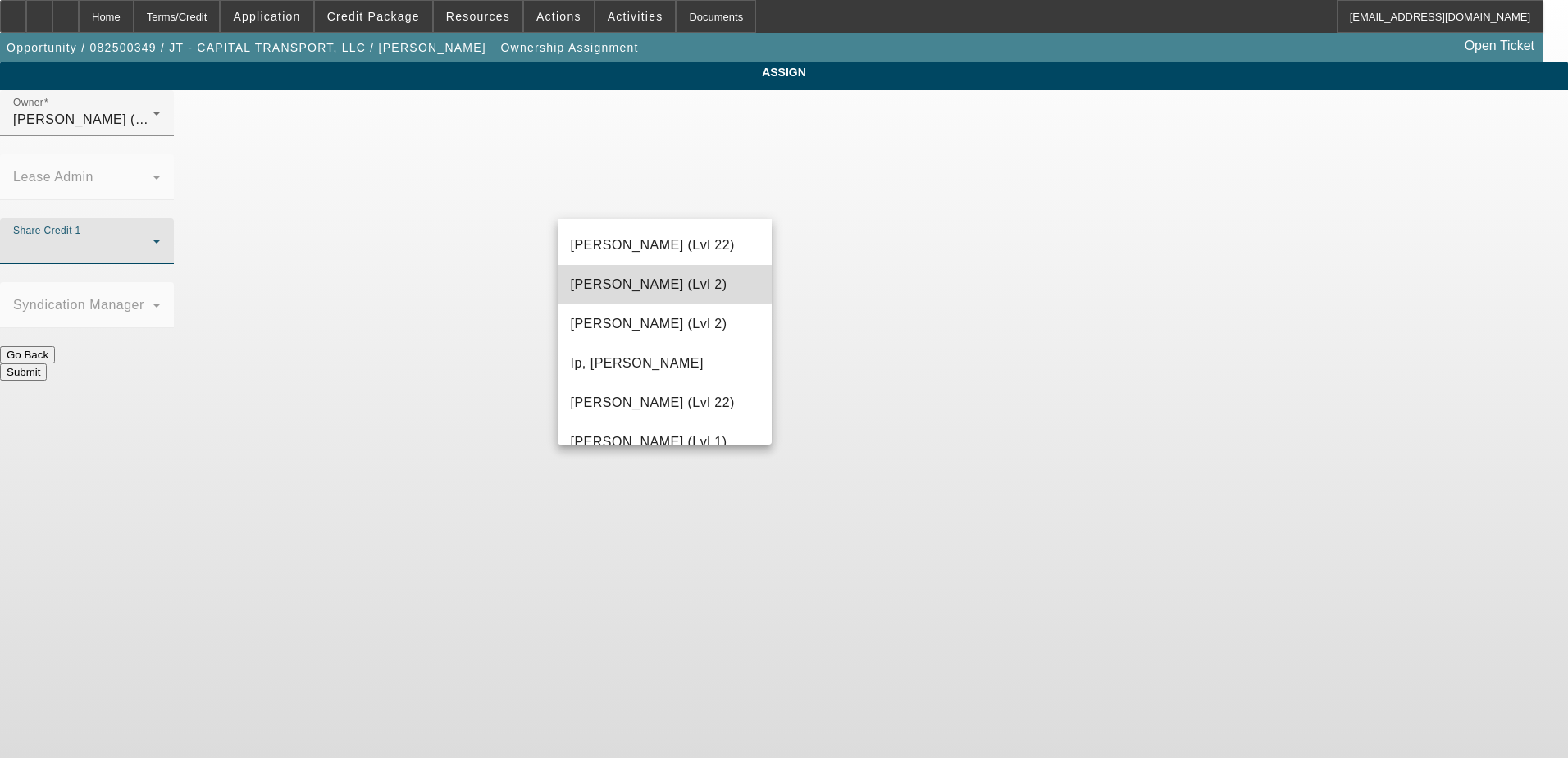
click at [665, 284] on span "Hernandez, Edgar (Lvl 2)" at bounding box center [649, 284] width 157 height 20
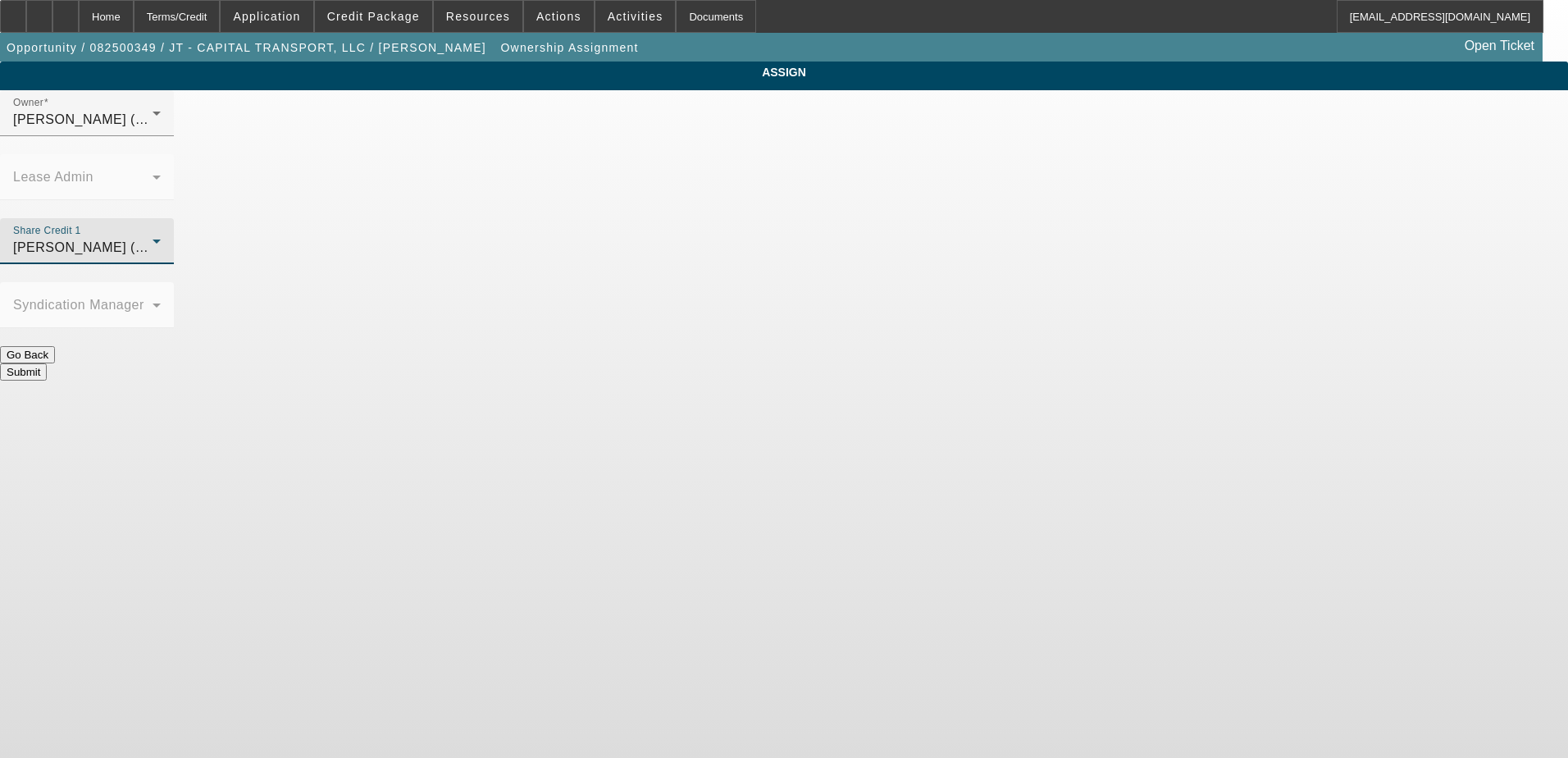
click at [476, 202] on div "ASSIGN Owner Martell, Heath (Lvl 6) Lease Admin Share Credit 1 Hernandez, Edgar…" at bounding box center [784, 221] width 1568 height 320
click at [46, 363] on button "Submit" at bounding box center [23, 372] width 46 height 17
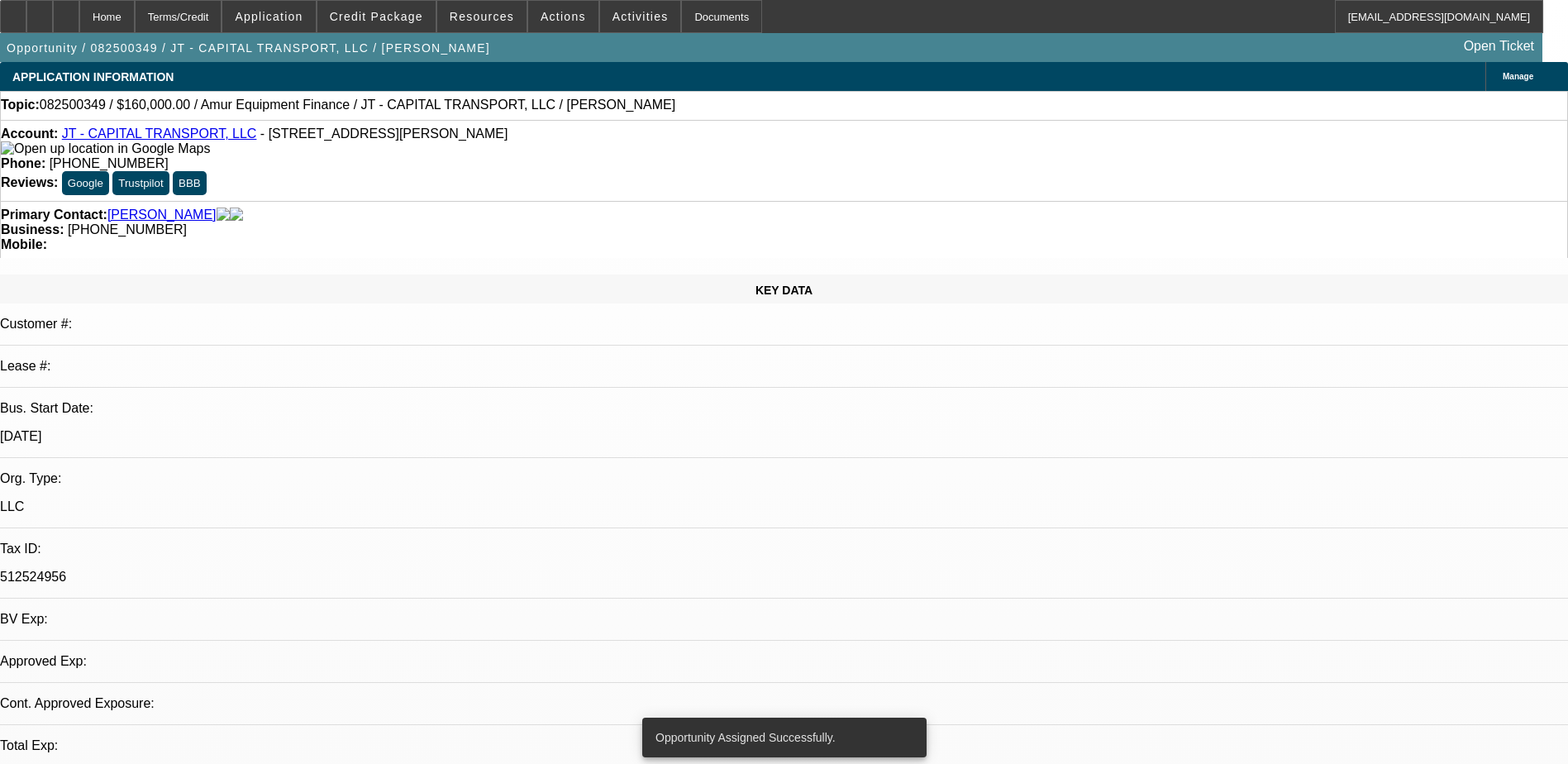
select select "0"
select select "2"
select select "0.1"
select select "4"
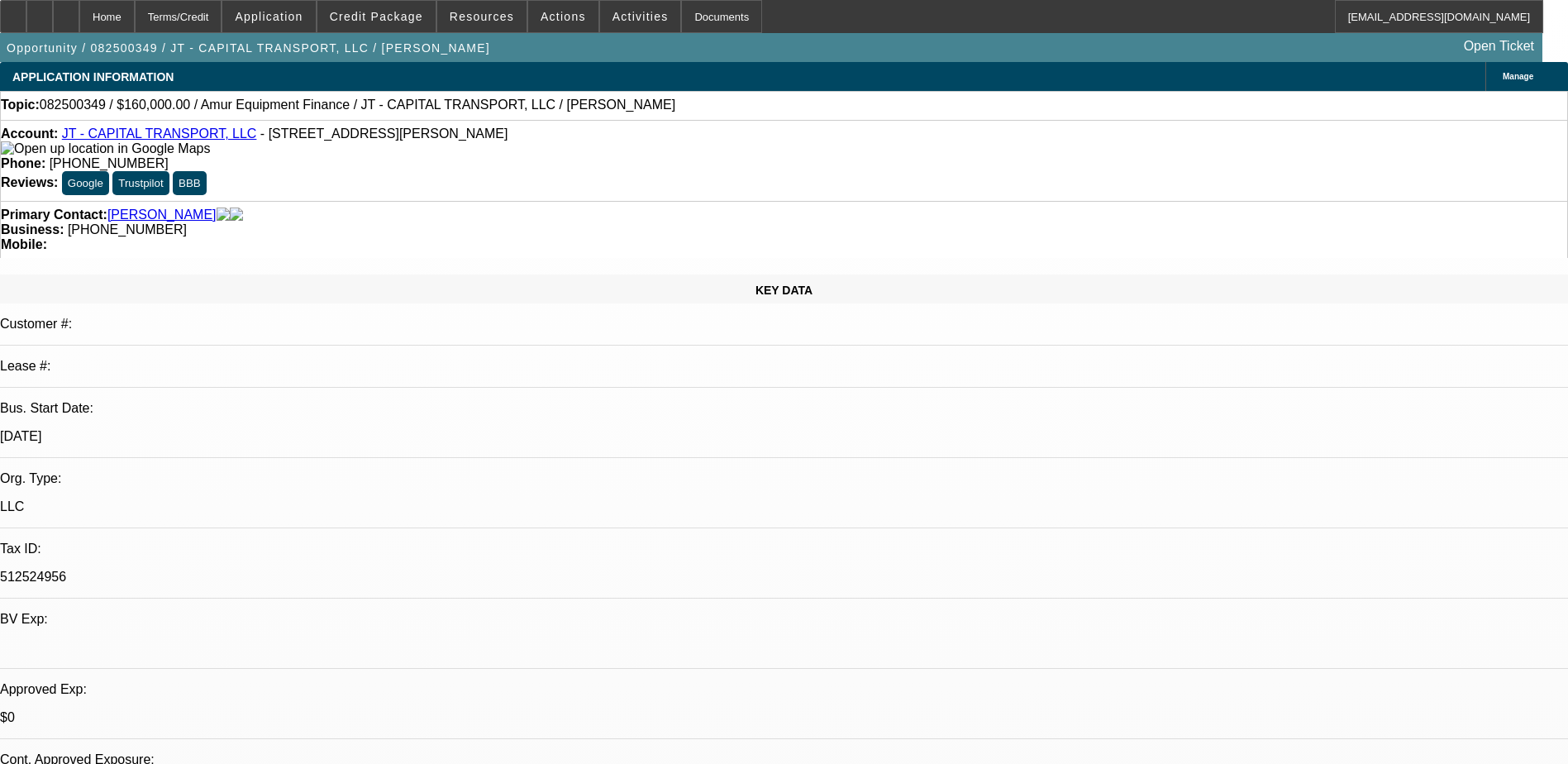
radio input "true"
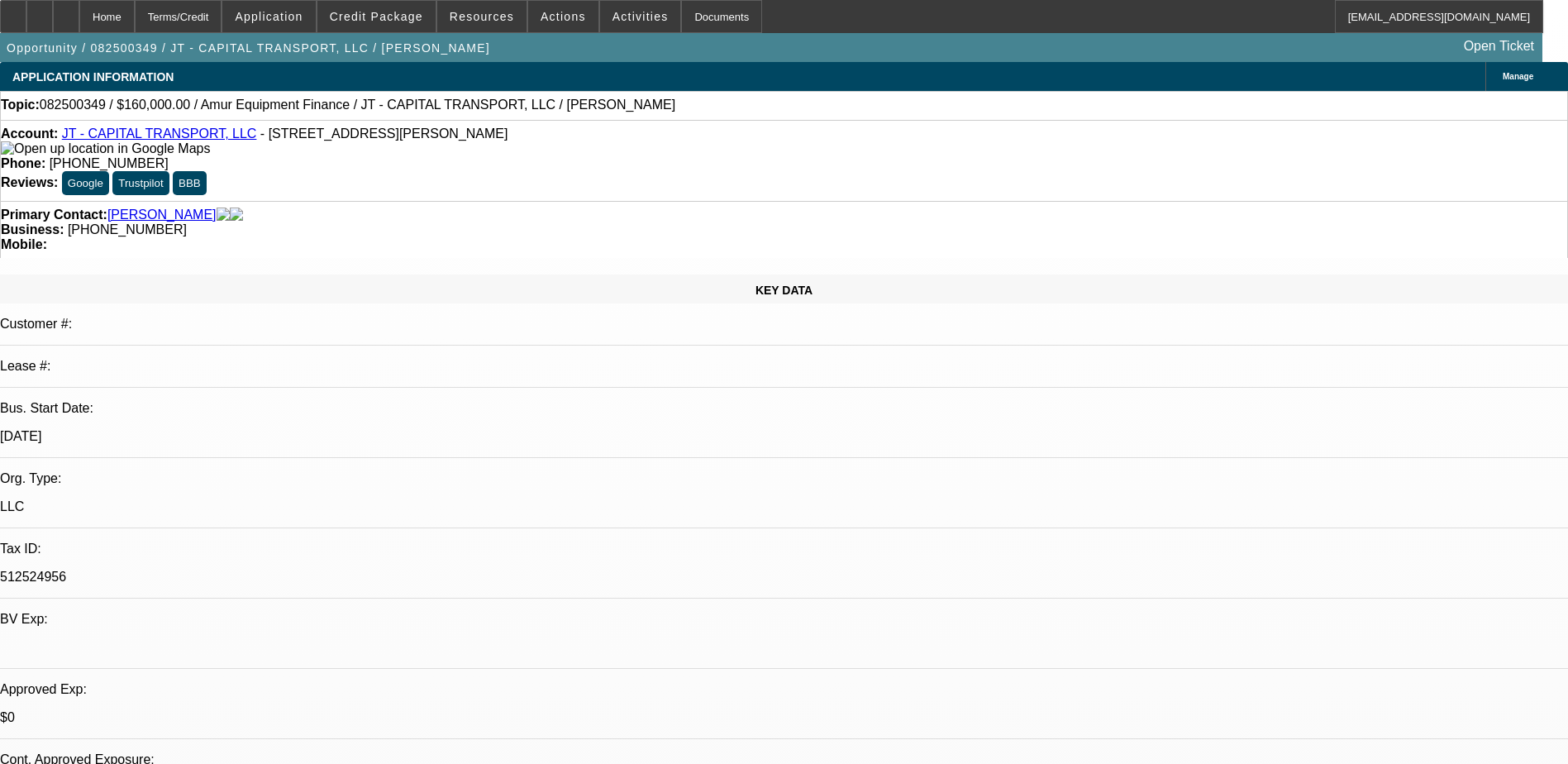
type textarea "8/13) Opened old opp. Need bank payoff and pictures of trucks they potentially …"
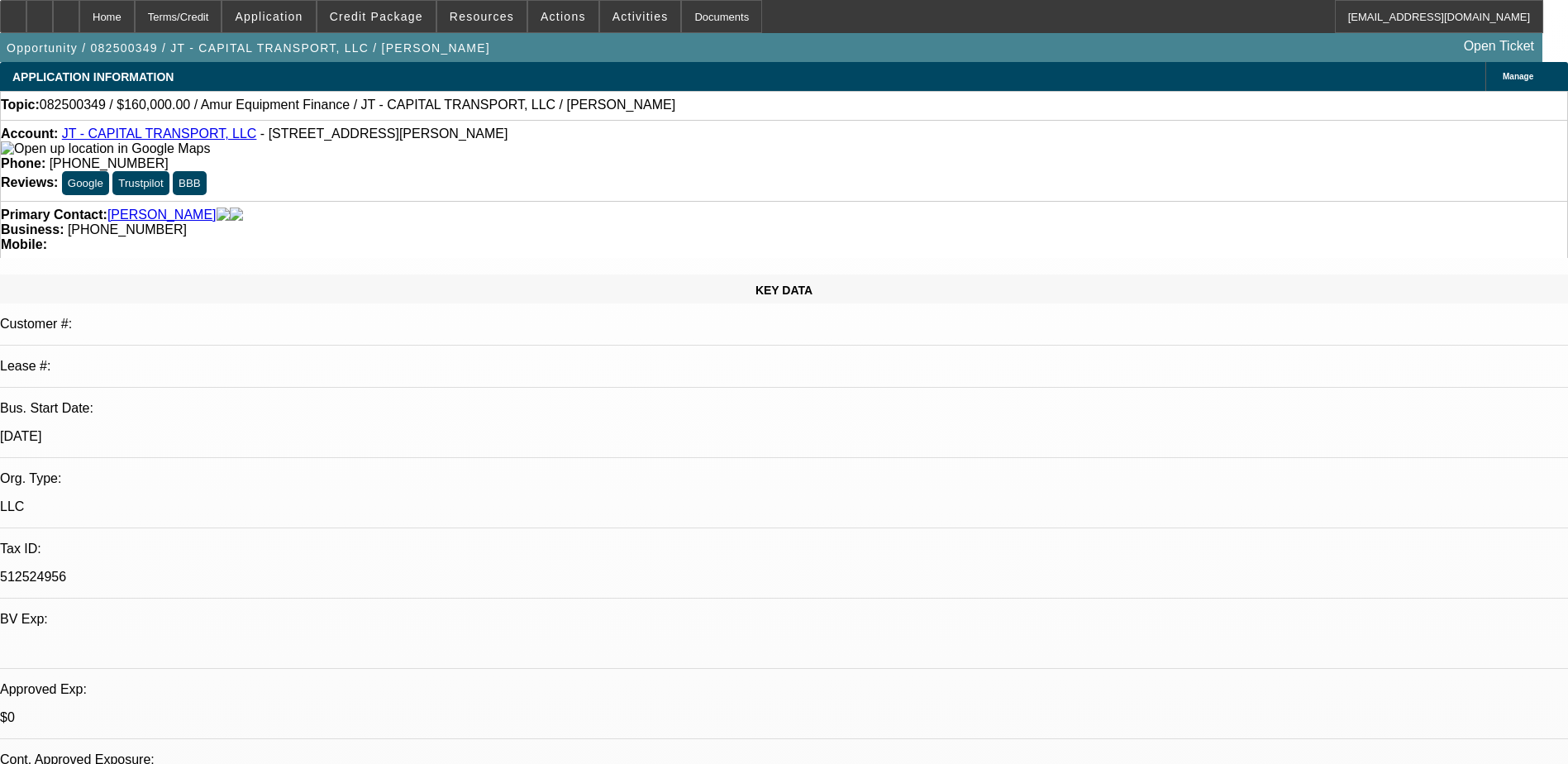
radio input "true"
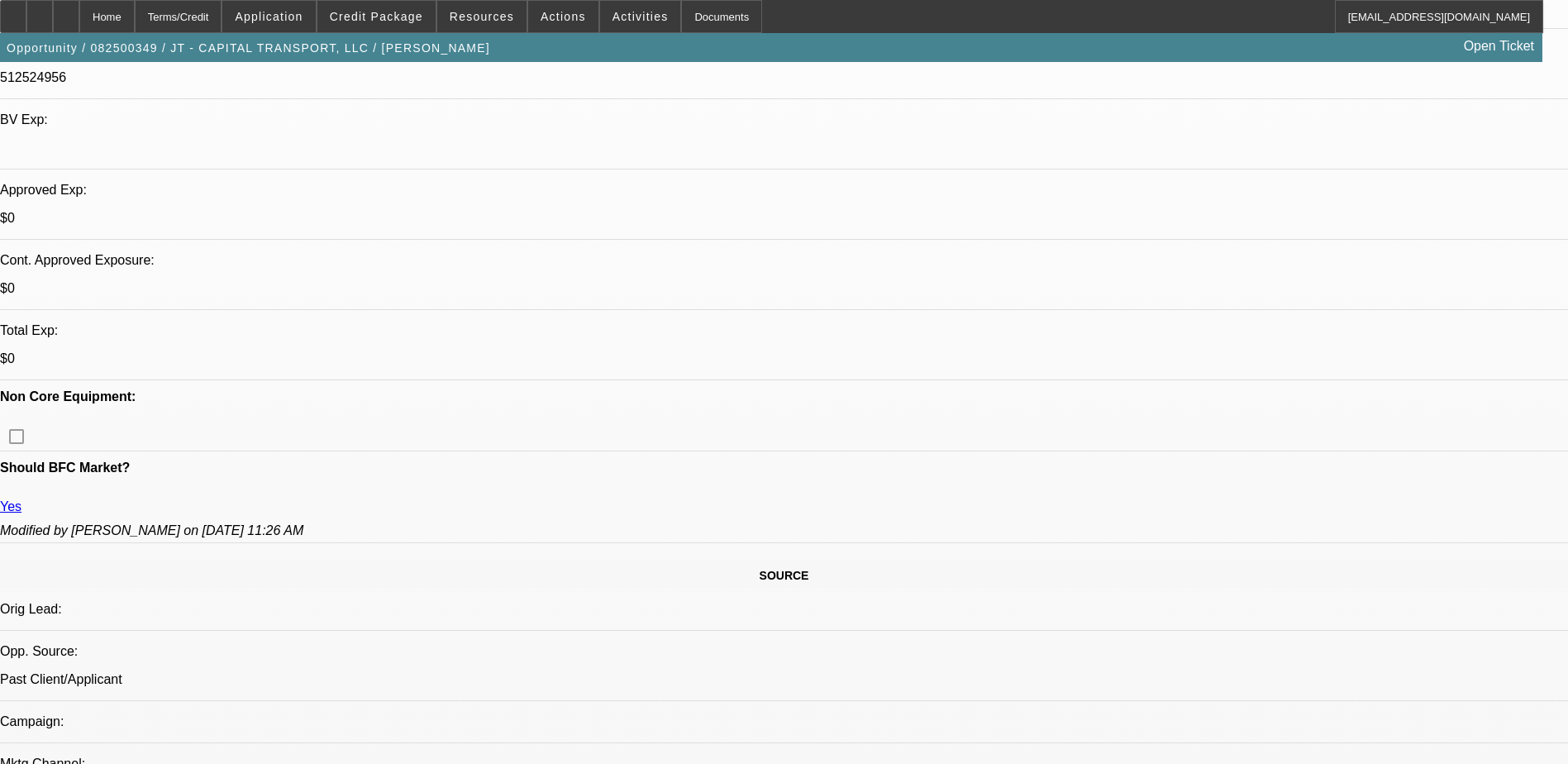
scroll to position [331, 0]
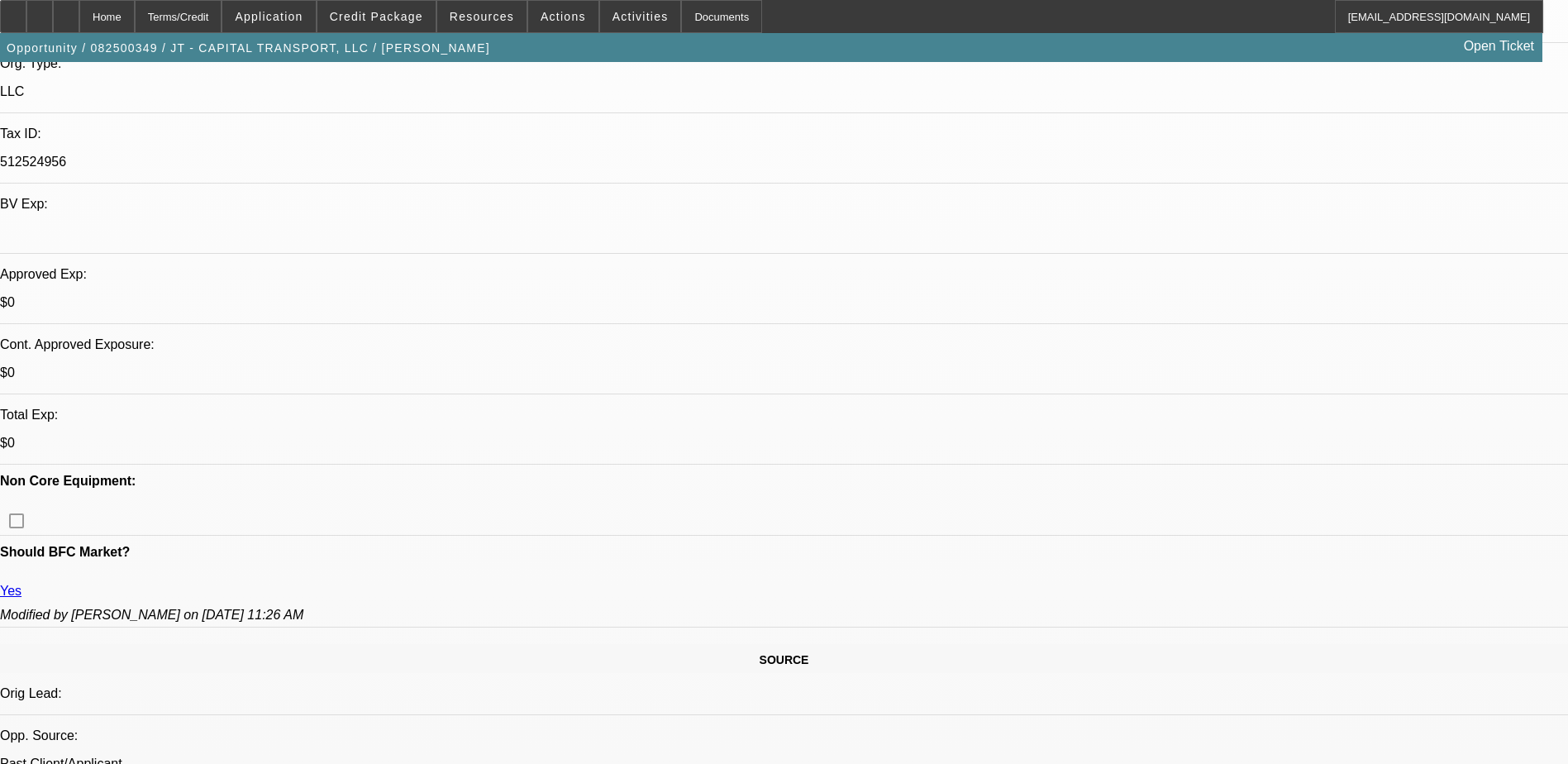
scroll to position [496, 0]
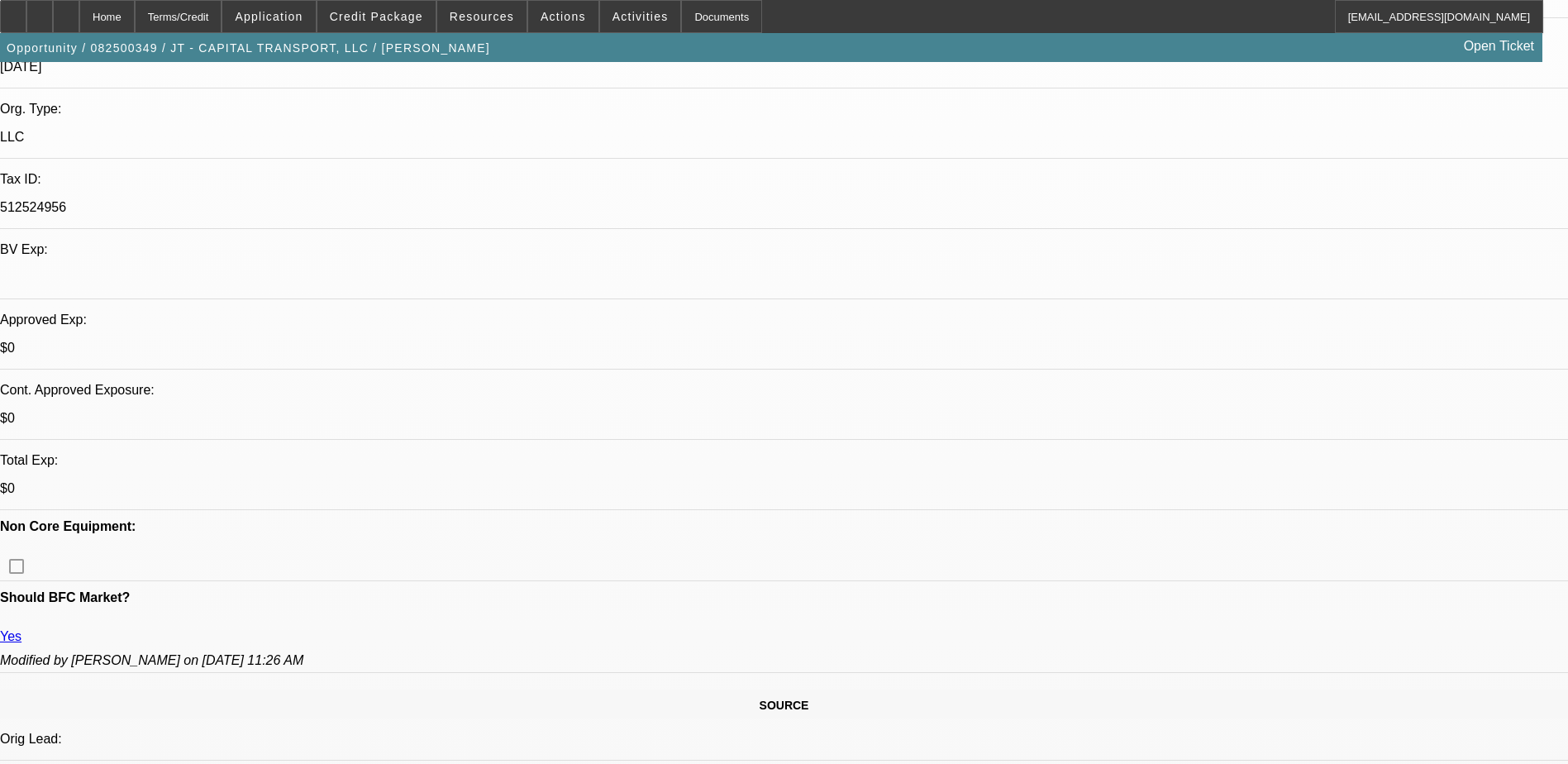
scroll to position [248, 0]
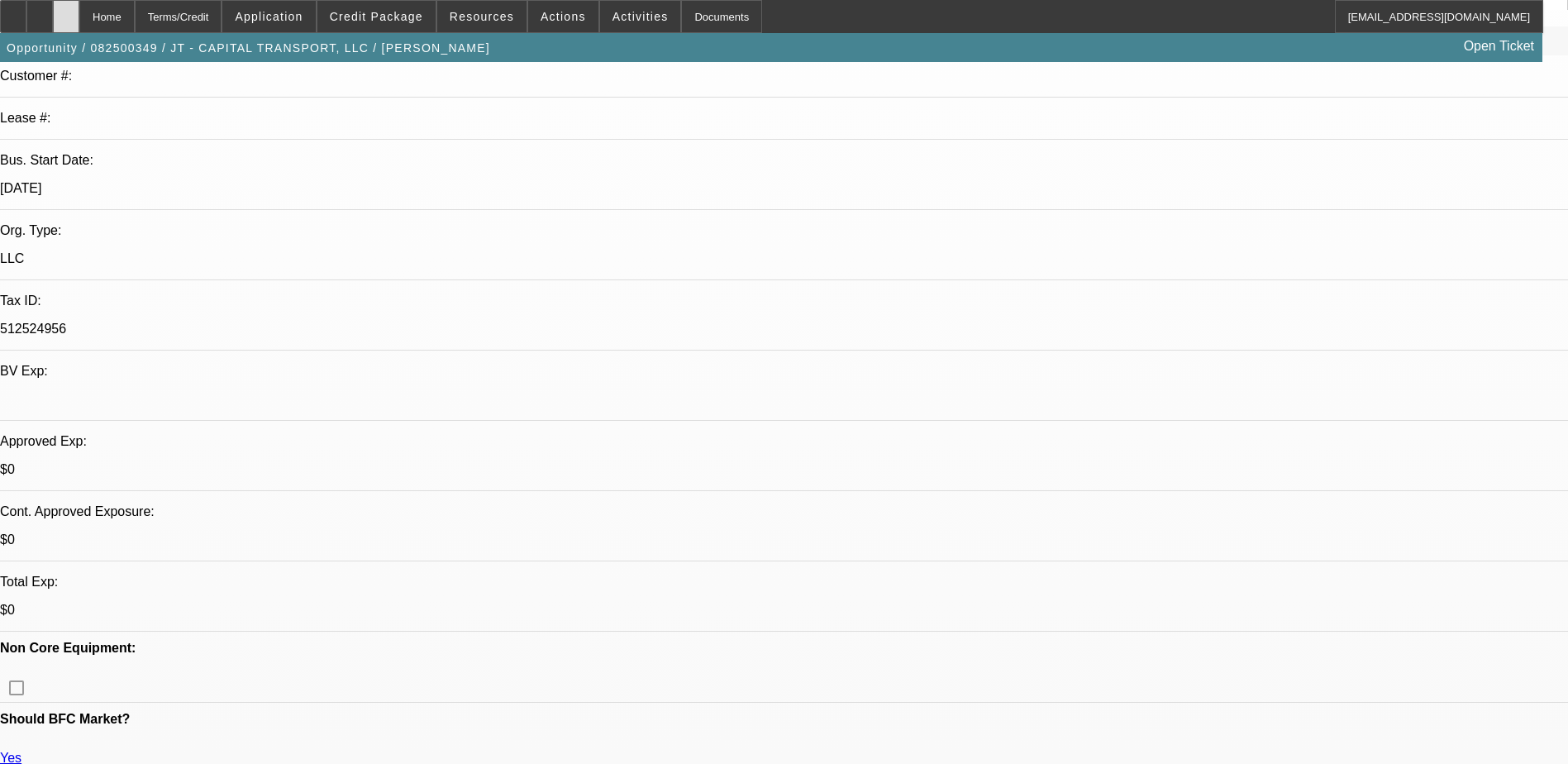
click at [66, 10] on icon at bounding box center [66, 10] width 0 height 0
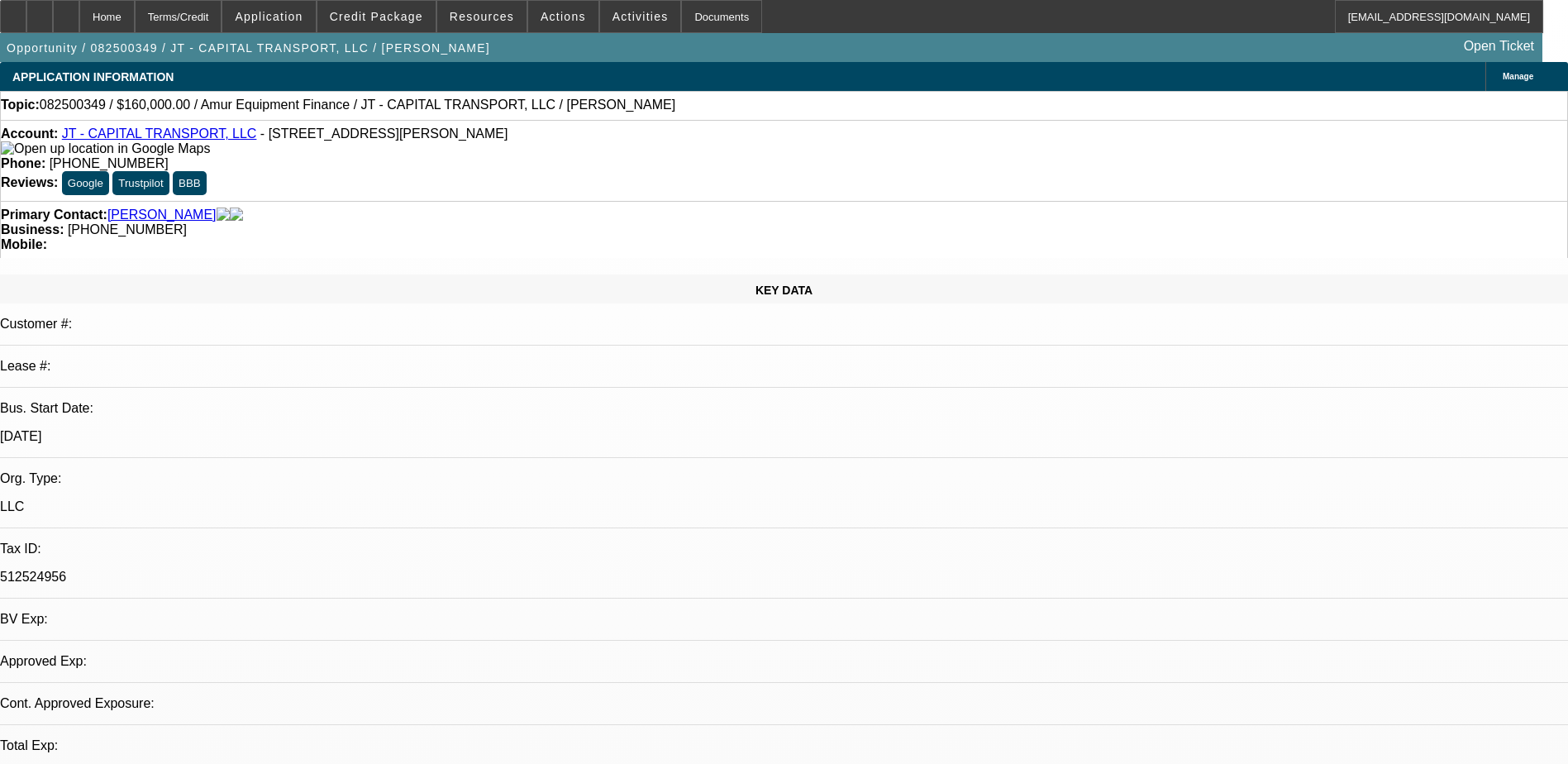
select select "0"
select select "2"
select select "0.1"
select select "1"
select select "2"
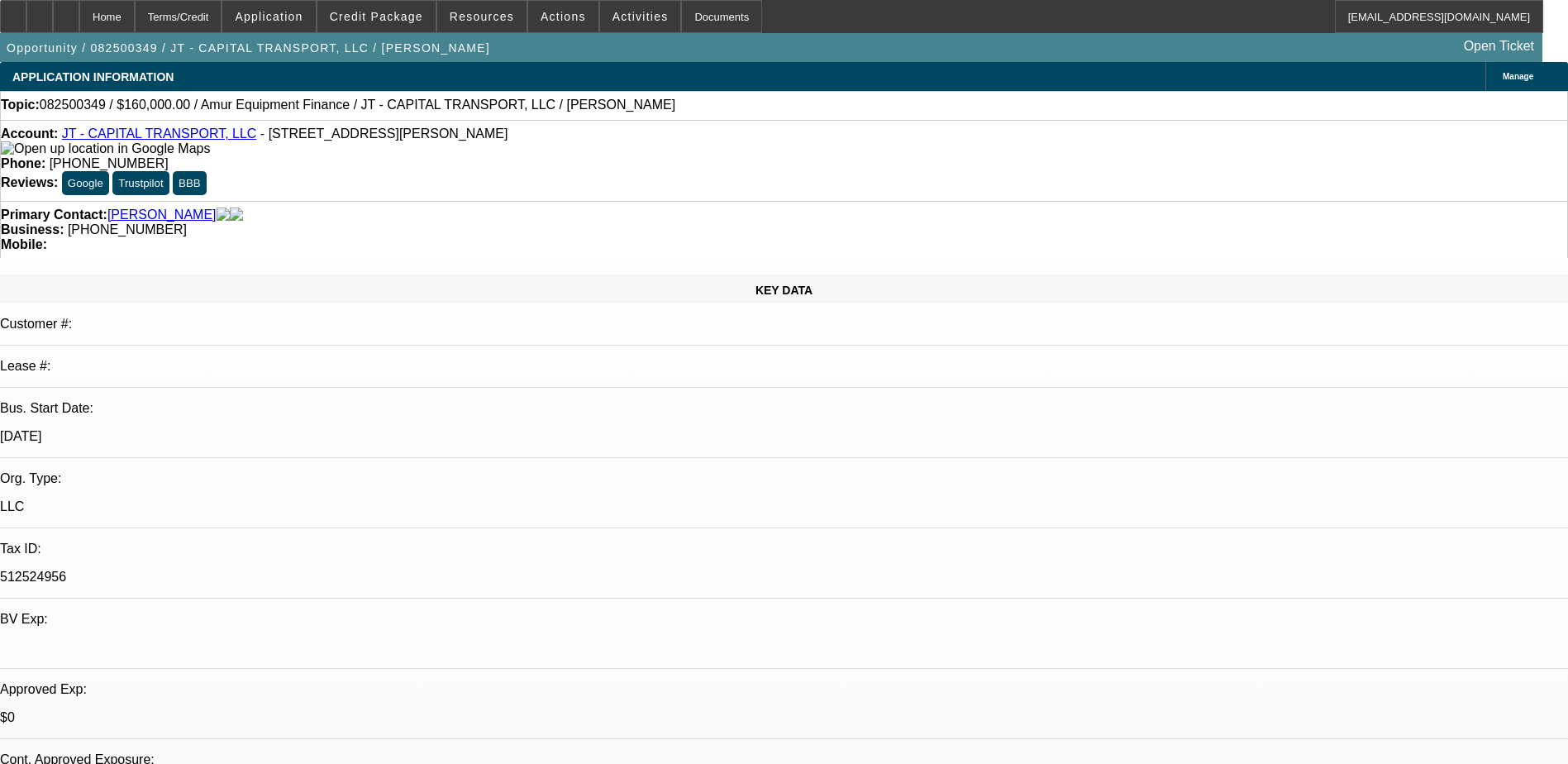
select select "4"
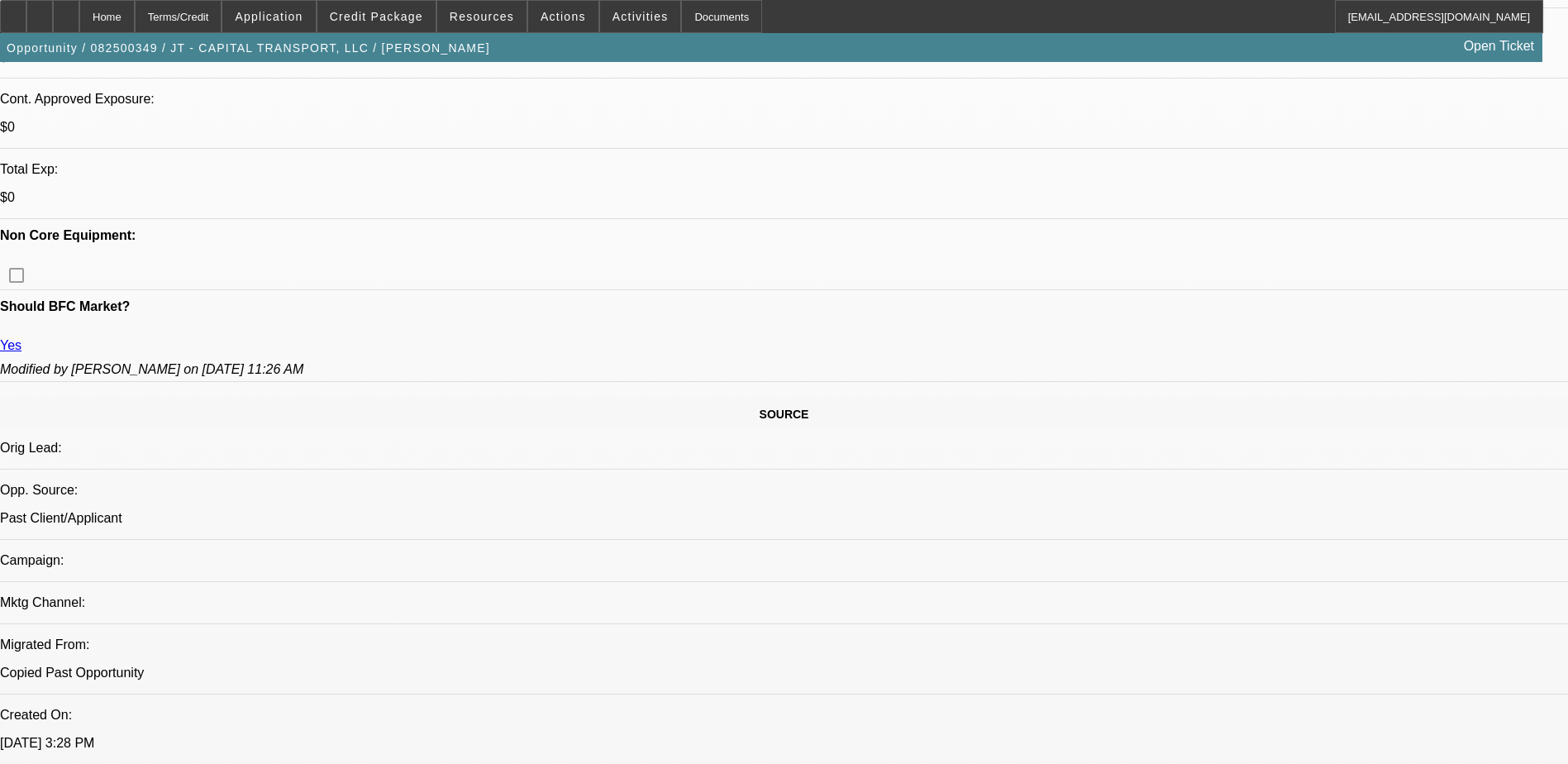
scroll to position [662, 0]
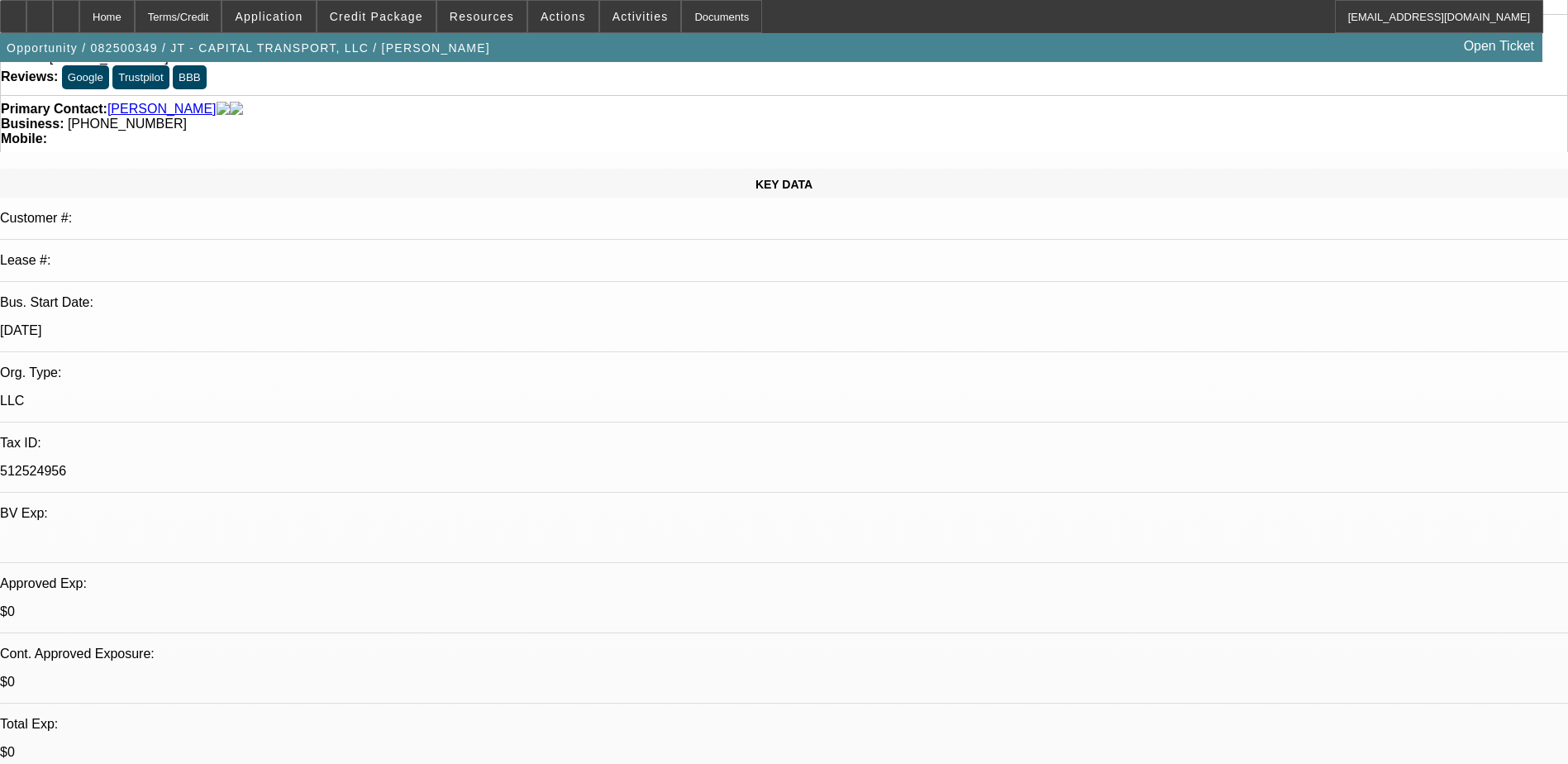
scroll to position [0, 0]
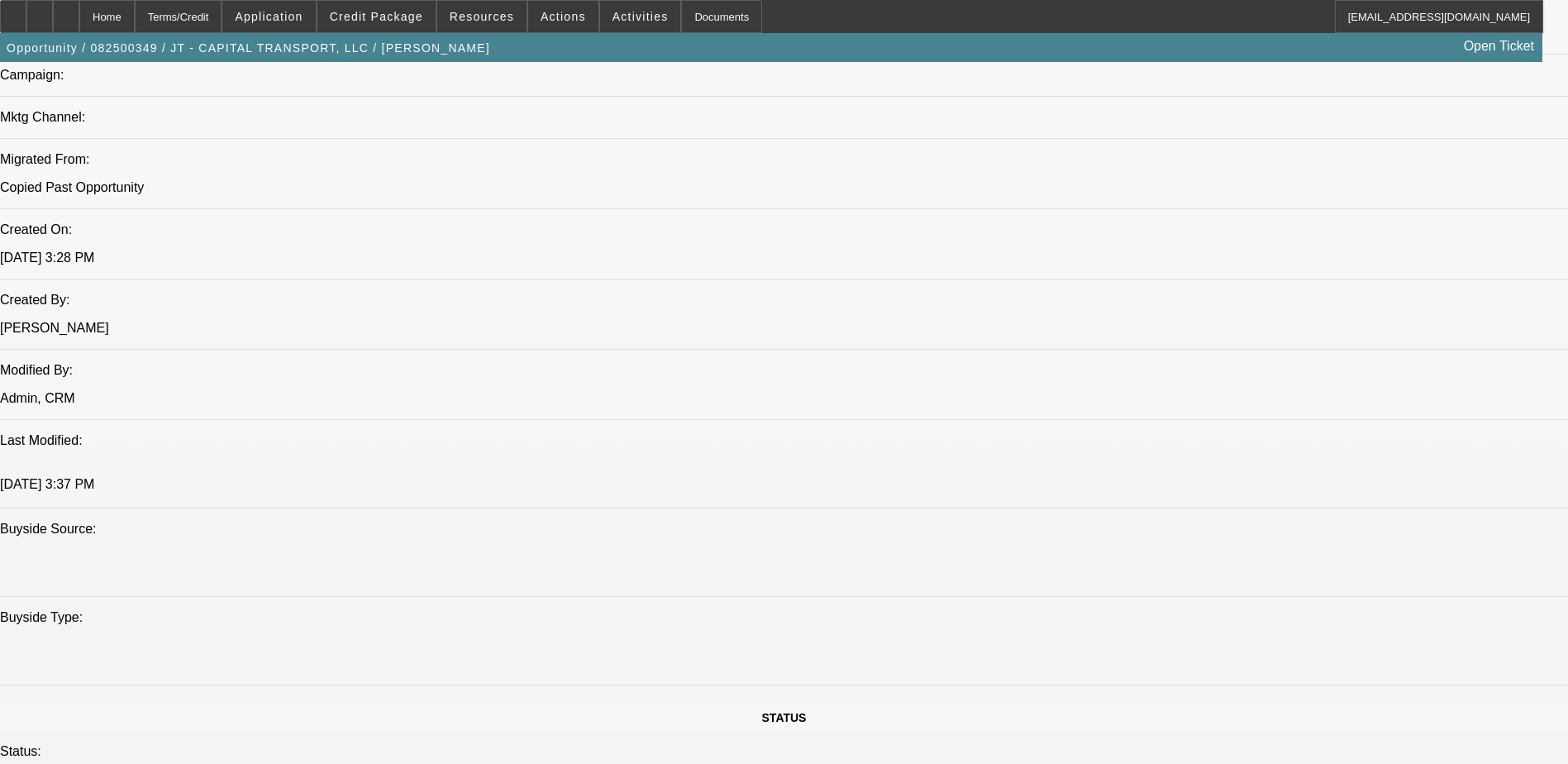
scroll to position [1241, 0]
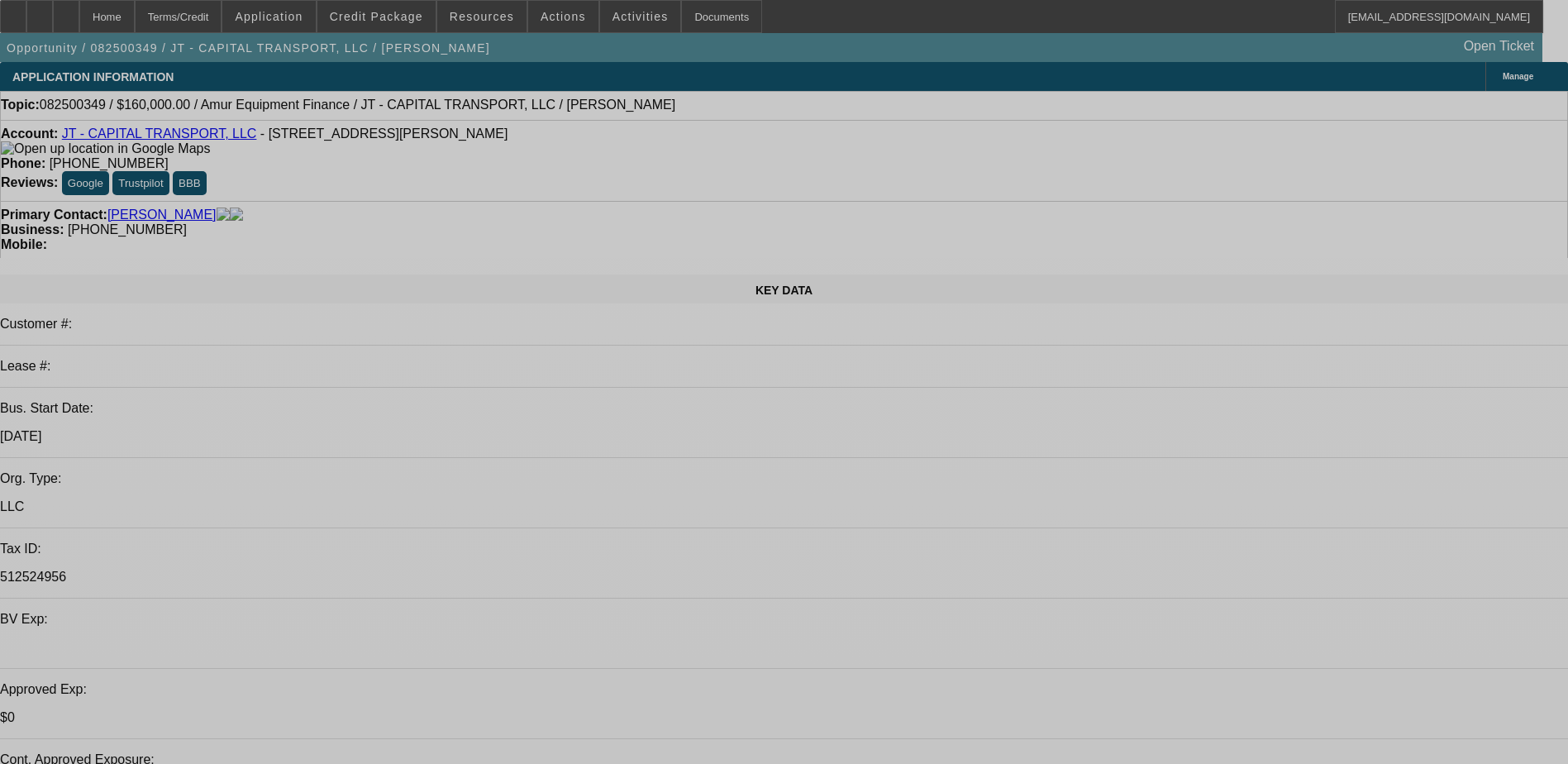
select select "0"
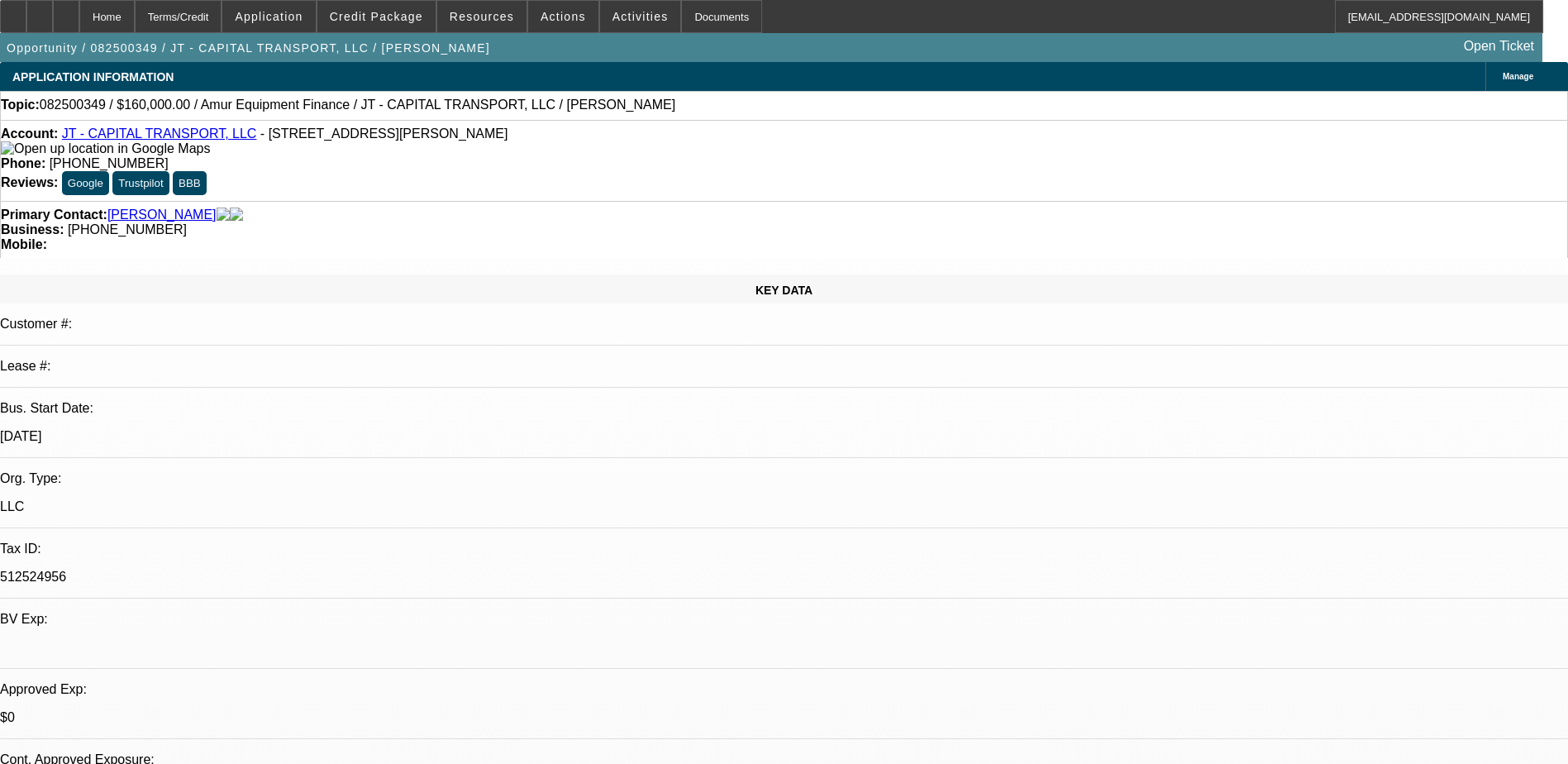
select select "2"
select select "0.1"
select select "1"
select select "2"
select select "4"
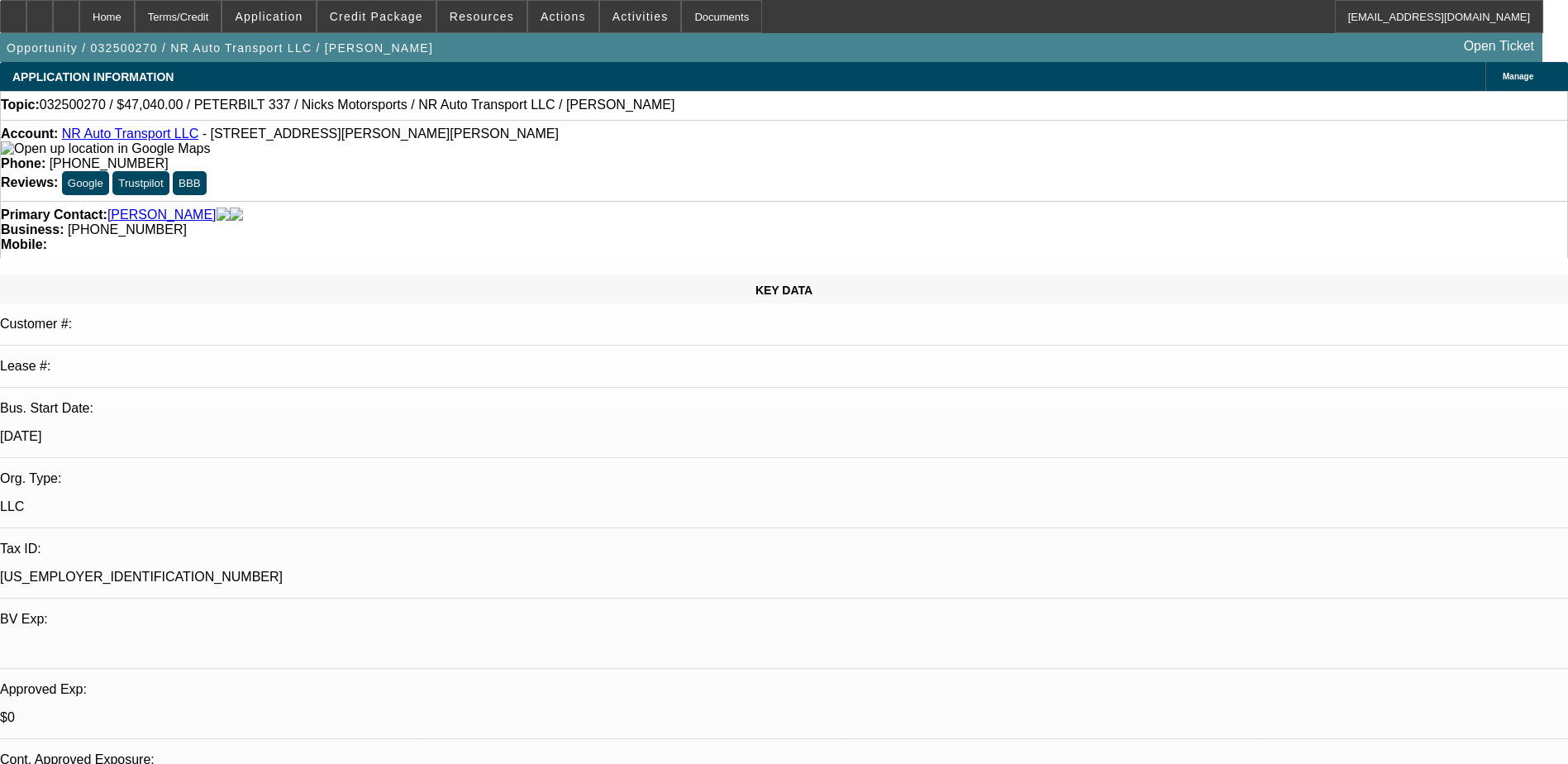
select select "0.2"
select select "2"
select select "0.1"
select select "2"
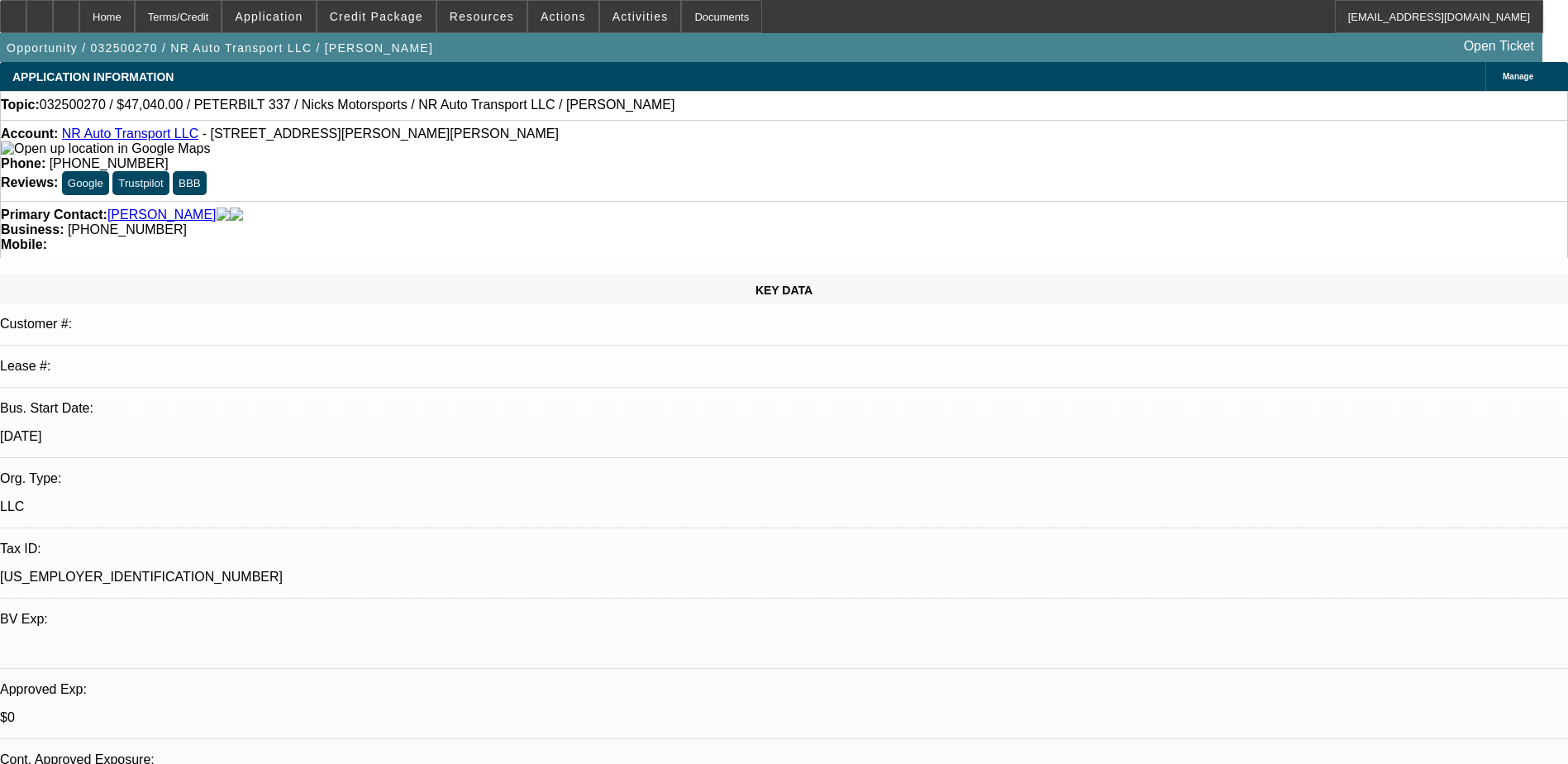
select select "0.1"
select select "2"
select select "0.1"
select select "1"
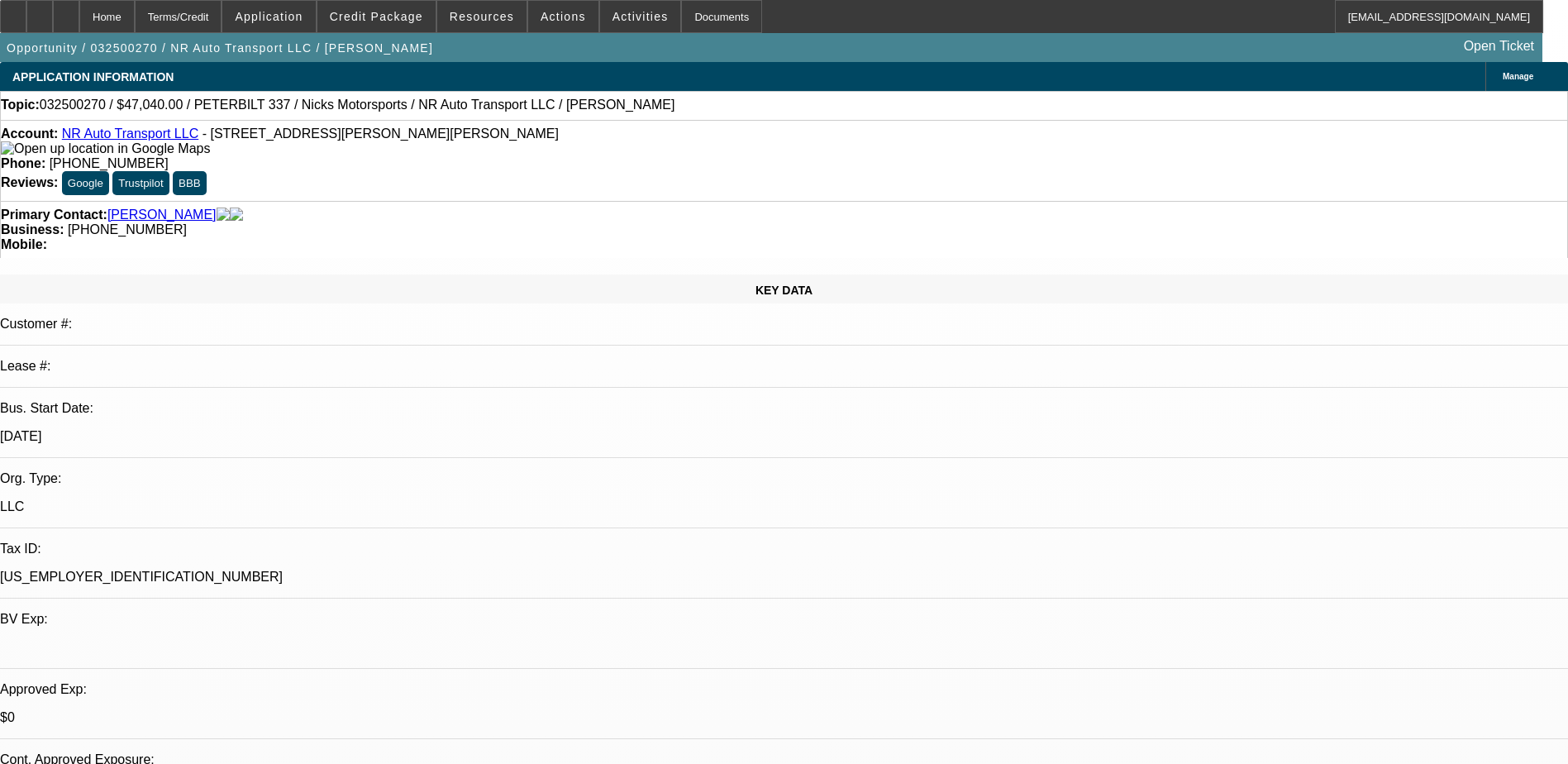
select select "2"
select select "4"
select select "1"
select select "2"
select select "4"
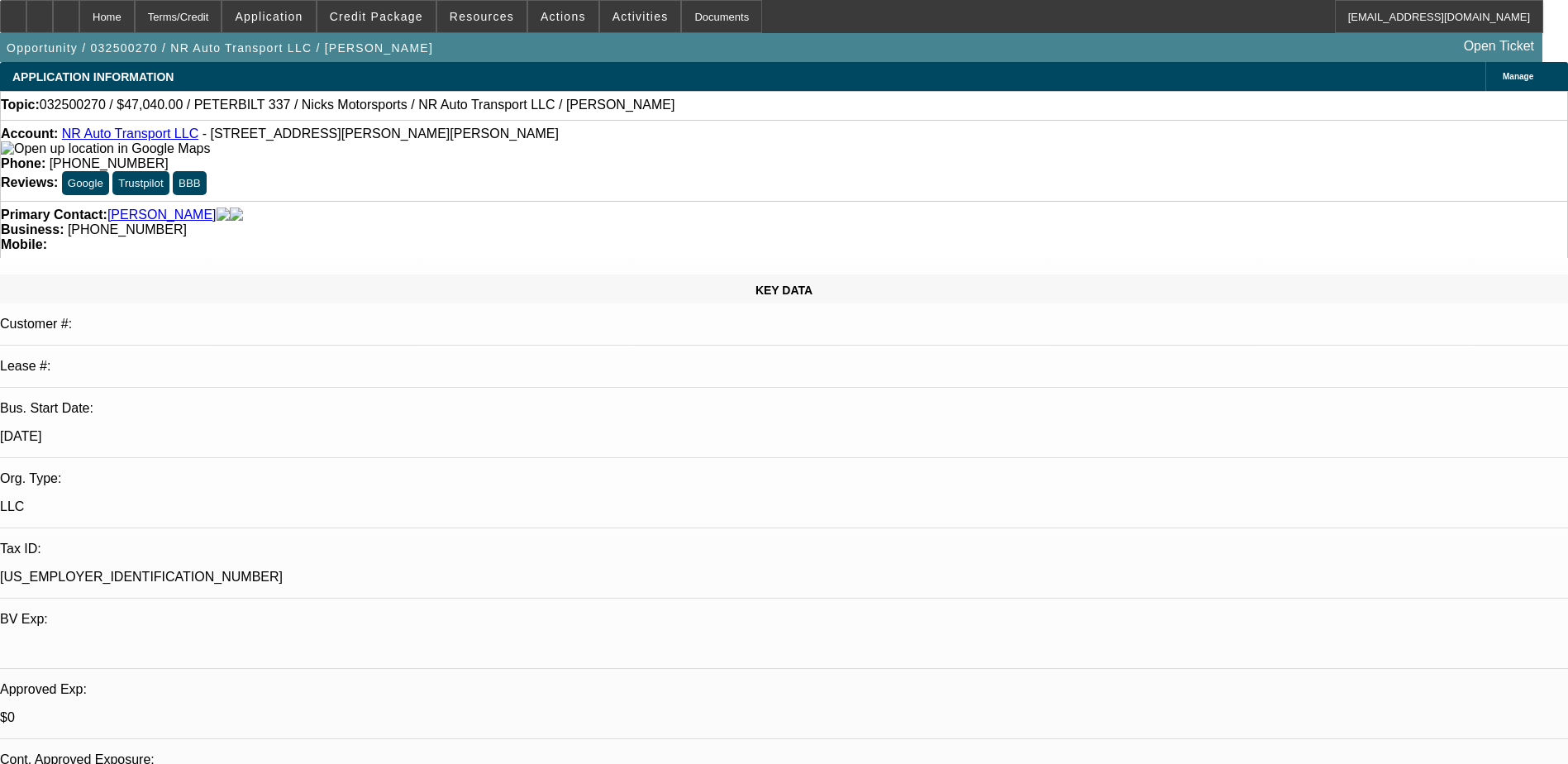
select select "1"
select select "2"
select select "4"
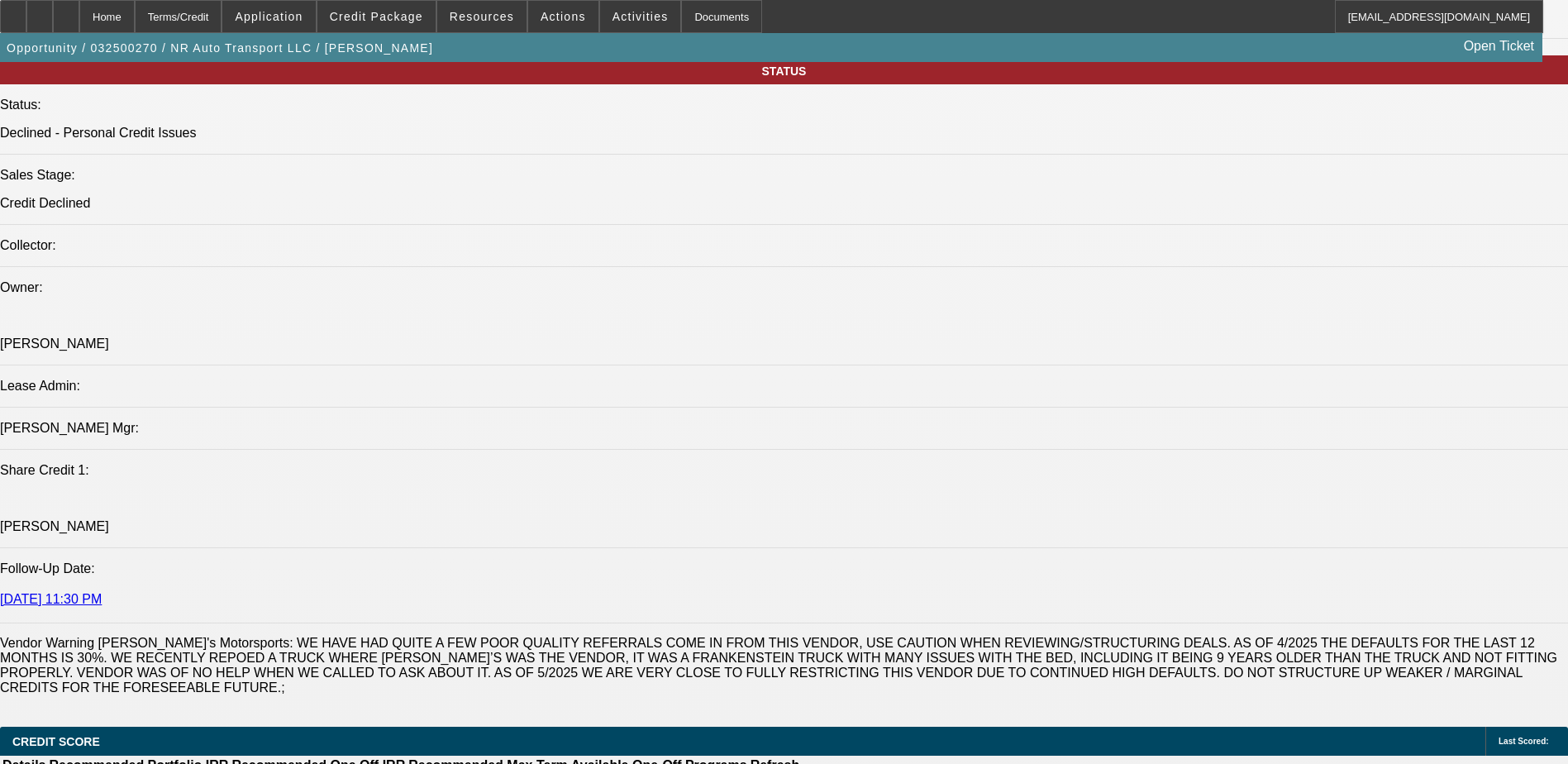
scroll to position [1819, 0]
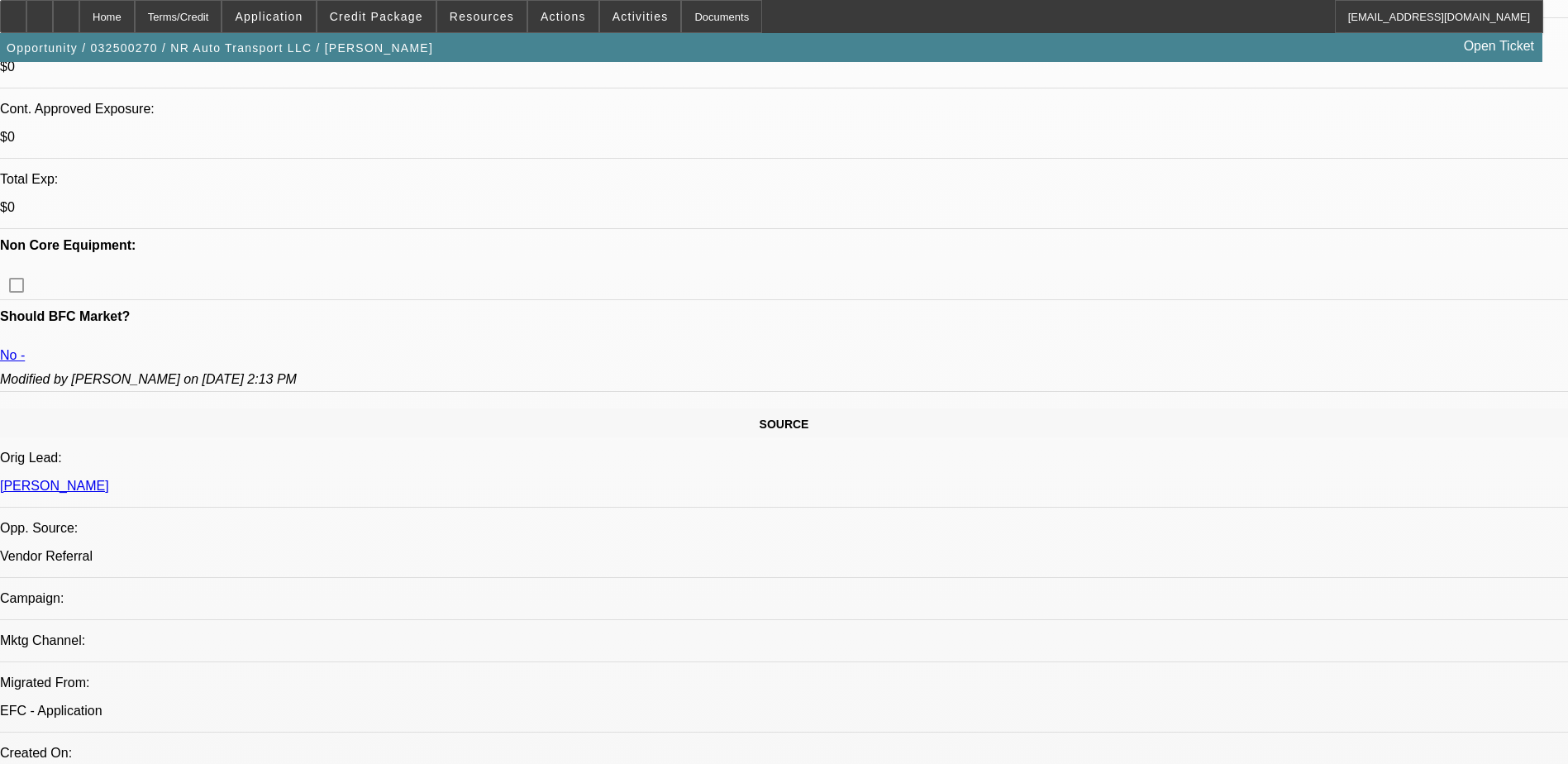
scroll to position [662, 0]
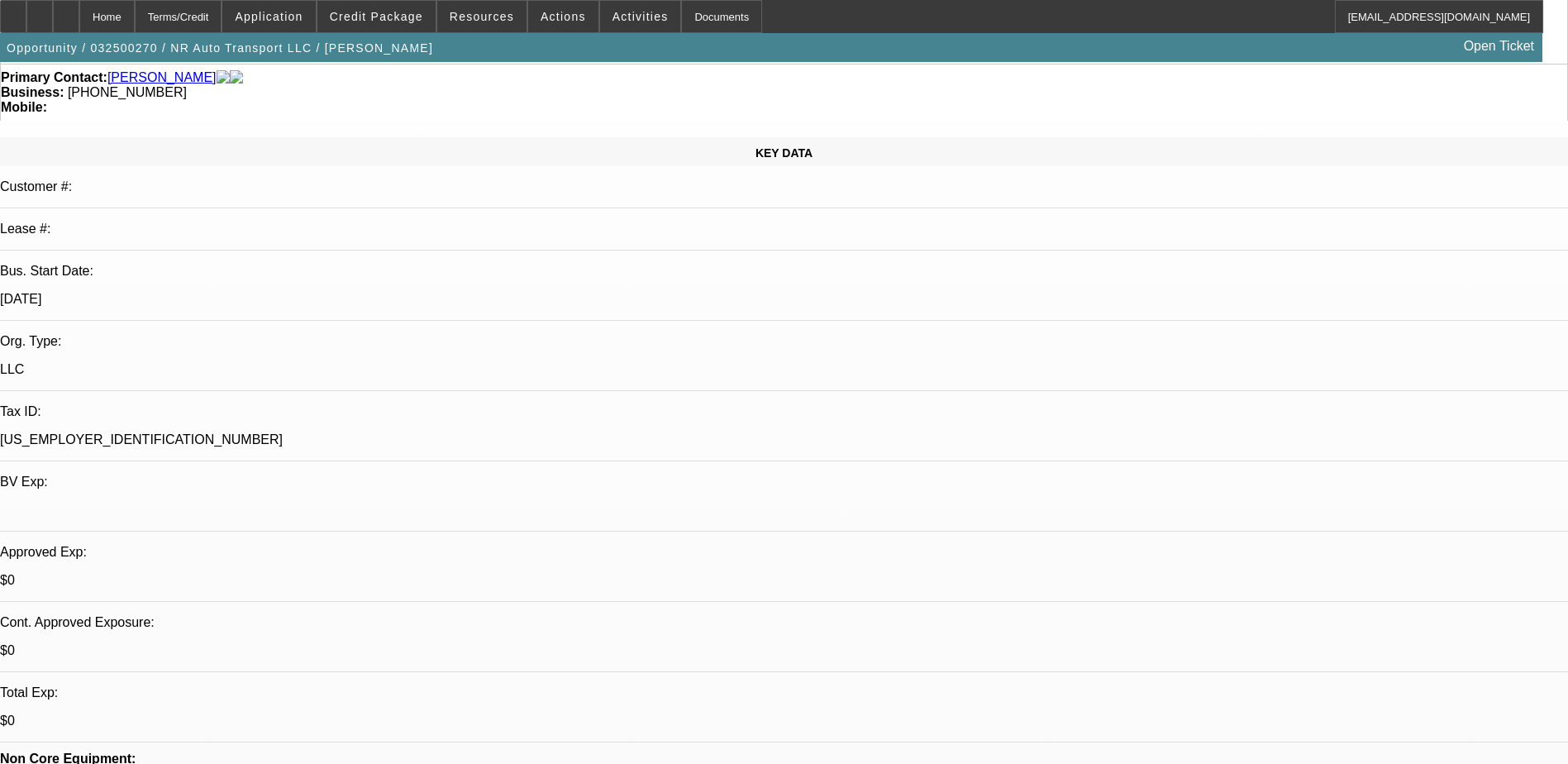
scroll to position [165, 0]
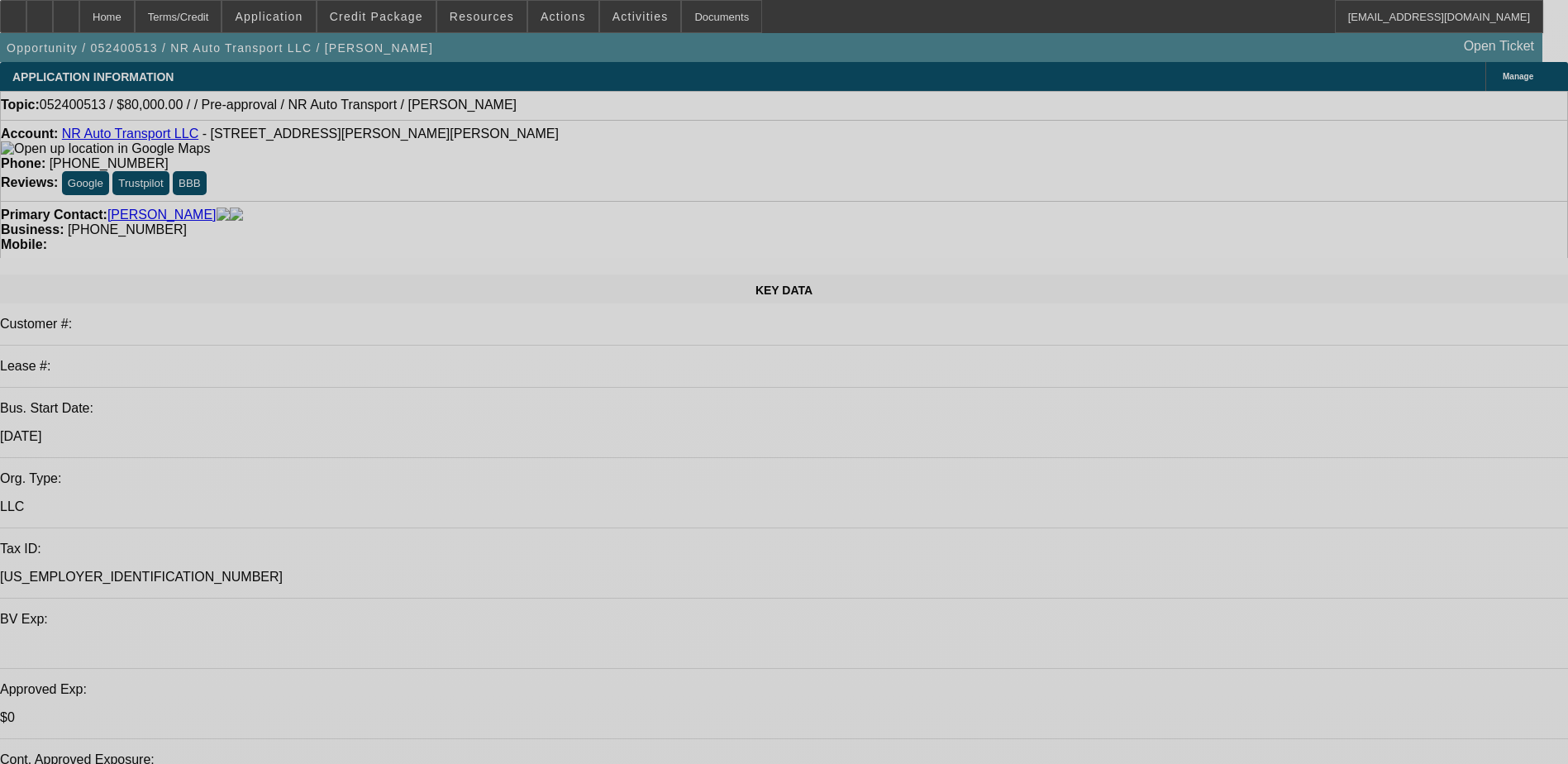
select select "0"
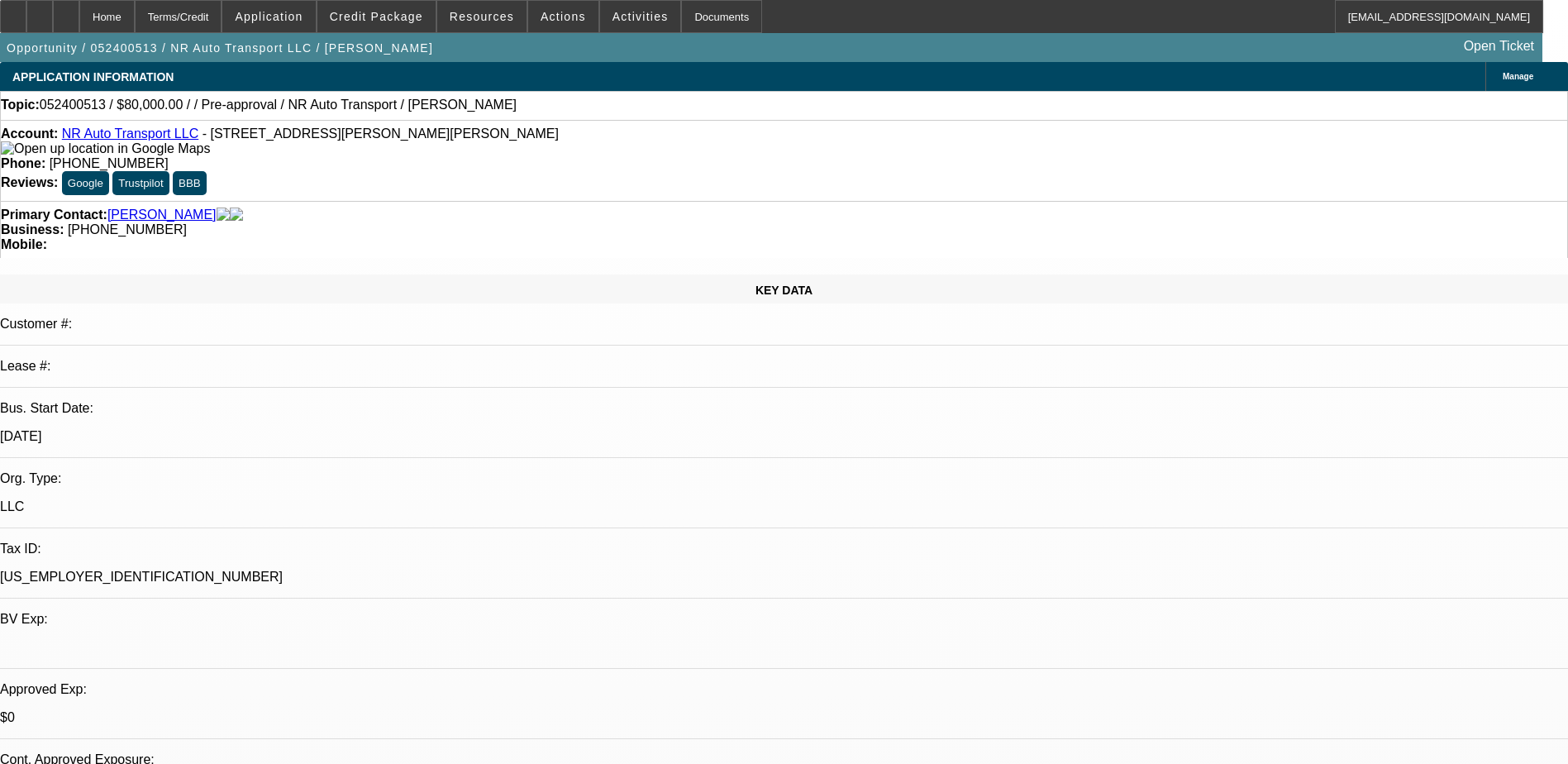
select select "2"
select select "0.1"
select select "1"
select select "2"
select select "4"
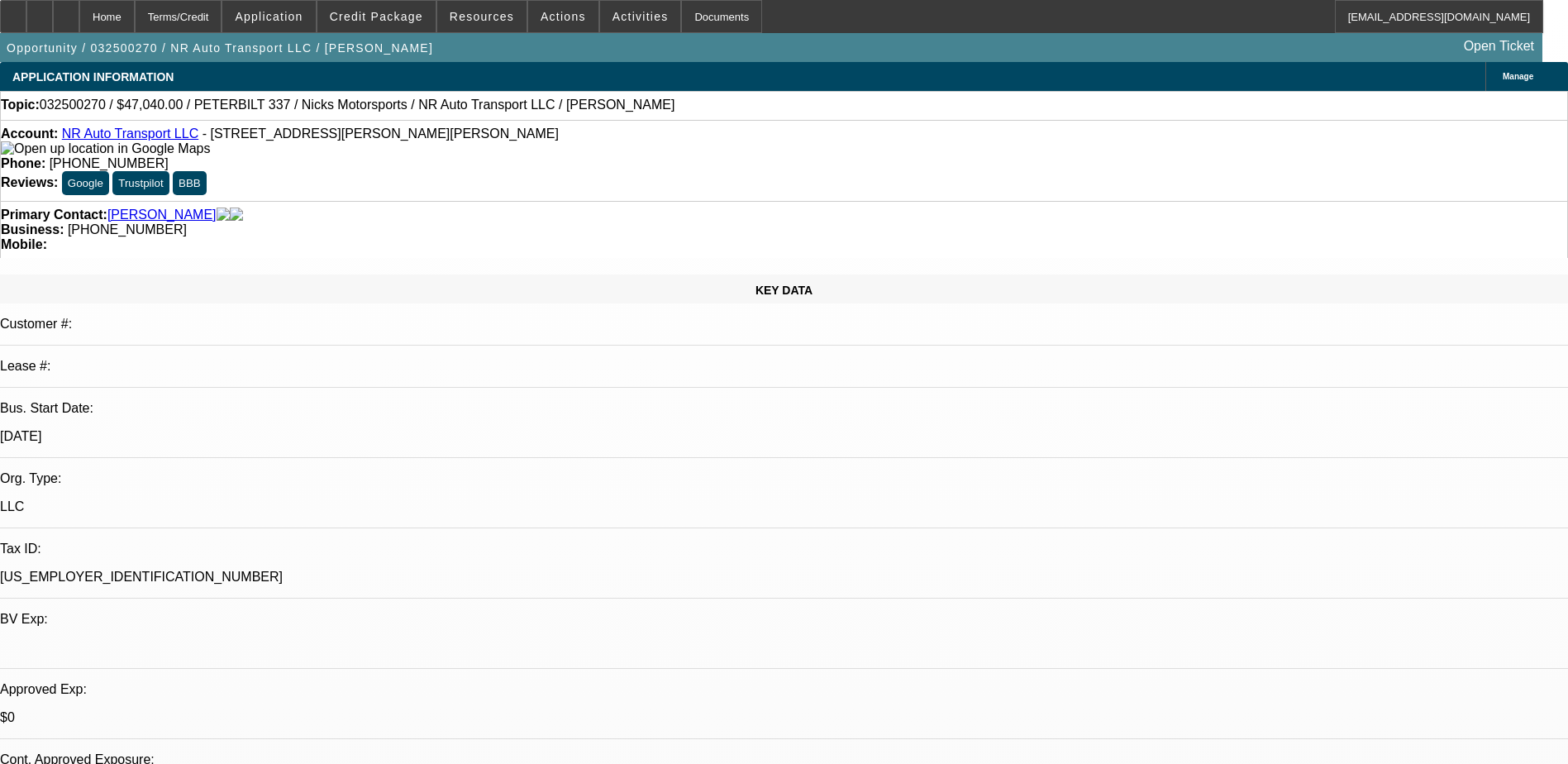
select select "0.2"
select select "2"
select select "0.1"
select select "2"
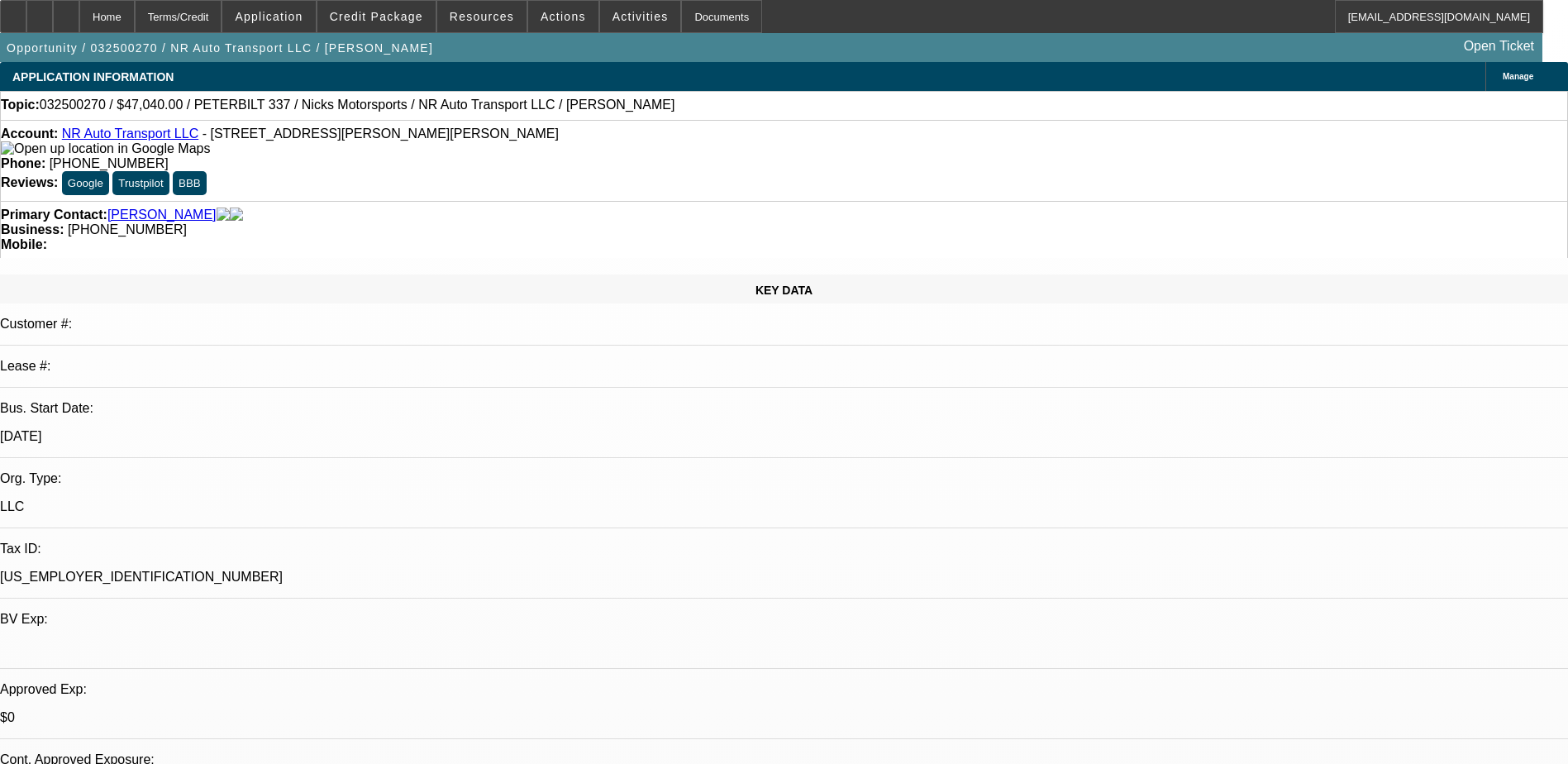
select select "0.1"
select select "2"
select select "0.1"
select select "1"
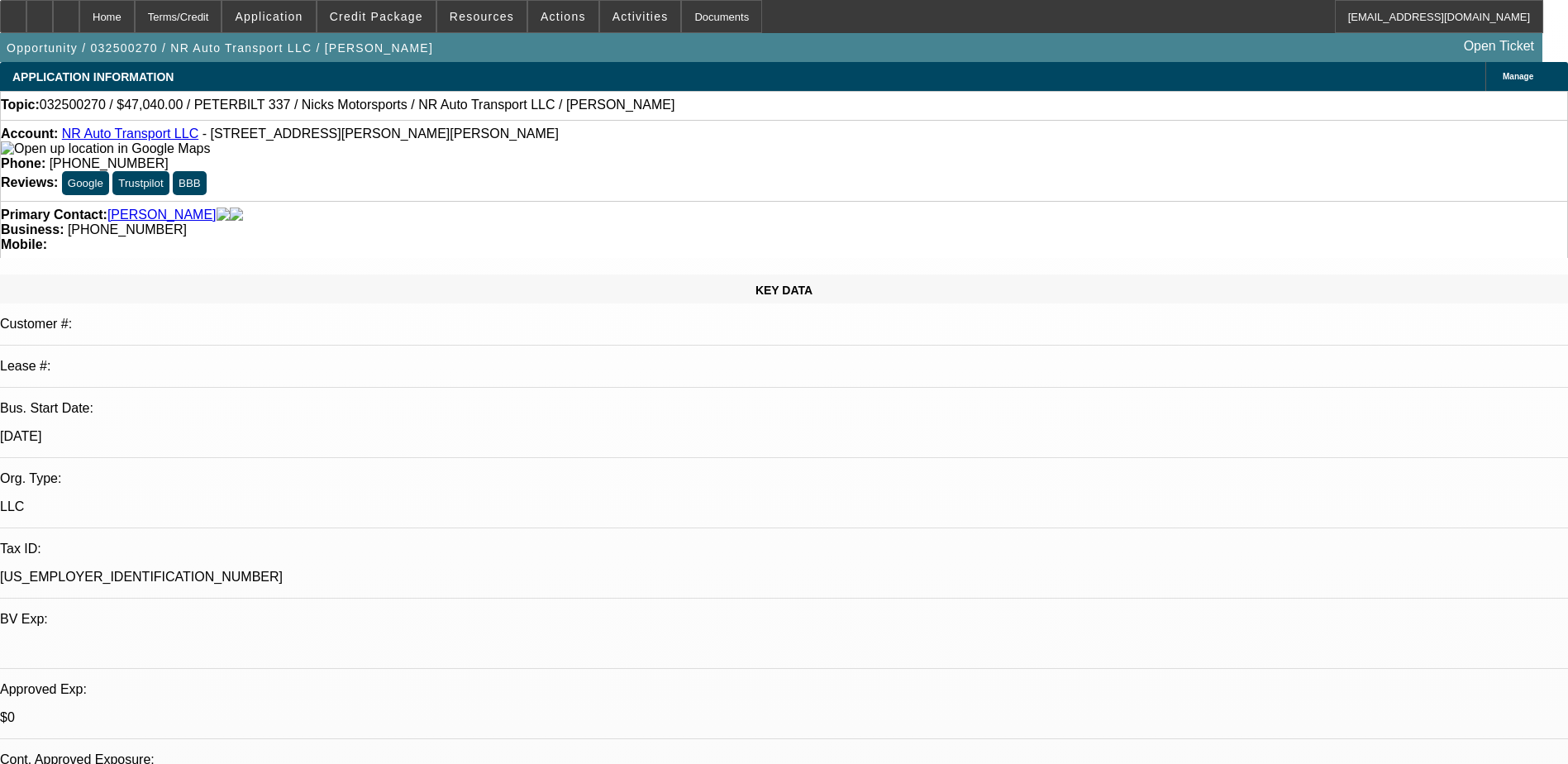
select select "2"
select select "4"
select select "1"
select select "2"
select select "4"
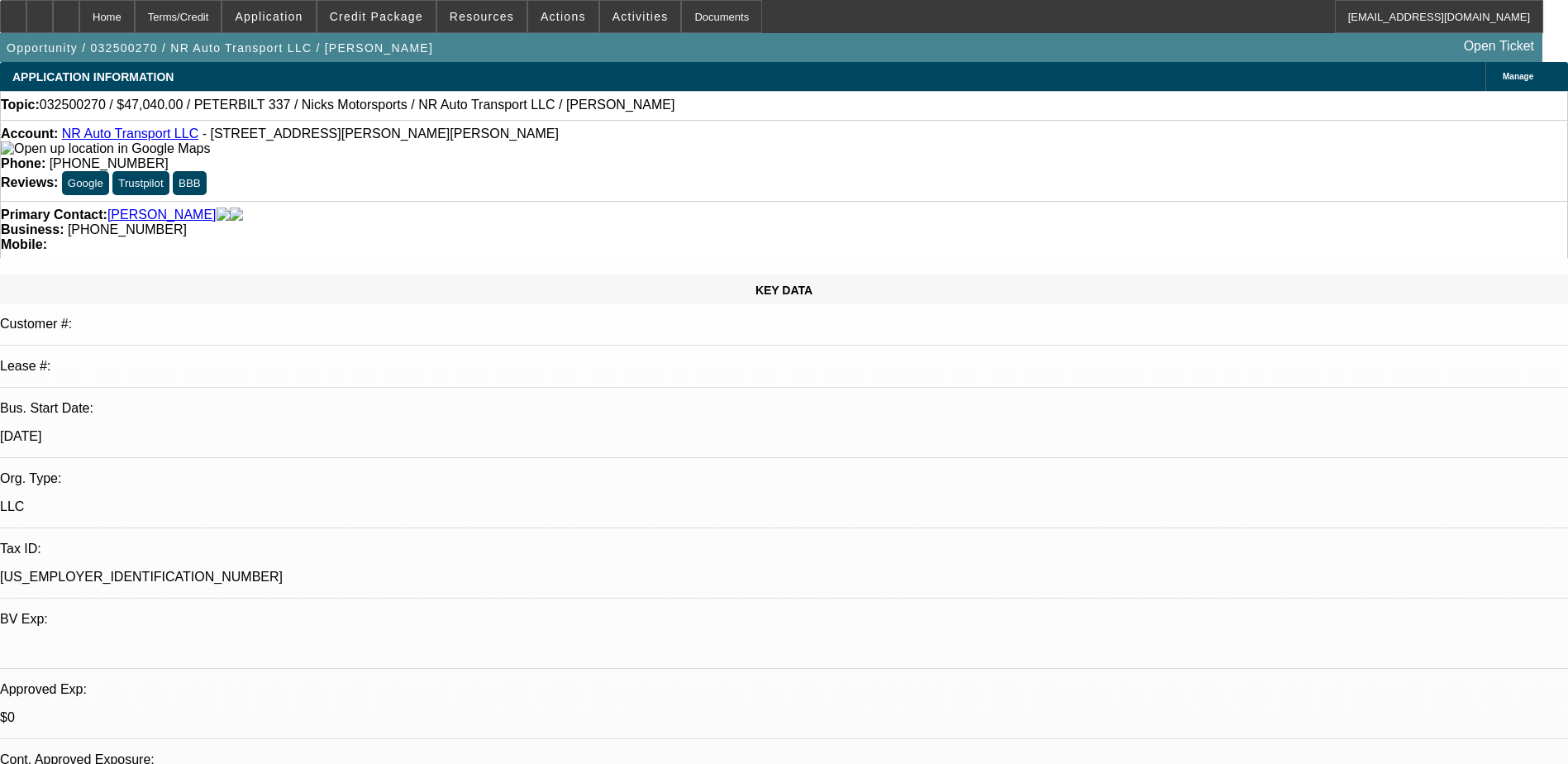
select select "1"
select select "2"
select select "4"
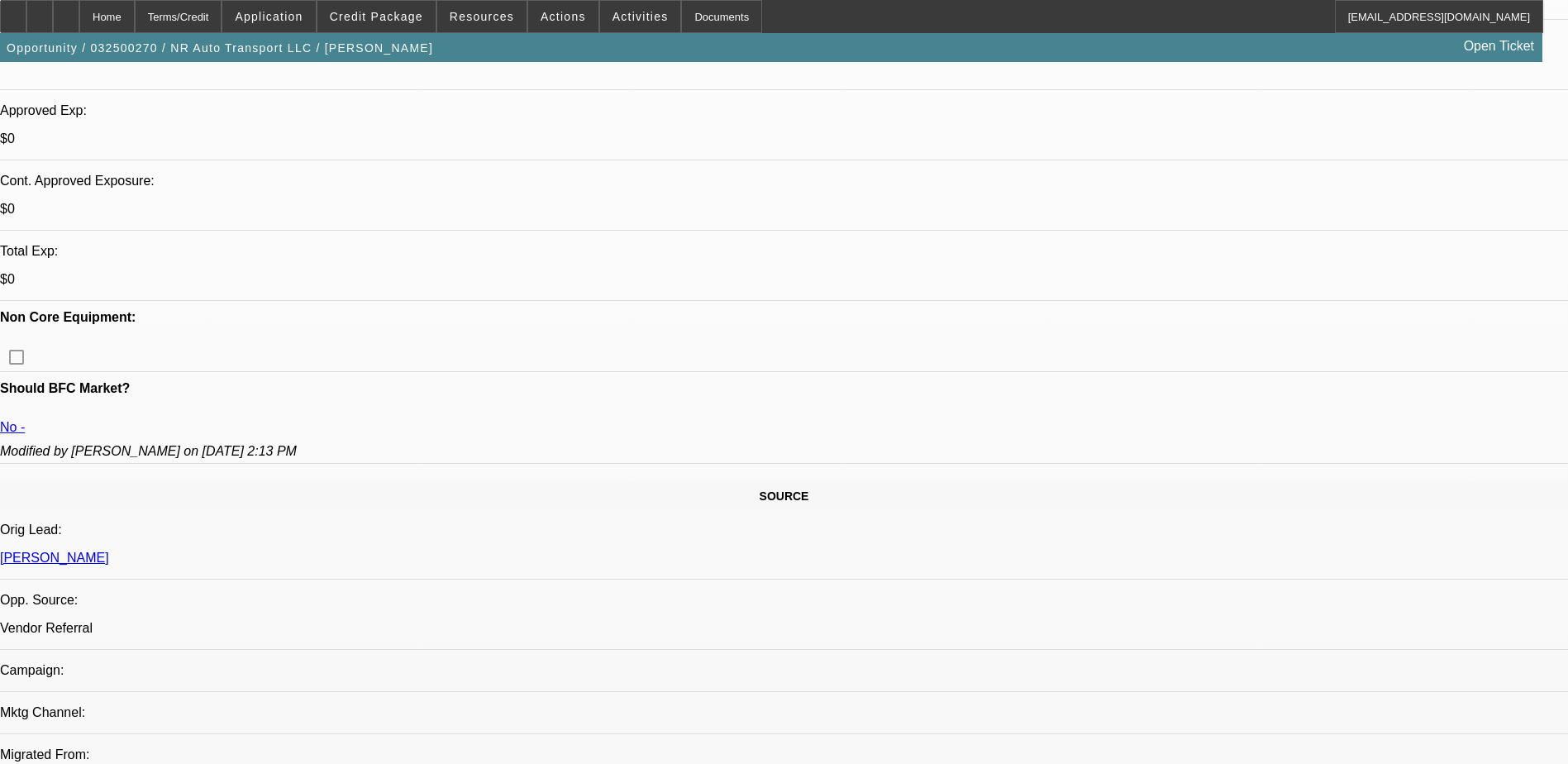
scroll to position [82, 0]
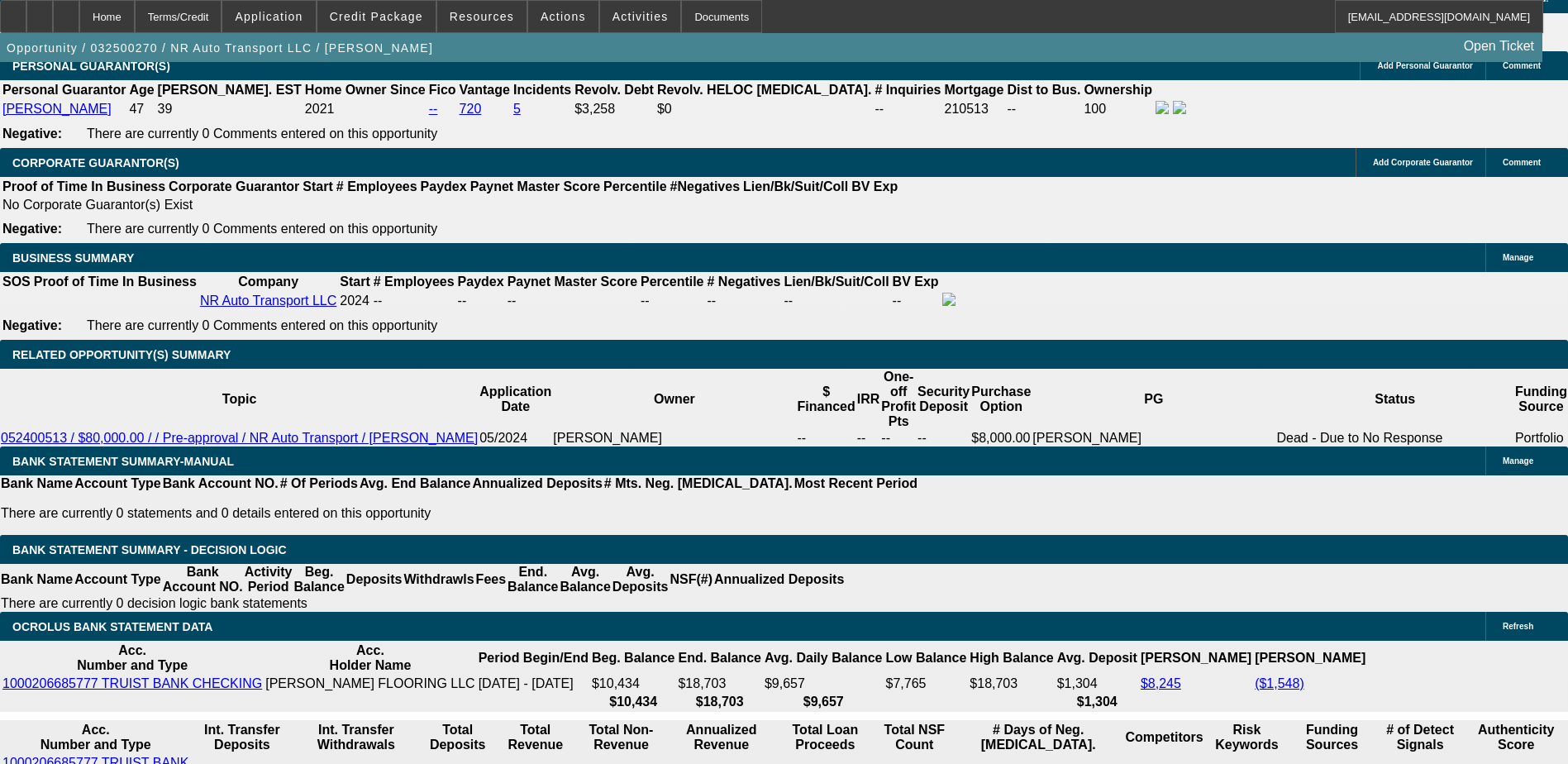
scroll to position [331, 0]
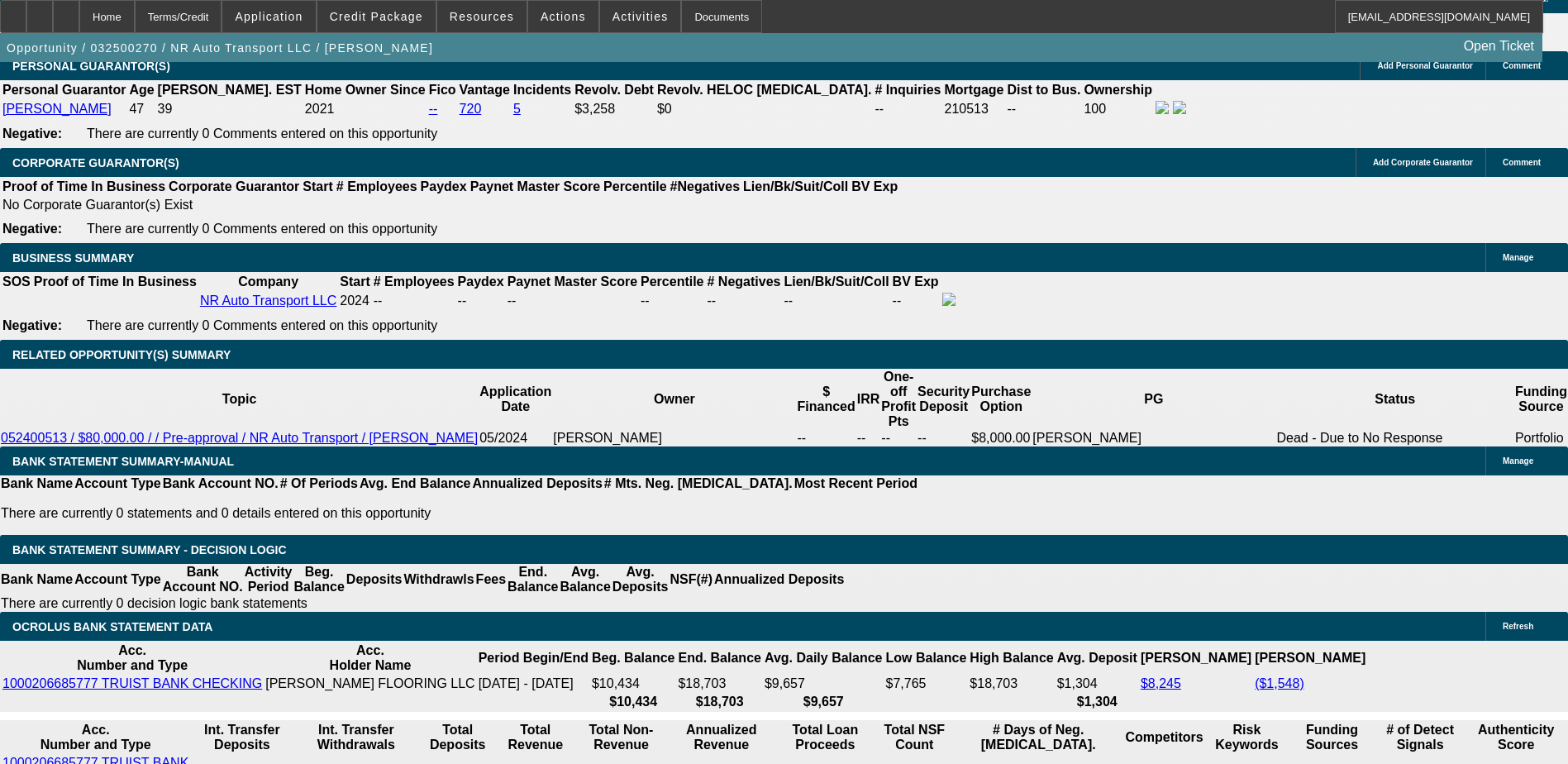
scroll to position [165, 0]
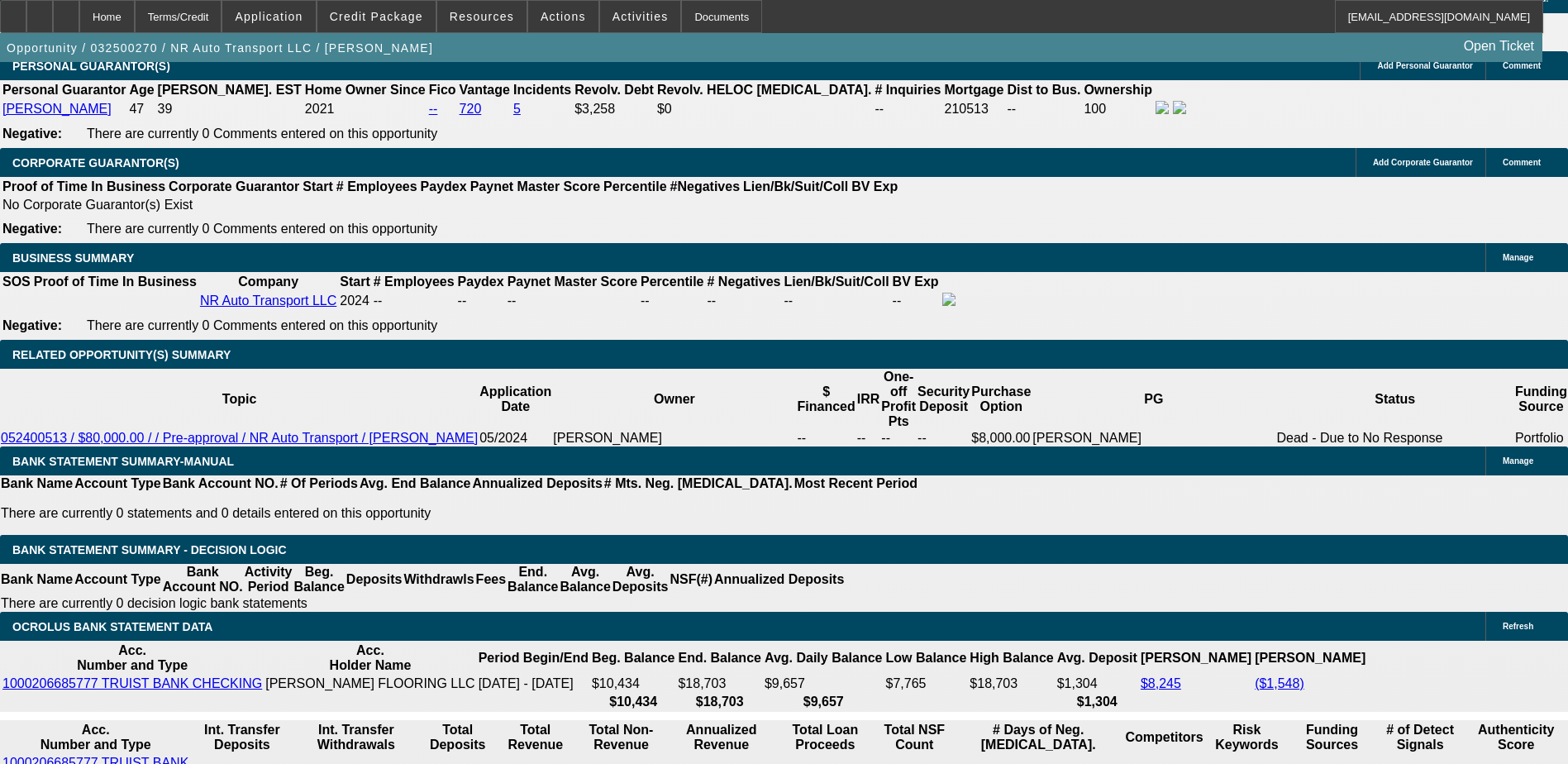
scroll to position [0, 0]
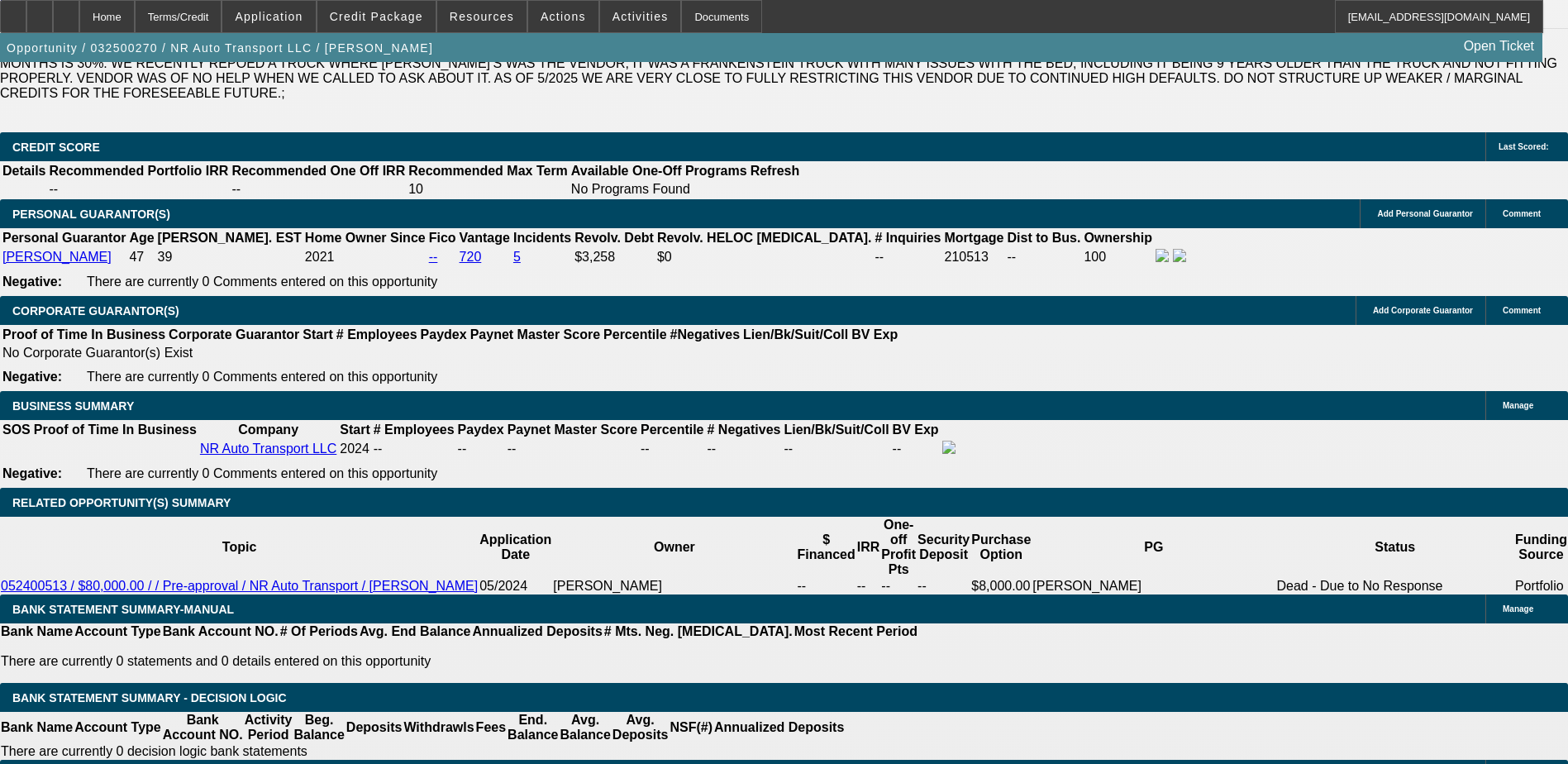
scroll to position [2398, 0]
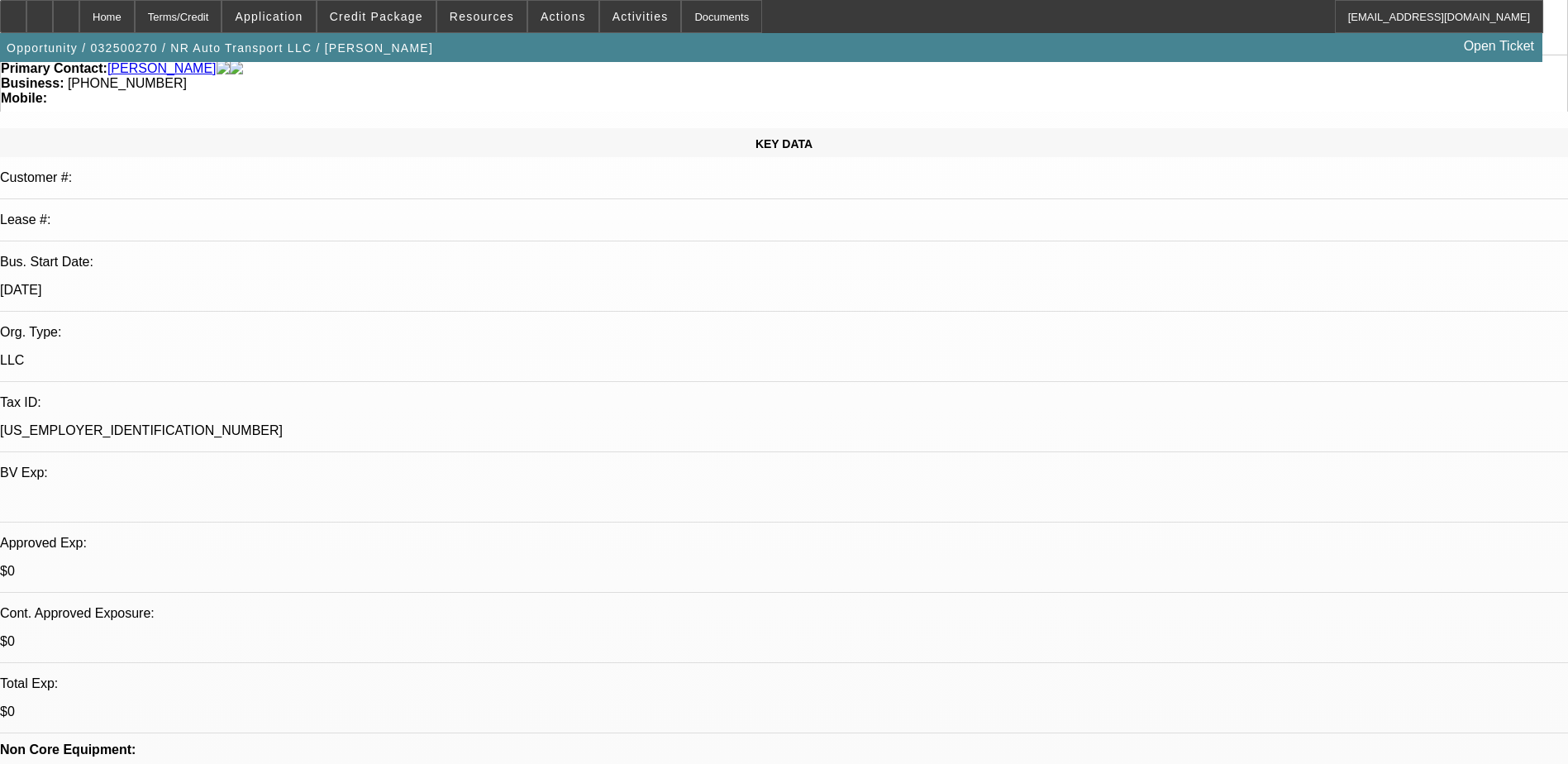
scroll to position [0, 0]
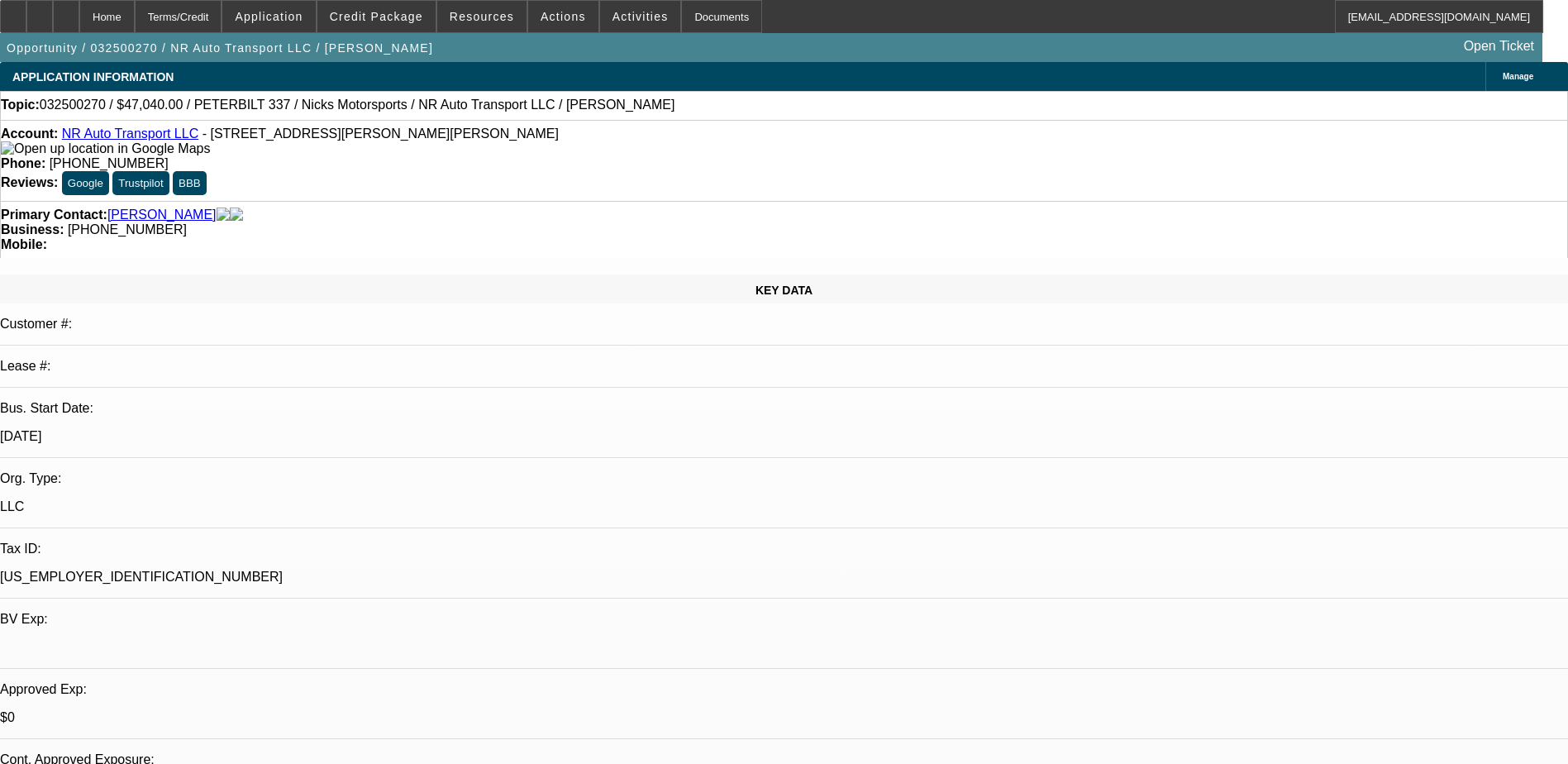
select select "0.2"
select select "2"
select select "0.1"
select select "2"
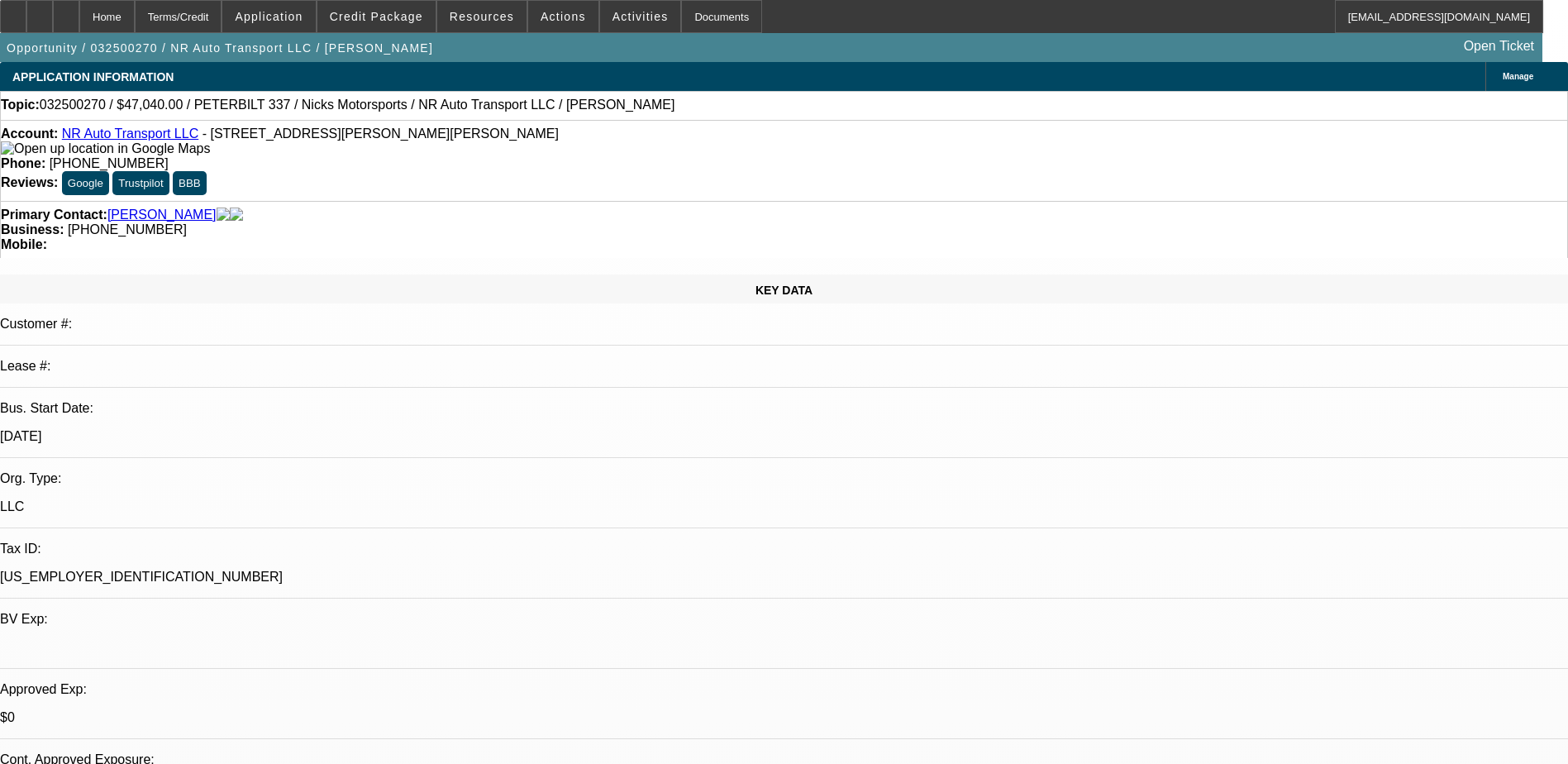
select select "0.1"
select select "2"
select select "0.1"
select select "1"
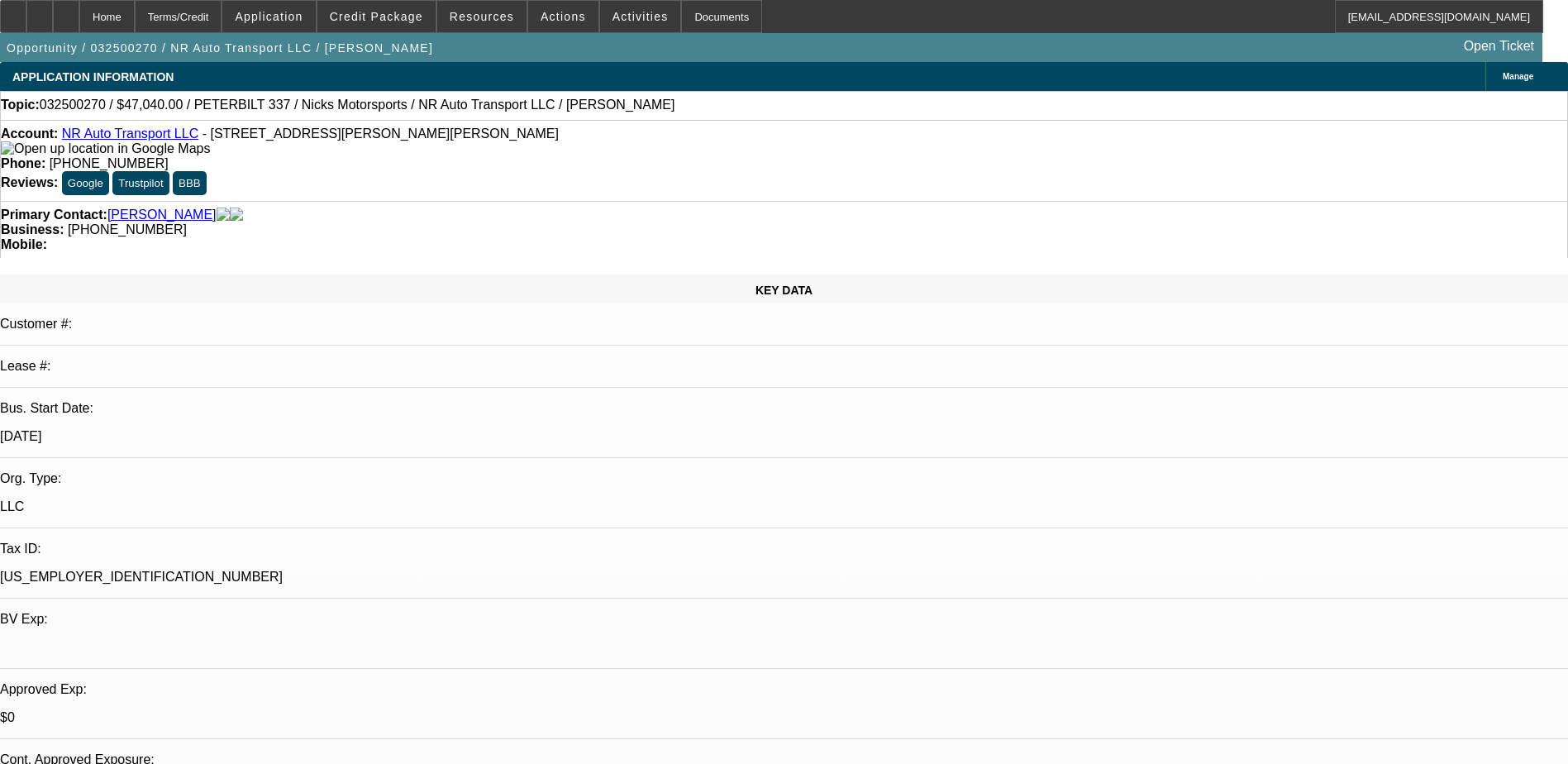
select select "2"
select select "4"
select select "1"
select select "2"
select select "4"
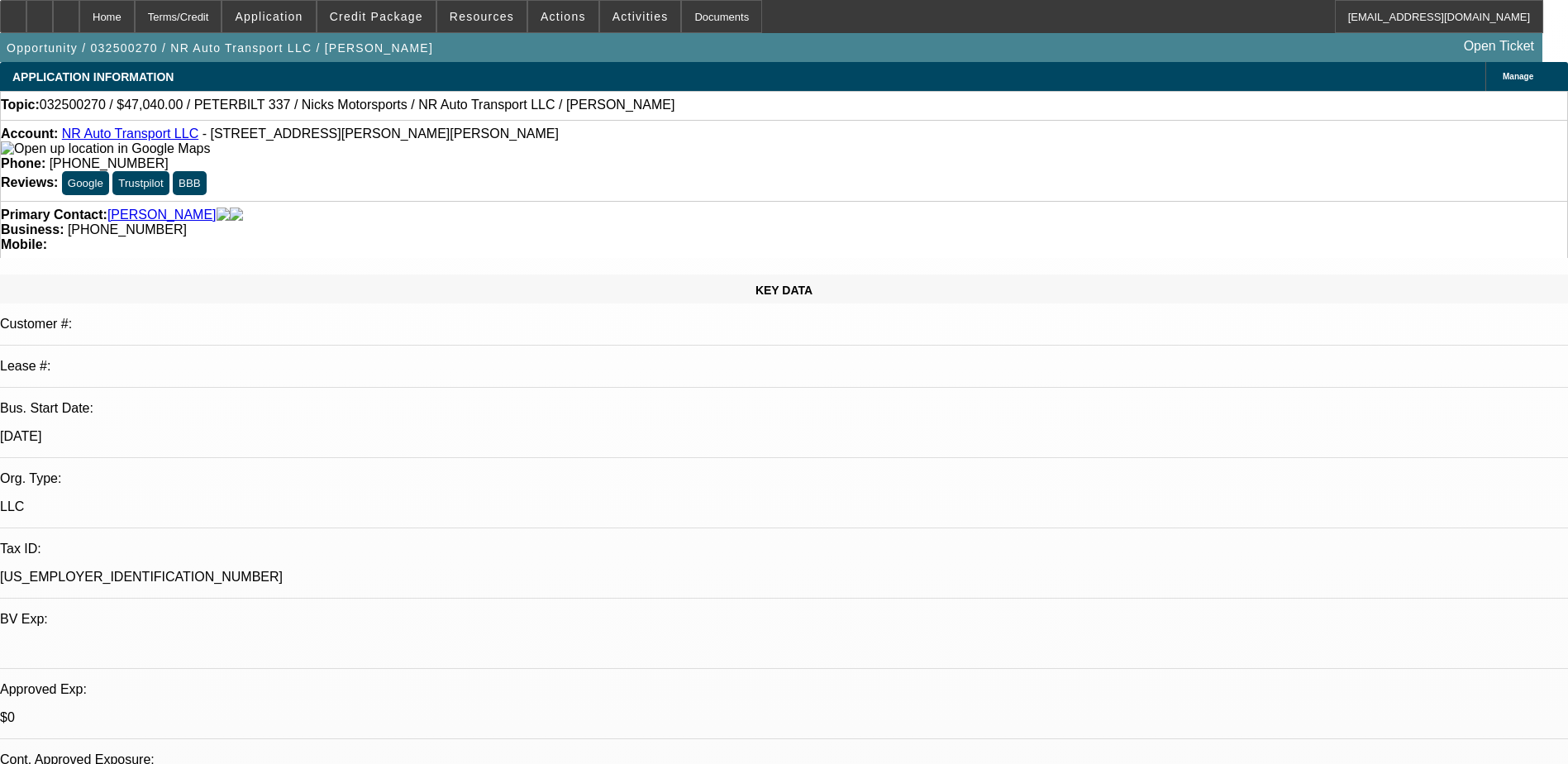
select select "1"
select select "2"
select select "4"
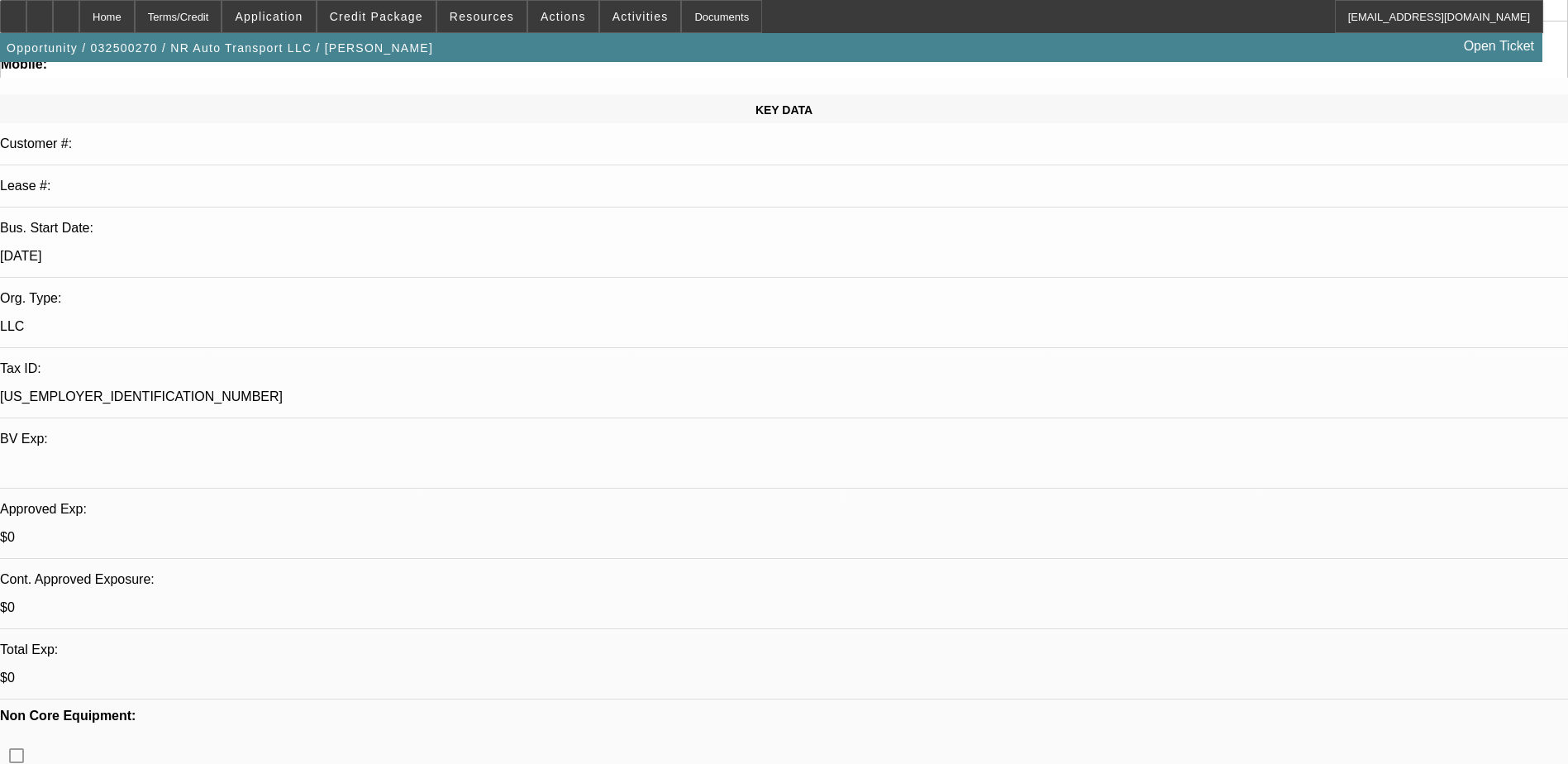
scroll to position [165, 0]
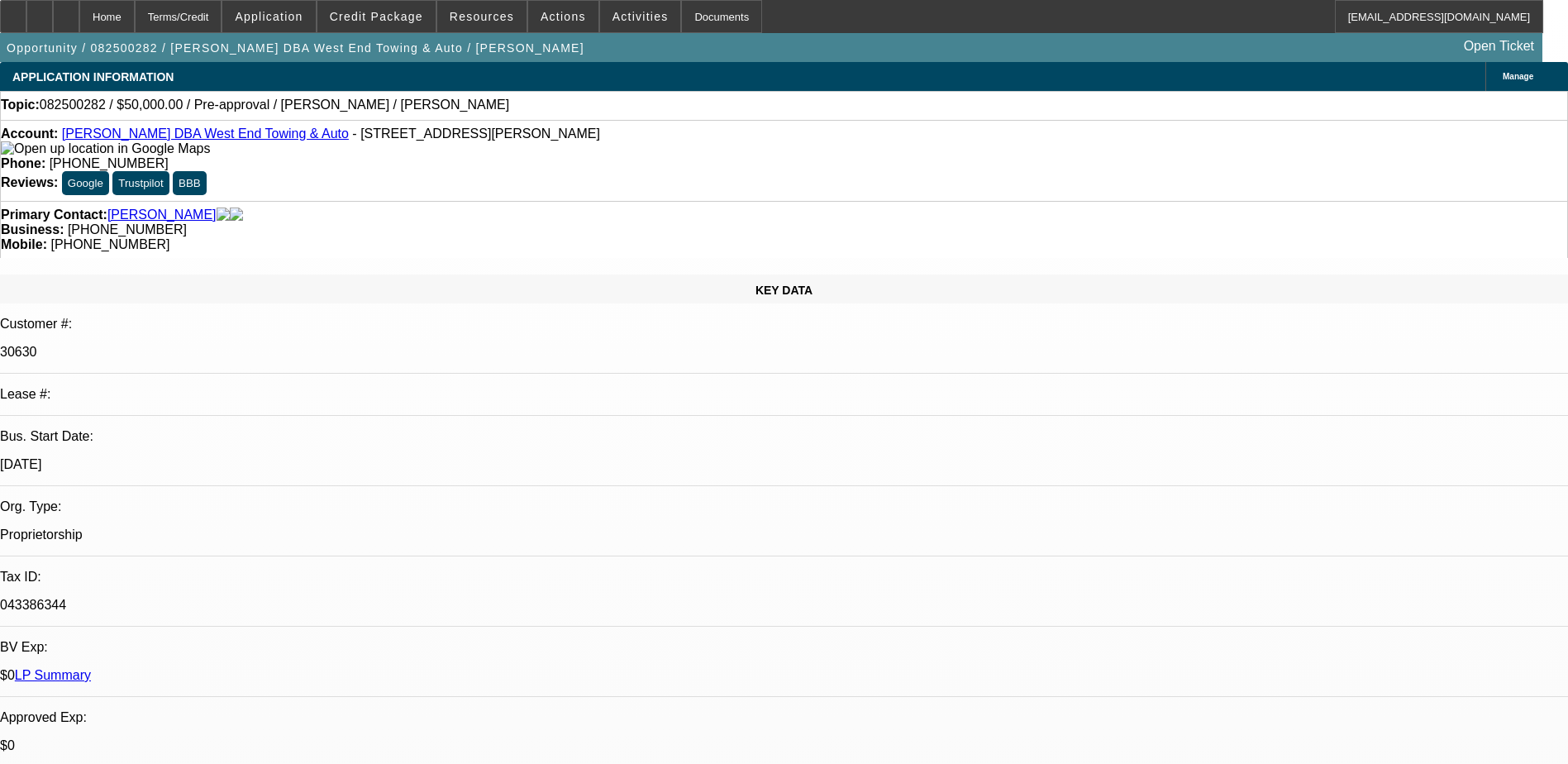
select select "0"
select select "2"
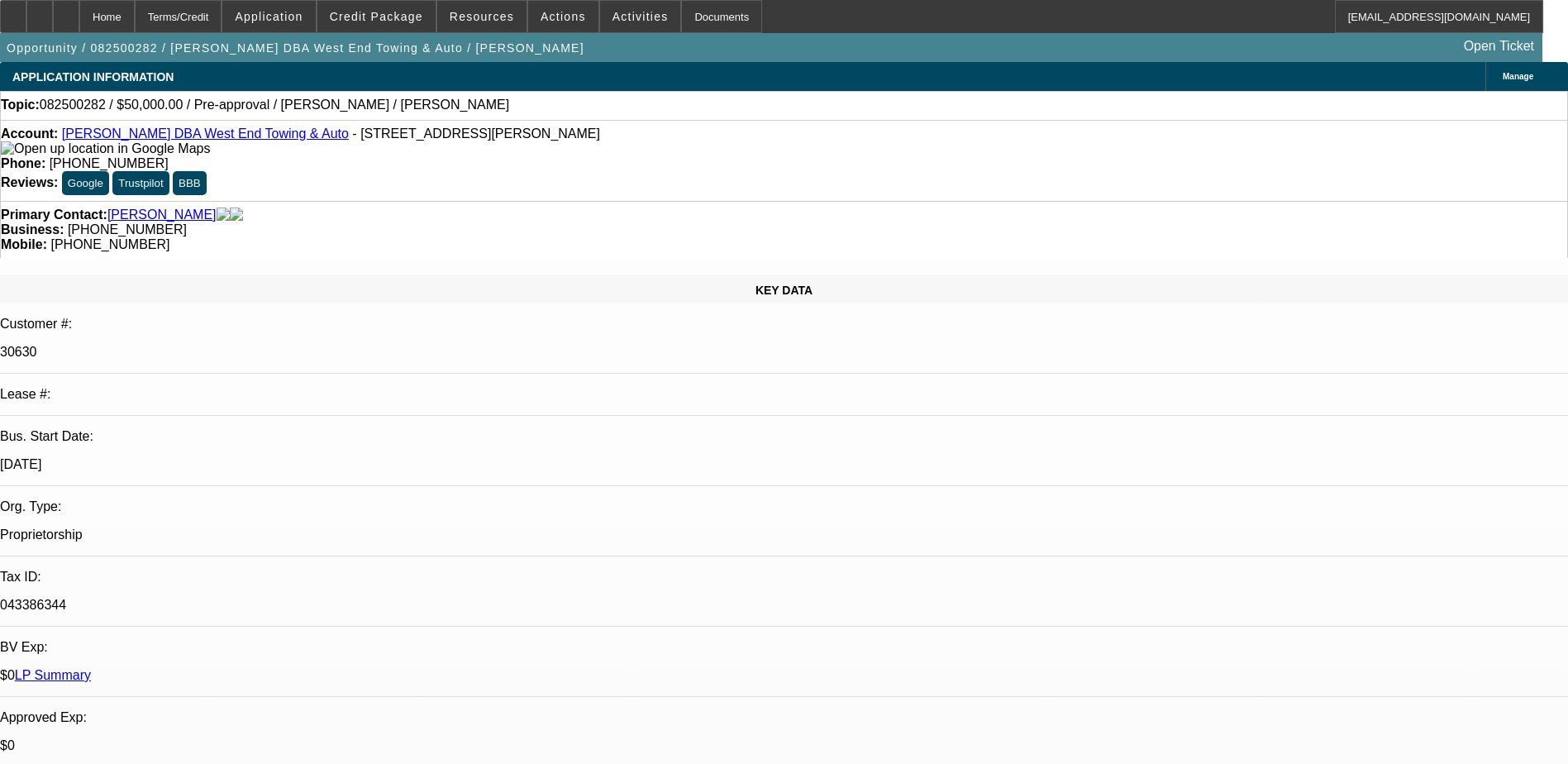
select select "0.1"
select select "0"
select select "2"
select select "0.1"
select select "1"
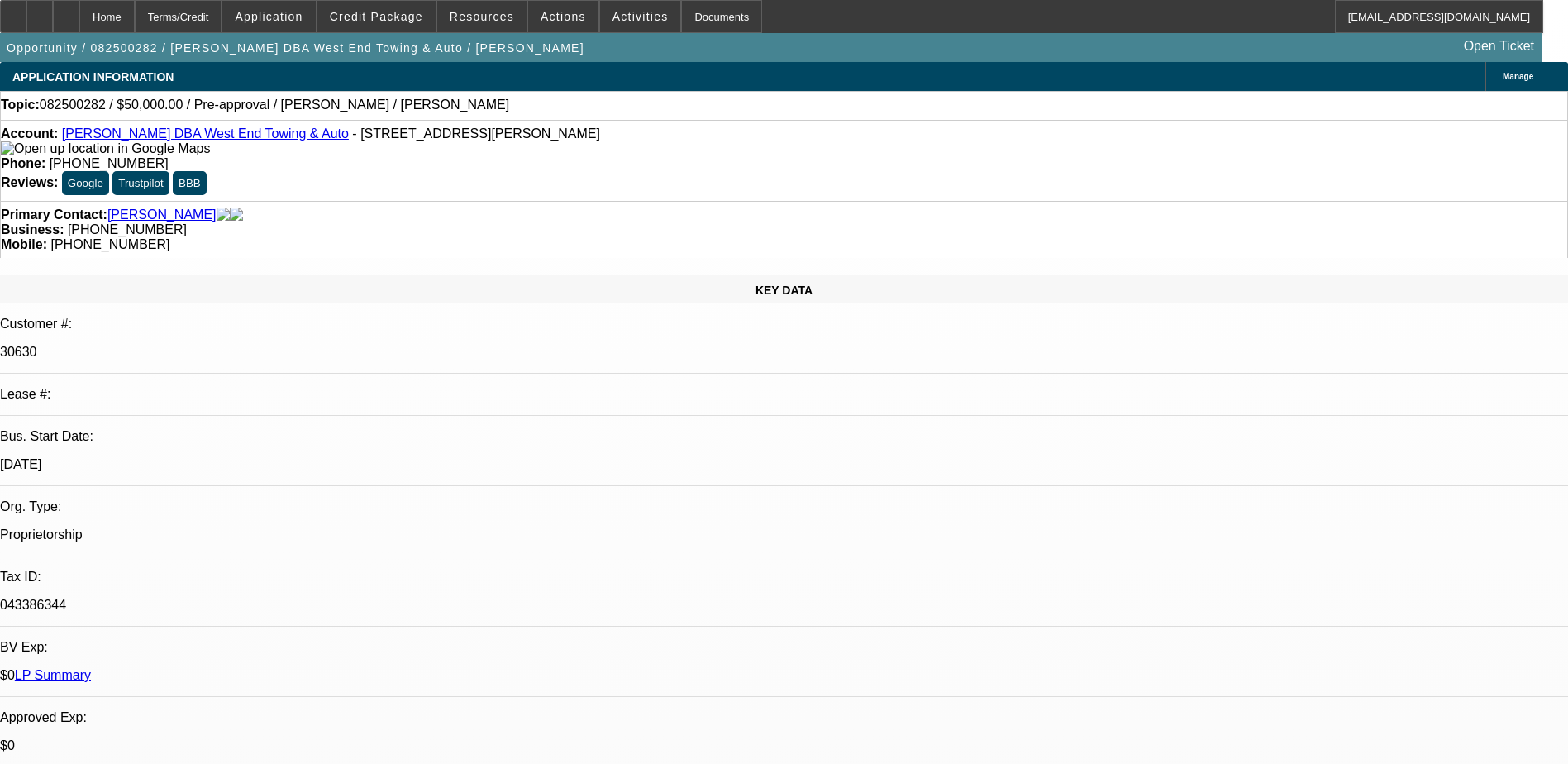
select select "1"
select select "6"
select select "1"
select select "2"
select select "4"
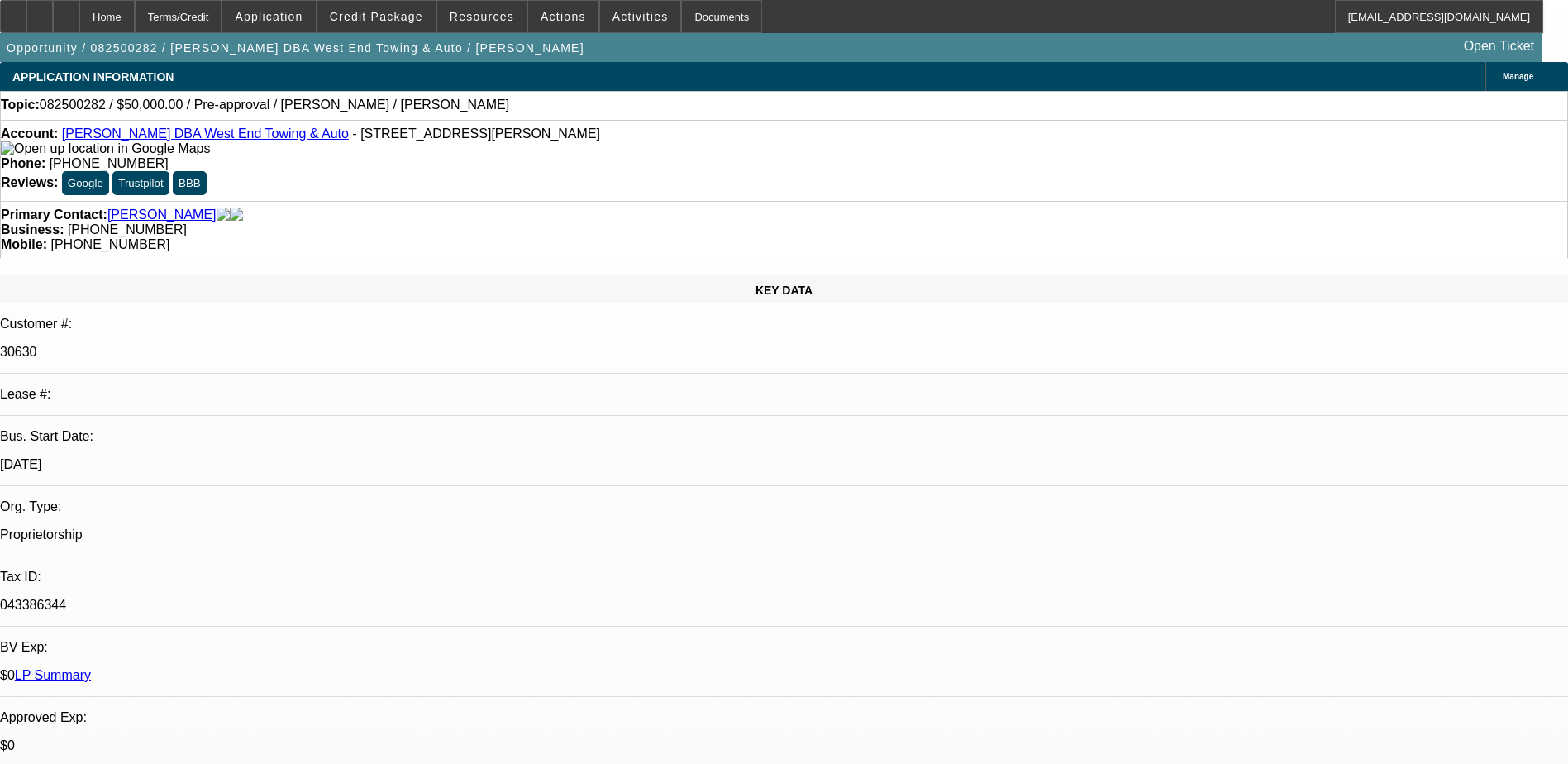
select select "1"
select select "2"
select select "4"
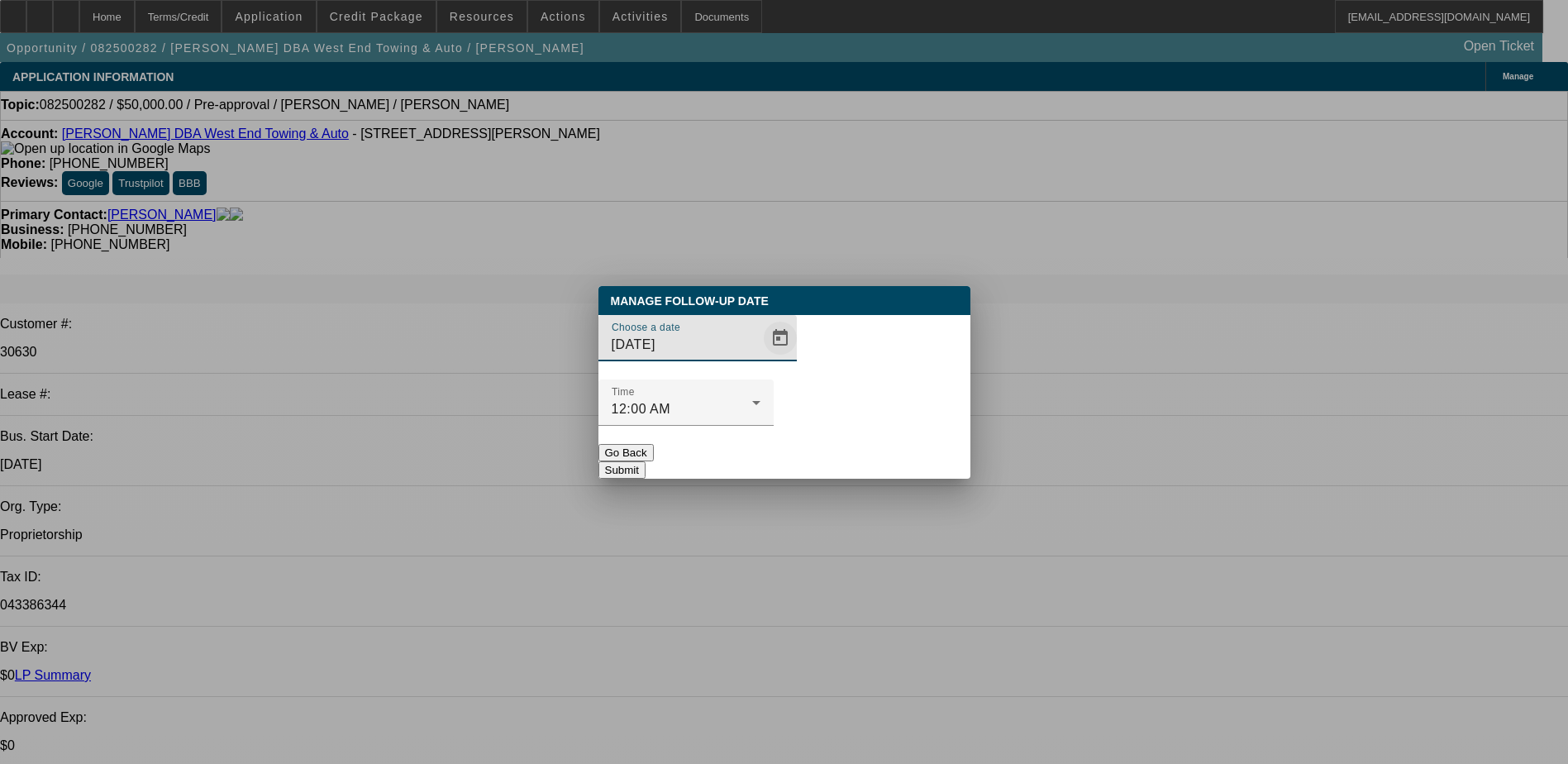
click at [760, 358] on span "Open calendar" at bounding box center [780, 339] width 40 height 40
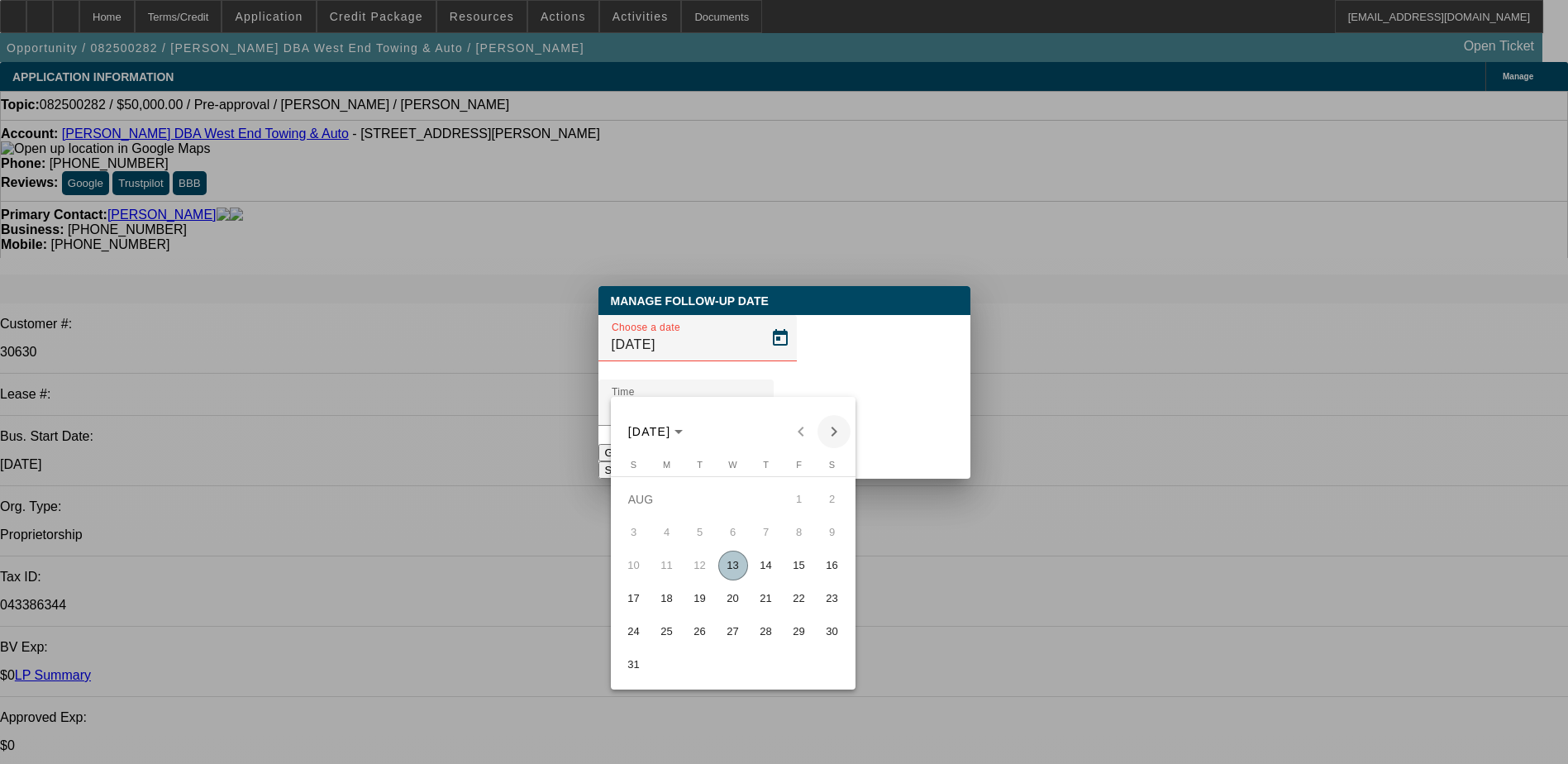
click at [830, 432] on span "Next month" at bounding box center [834, 431] width 33 height 33
click at [830, 432] on div "[DATE] [DATE]" at bounding box center [733, 431] width 236 height 33
click at [796, 431] on span "Previous month" at bounding box center [801, 431] width 33 height 33
click at [780, 567] on span "14" at bounding box center [766, 565] width 30 height 30
type input "[DATE]"
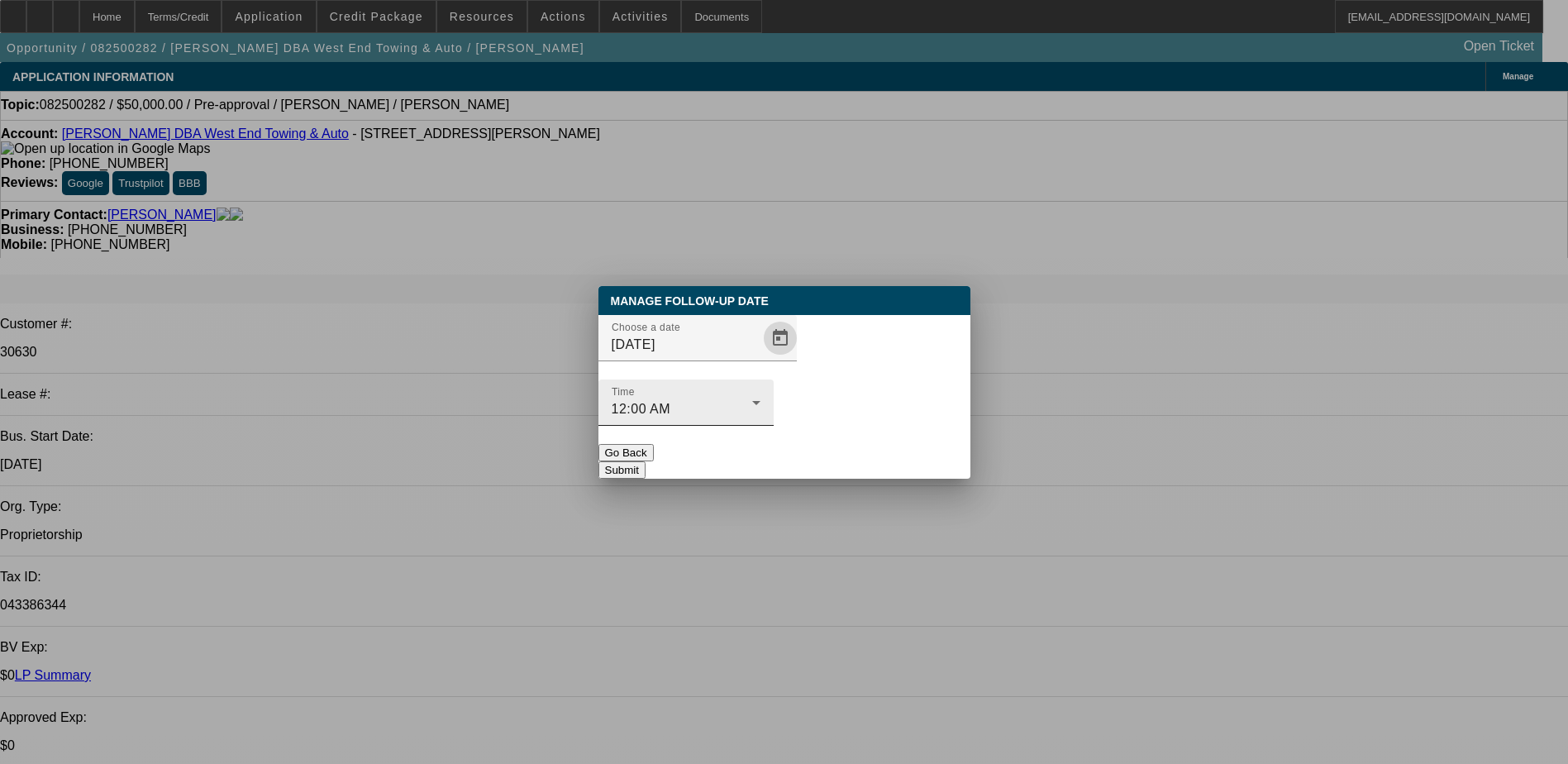
click at [752, 399] on div "12:00 AM" at bounding box center [682, 409] width 141 height 20
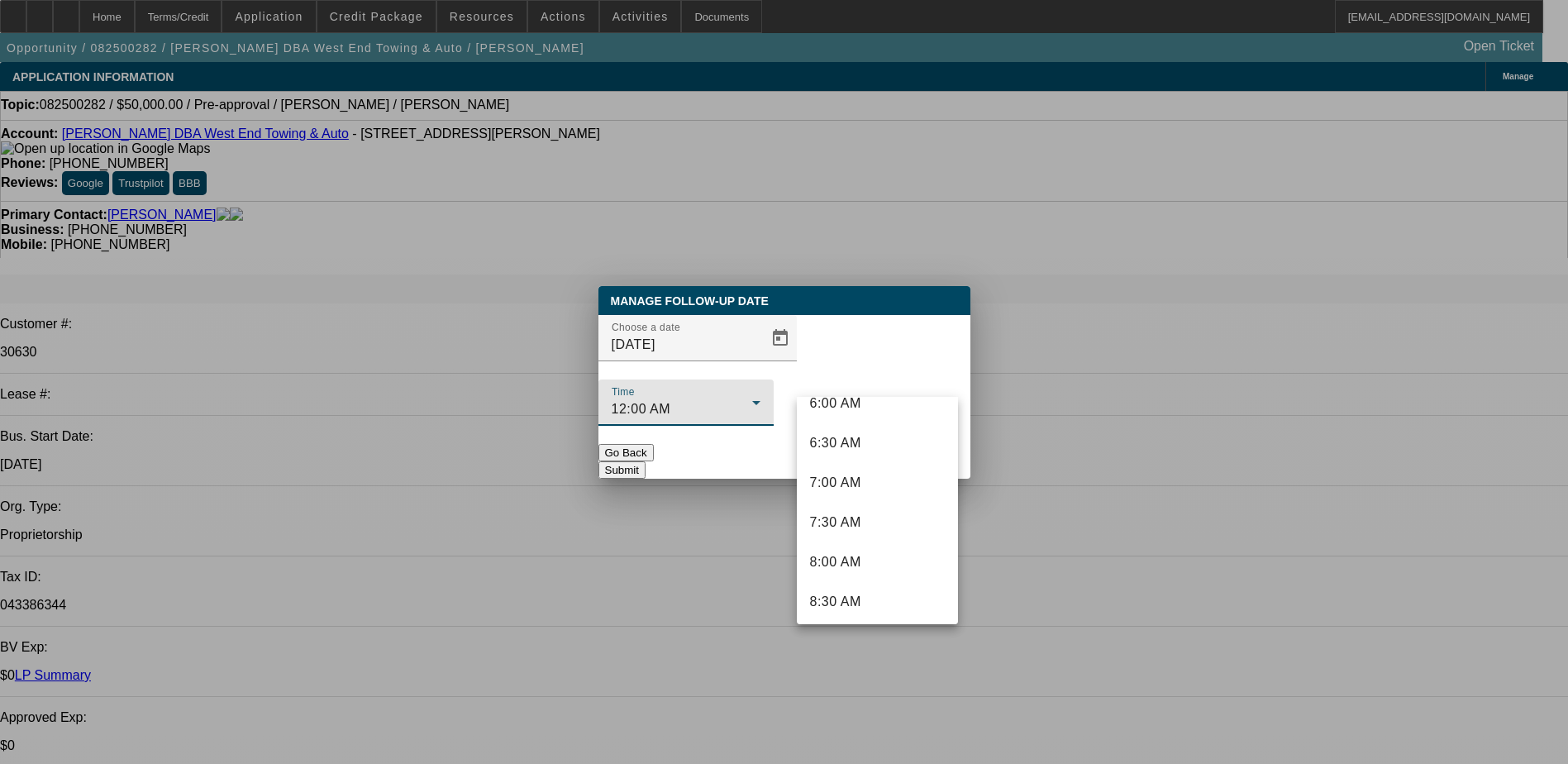
scroll to position [579, 0]
click at [850, 544] on mat-option "9:00 AM" at bounding box center [877, 559] width 161 height 40
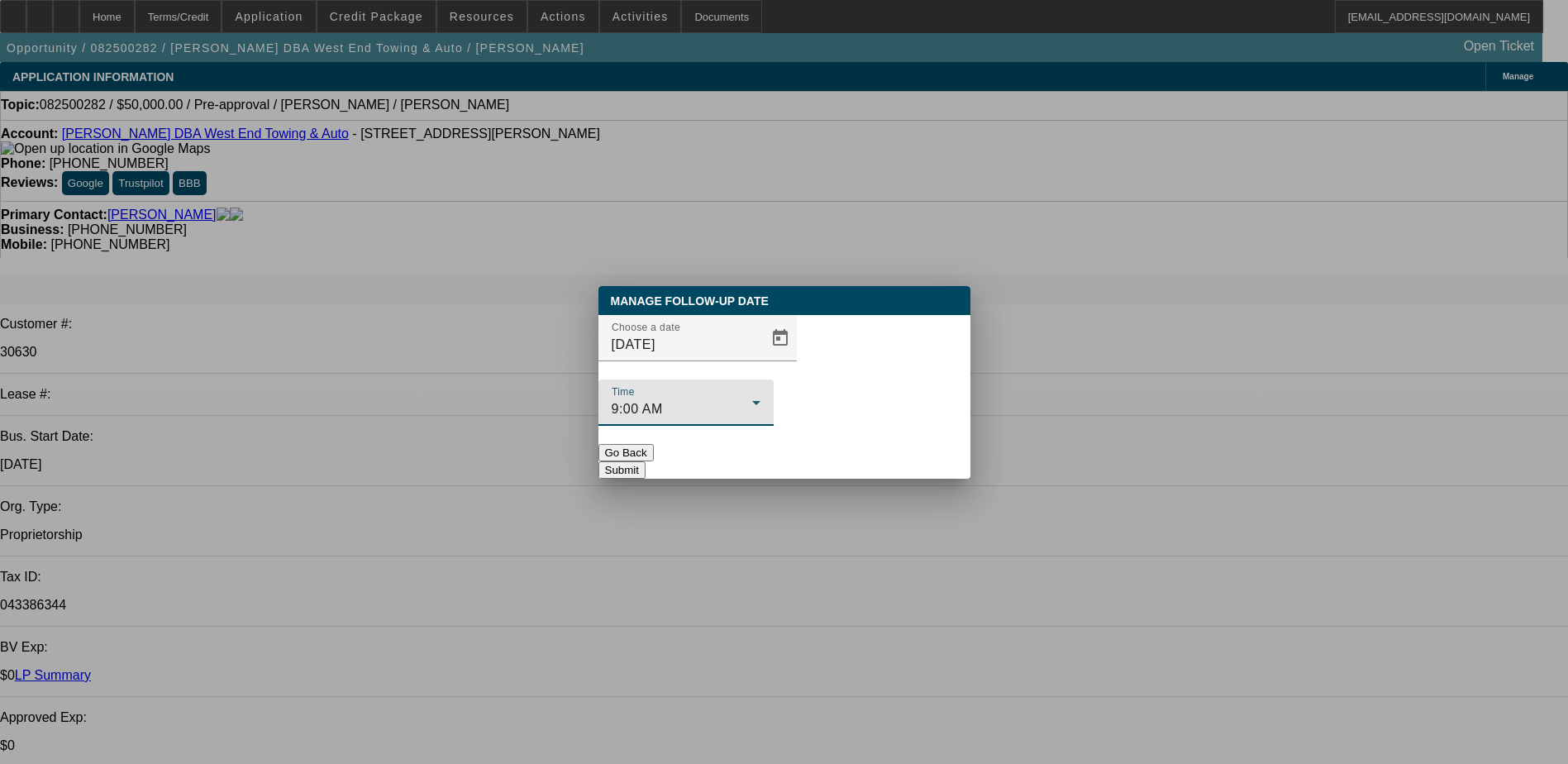
click at [646, 461] on button "Submit" at bounding box center [622, 470] width 47 height 17
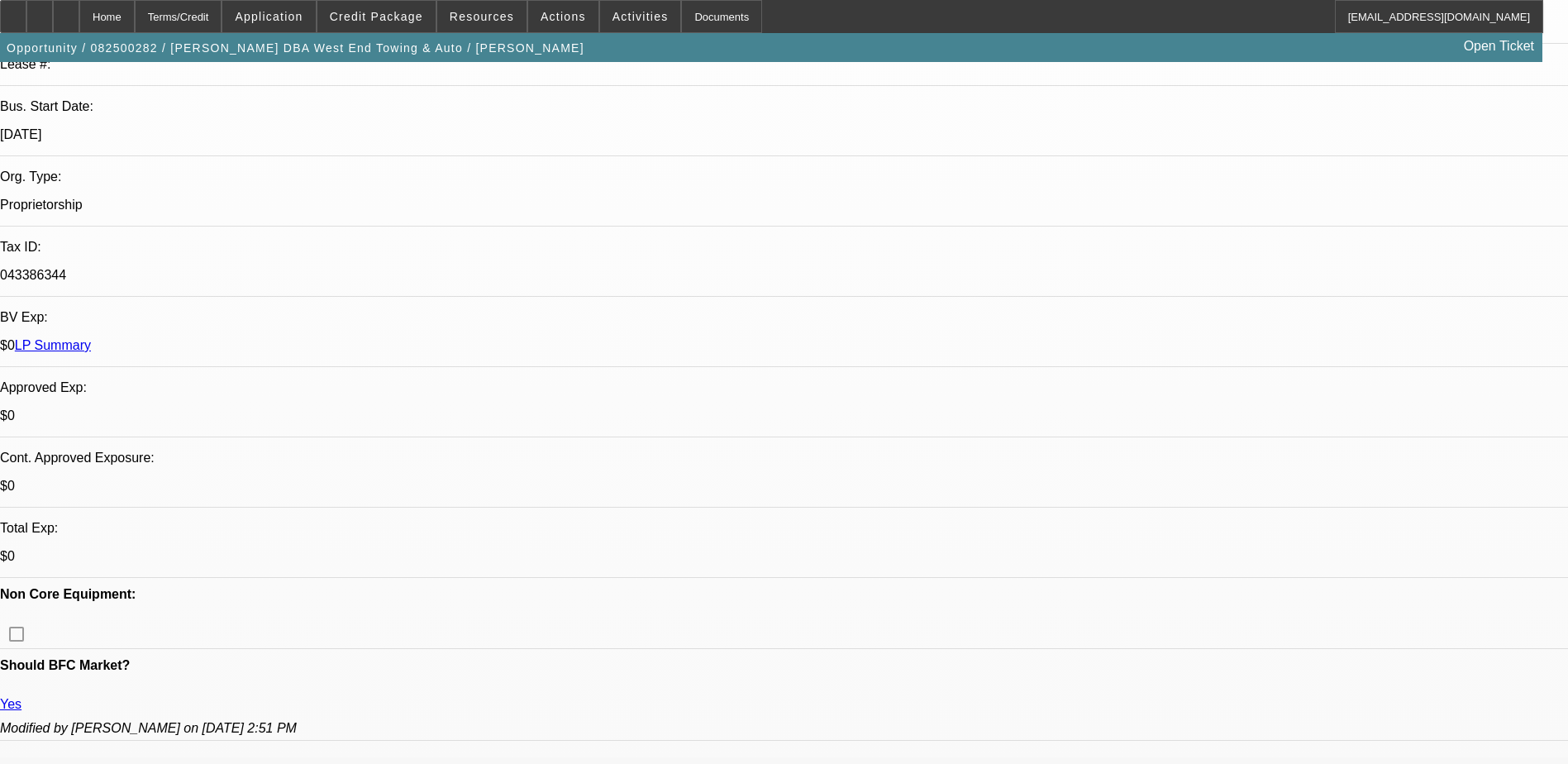
scroll to position [0, 0]
